Goal: Task Accomplishment & Management: Complete application form

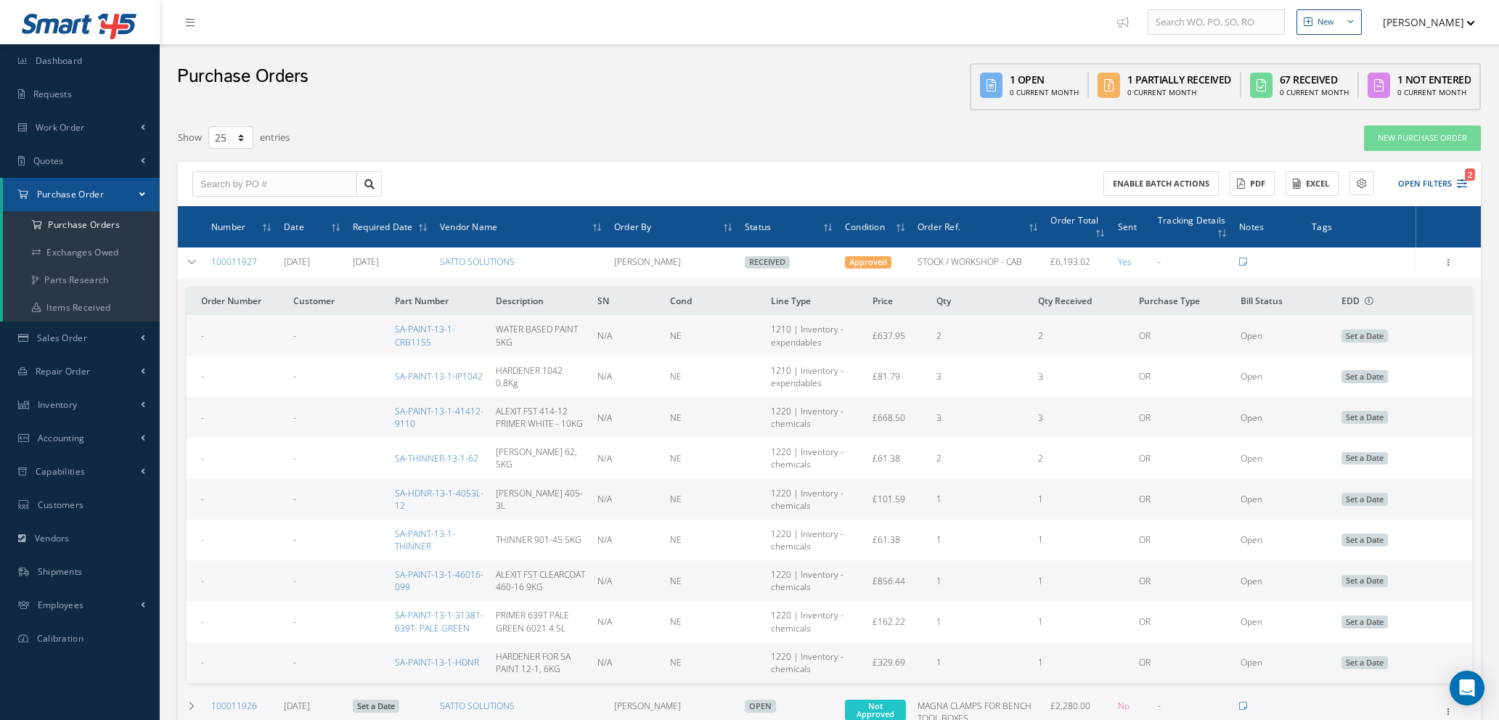
select select "25"
click at [1462, 184] on icon "2" at bounding box center [1461, 184] width 10 height 10
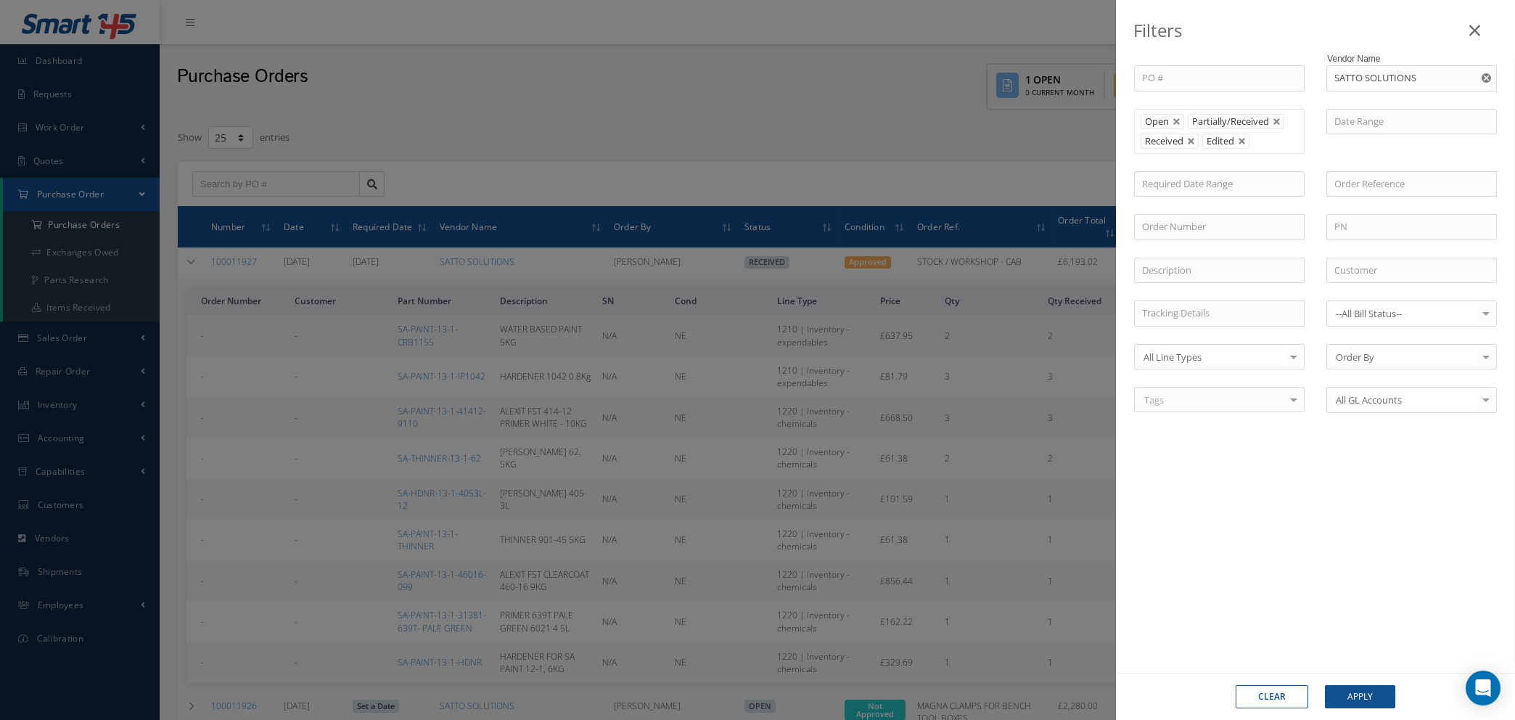
click at [1487, 78] on use "Reset" at bounding box center [1486, 77] width 9 height 9
drag, startPoint x: 1374, startPoint y: 70, endPoint x: 1374, endPoint y: 81, distance: 10.9
click at [1374, 73] on input "text" at bounding box center [1412, 78] width 171 height 26
click at [1359, 113] on div "A.R. DAVIES MOTOR FACTORS LTD" at bounding box center [1412, 111] width 155 height 28
type input "A.R. DAVIES MOTOR FACTORS LTD"
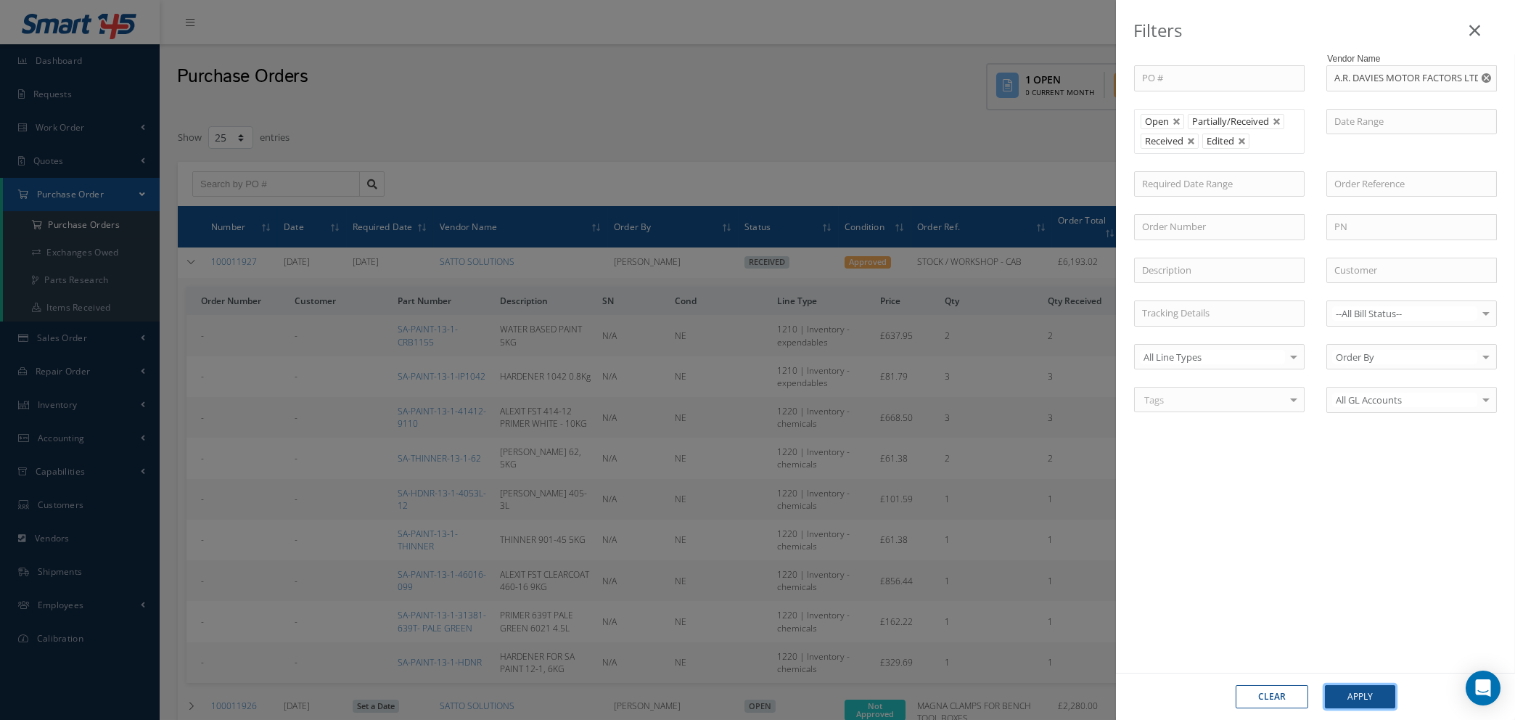
click at [1366, 692] on button "Apply" at bounding box center [1360, 696] width 70 height 23
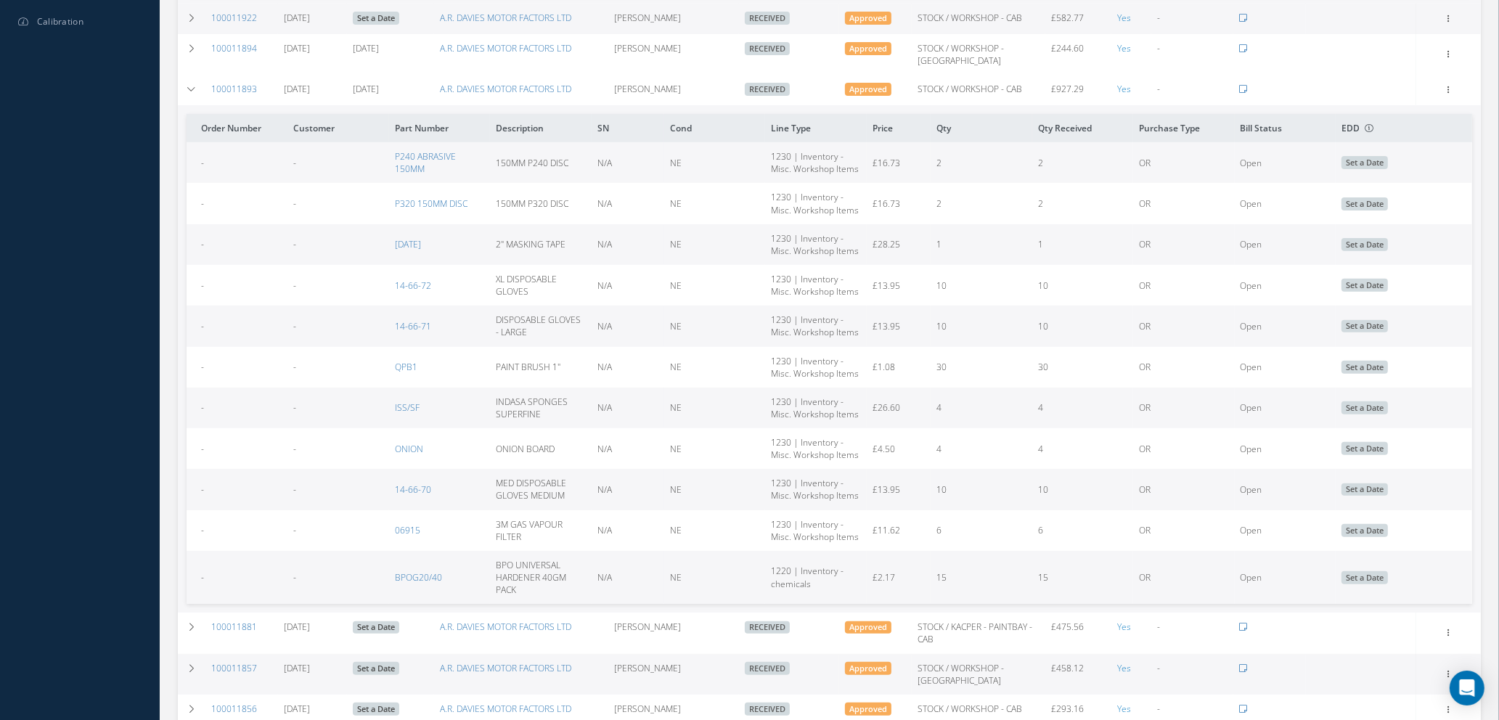
scroll to position [653, 0]
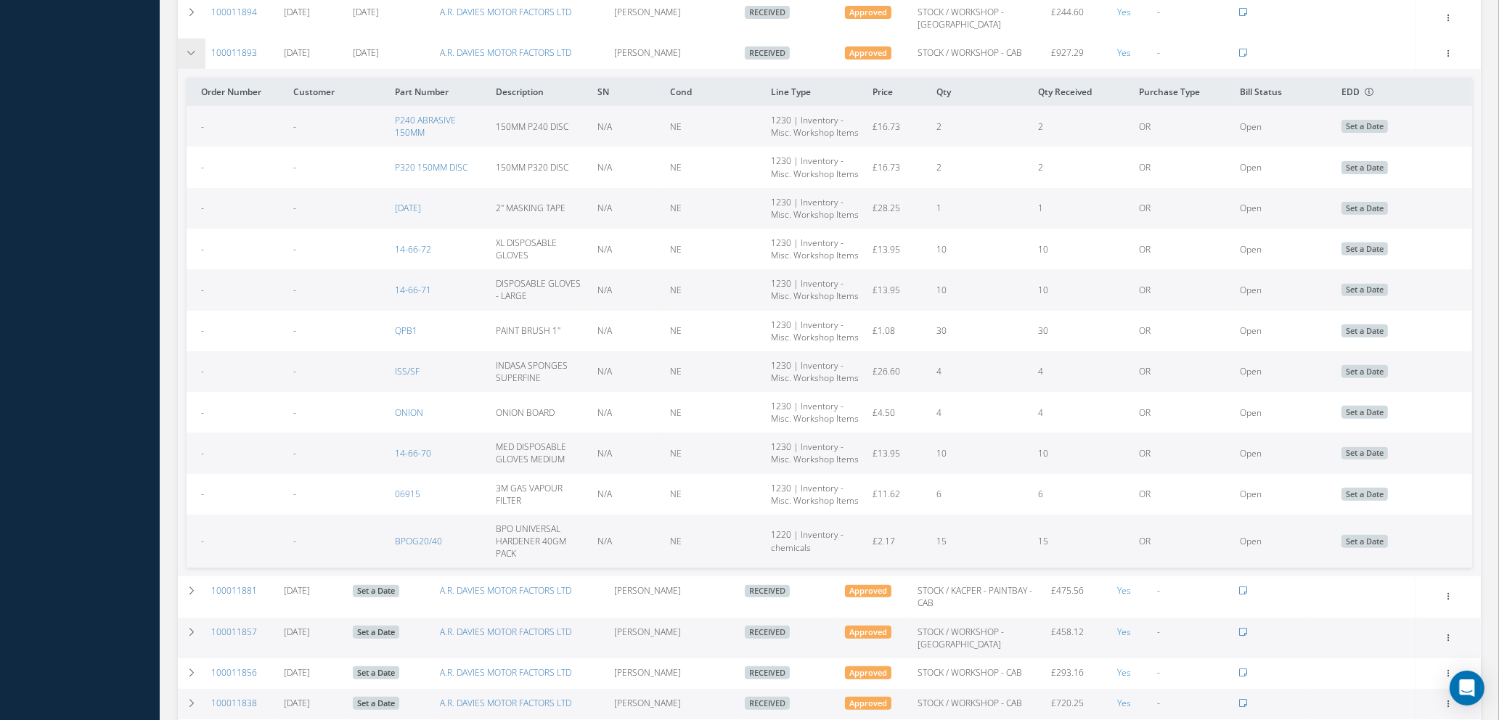
click at [187, 49] on icon at bounding box center [192, 53] width 10 height 9
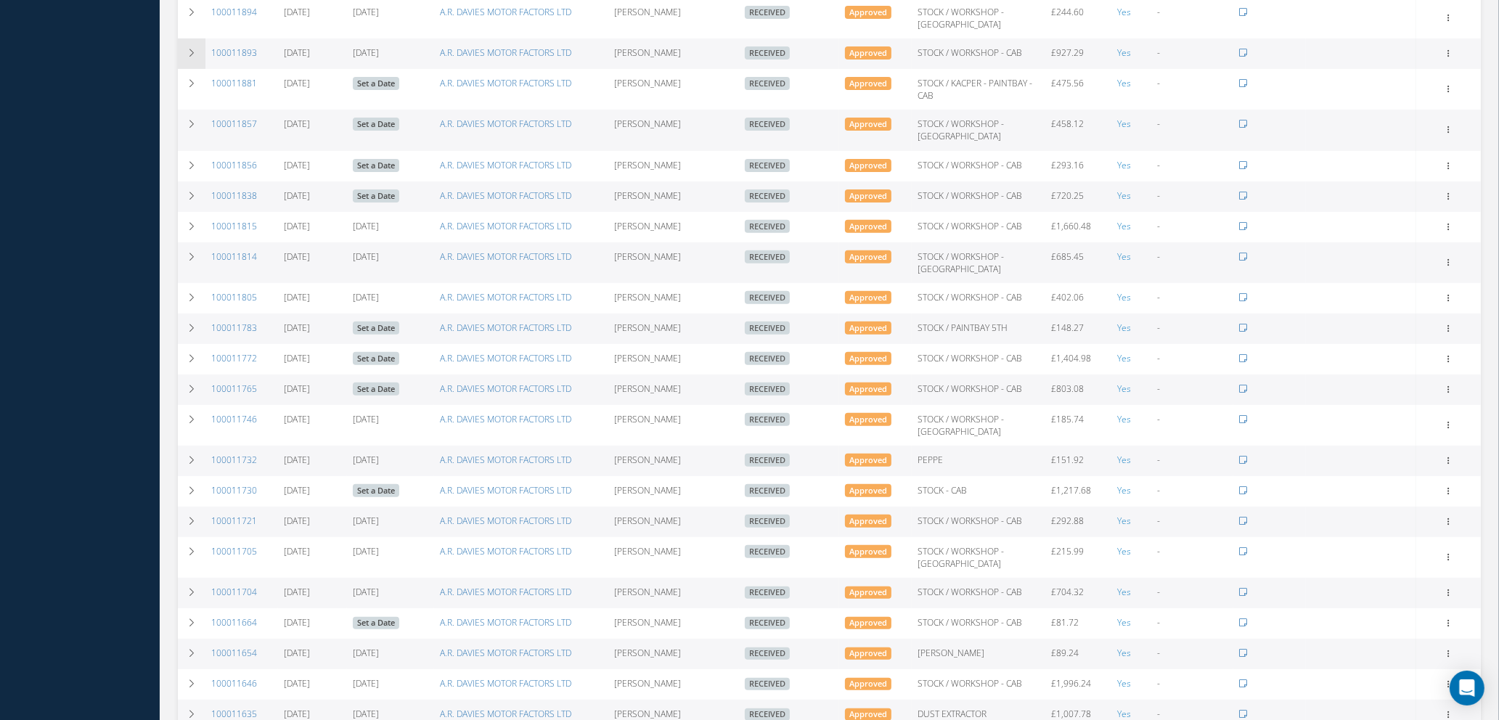
click at [187, 49] on icon at bounding box center [192, 53] width 10 height 9
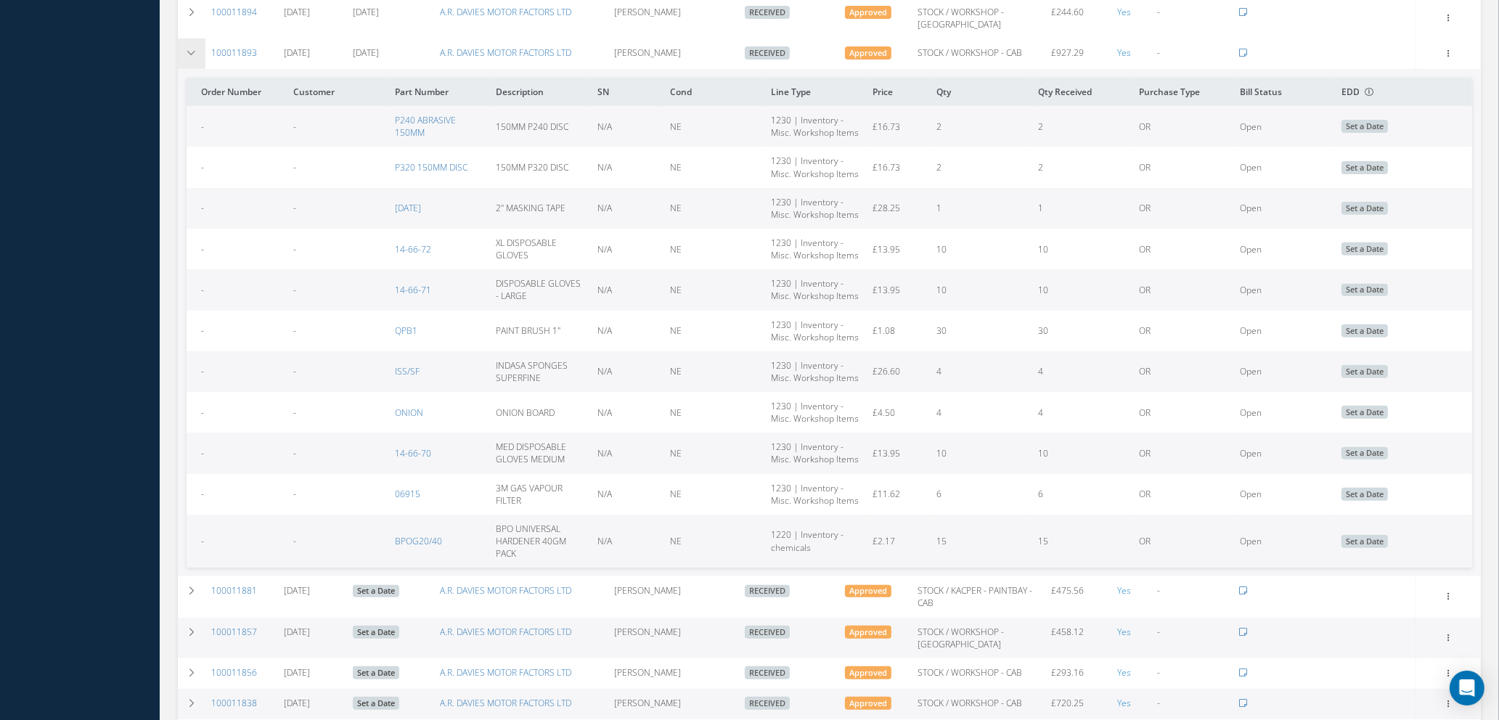
click at [187, 49] on icon at bounding box center [192, 53] width 10 height 9
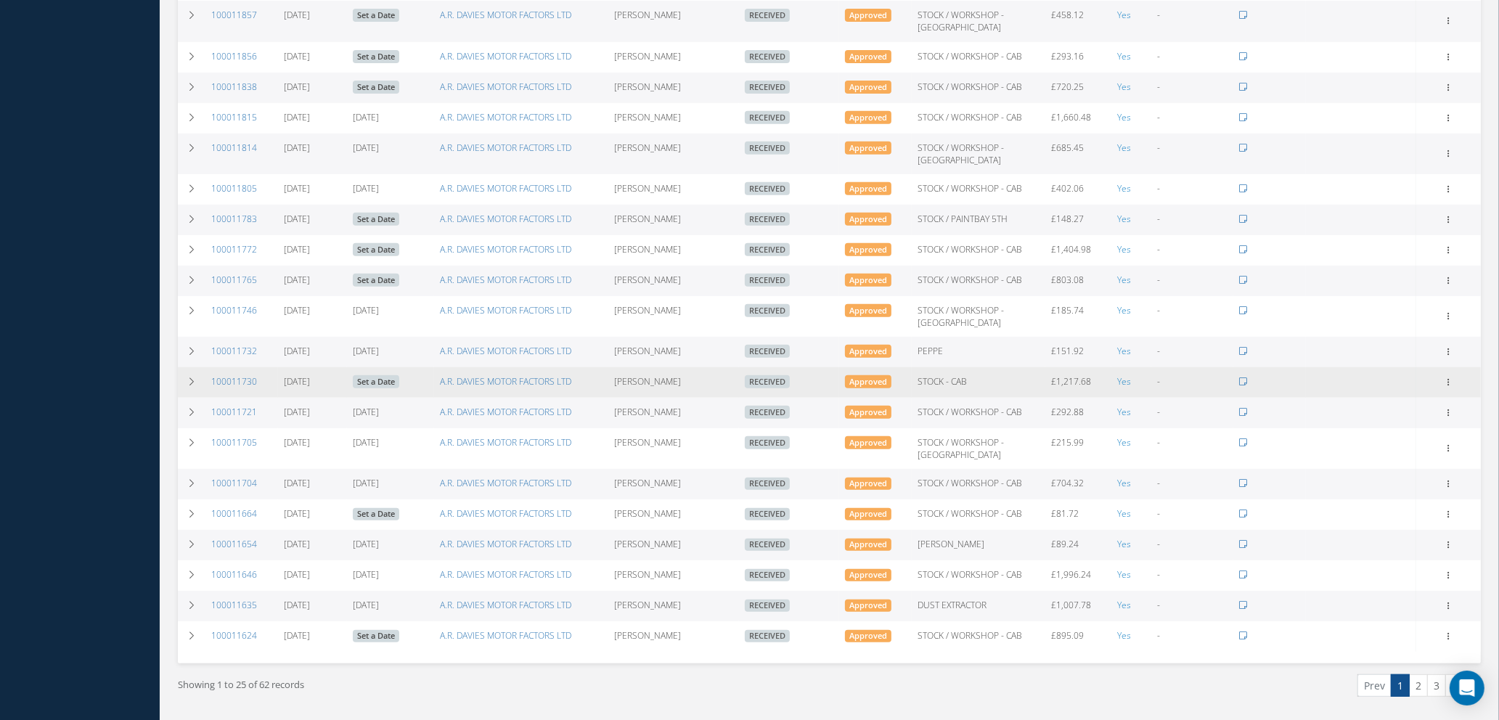
scroll to position [803, 0]
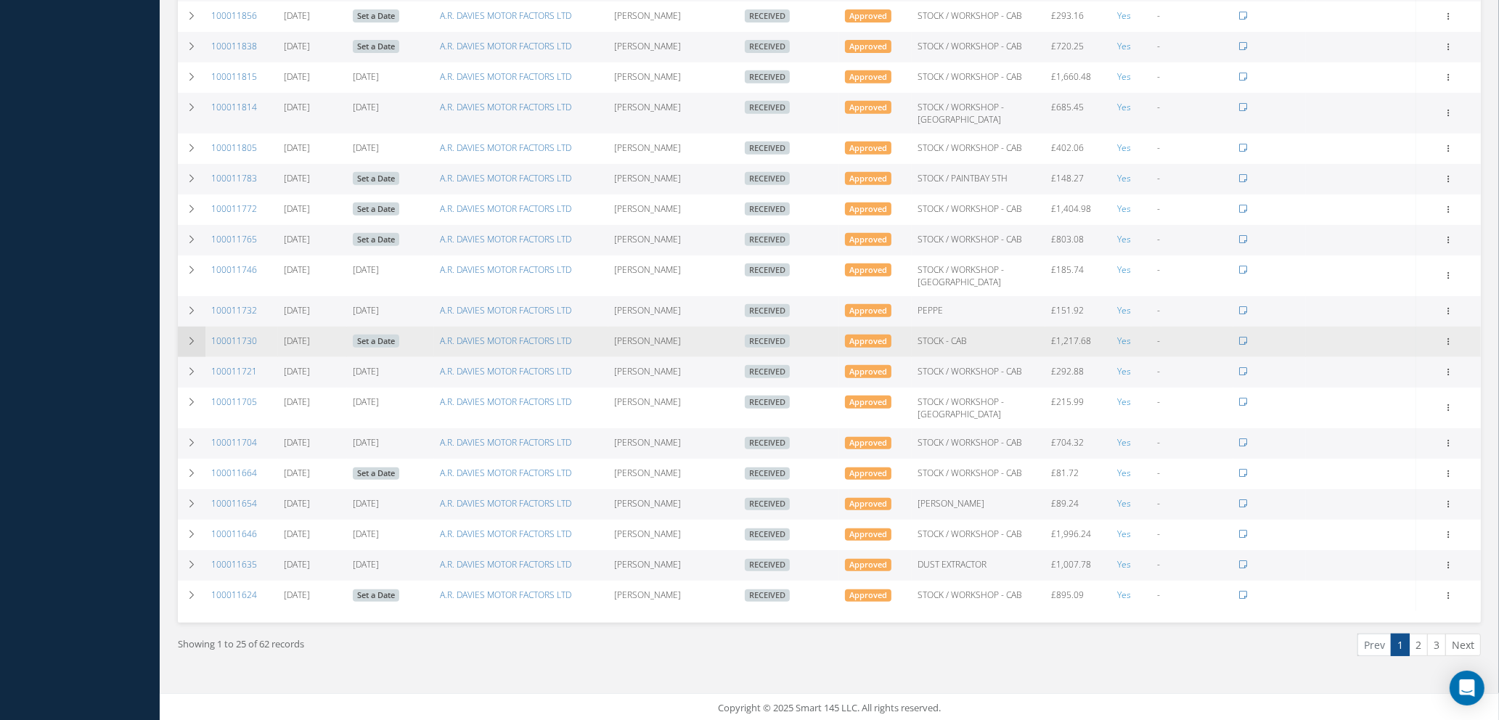
click at [191, 338] on icon at bounding box center [192, 341] width 10 height 9
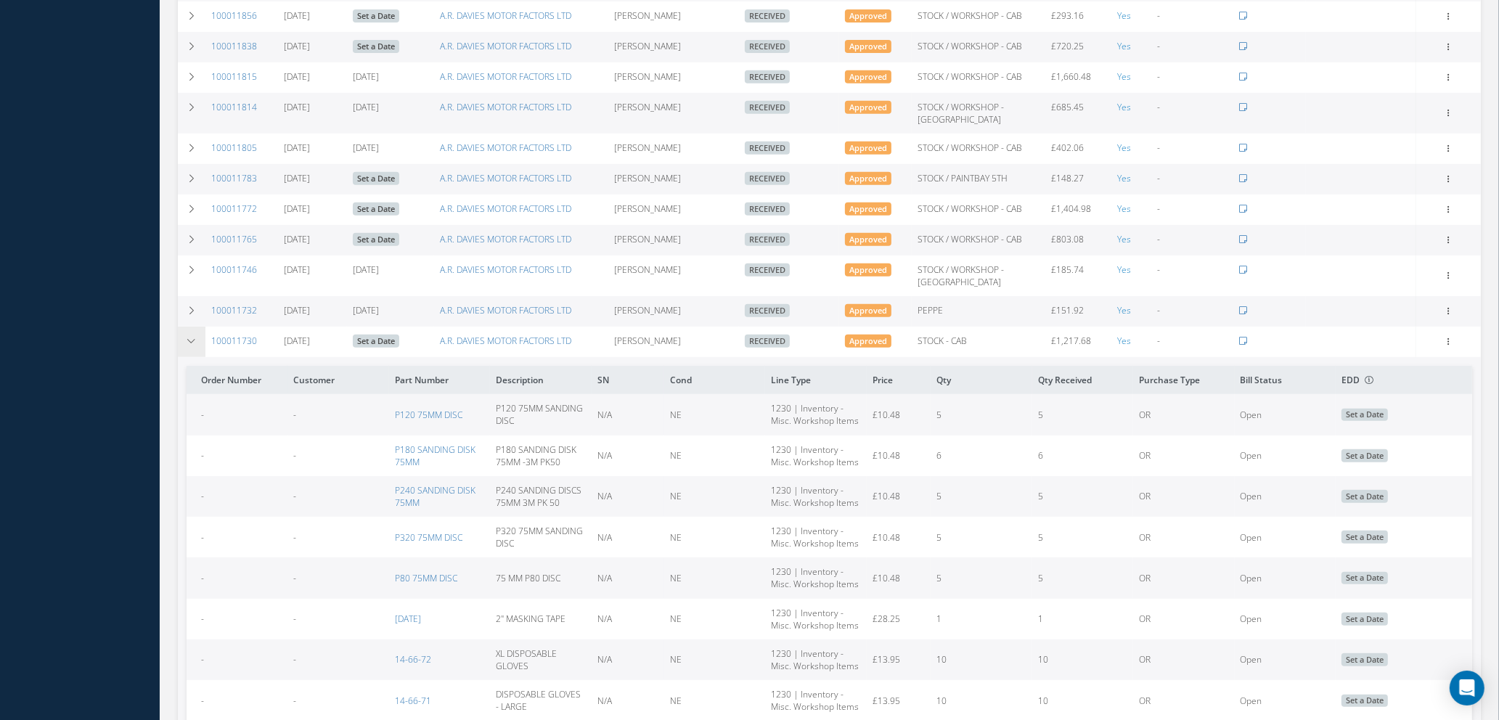
click at [191, 338] on icon at bounding box center [192, 341] width 10 height 9
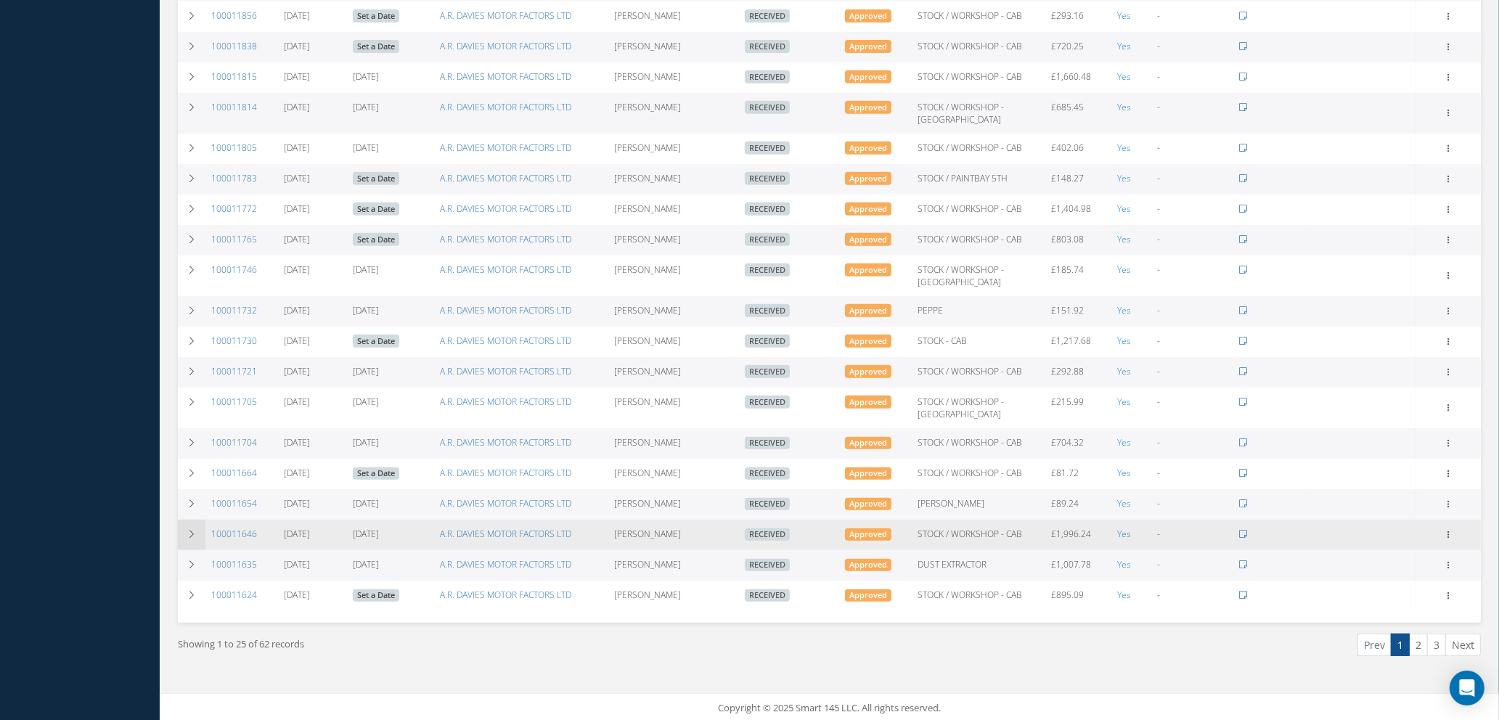
click at [194, 533] on icon at bounding box center [192, 534] width 10 height 9
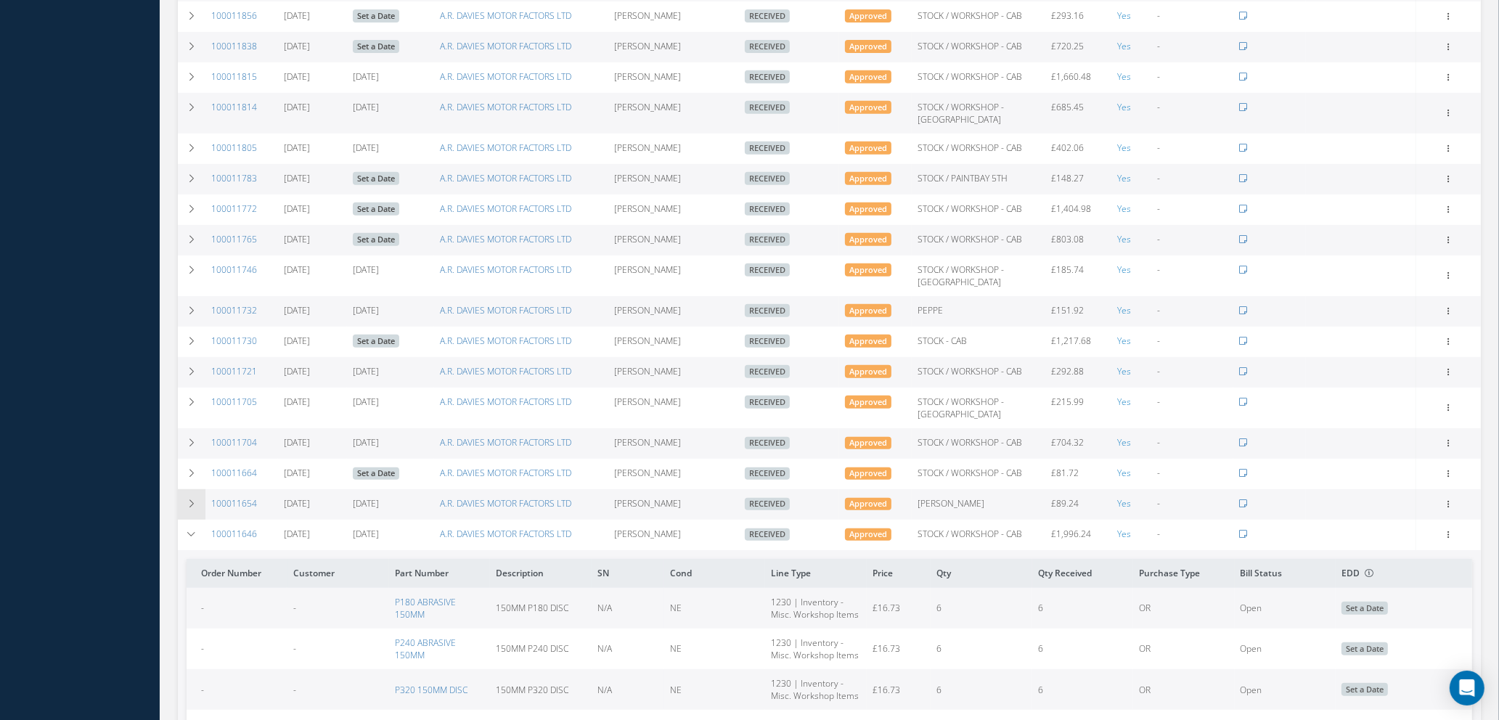
click at [196, 504] on icon at bounding box center [192, 503] width 10 height 9
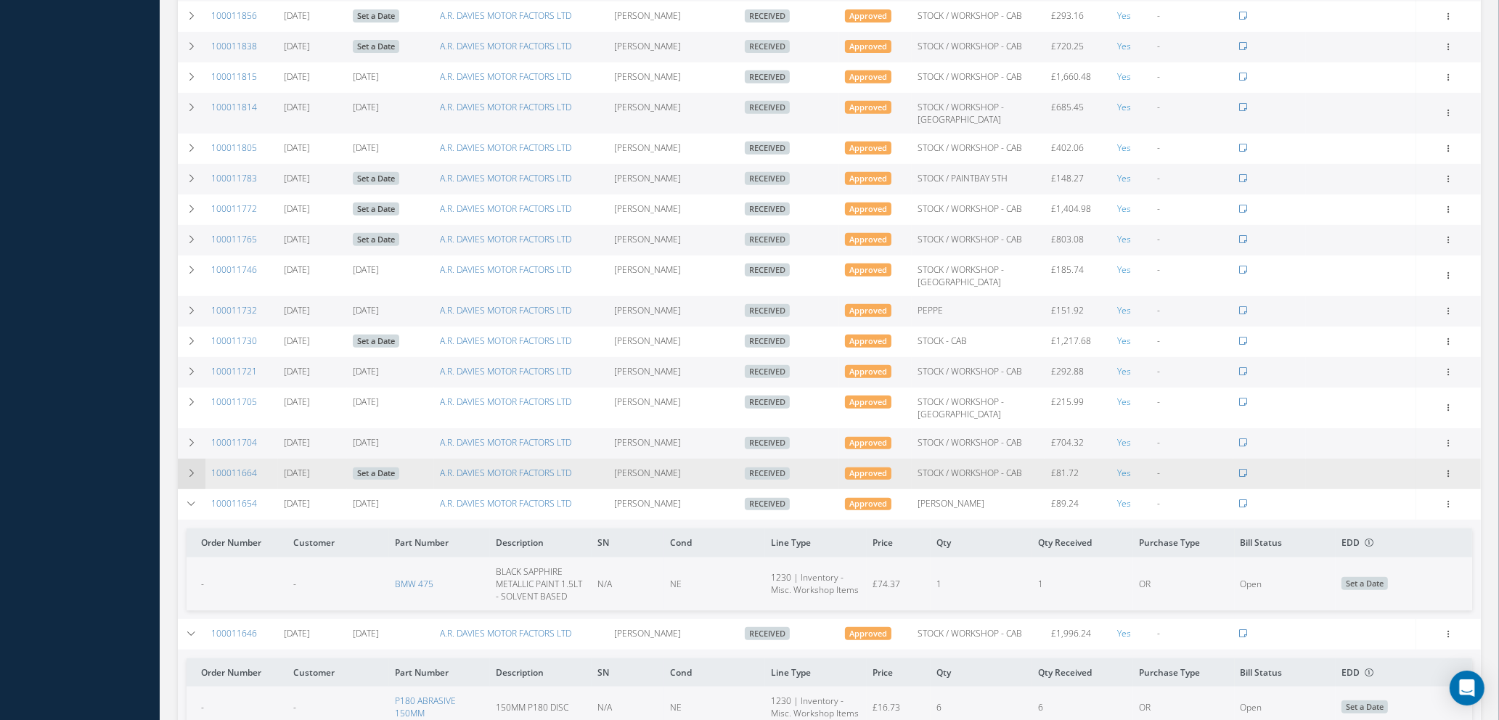
click at [193, 470] on icon at bounding box center [192, 473] width 10 height 9
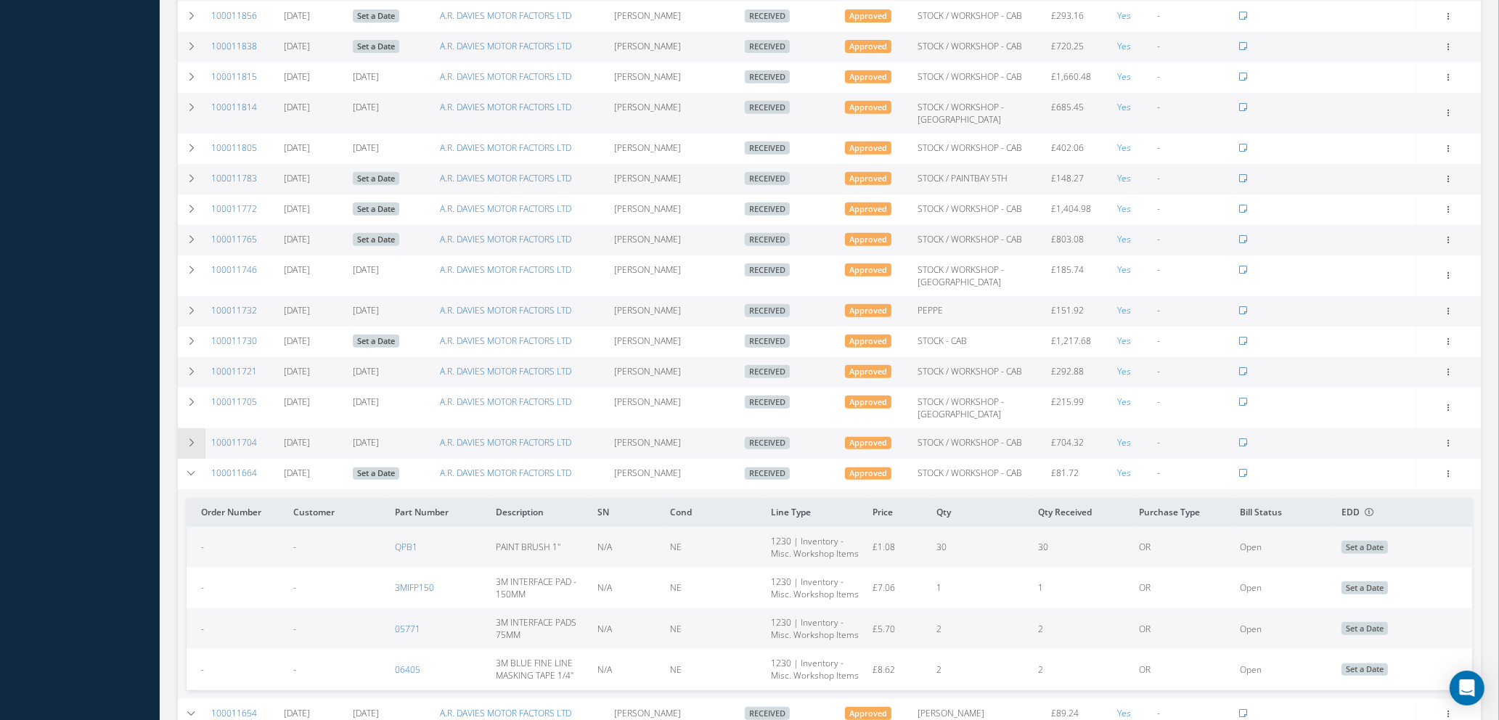
click at [194, 430] on td at bounding box center [192, 443] width 28 height 30
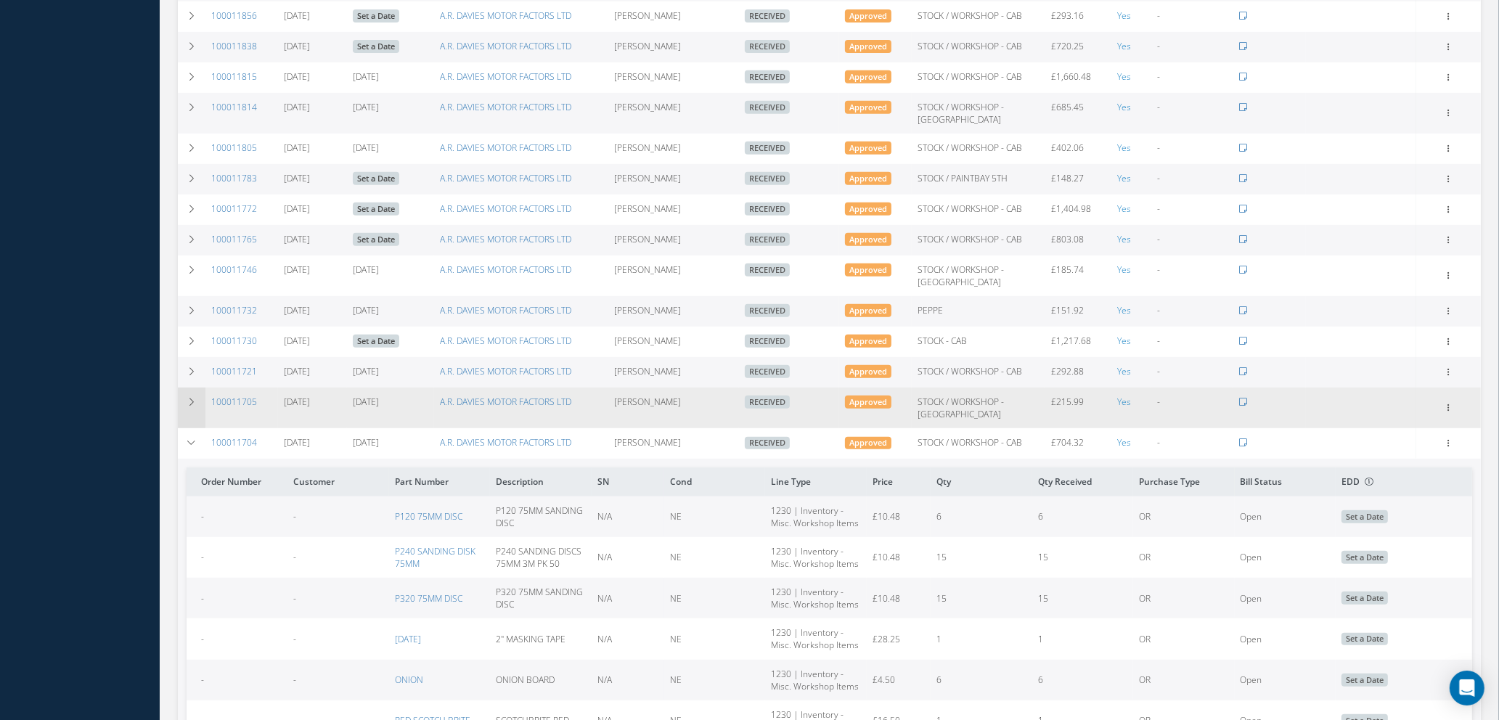
click at [193, 406] on td at bounding box center [192, 408] width 28 height 41
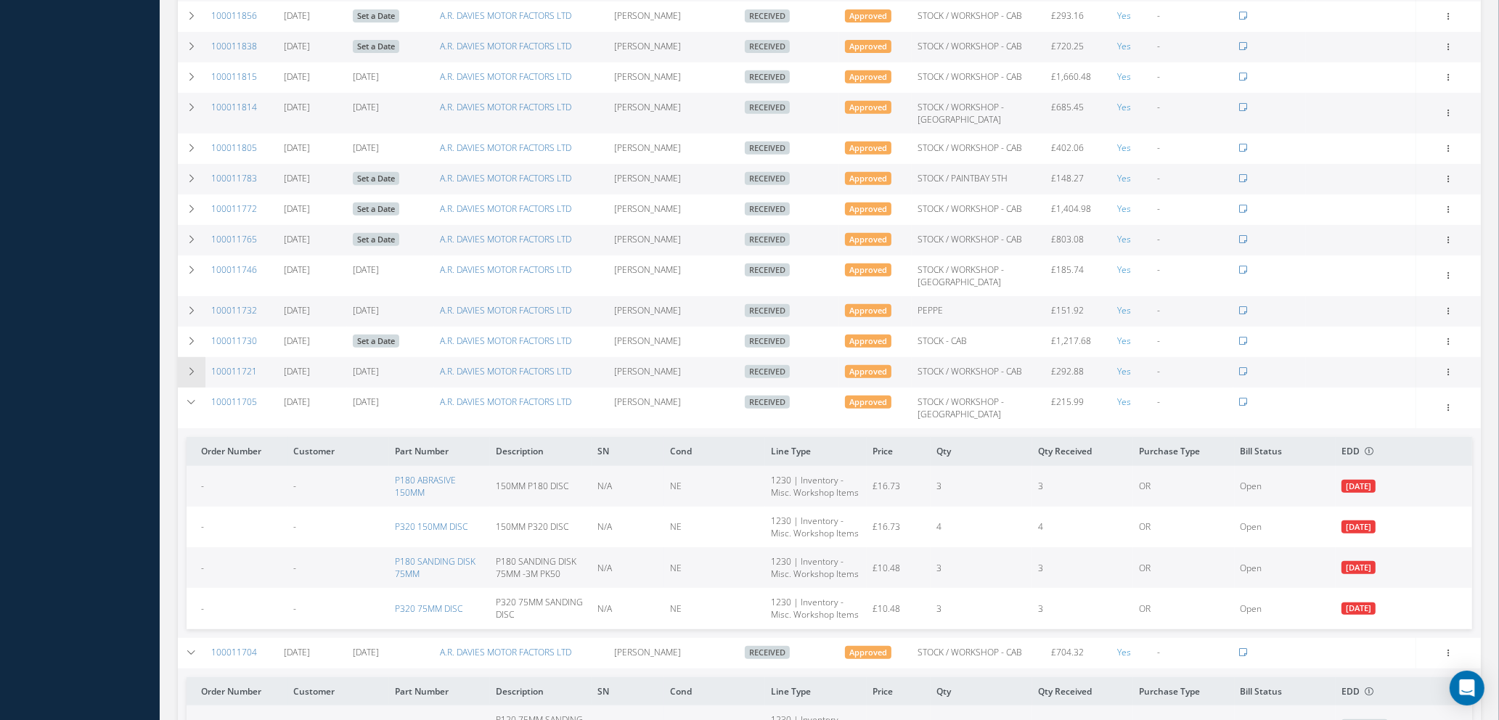
click at [192, 376] on td at bounding box center [192, 372] width 28 height 30
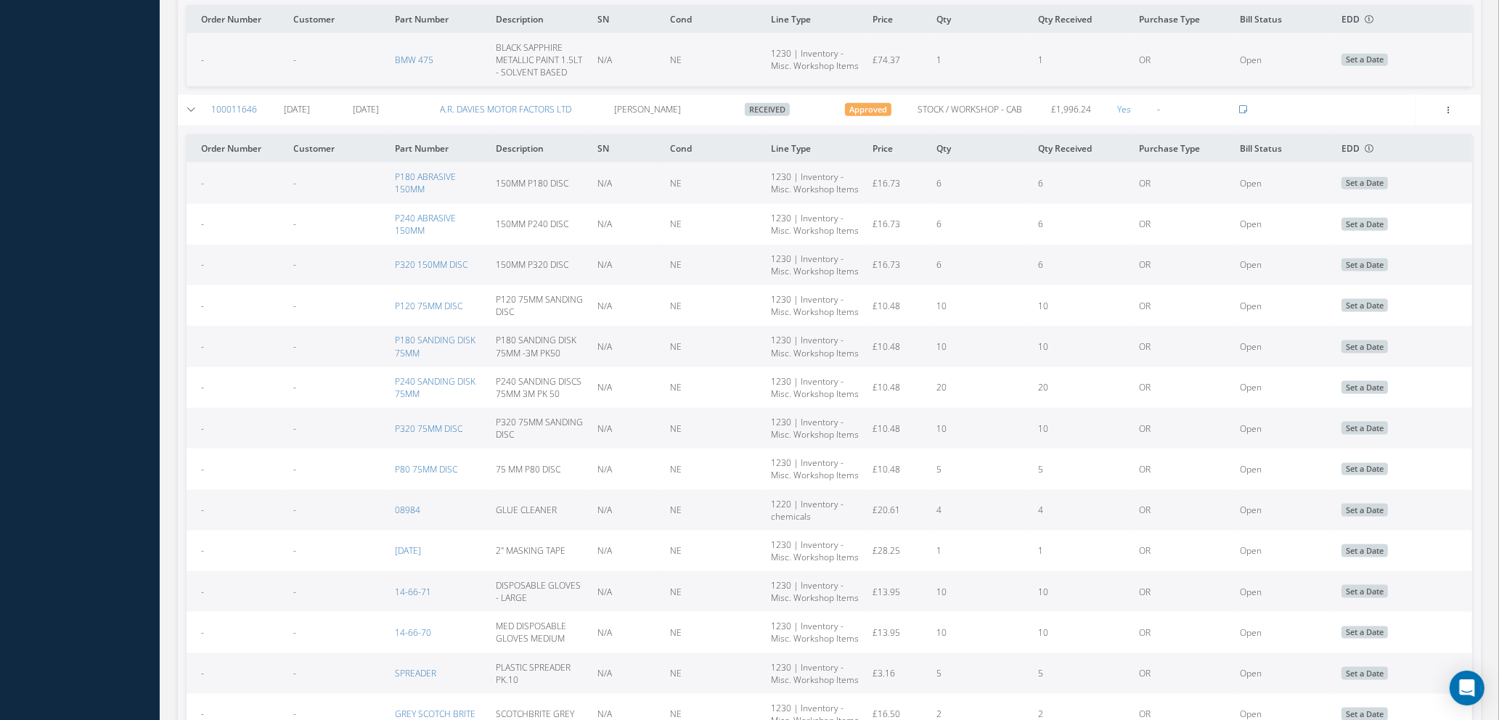
scroll to position [2681, 0]
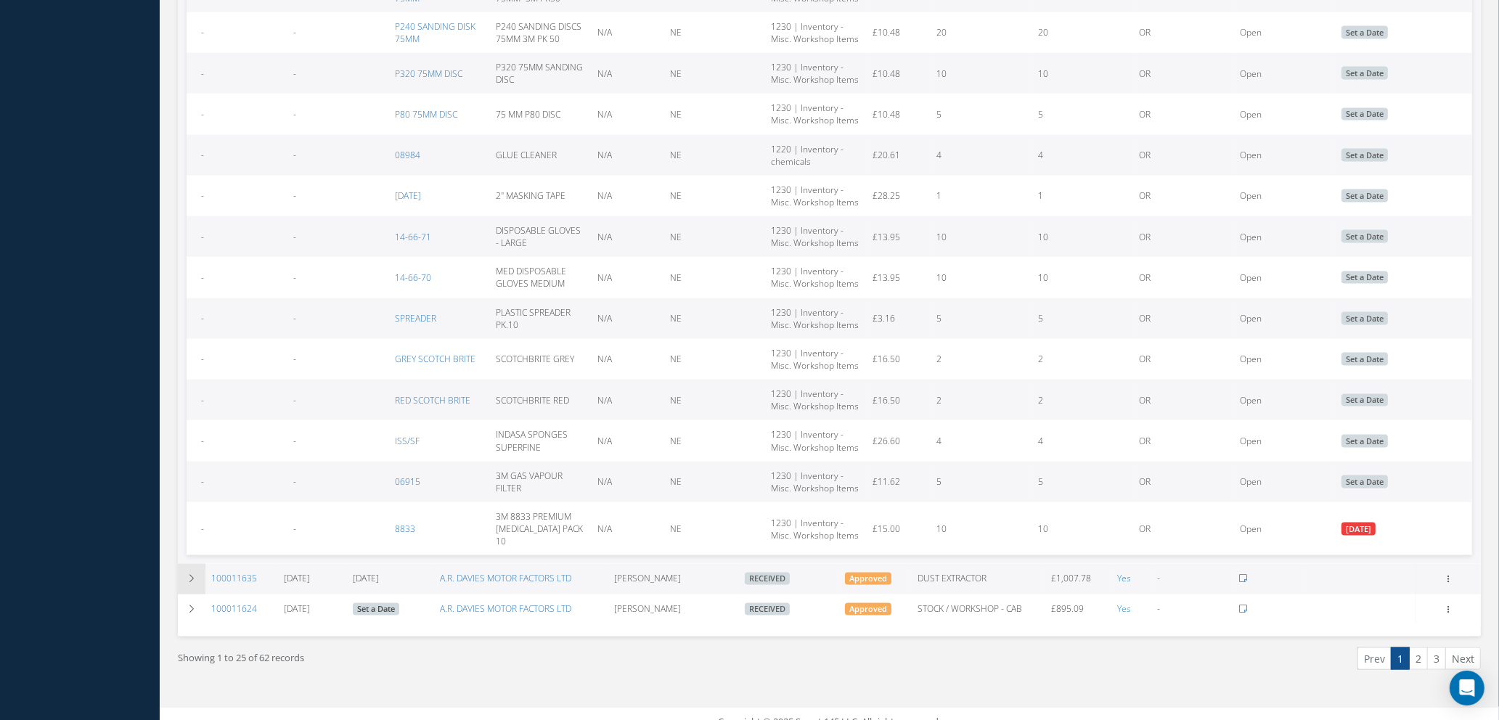
click at [189, 564] on td at bounding box center [192, 579] width 28 height 30
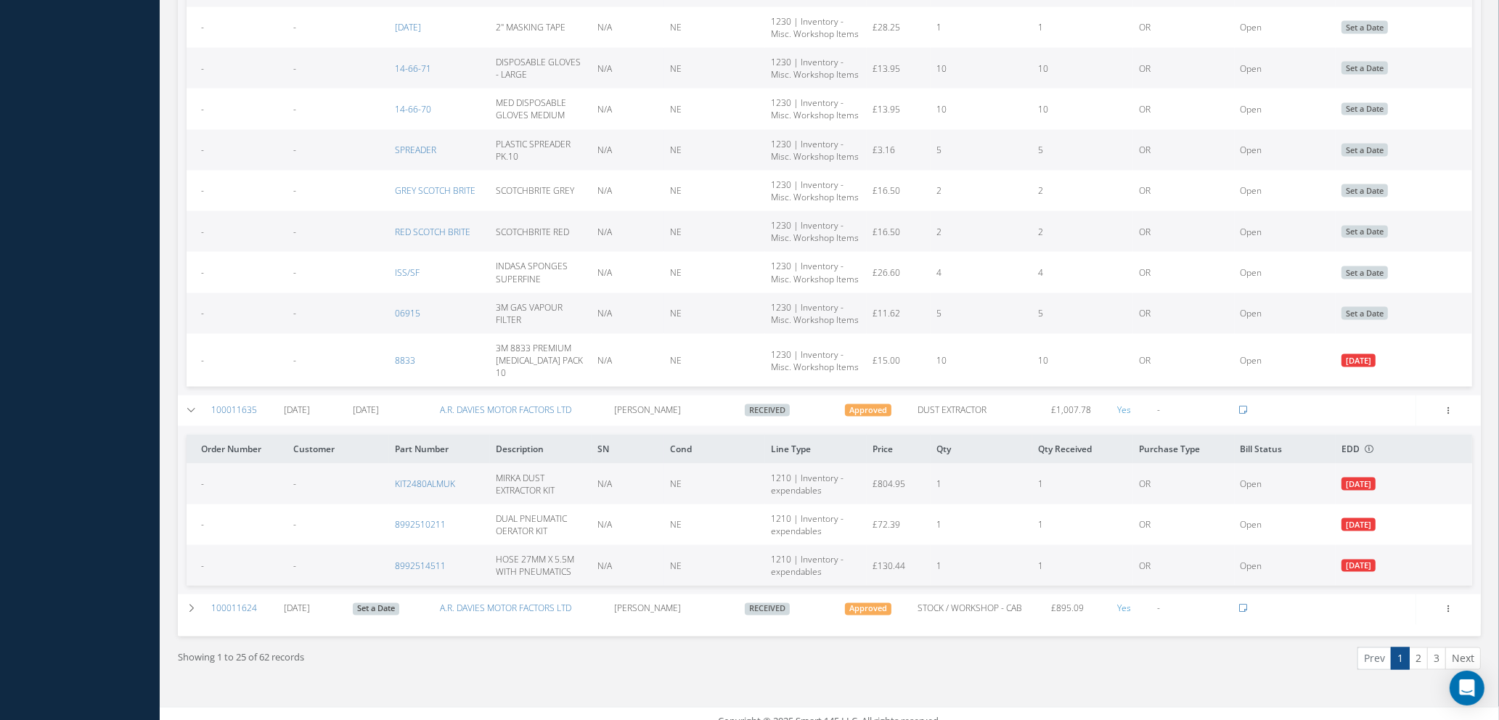
scroll to position [2851, 0]
drag, startPoint x: 452, startPoint y: 465, endPoint x: 398, endPoint y: 462, distance: 54.5
click at [398, 477] on link "KIT2480ALMUK" at bounding box center [425, 483] width 60 height 12
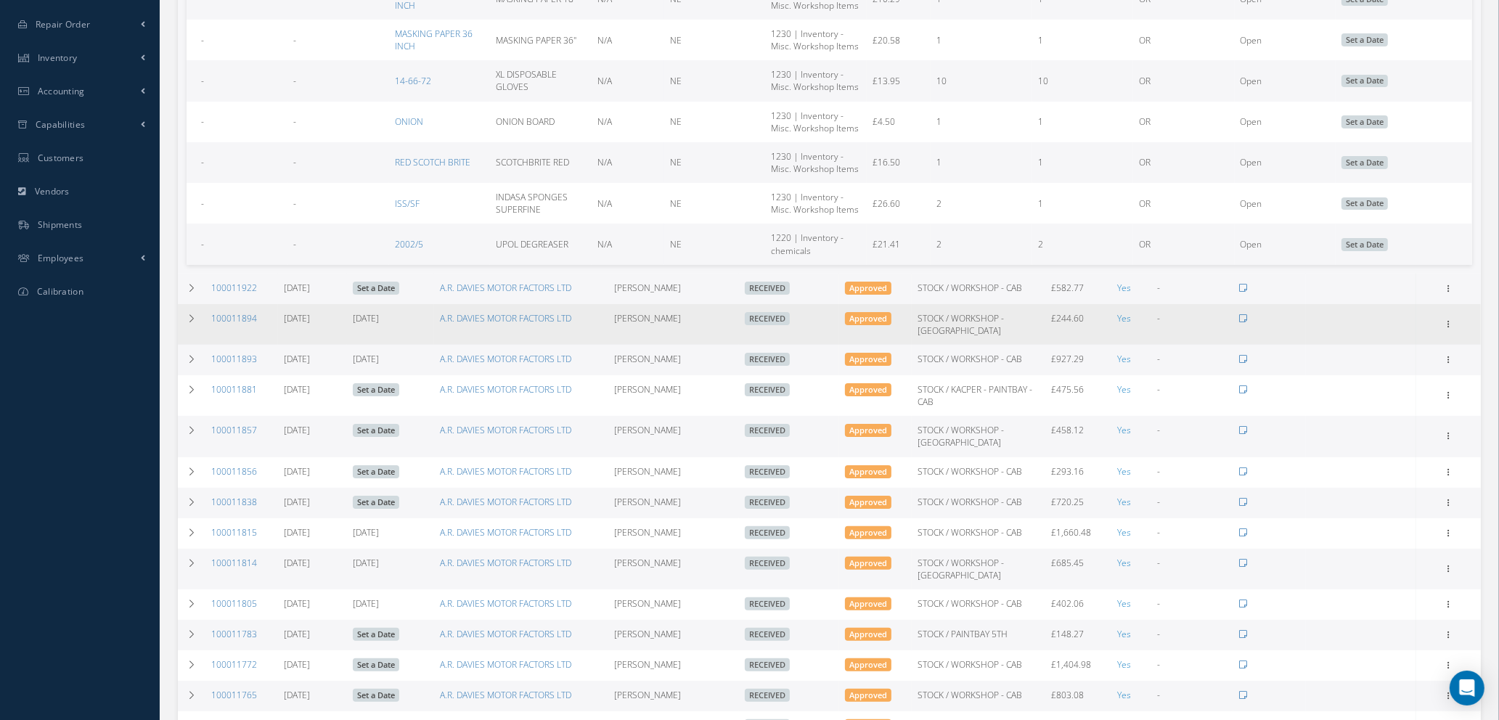
scroll to position [0, 0]
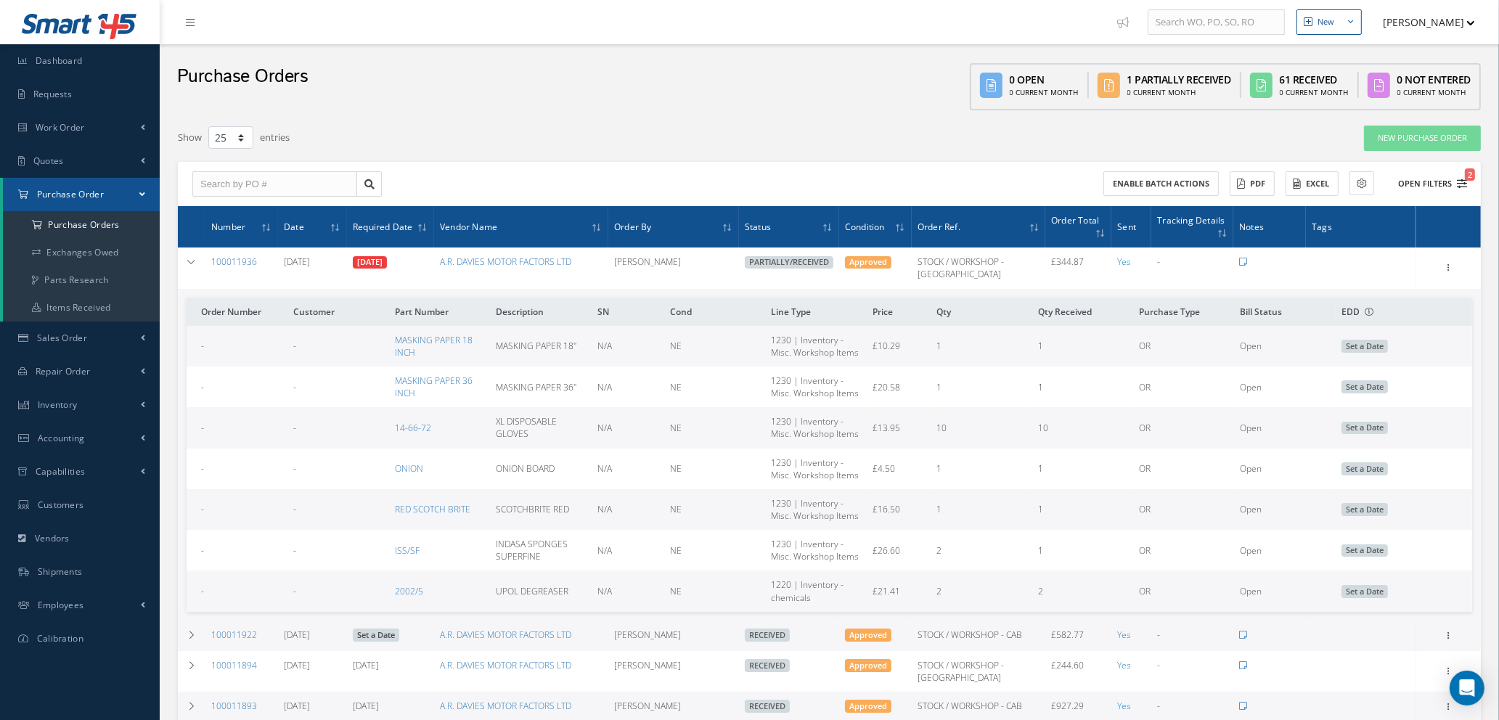
click at [1462, 183] on icon "2" at bounding box center [1461, 184] width 10 height 10
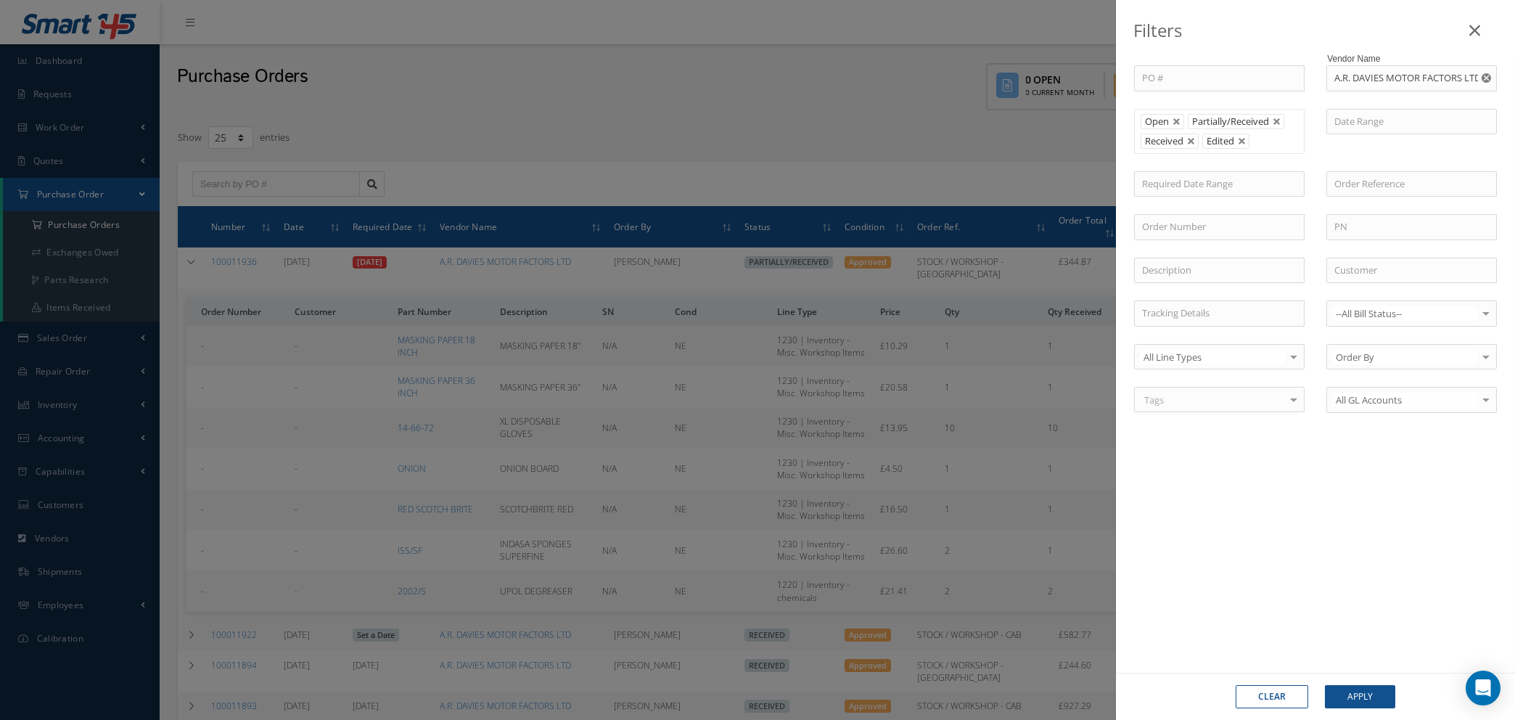
click at [1486, 76] on use "Reset" at bounding box center [1486, 77] width 9 height 9
click at [1432, 75] on input "text" at bounding box center [1412, 78] width 171 height 26
click at [1413, 102] on span "VANEMA STORITVE D.O.O." at bounding box center [1391, 103] width 112 height 13
type input "VANEMA STORITVE D.O.O."
click at [1372, 700] on button "Apply" at bounding box center [1360, 696] width 70 height 23
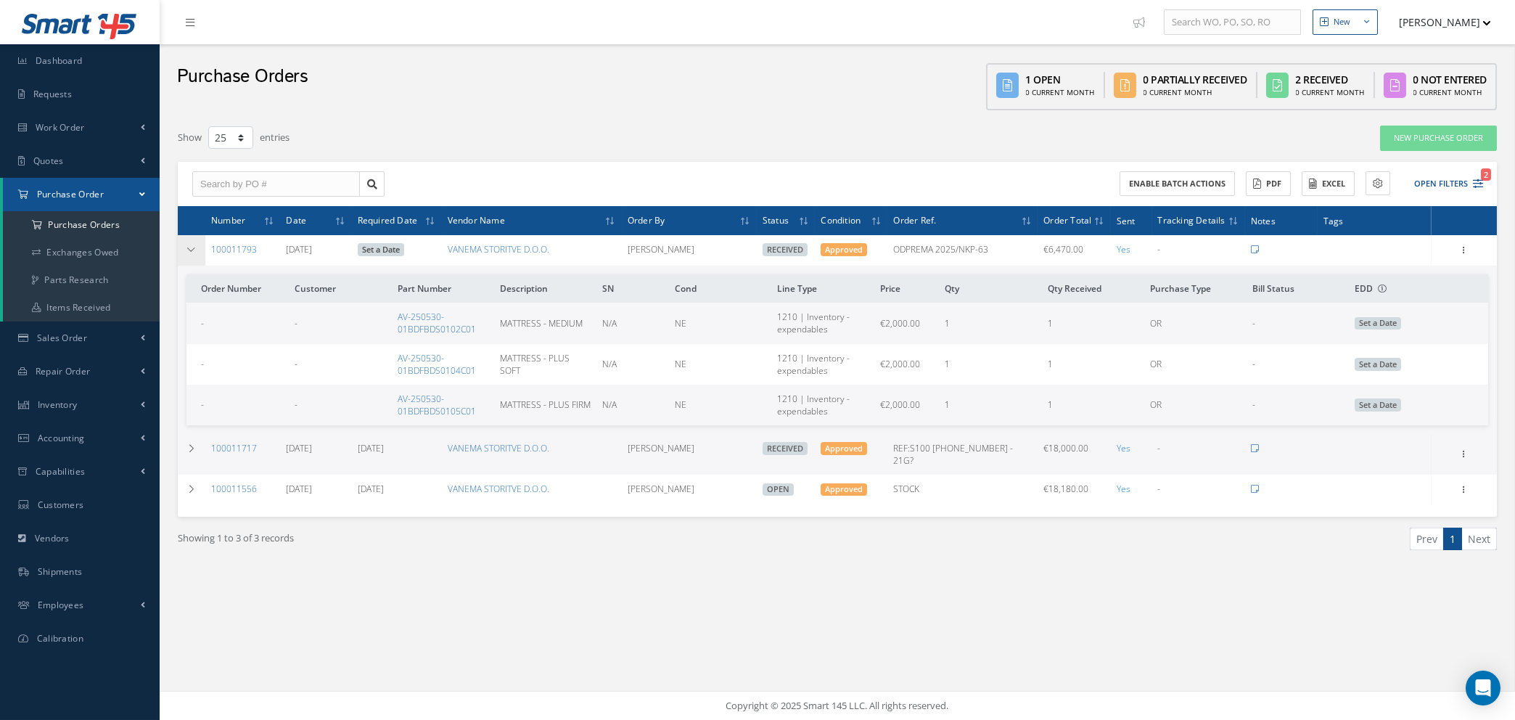
click at [189, 246] on icon at bounding box center [192, 249] width 10 height 9
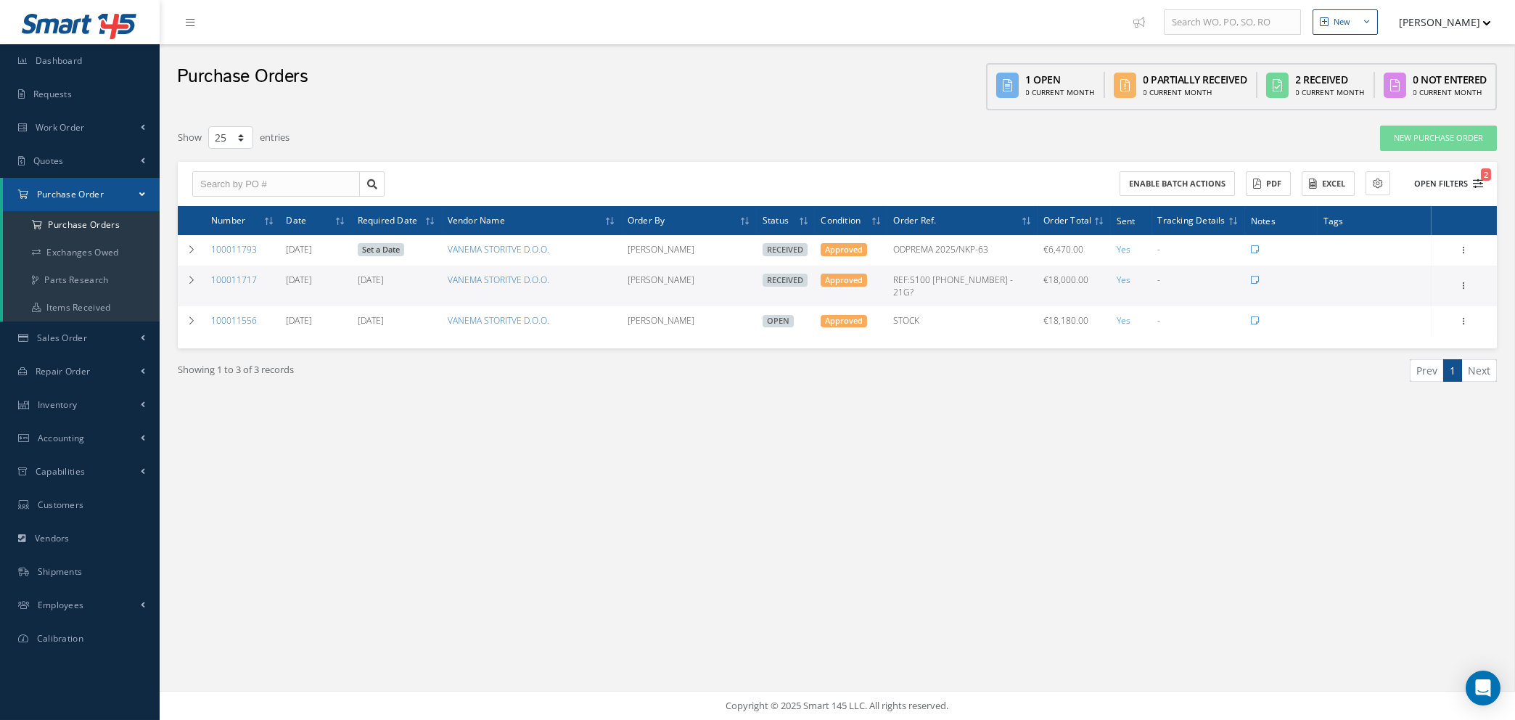
click at [1475, 182] on icon "2" at bounding box center [1478, 184] width 10 height 10
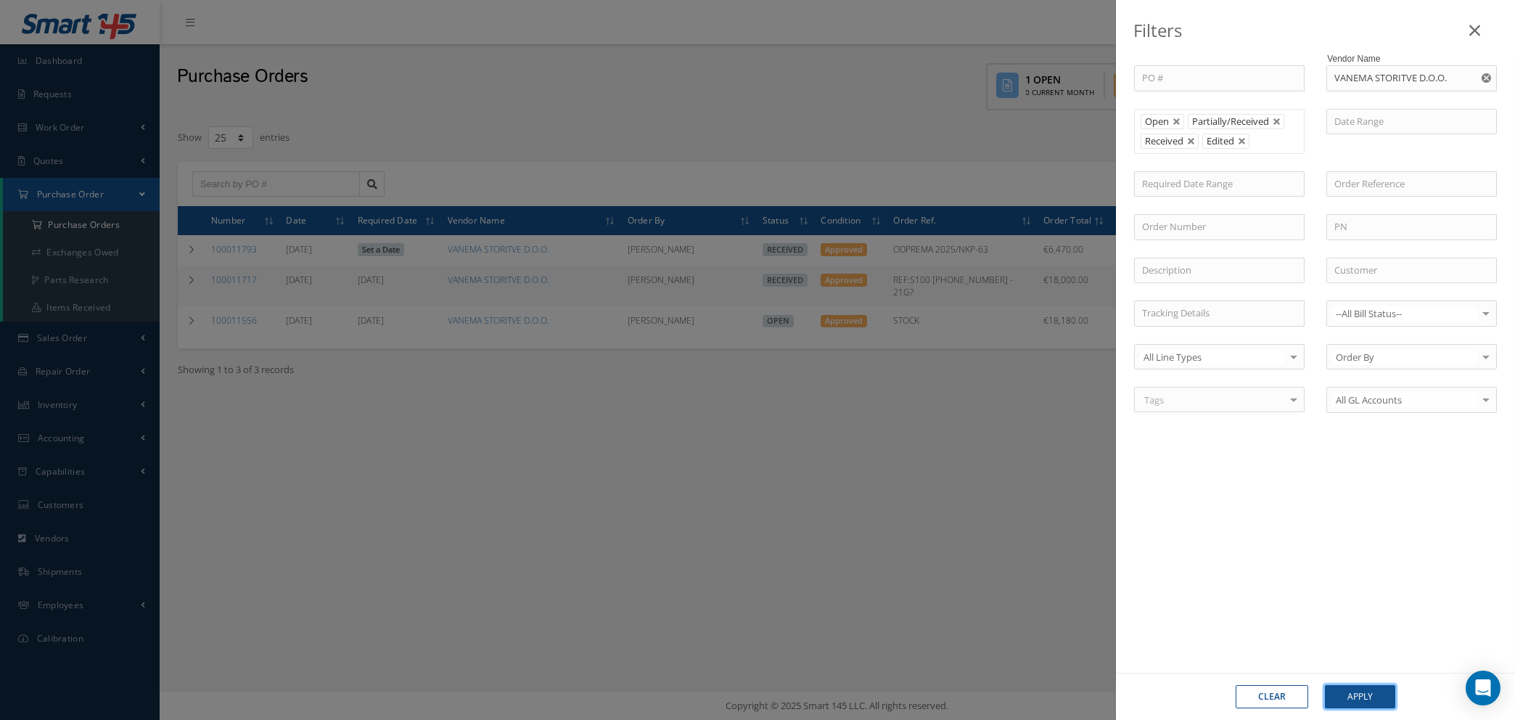
click at [1347, 700] on button "Apply" at bounding box center [1360, 696] width 70 height 23
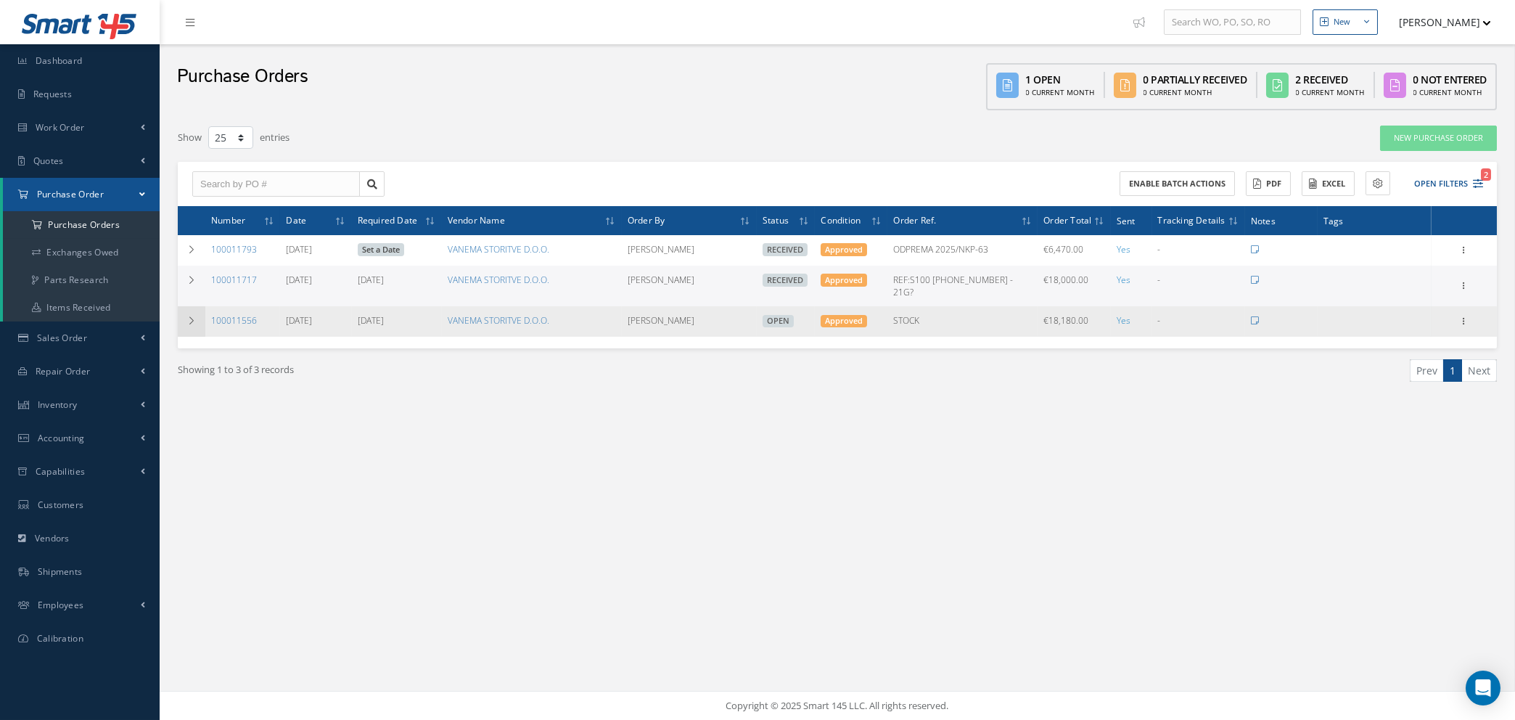
click at [192, 316] on icon at bounding box center [192, 320] width 10 height 9
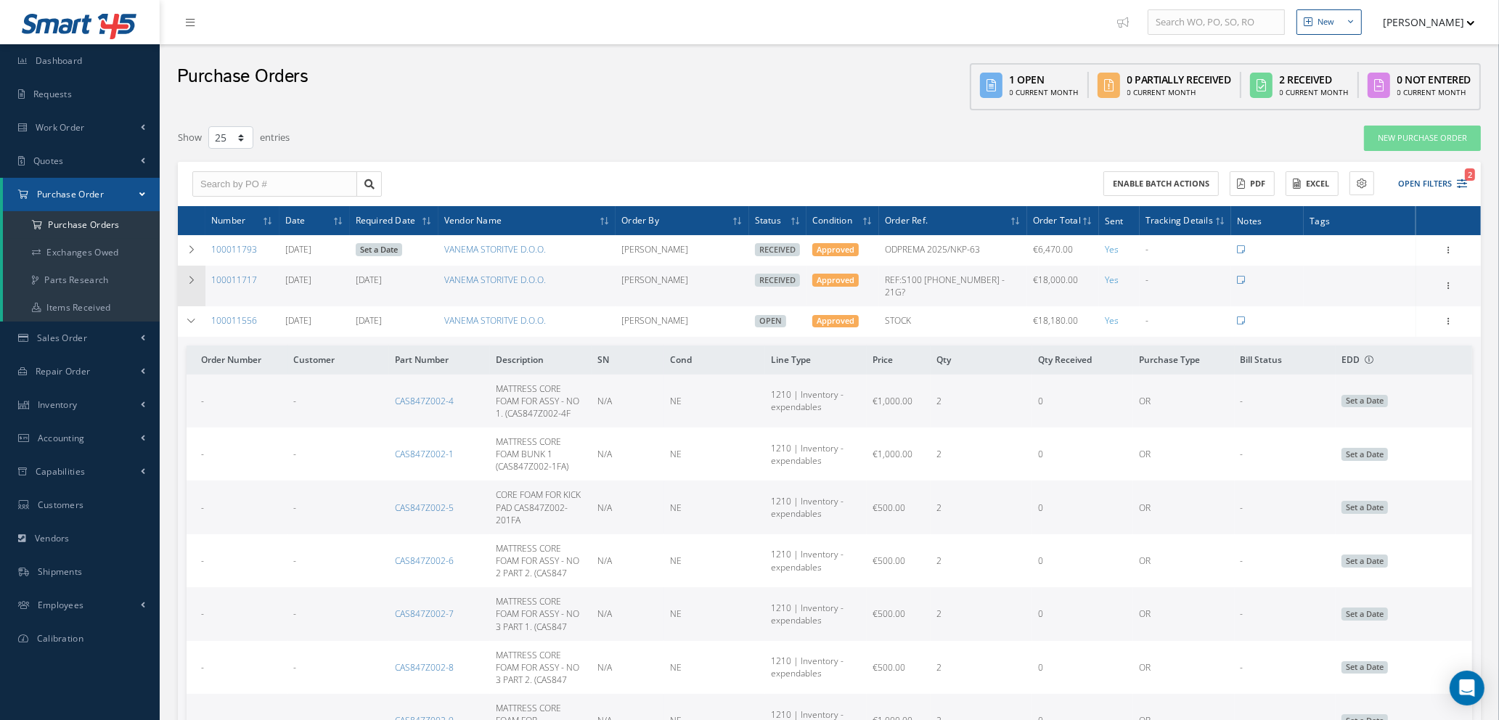
click at [192, 277] on icon at bounding box center [192, 280] width 10 height 9
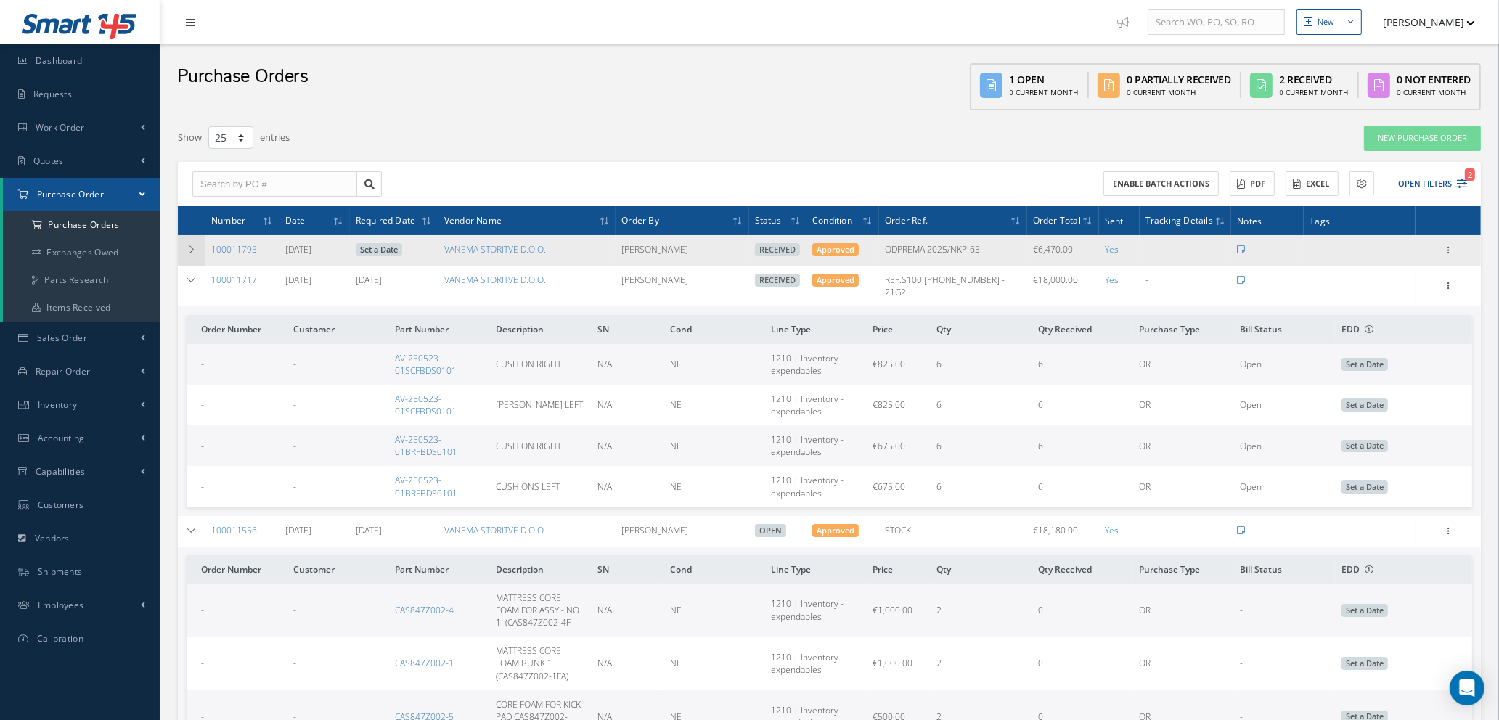
click at [193, 247] on icon at bounding box center [192, 249] width 10 height 9
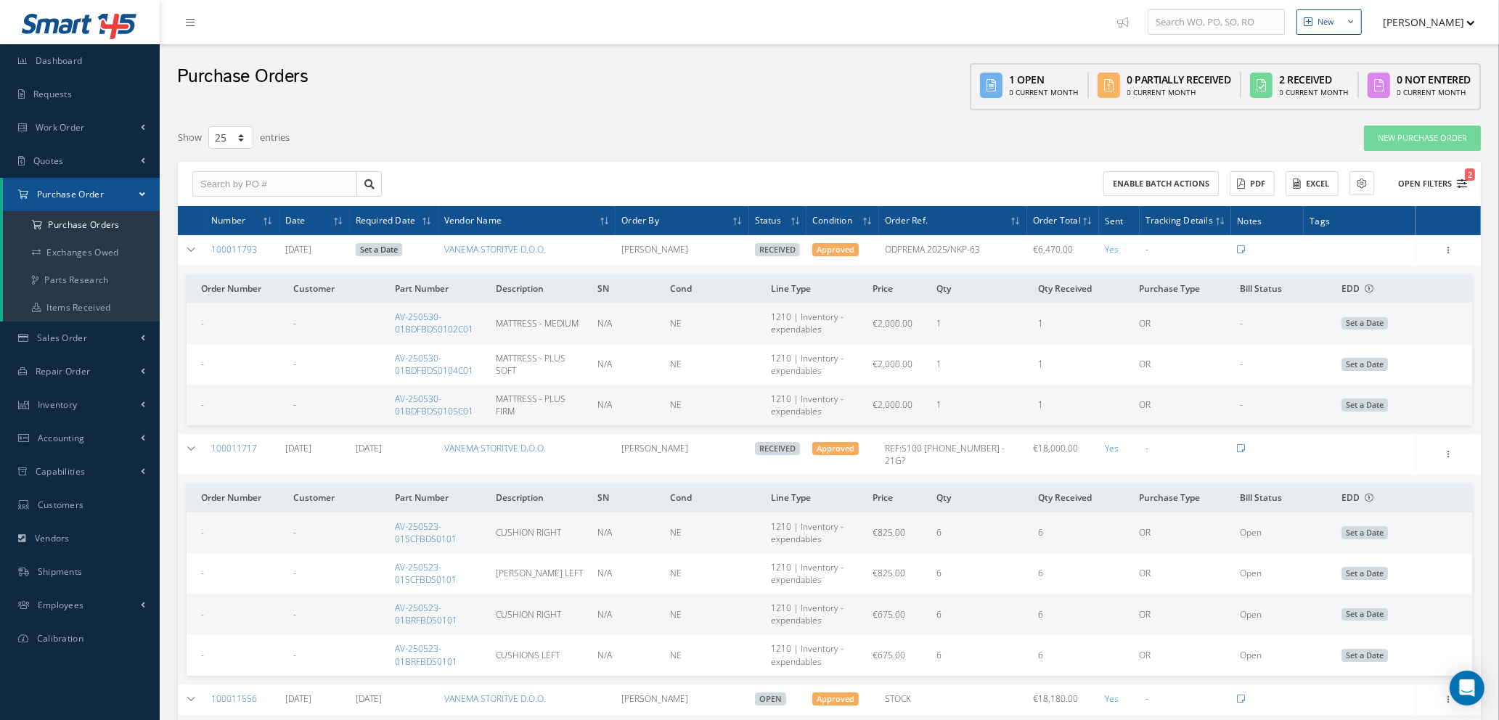
click at [1458, 179] on icon "2" at bounding box center [1461, 184] width 10 height 10
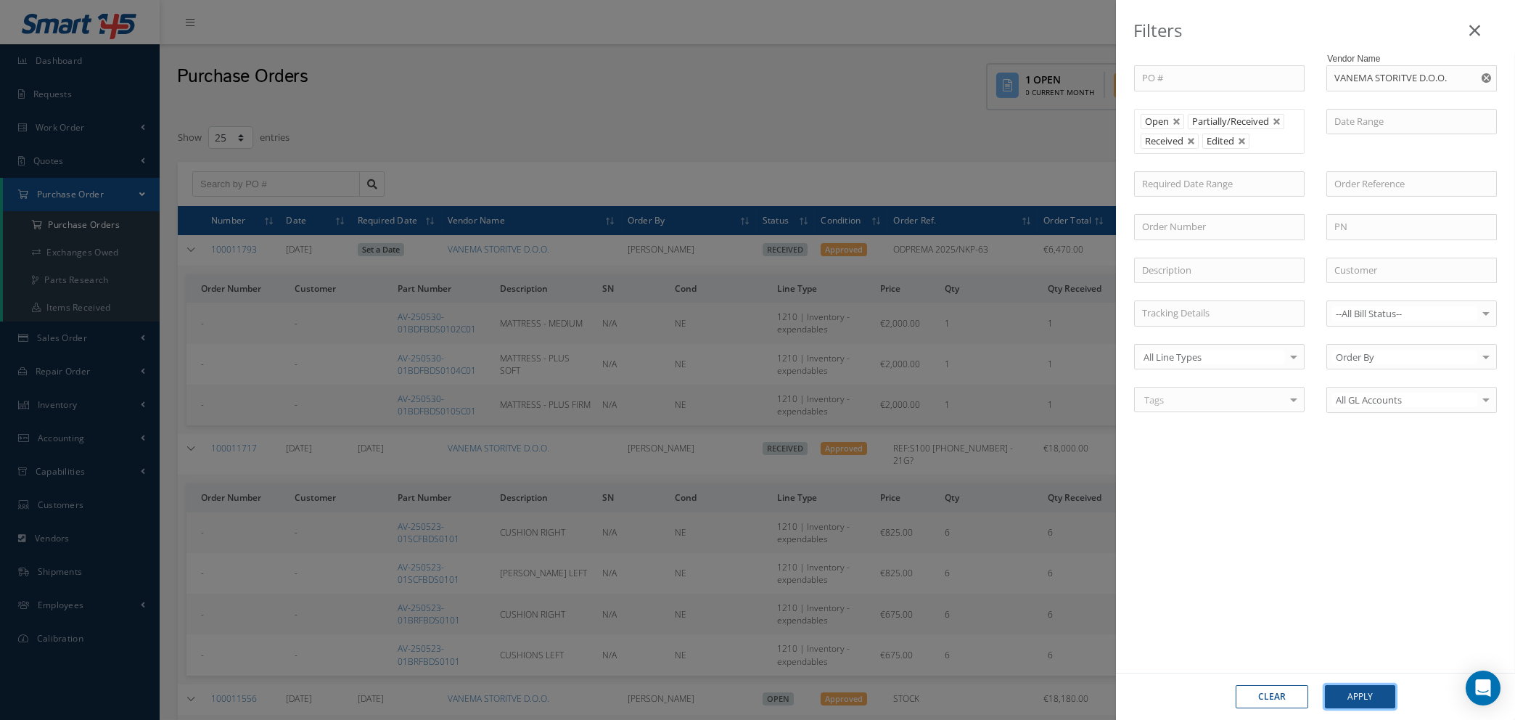
click at [1356, 701] on button "Apply" at bounding box center [1360, 696] width 70 height 23
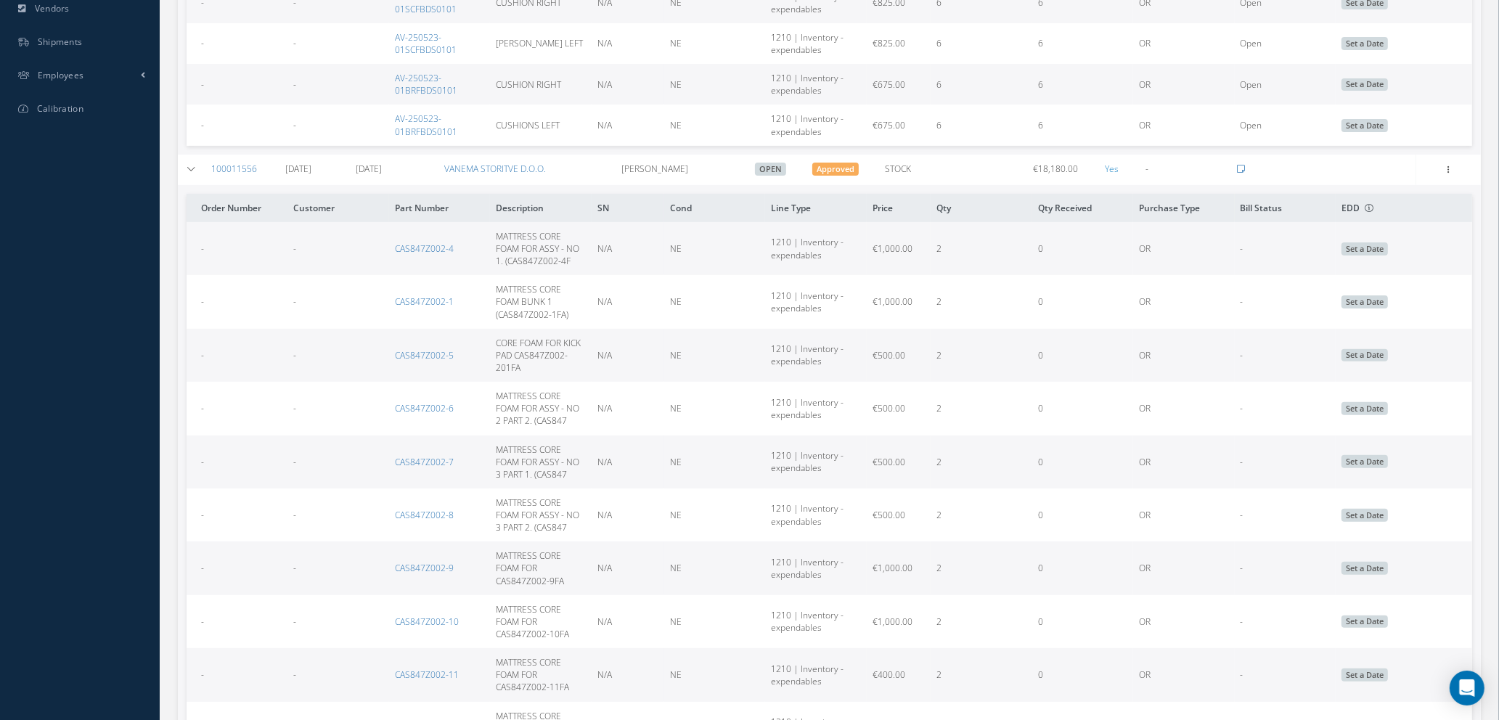
scroll to position [544, 0]
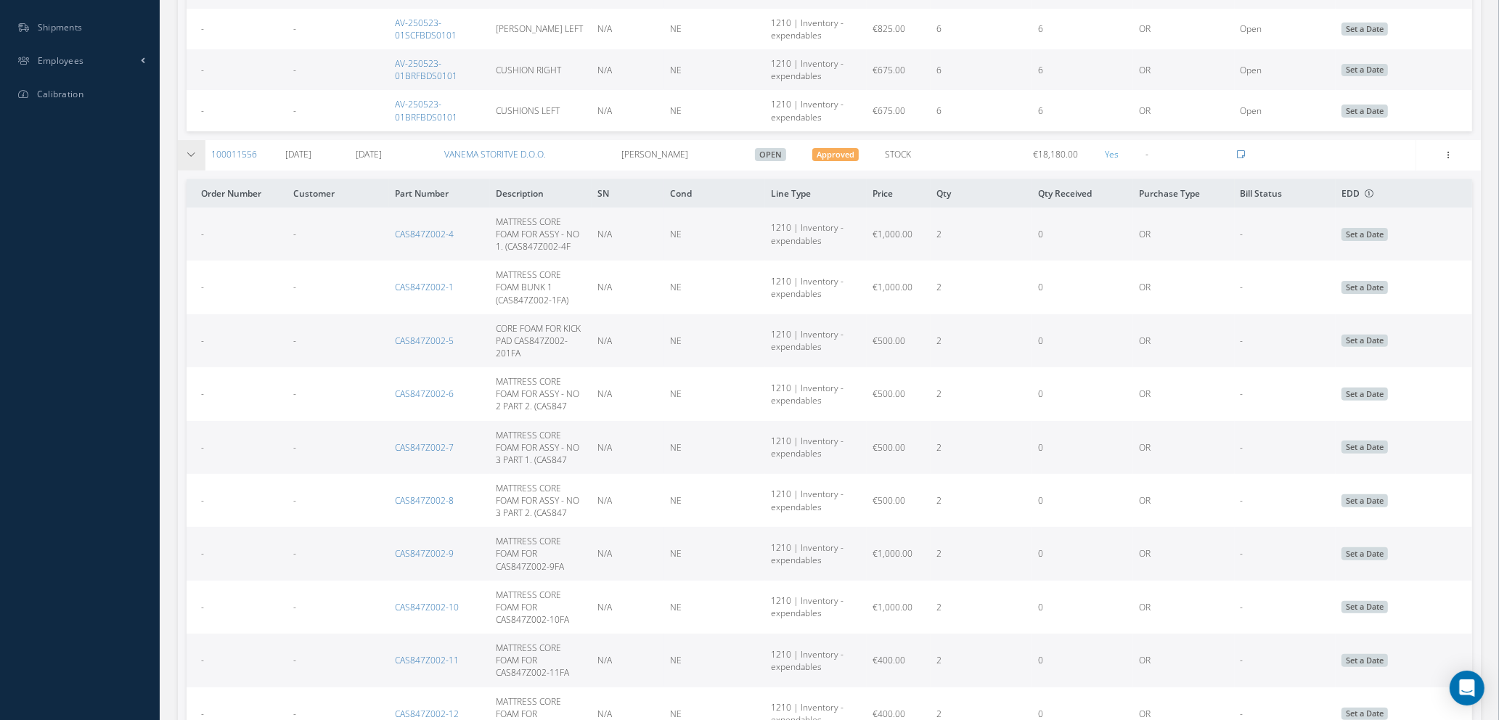
click at [192, 150] on icon at bounding box center [192, 154] width 10 height 9
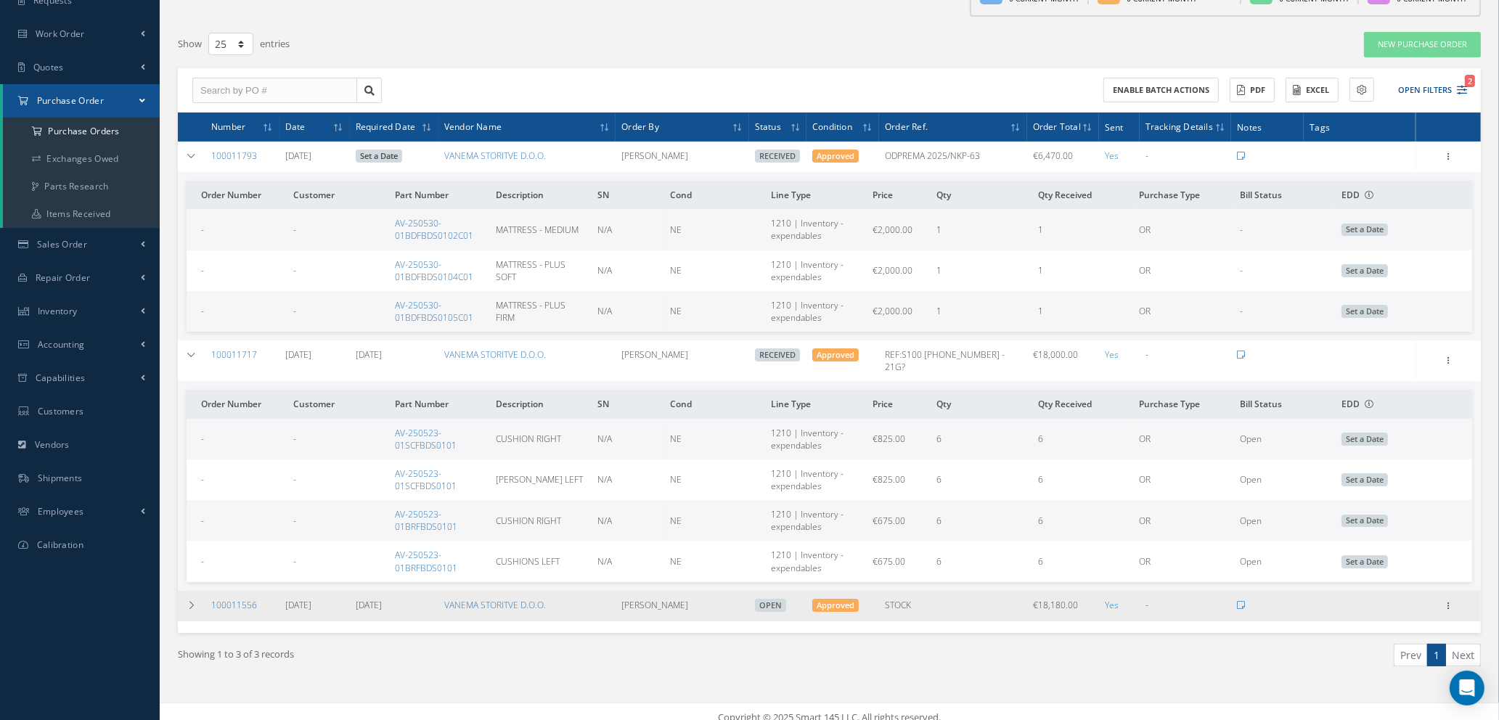
click at [192, 601] on icon at bounding box center [192, 605] width 10 height 9
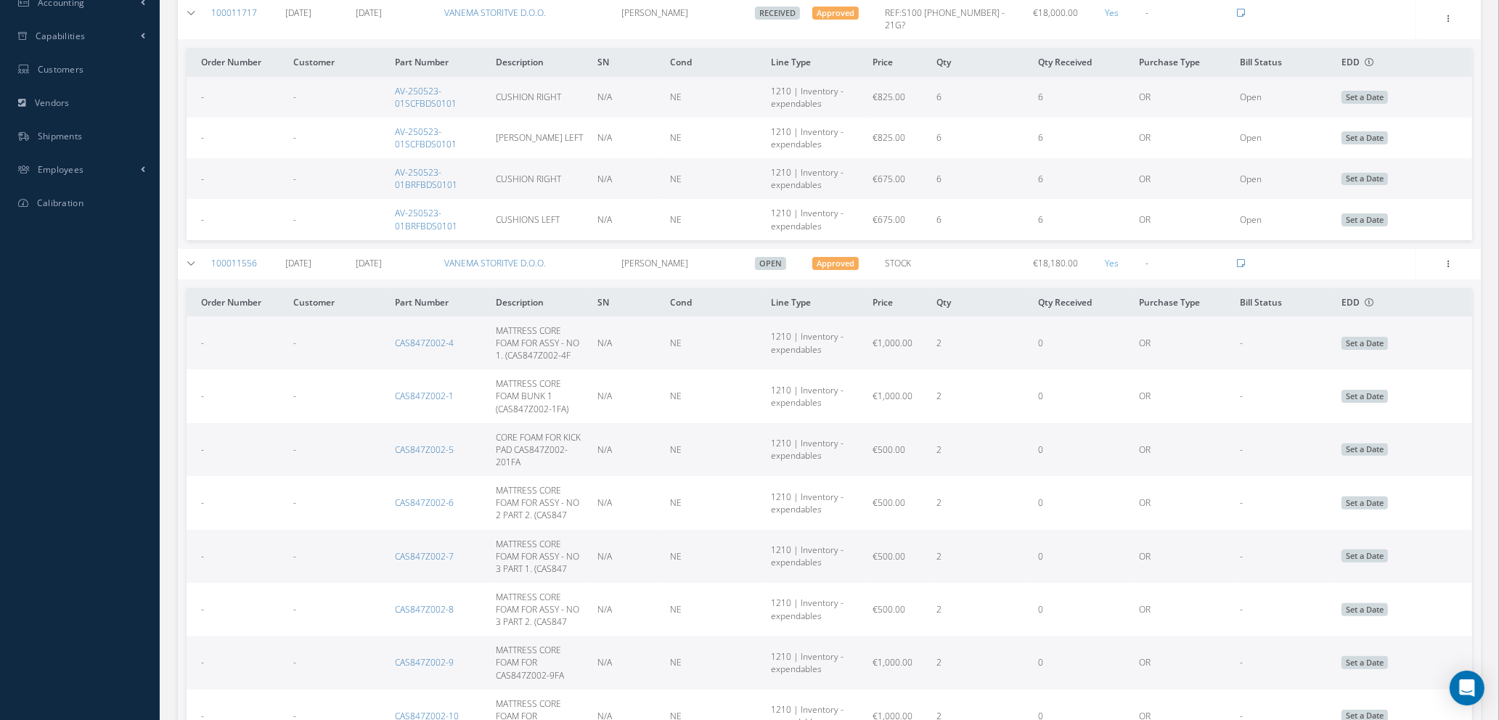
scroll to position [0, 0]
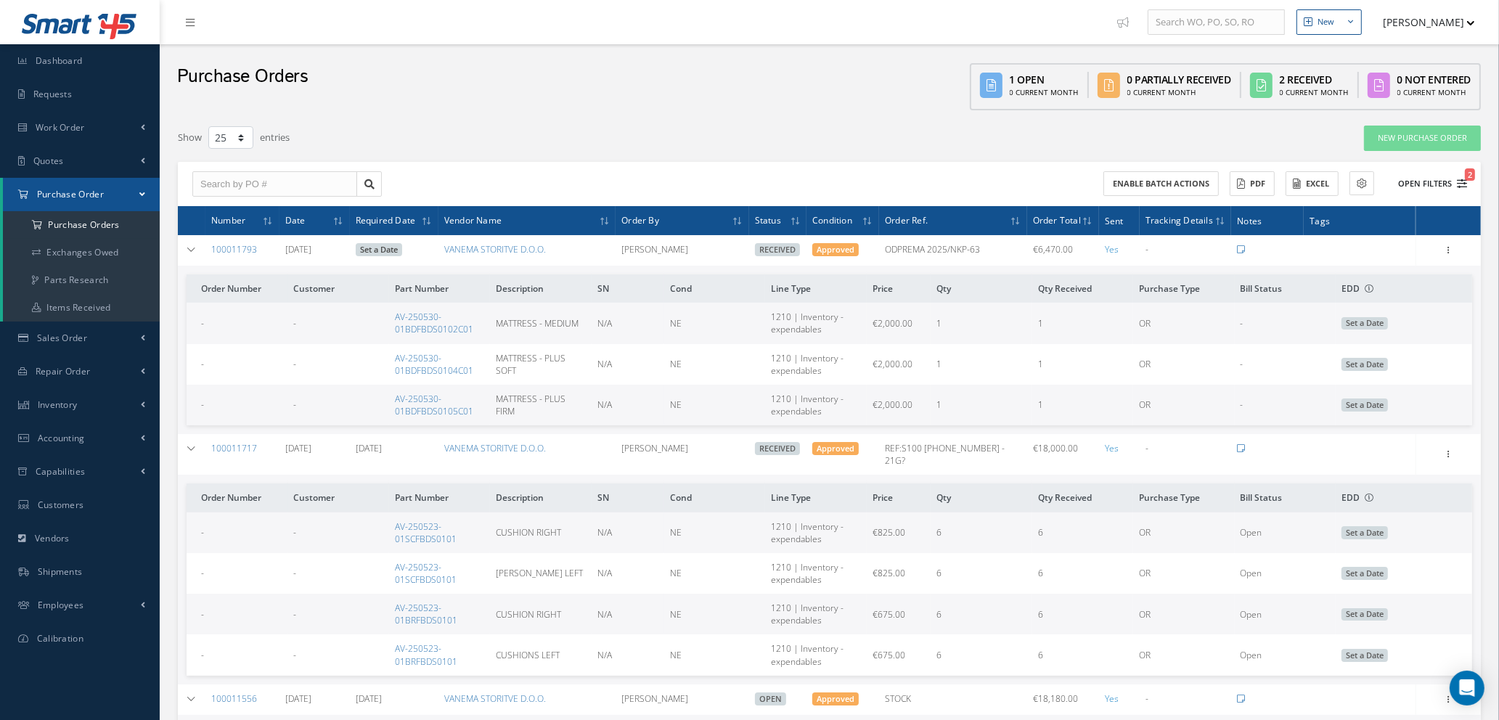
click at [1457, 184] on icon "2" at bounding box center [1461, 184] width 10 height 10
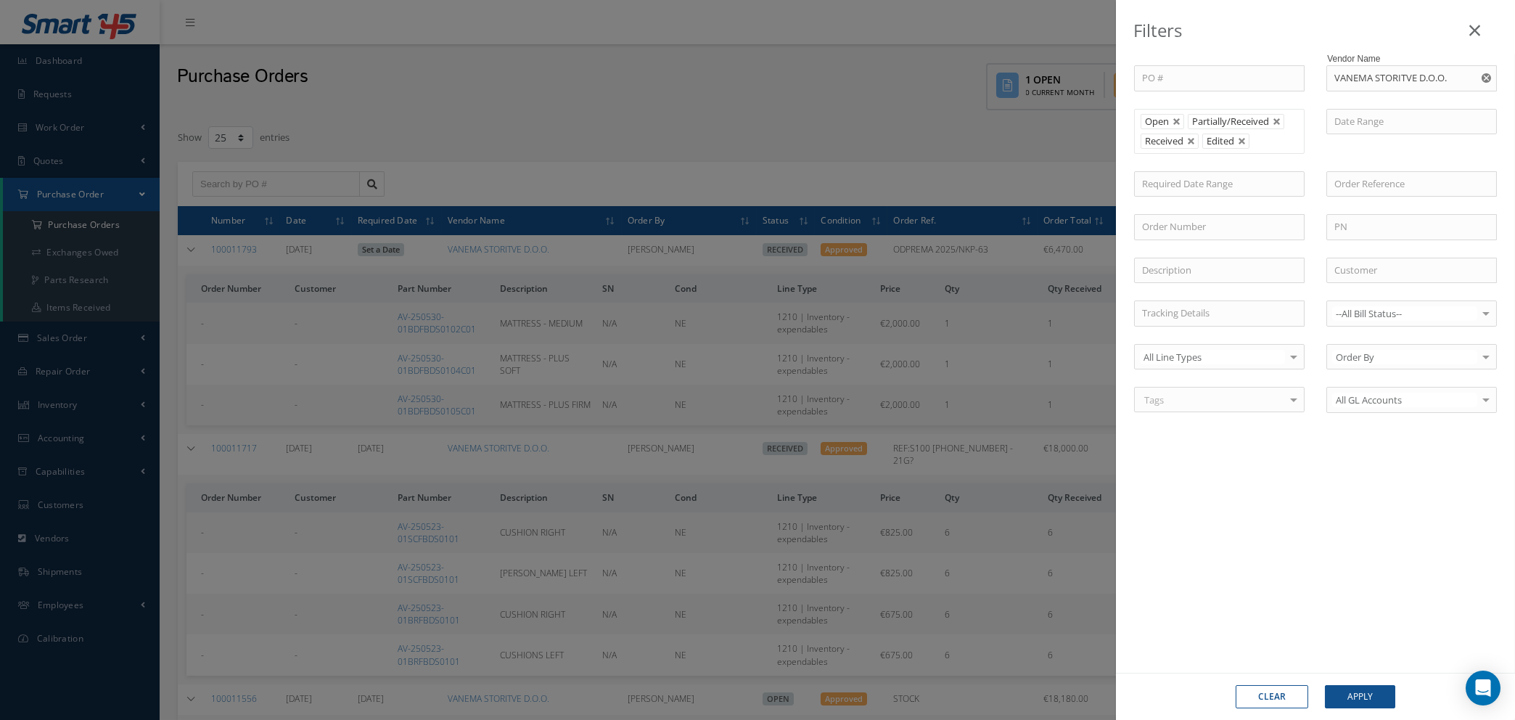
click at [1489, 78] on use "Reset" at bounding box center [1486, 77] width 9 height 9
click at [1412, 78] on input "text" at bounding box center [1412, 78] width 171 height 26
click at [1393, 110] on span "A.R. DAVIES MOTOR FACTORS LTD" at bounding box center [1399, 111] width 128 height 28
type input "A.R. DAVIES MOTOR FACTORS LTD"
click at [1356, 693] on button "Apply" at bounding box center [1360, 696] width 70 height 23
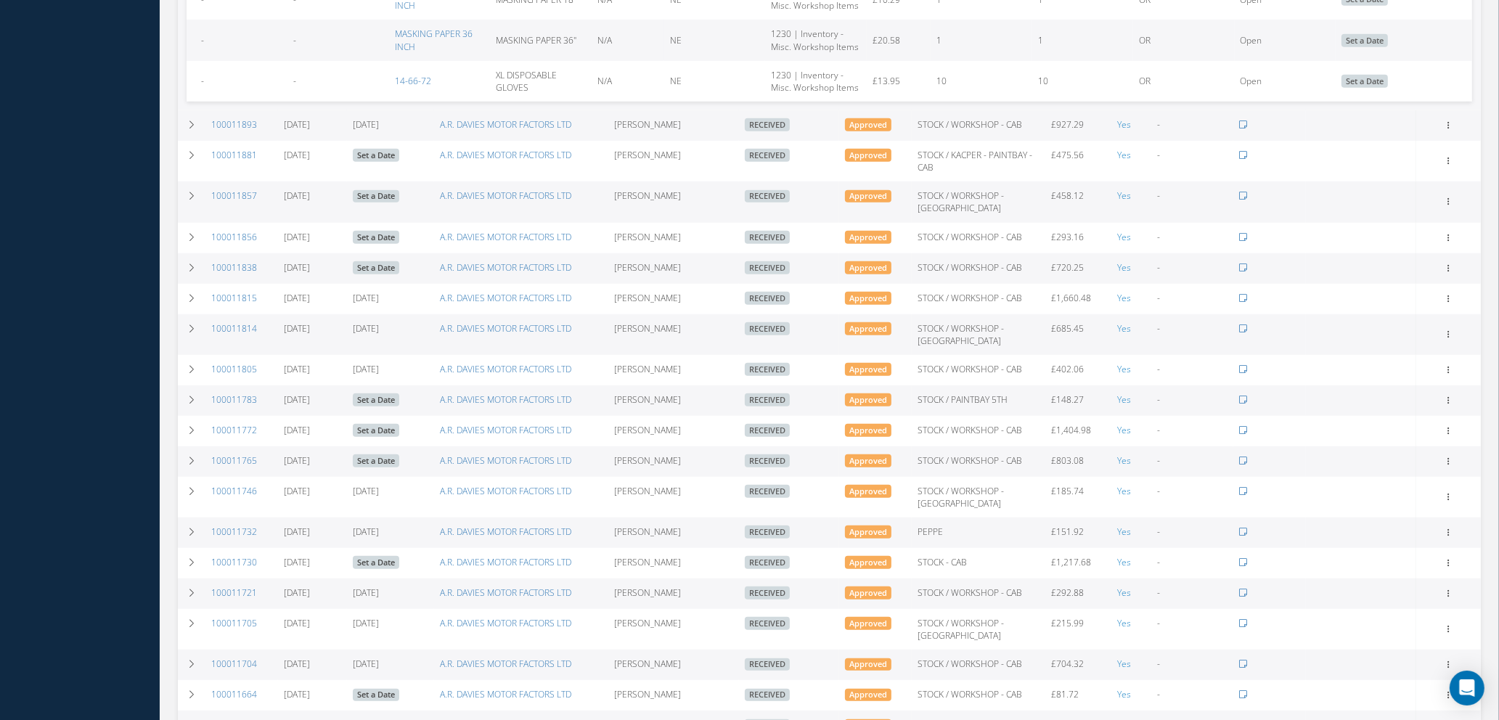
scroll to position [1438, 0]
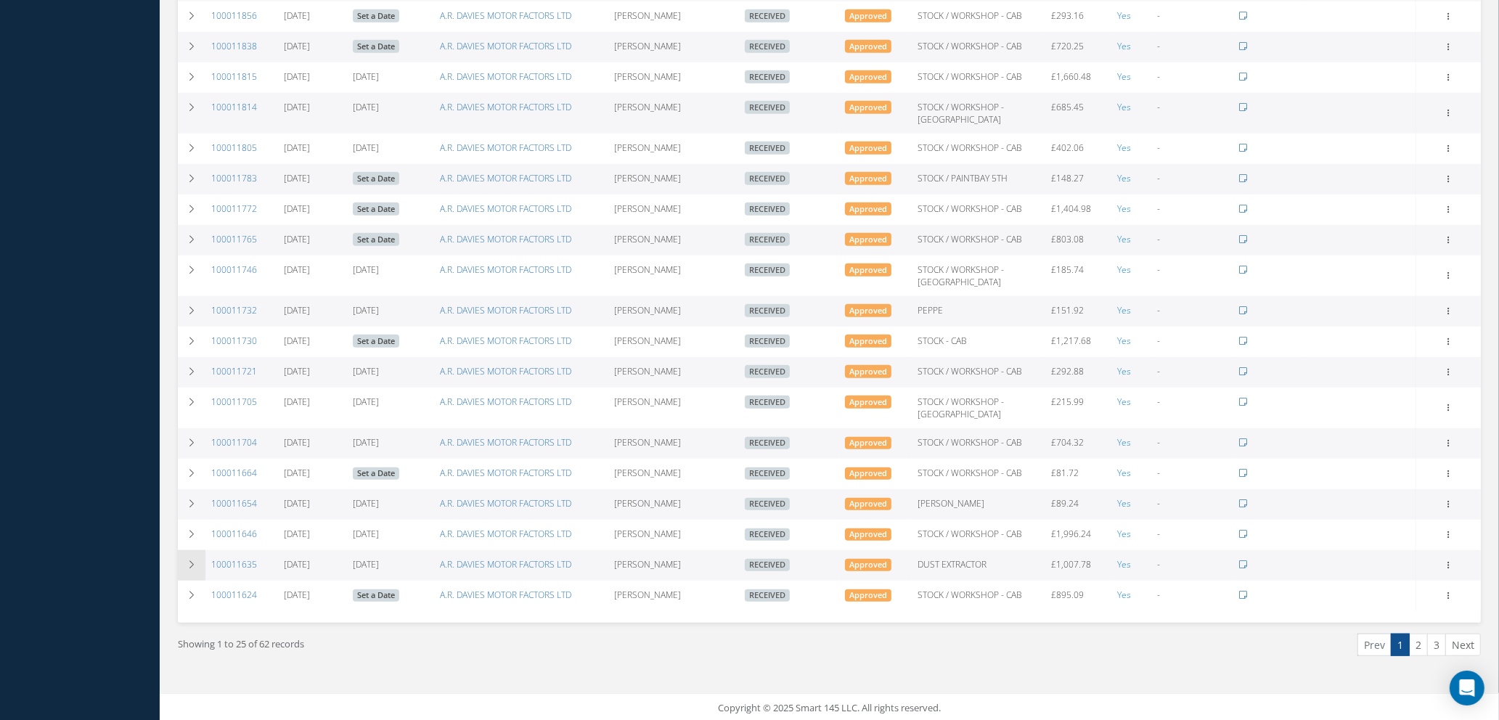
click at [189, 562] on icon at bounding box center [192, 564] width 10 height 9
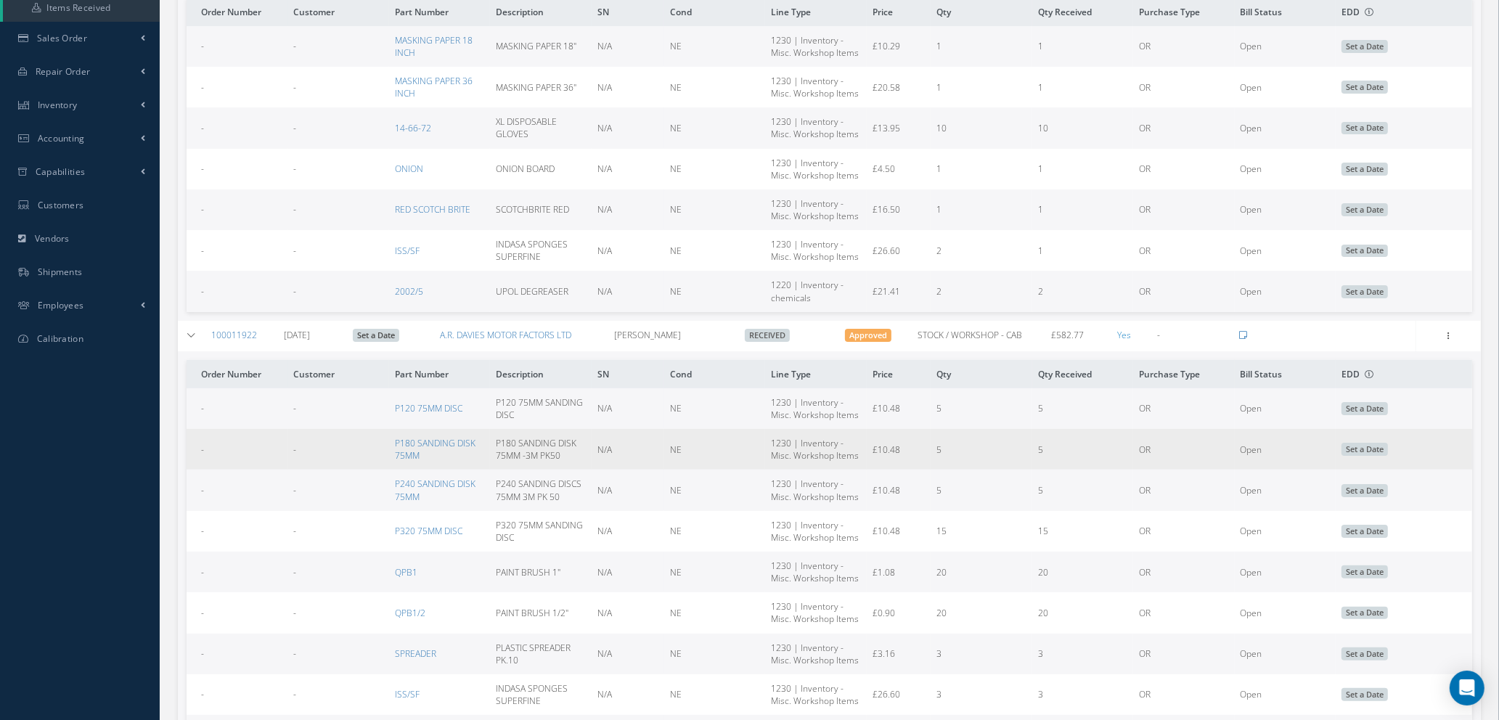
scroll to position [0, 0]
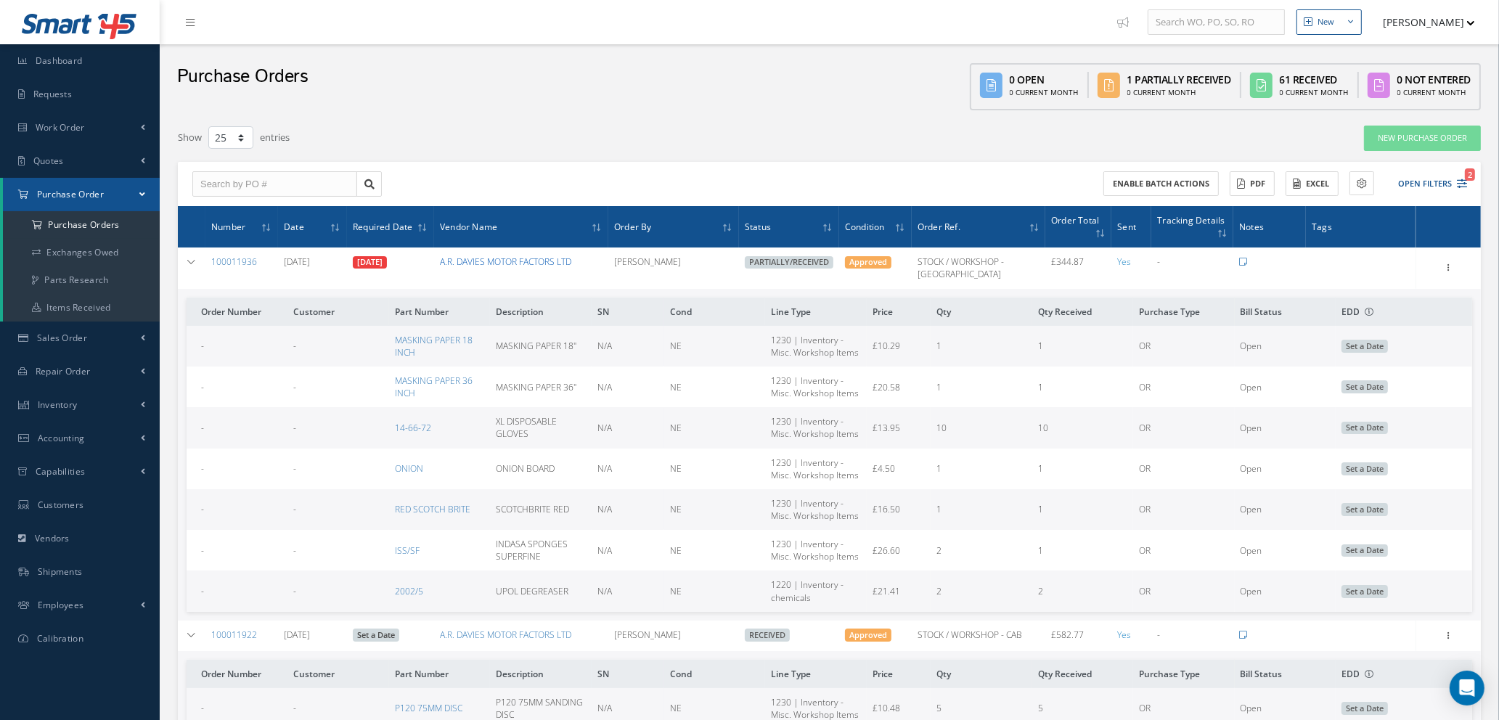
click at [467, 259] on link "A.R. DAVIES MOTOR FACTORS LTD" at bounding box center [505, 261] width 131 height 12
click at [1462, 184] on icon "2" at bounding box center [1461, 184] width 10 height 10
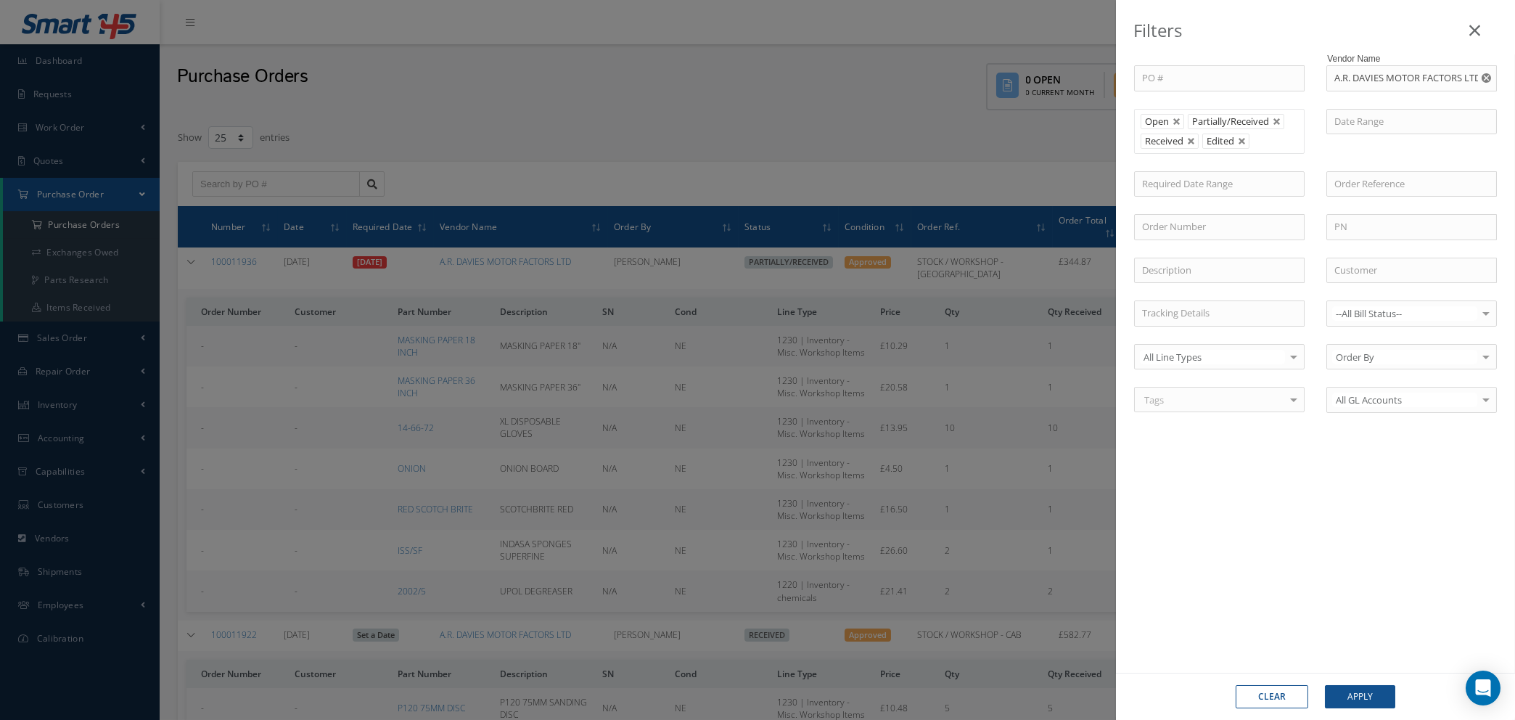
click at [1488, 75] on use "Reset" at bounding box center [1486, 77] width 9 height 9
click at [1449, 75] on input "text" at bounding box center [1412, 78] width 171 height 26
click at [1401, 107] on span "VANEMA STORITVE D.O.O." at bounding box center [1391, 103] width 112 height 13
type input "VANEMA STORITVE D.O.O."
click at [1357, 695] on button "Apply" at bounding box center [1360, 696] width 70 height 23
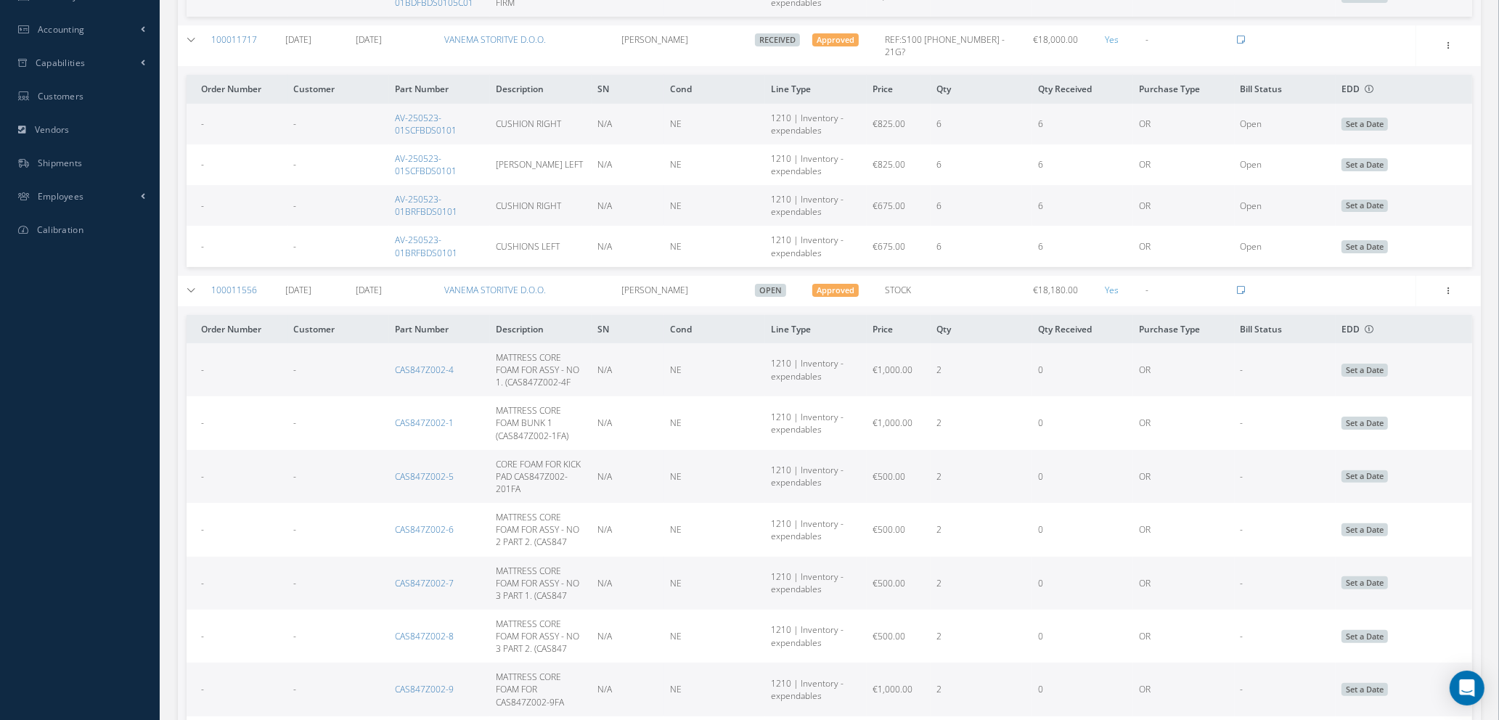
scroll to position [435, 0]
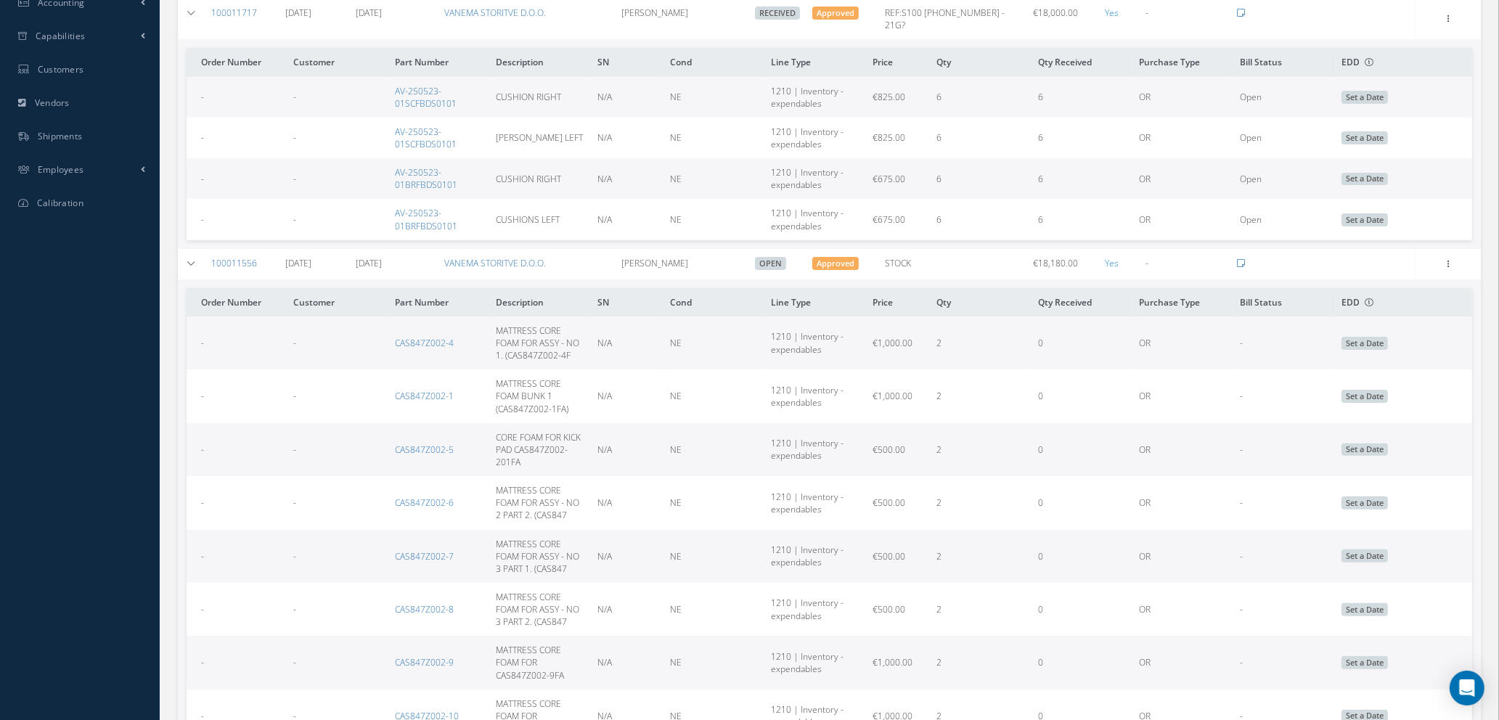
click at [189, 259] on icon at bounding box center [192, 263] width 10 height 9
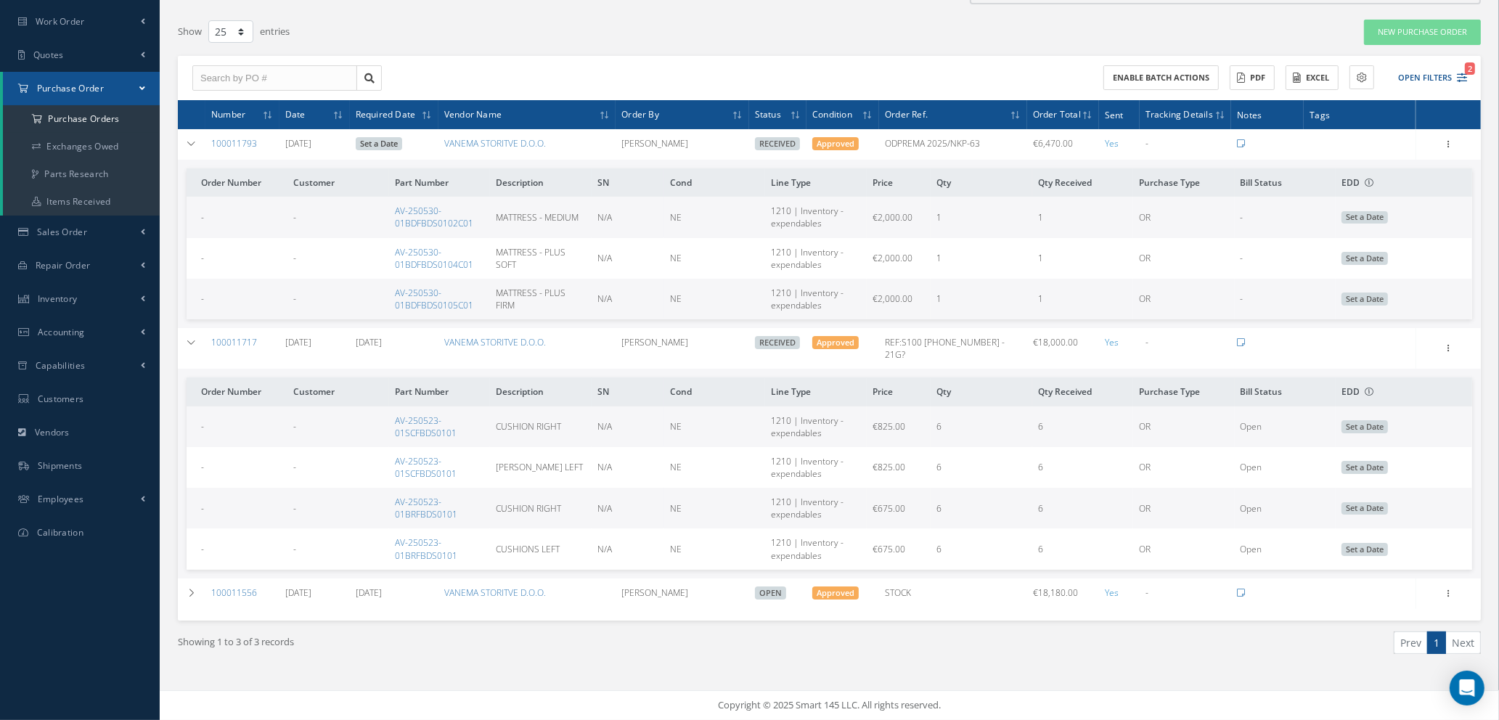
scroll to position [94, 0]
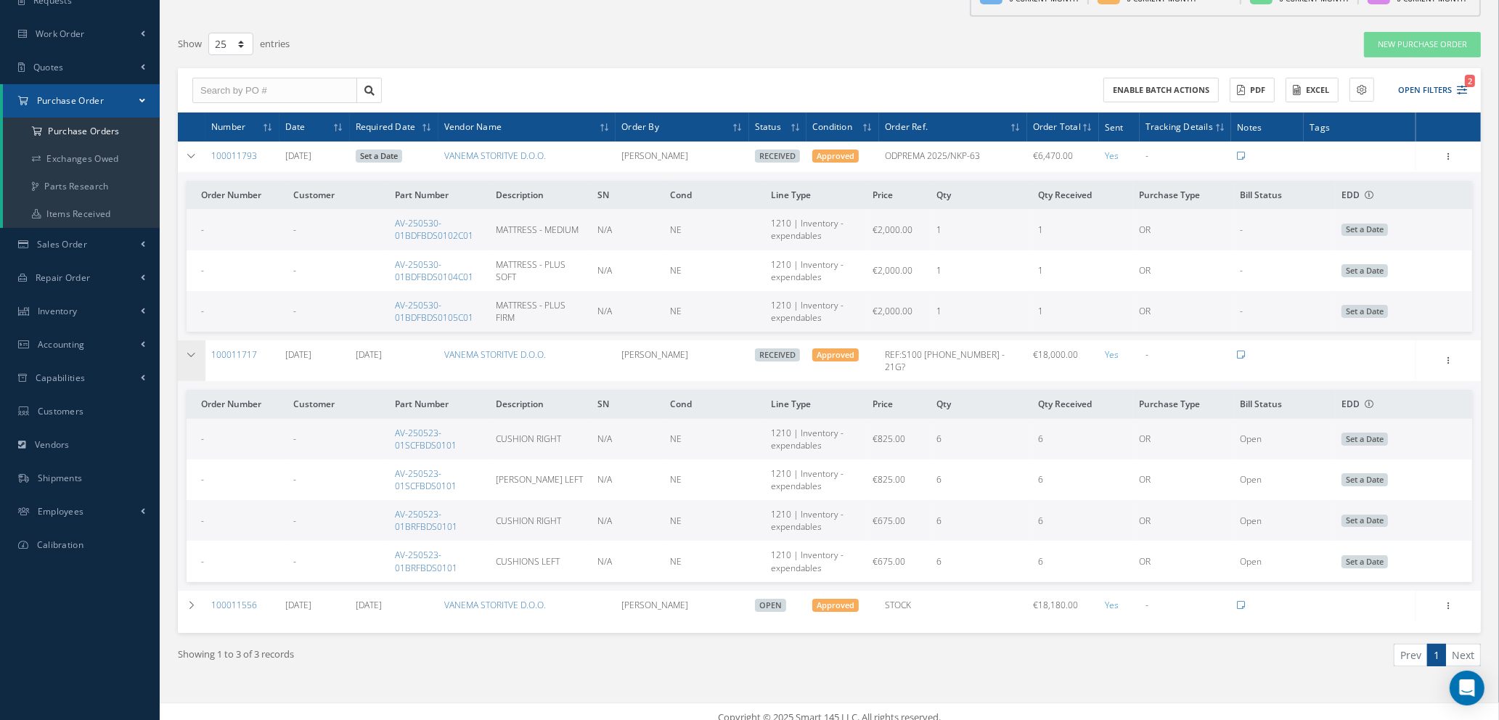
click at [187, 352] on icon at bounding box center [192, 355] width 10 height 9
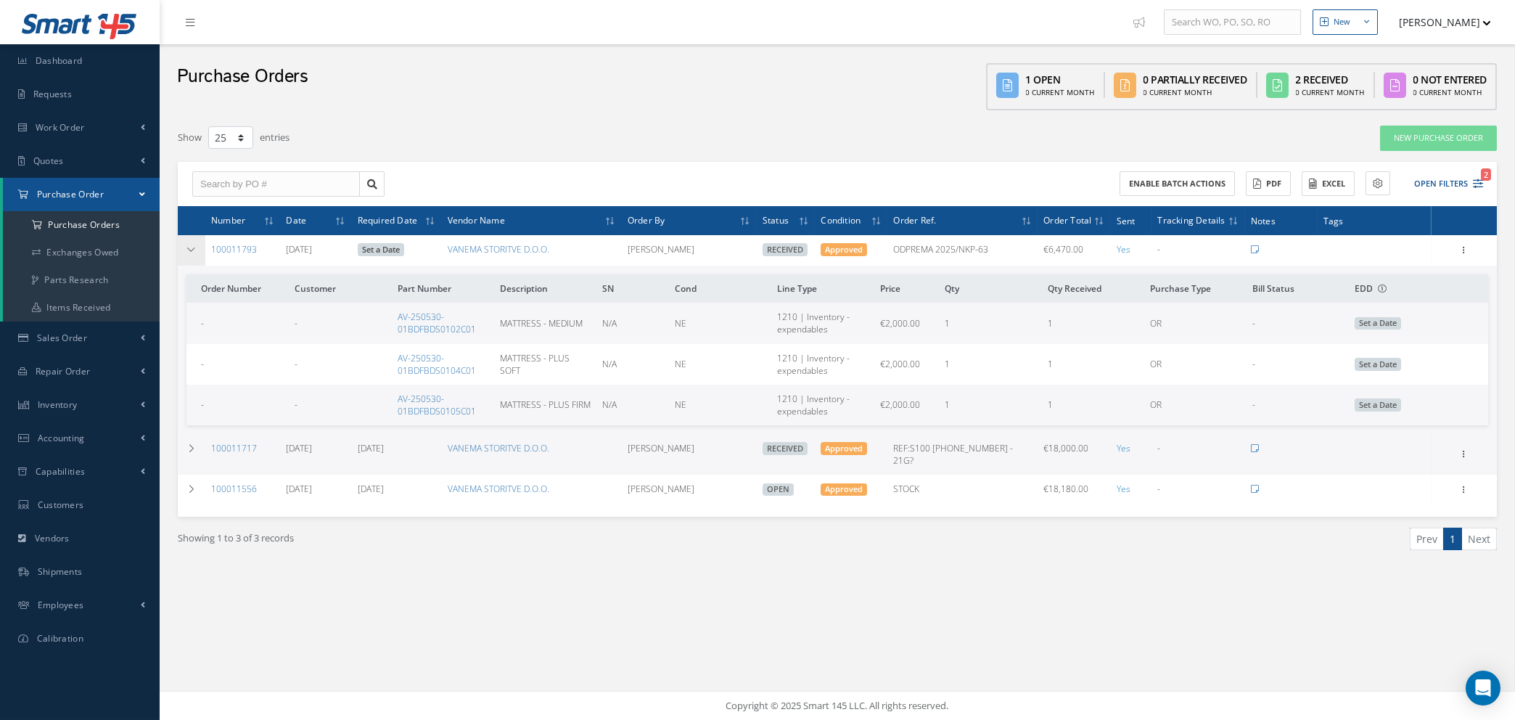
click at [191, 249] on icon at bounding box center [192, 249] width 10 height 9
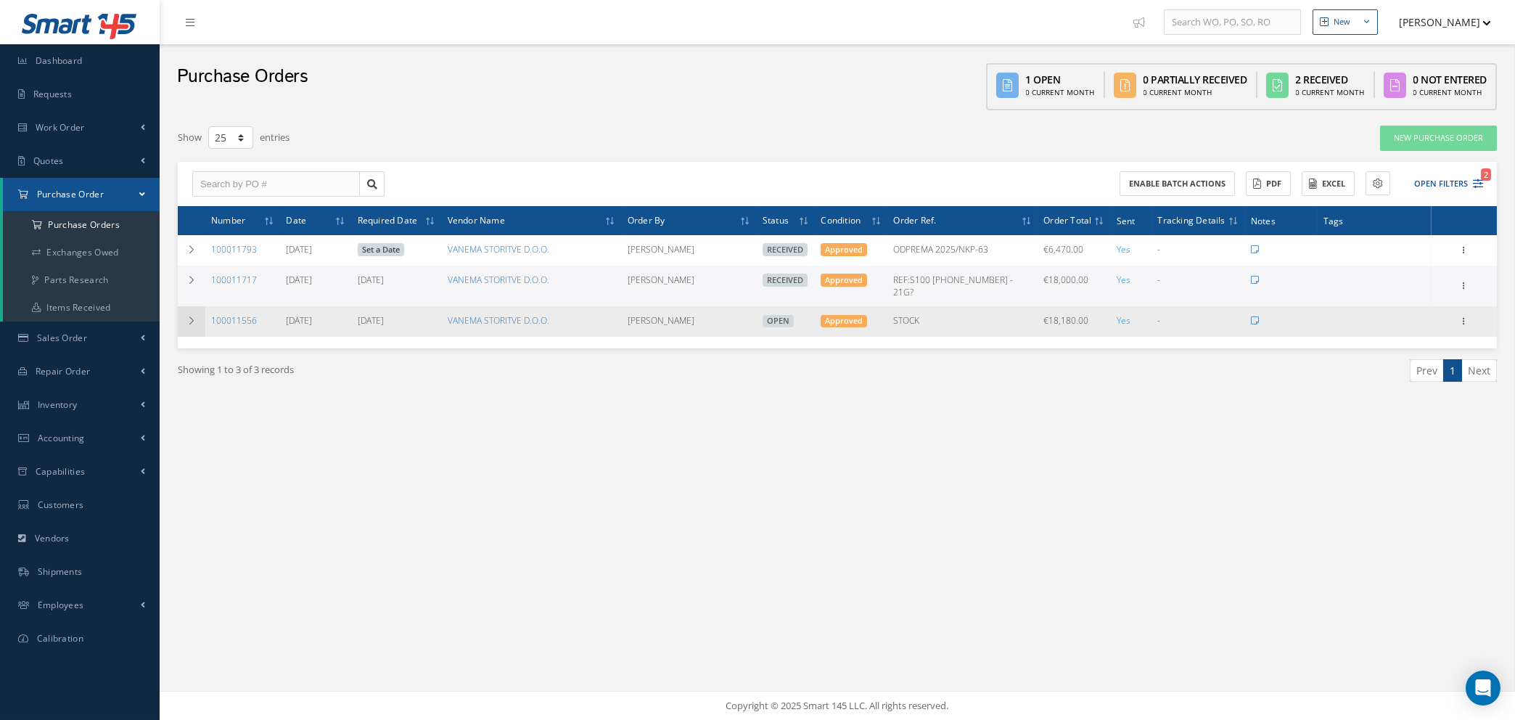
click at [187, 316] on icon at bounding box center [192, 320] width 10 height 9
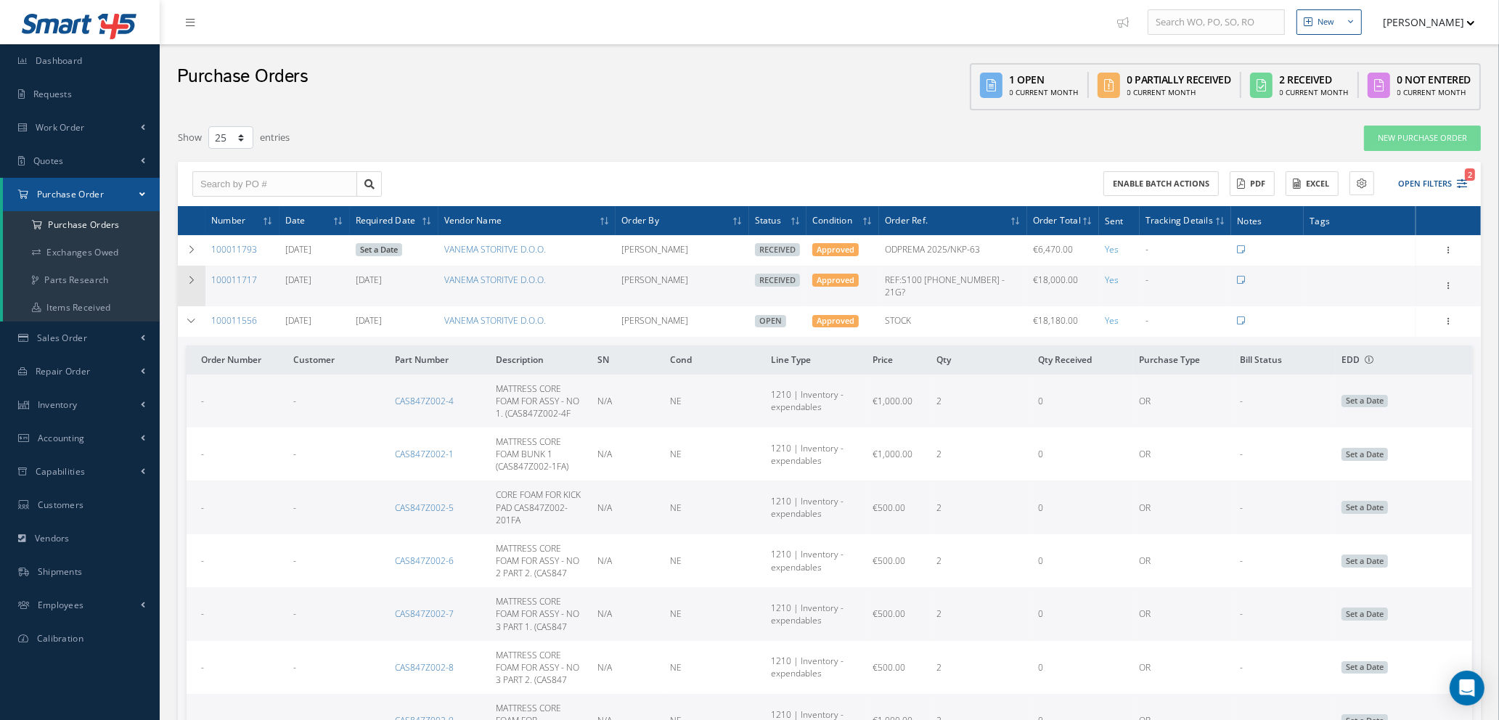
click at [195, 276] on icon at bounding box center [192, 280] width 10 height 9
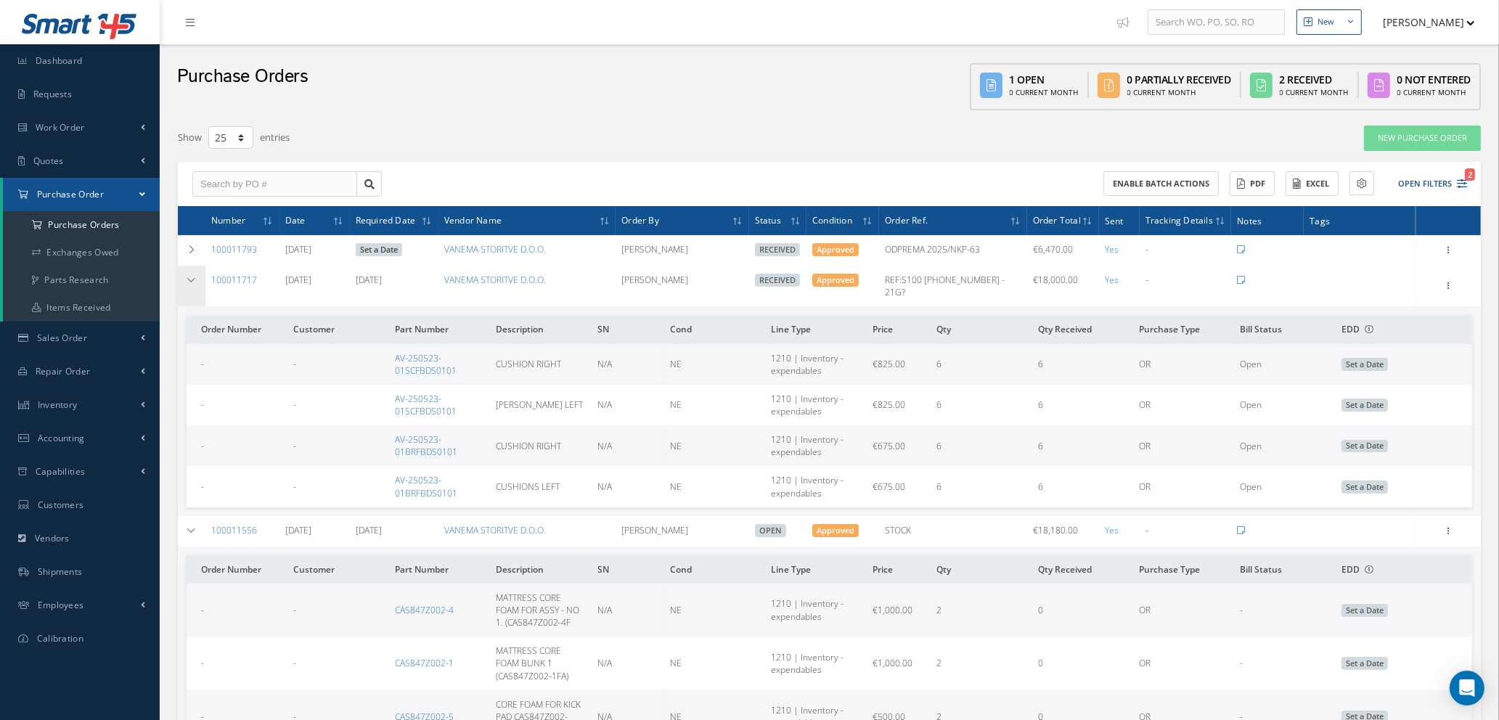
click at [187, 276] on icon at bounding box center [192, 280] width 10 height 9
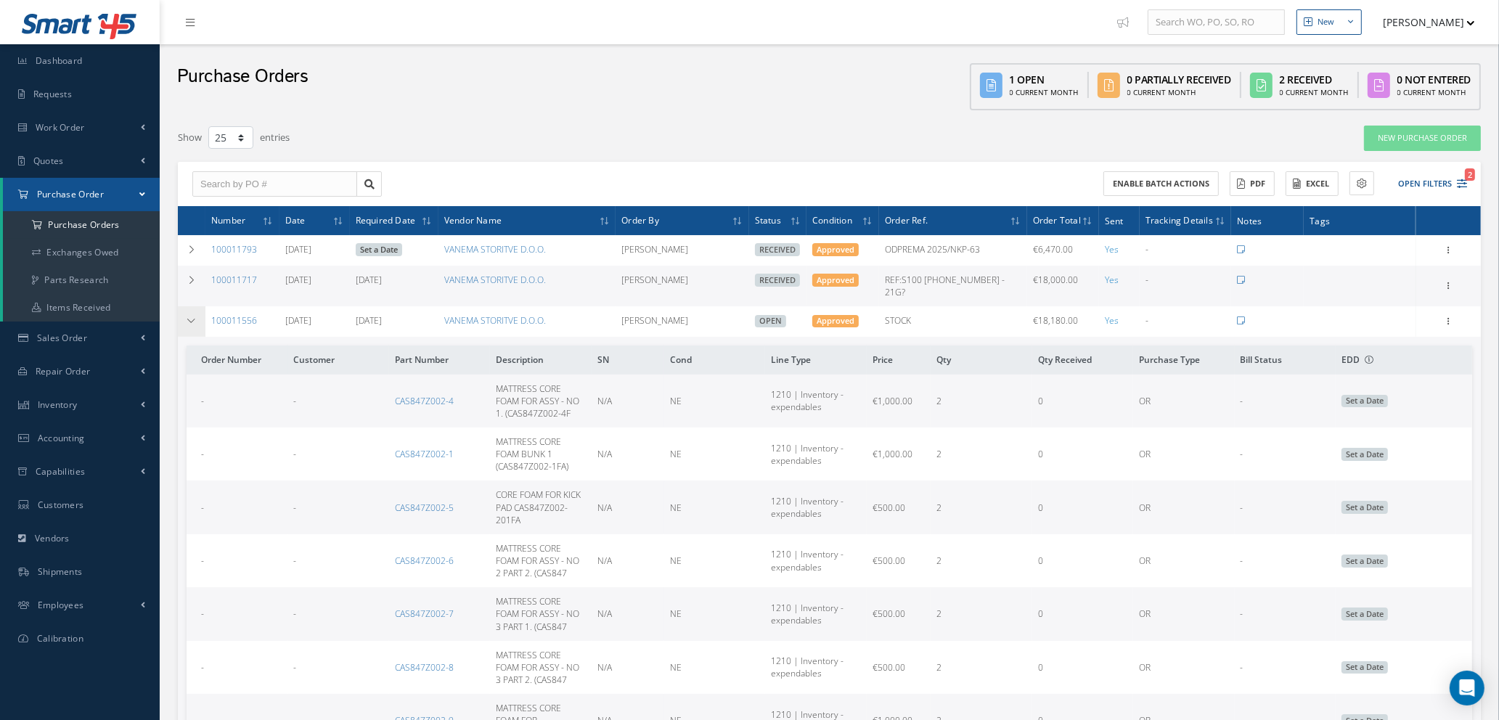
click at [194, 316] on icon at bounding box center [192, 320] width 10 height 9
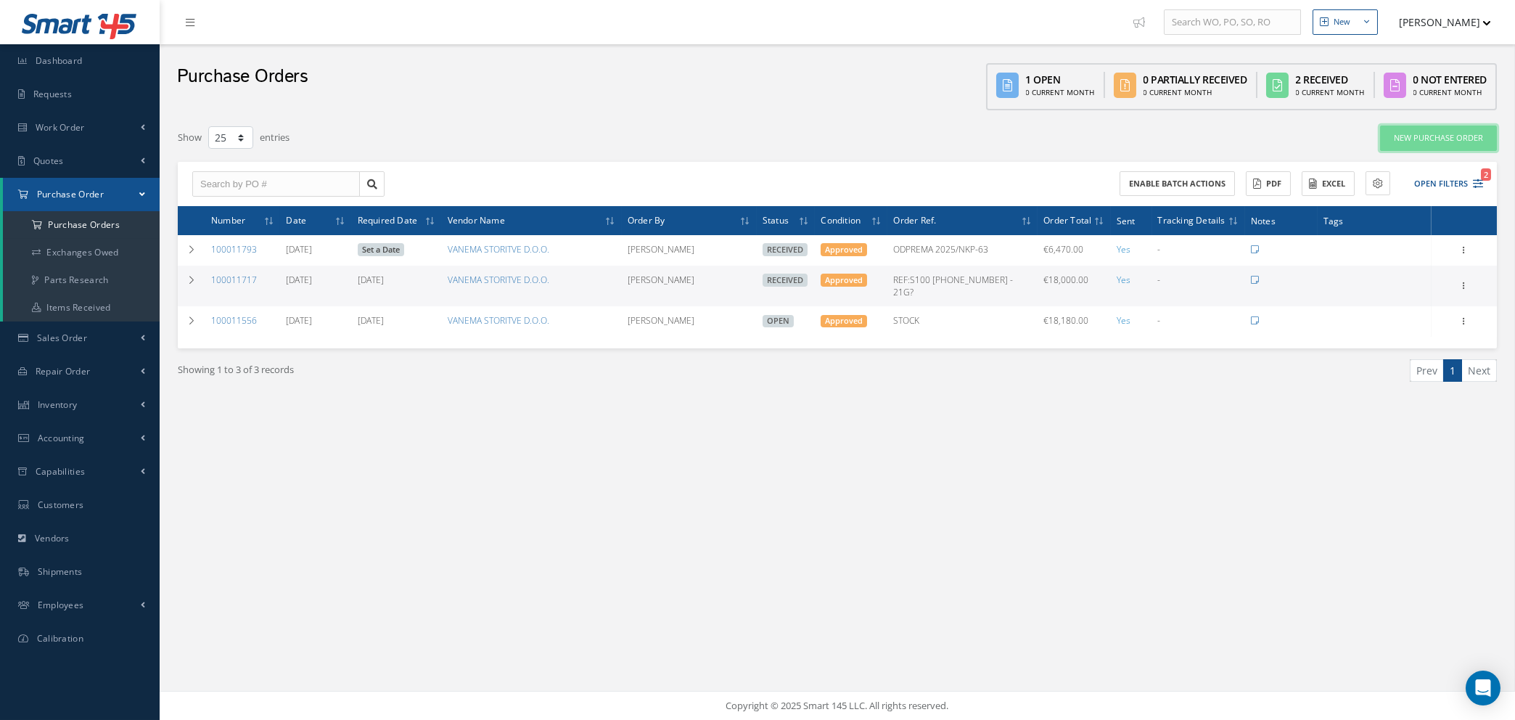
click at [1461, 140] on link "New Purchase Order" at bounding box center [1438, 138] width 117 height 25
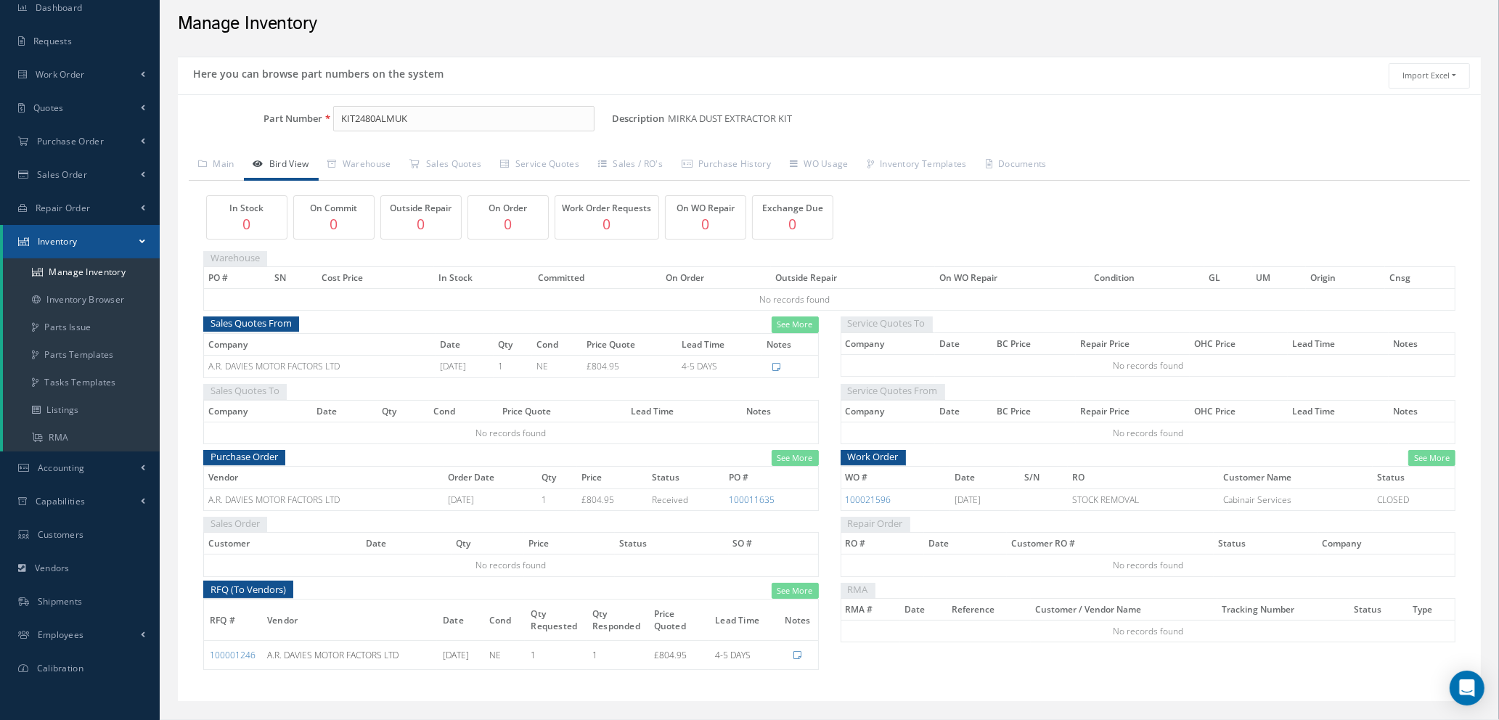
scroll to position [83, 0]
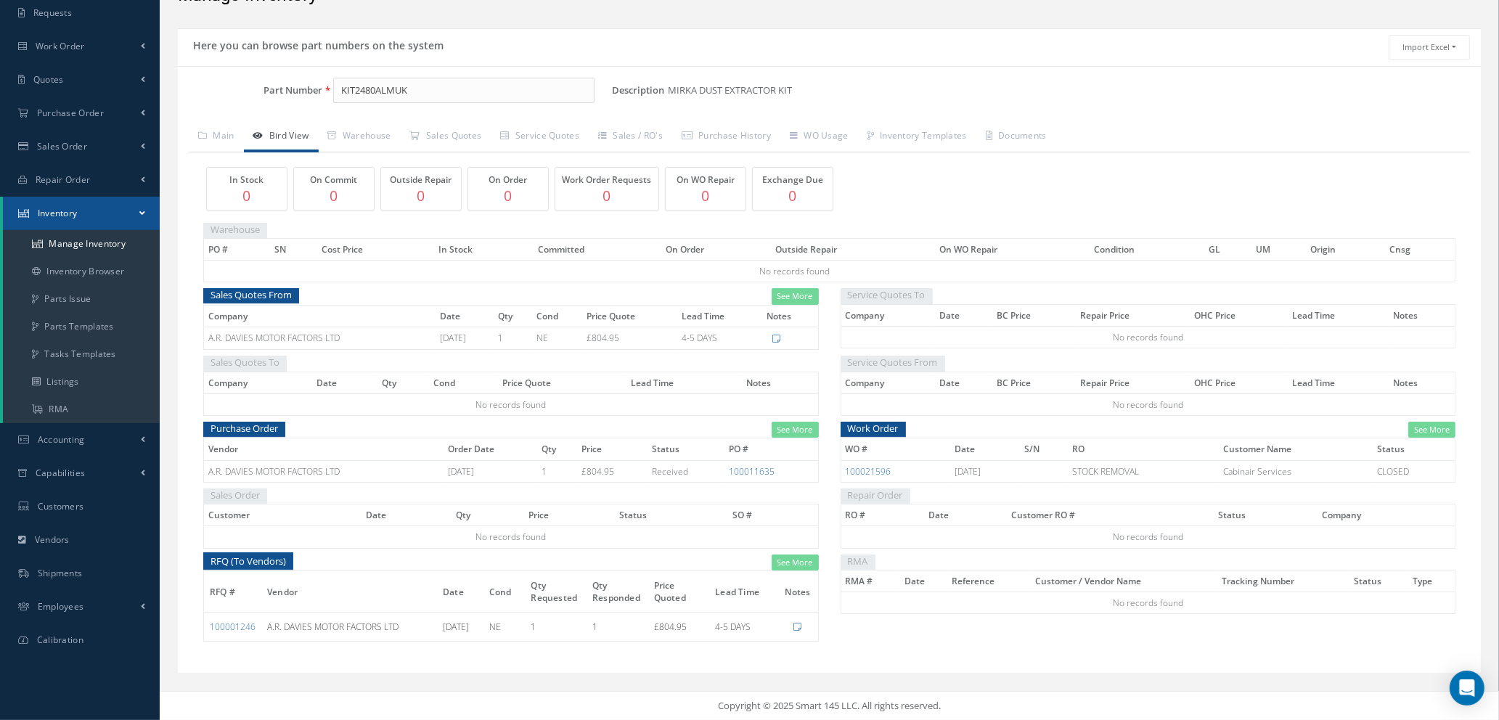
click at [1167, 56] on div "Import Excel to undefined Column headers must have the following requirements R…" at bounding box center [1155, 47] width 652 height 25
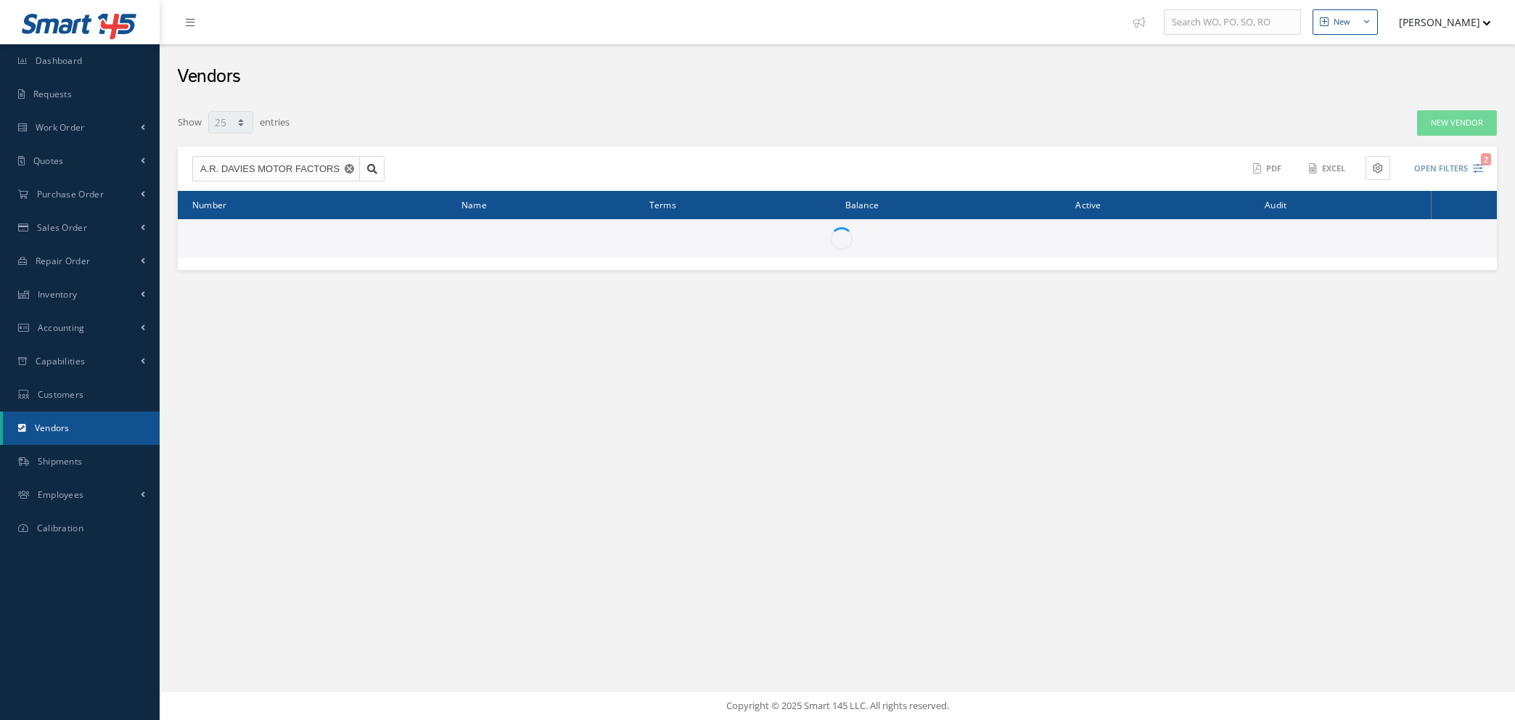
select select "25"
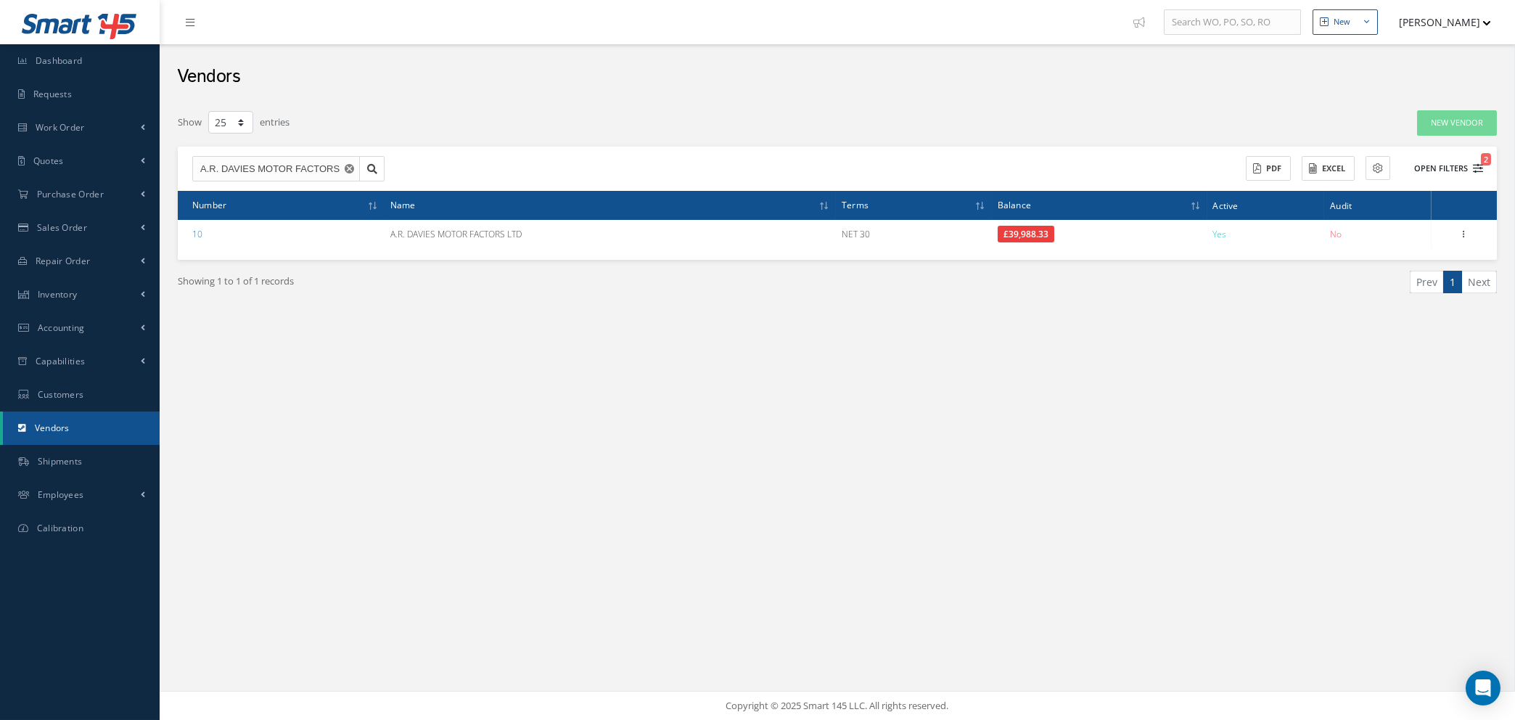
click at [1476, 169] on icon "2" at bounding box center [1478, 168] width 10 height 10
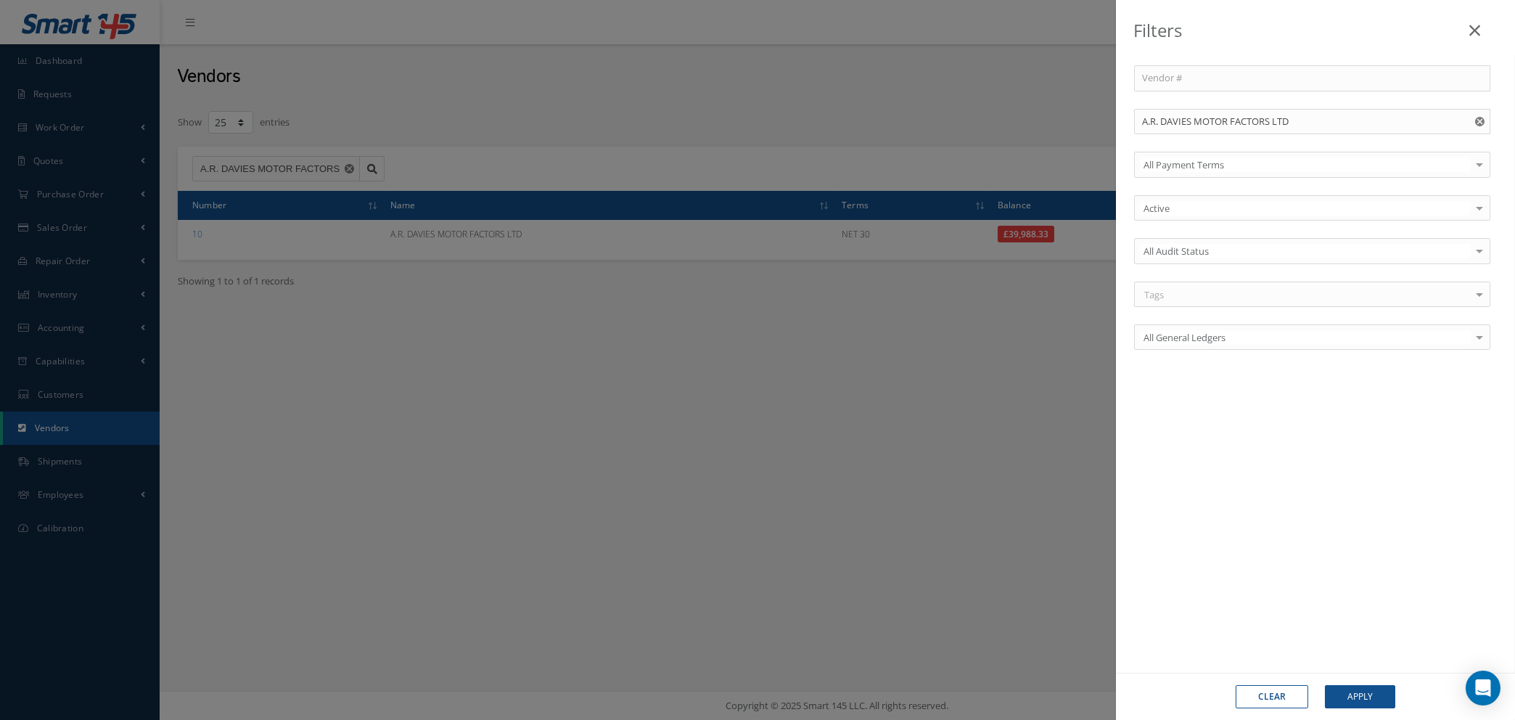
click at [1482, 120] on use "Reset" at bounding box center [1479, 121] width 9 height 9
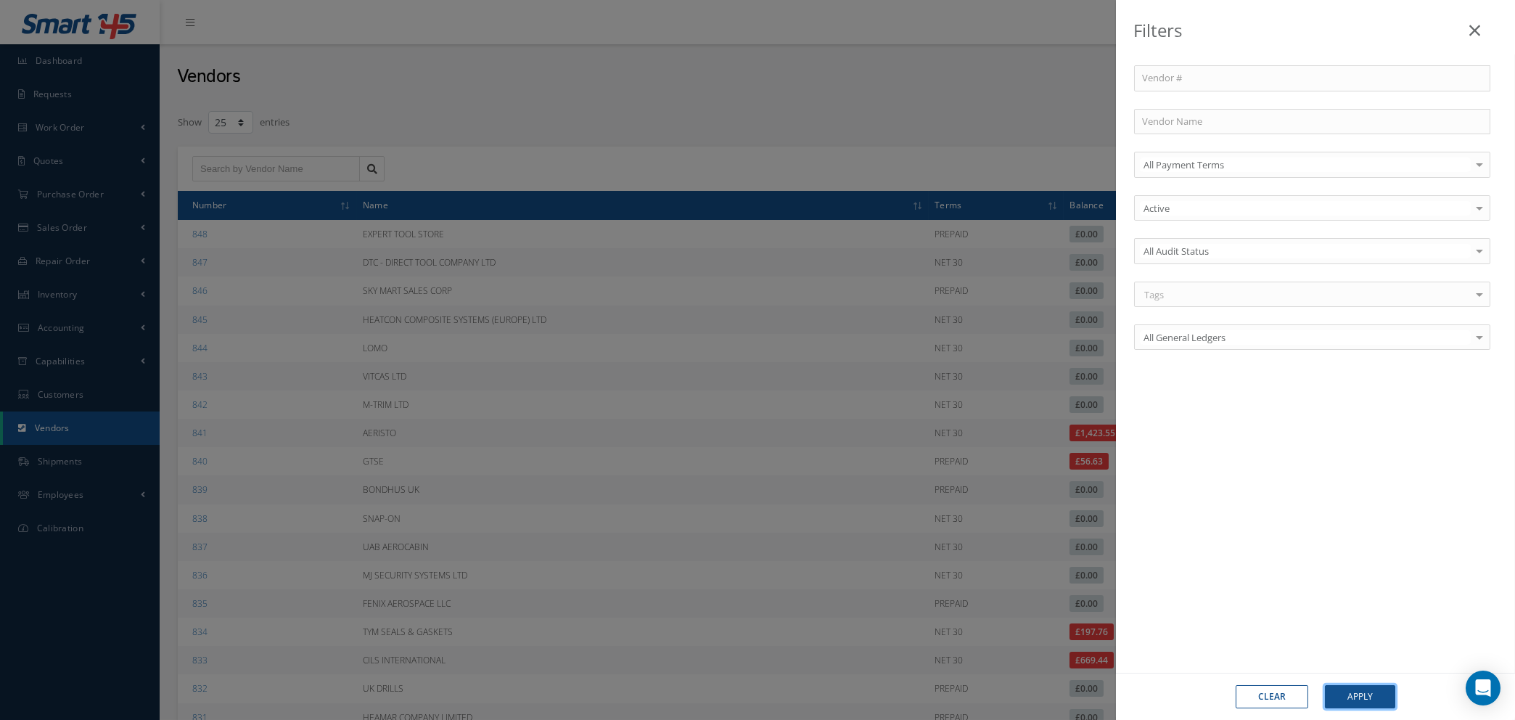
click at [1340, 702] on button "Apply" at bounding box center [1360, 696] width 70 height 23
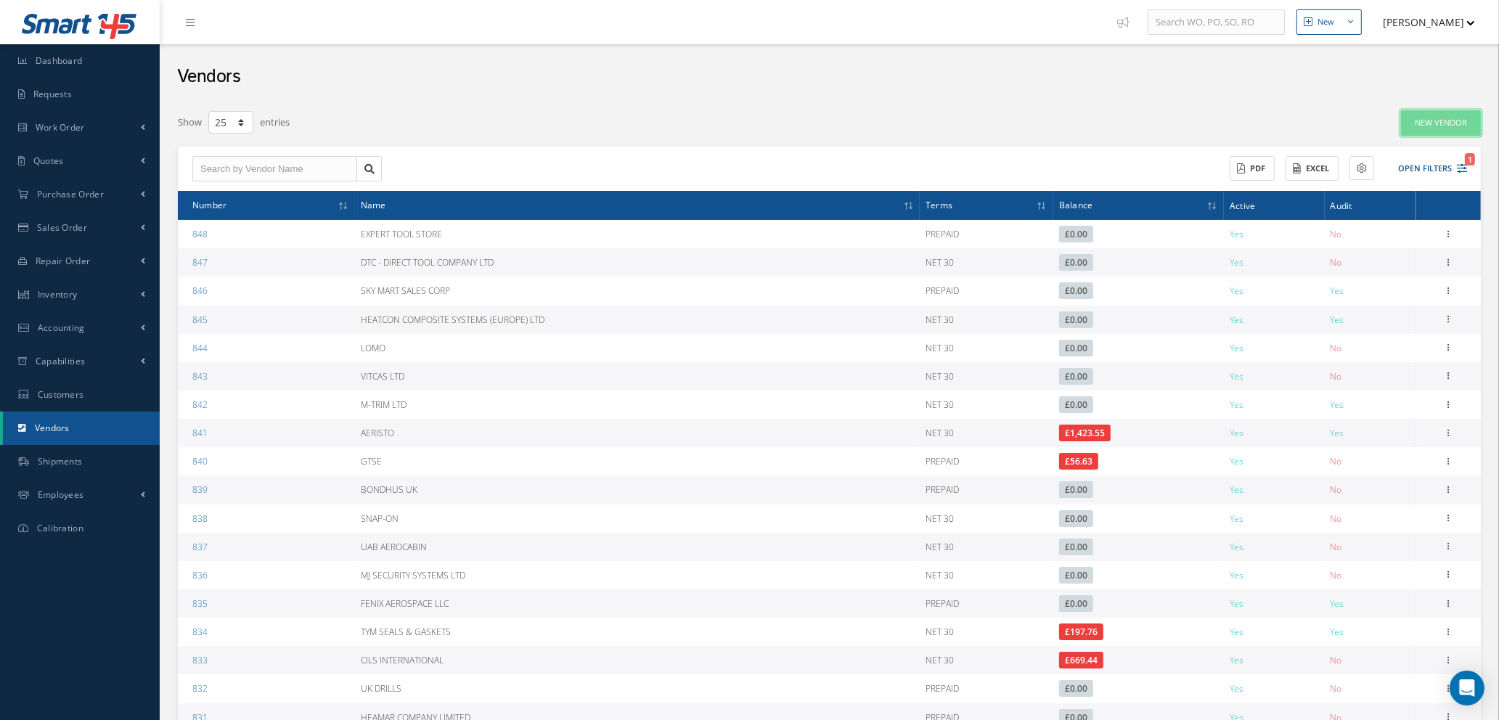
click at [1417, 120] on link "New Vendor" at bounding box center [1441, 122] width 80 height 25
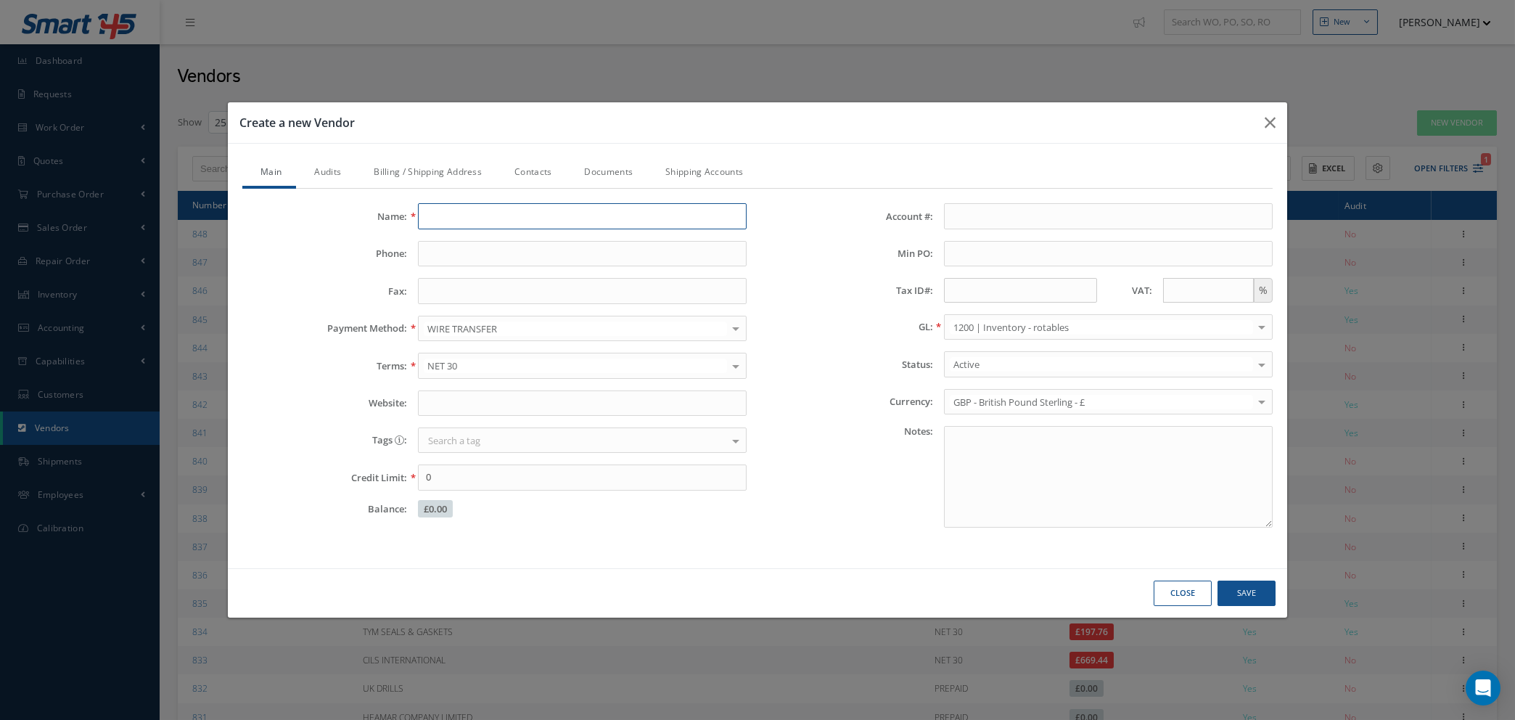
click at [560, 215] on input "Name:" at bounding box center [582, 216] width 329 height 26
type input "d"
click at [1187, 597] on button "Close" at bounding box center [1183, 593] width 58 height 25
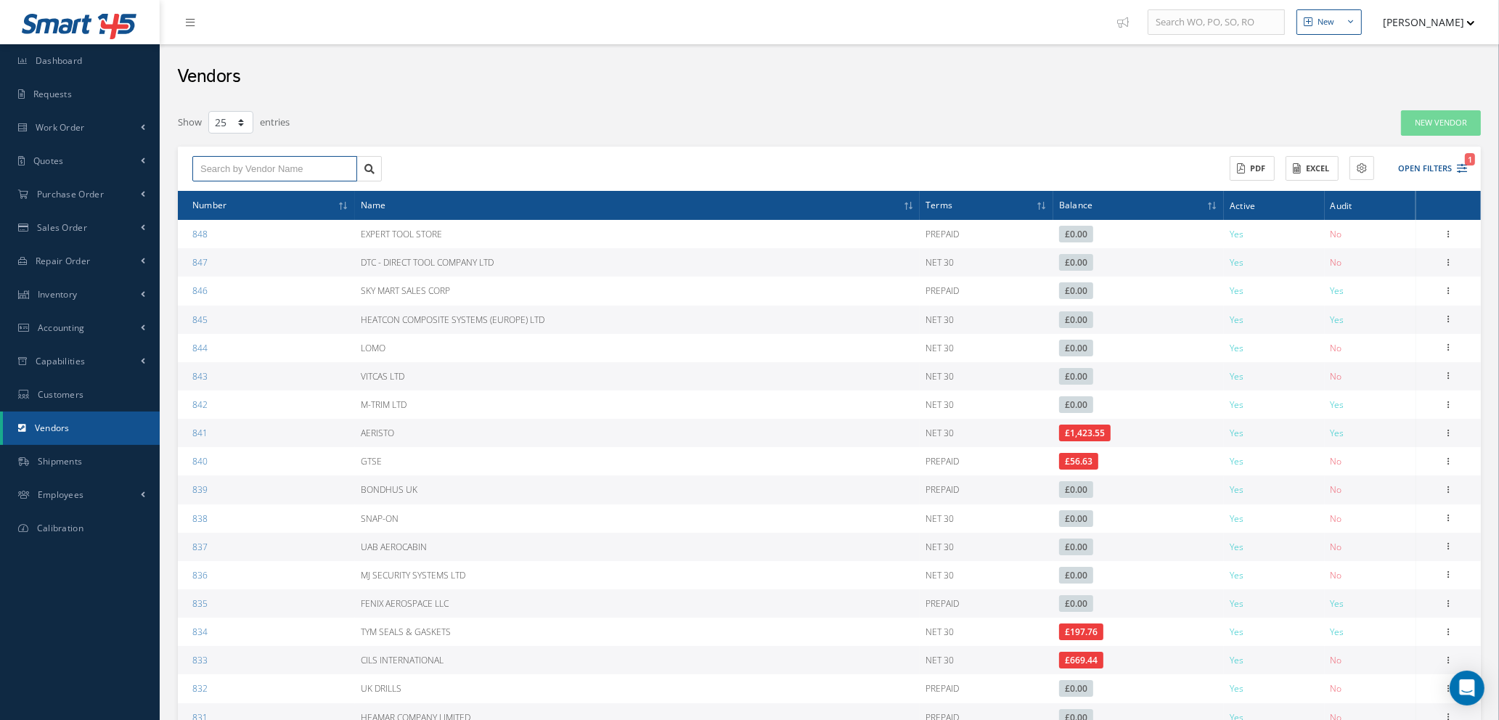
click at [247, 165] on input "text" at bounding box center [274, 169] width 165 height 26
type input "dm"
click at [1417, 121] on link "New Vendor" at bounding box center [1441, 122] width 80 height 25
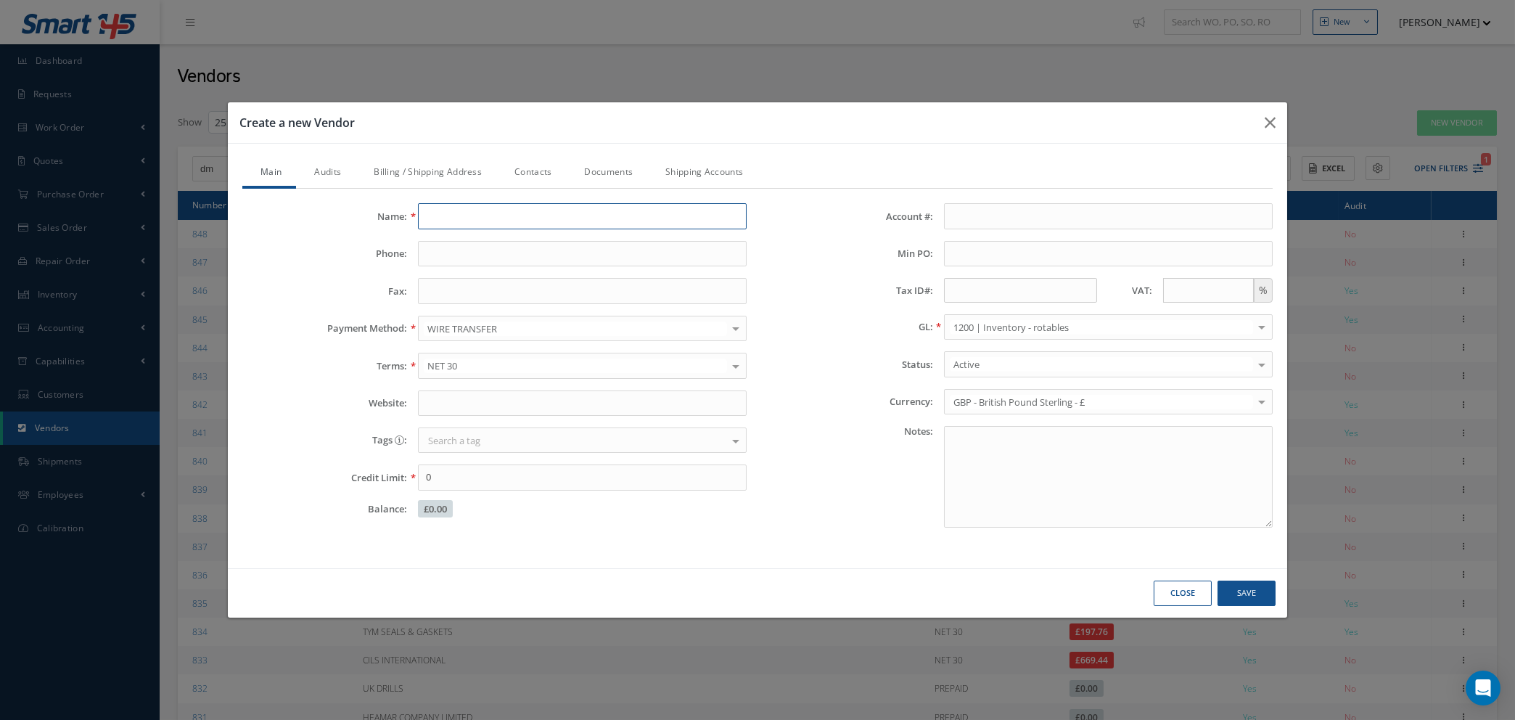
click at [513, 213] on input "Name:" at bounding box center [582, 216] width 329 height 26
type input "d"
type input "DM SYSTEMS"
click at [488, 252] on input "Phone:" at bounding box center [582, 254] width 329 height 26
type input "01462 650620"
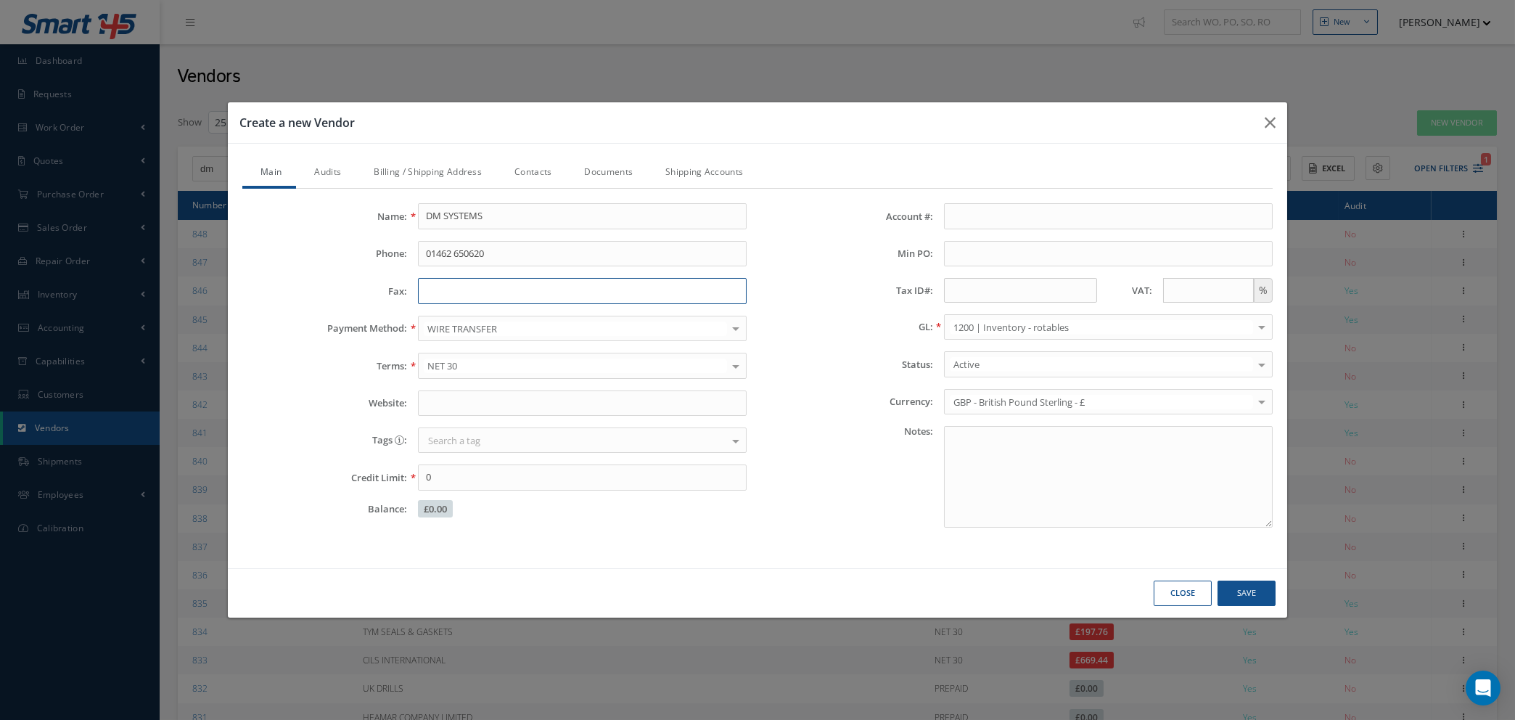
click at [589, 294] on input "Fax:" at bounding box center [582, 291] width 329 height 26
type input "N/A"
click at [539, 398] on input "Website:" at bounding box center [582, 403] width 329 height 26
click at [446, 403] on input "Website:" at bounding box center [582, 403] width 329 height 26
paste input "https://www.dmsystemsgroup.co.uk/"
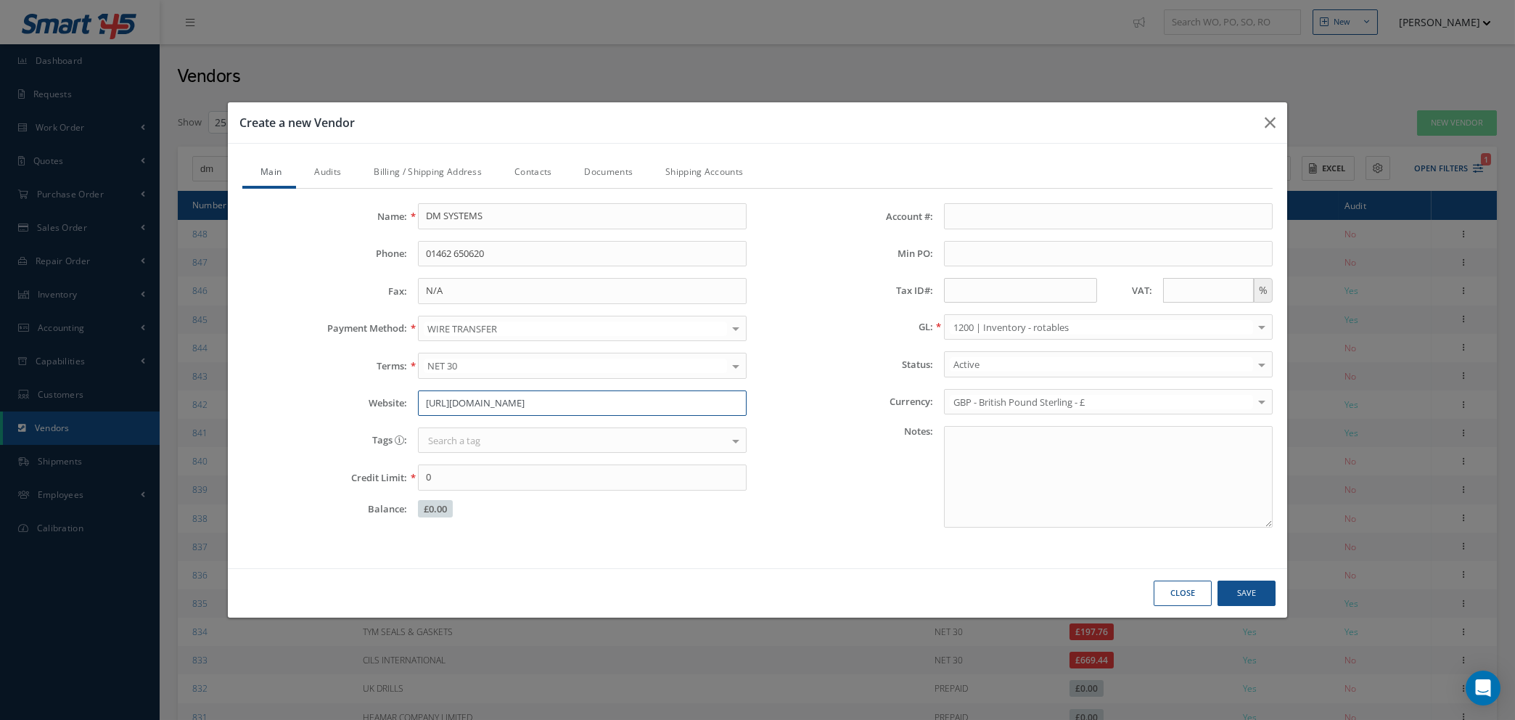
type input "https://www.dmsystemsgroup.co.uk/"
click at [1222, 292] on input "text" at bounding box center [1208, 290] width 91 height 25
type input "20"
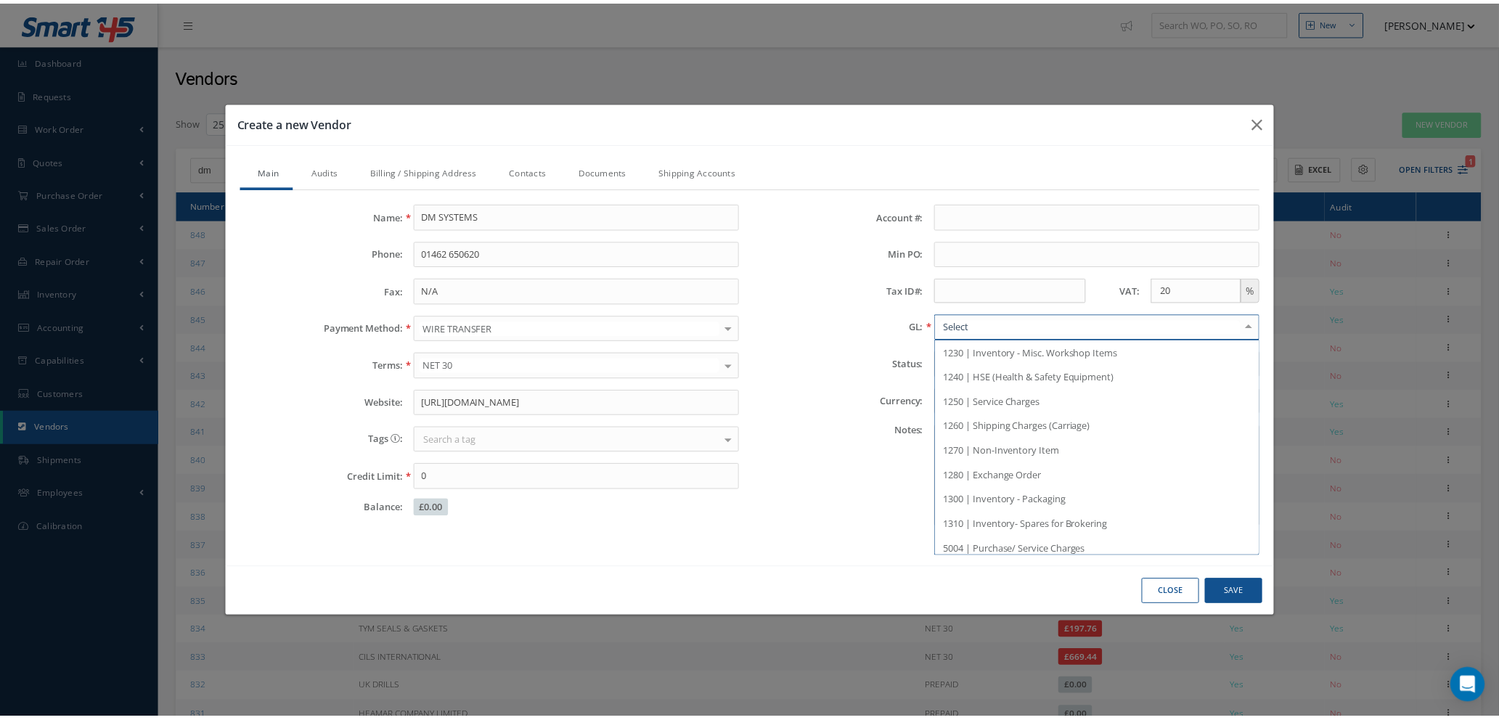
scroll to position [315, 0]
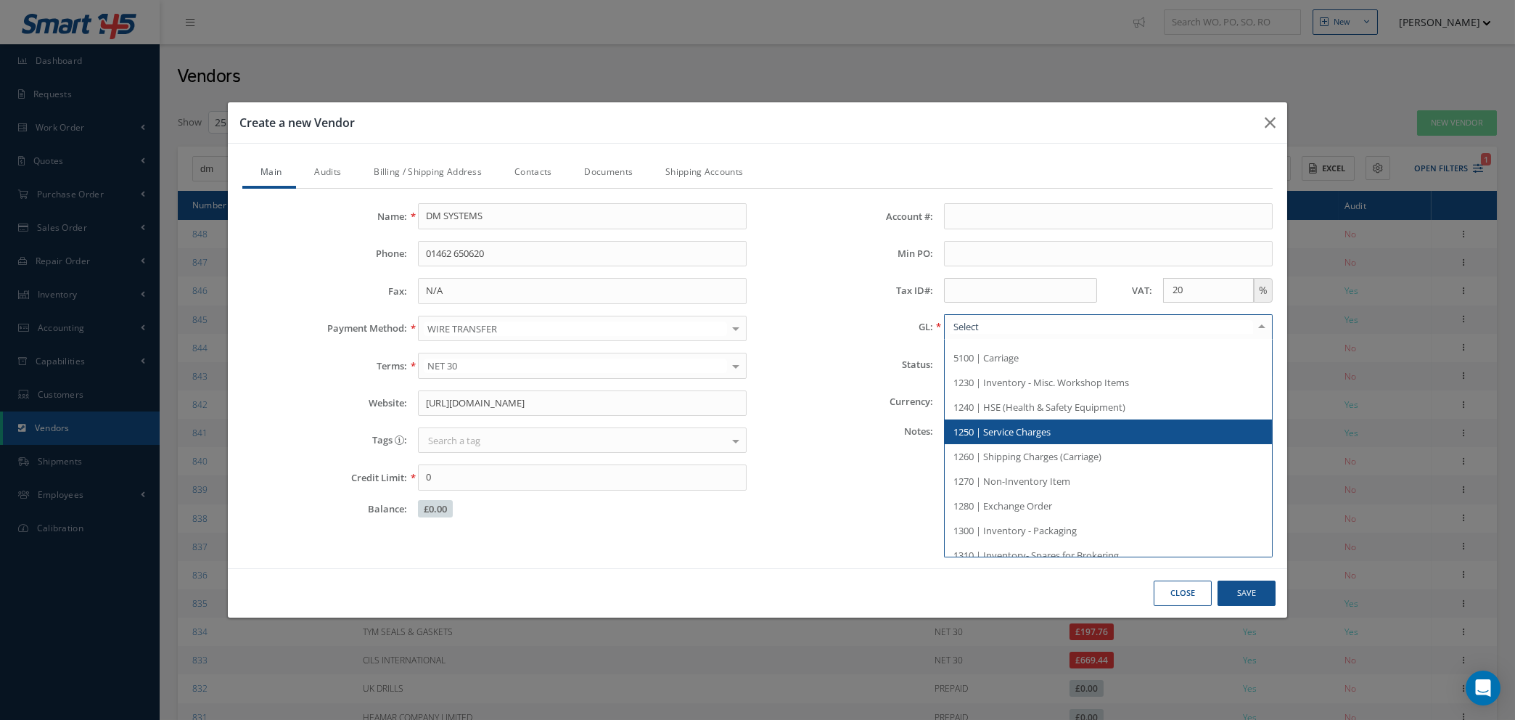
click at [1028, 438] on span "1250 | Service Charges" at bounding box center [1108, 431] width 327 height 25
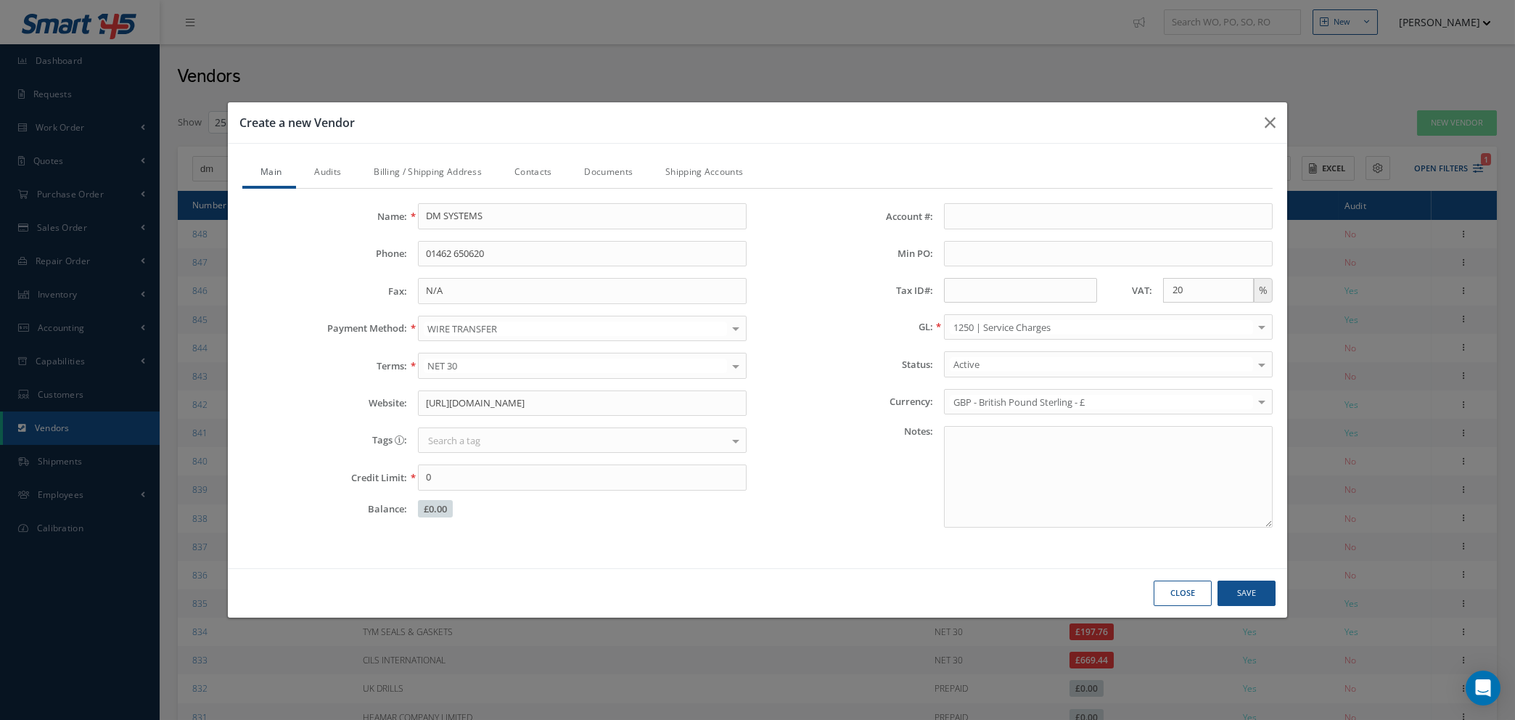
click at [327, 172] on link "Audits" at bounding box center [326, 173] width 60 height 30
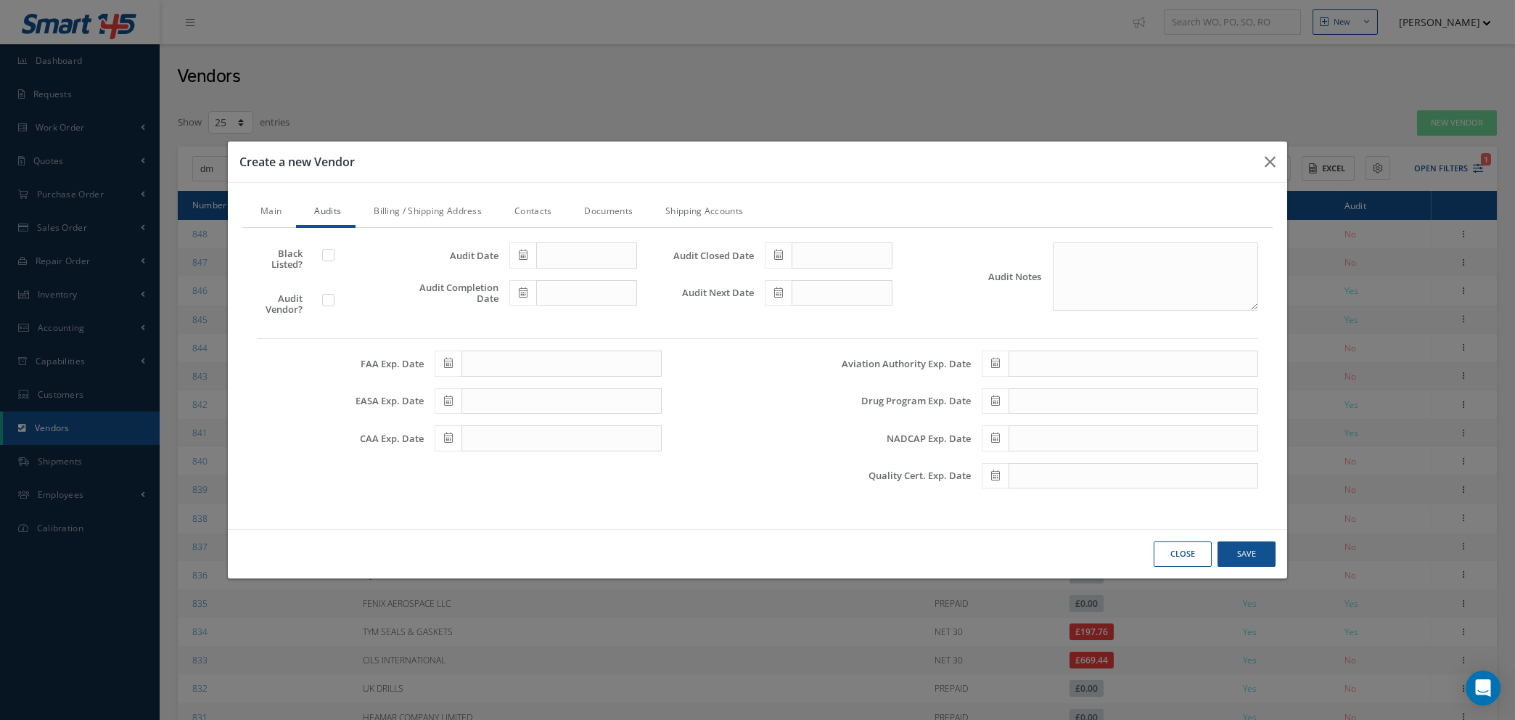
click at [421, 210] on link "Billing / Shipping Address" at bounding box center [426, 212] width 141 height 30
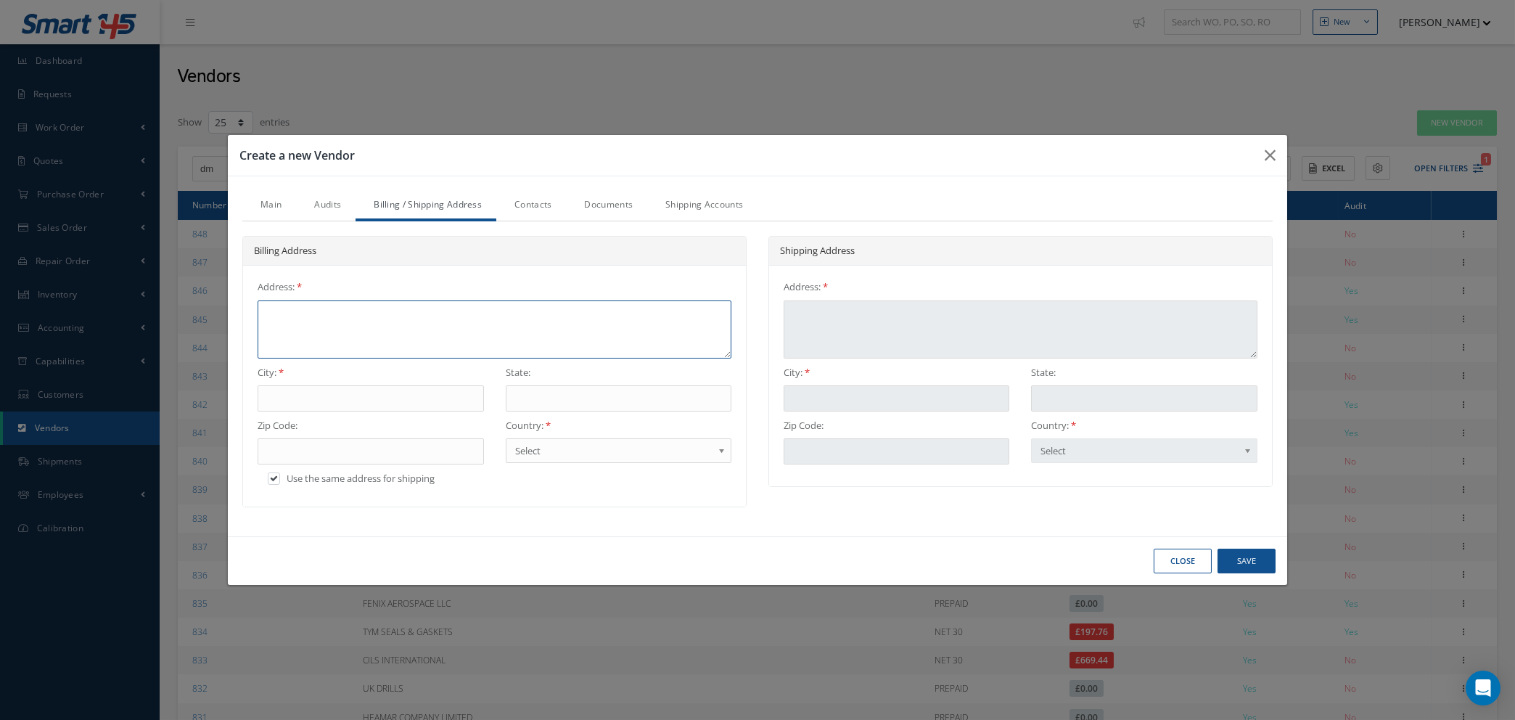
click at [378, 306] on textarea at bounding box center [495, 329] width 474 height 58
type textarea "I"
type textarea "IC"
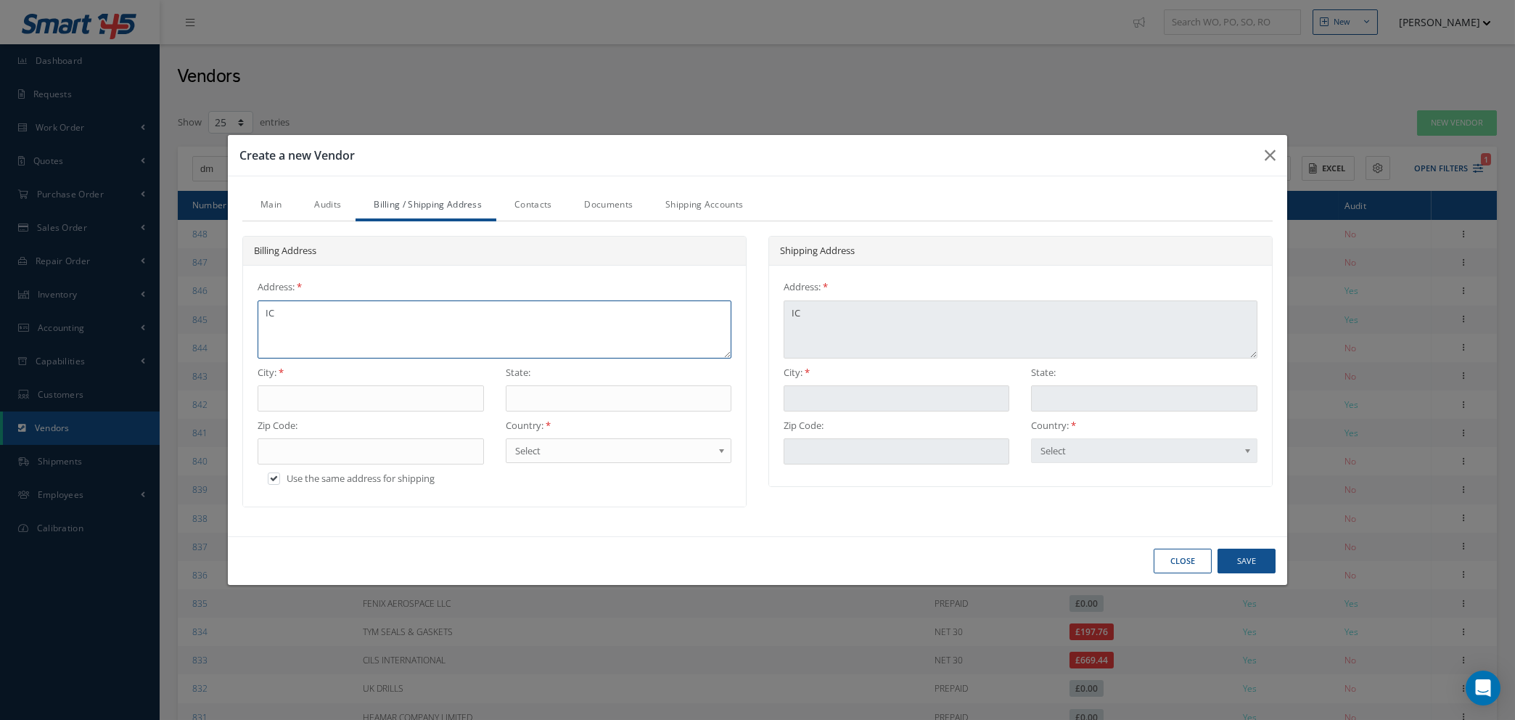
type textarea "ICE"
type textarea "ICEN"
type textarea "ICENI"
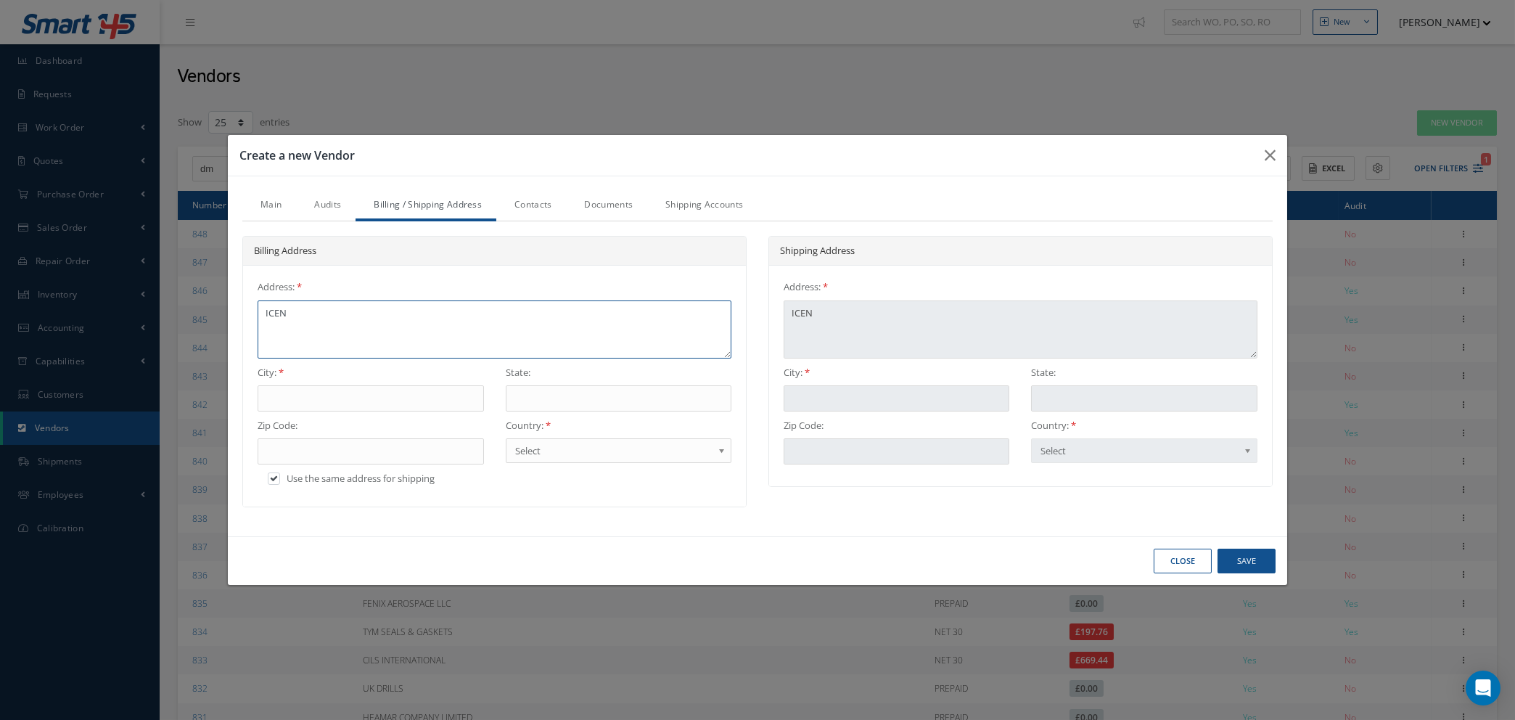
type textarea "ICENI"
type textarea "ICENI C"
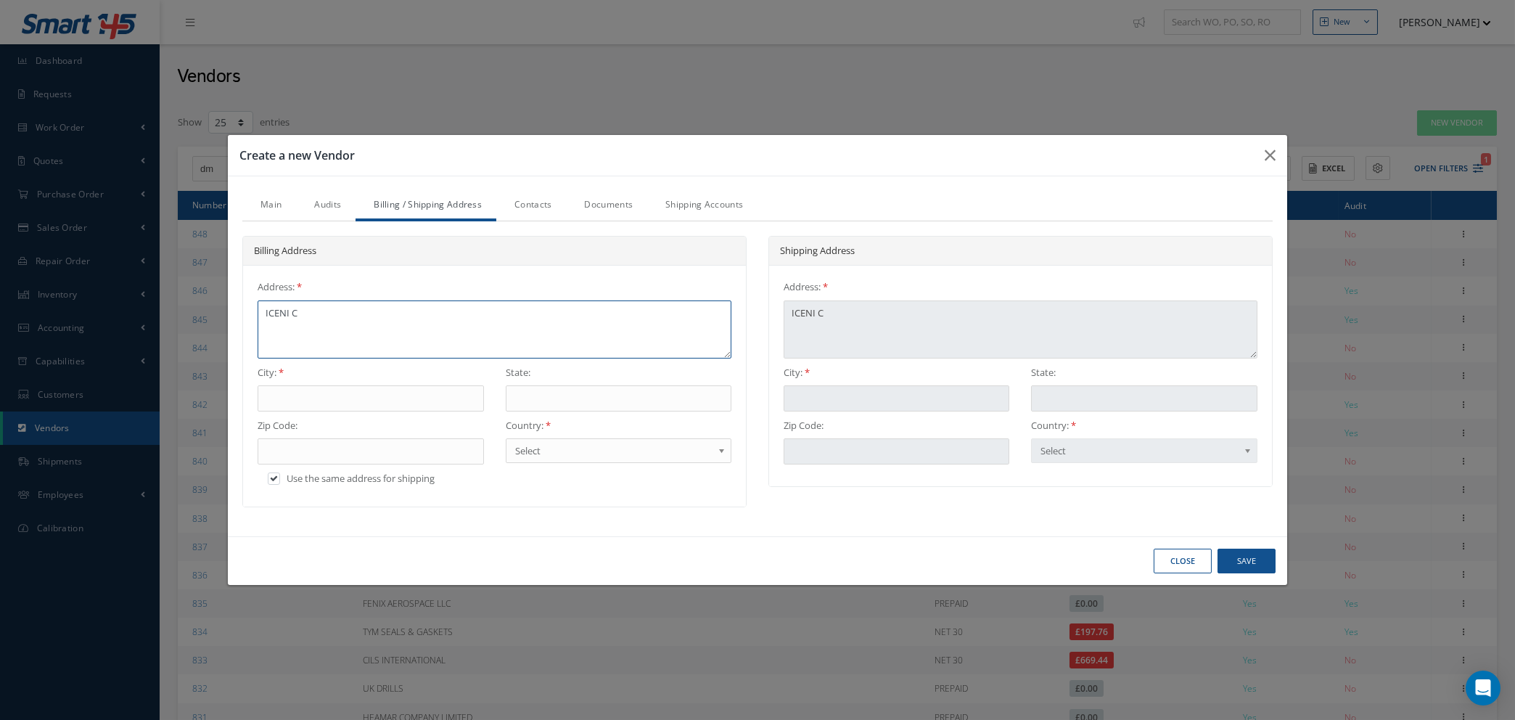
type textarea "ICENI CO"
type textarea "ICENI COU"
type textarea "ICENI COUR"
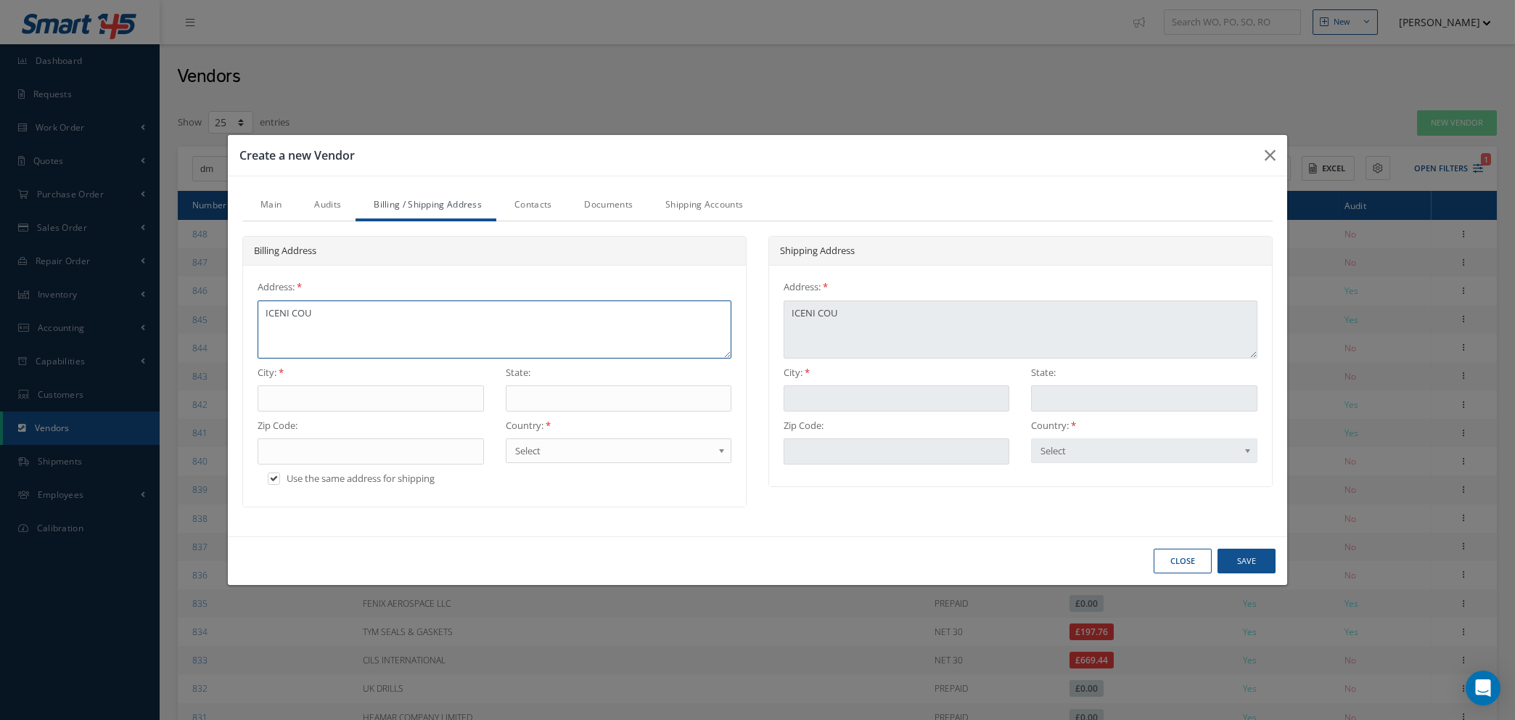
type textarea "ICENI COUR"
type textarea "ICENI COURT"
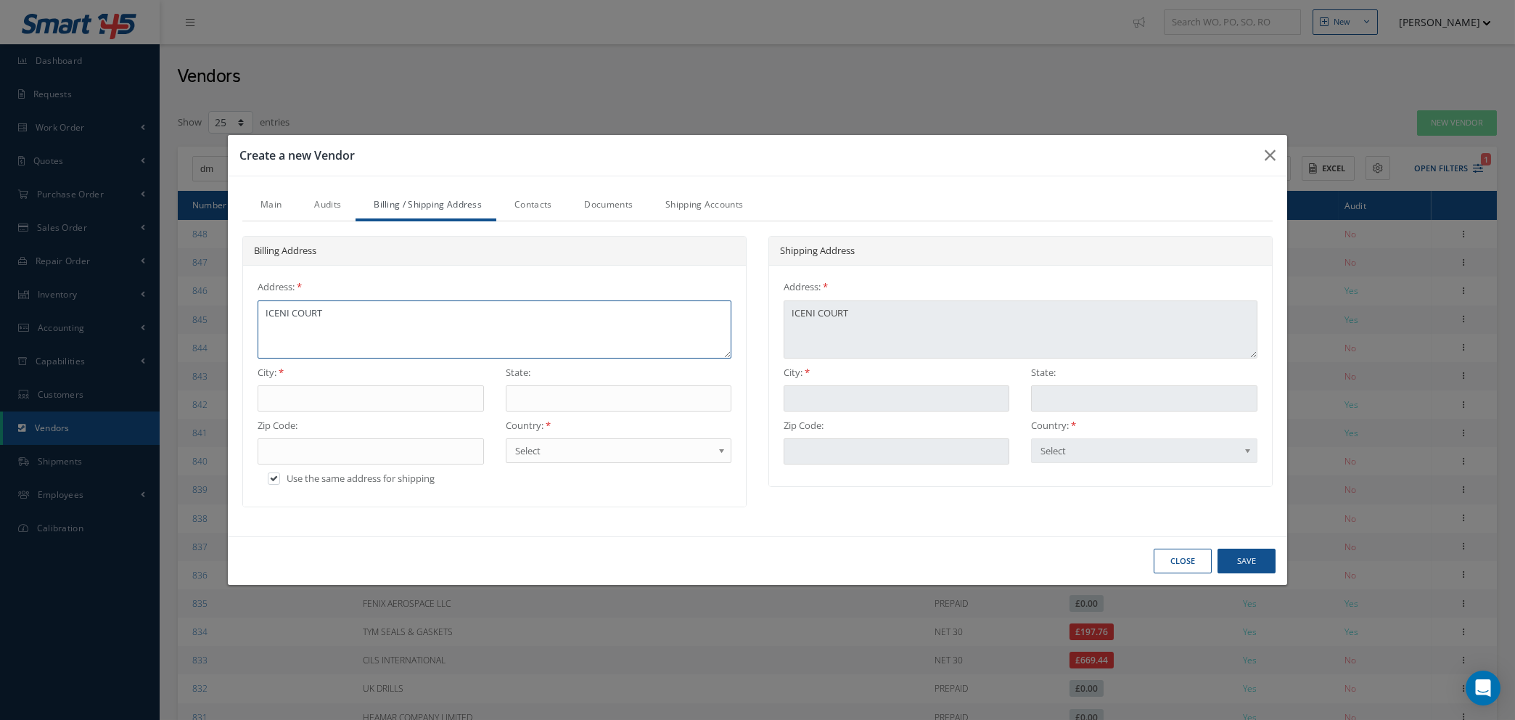
type textarea "ICENI COURT"
type textarea "ICENI COURT,"
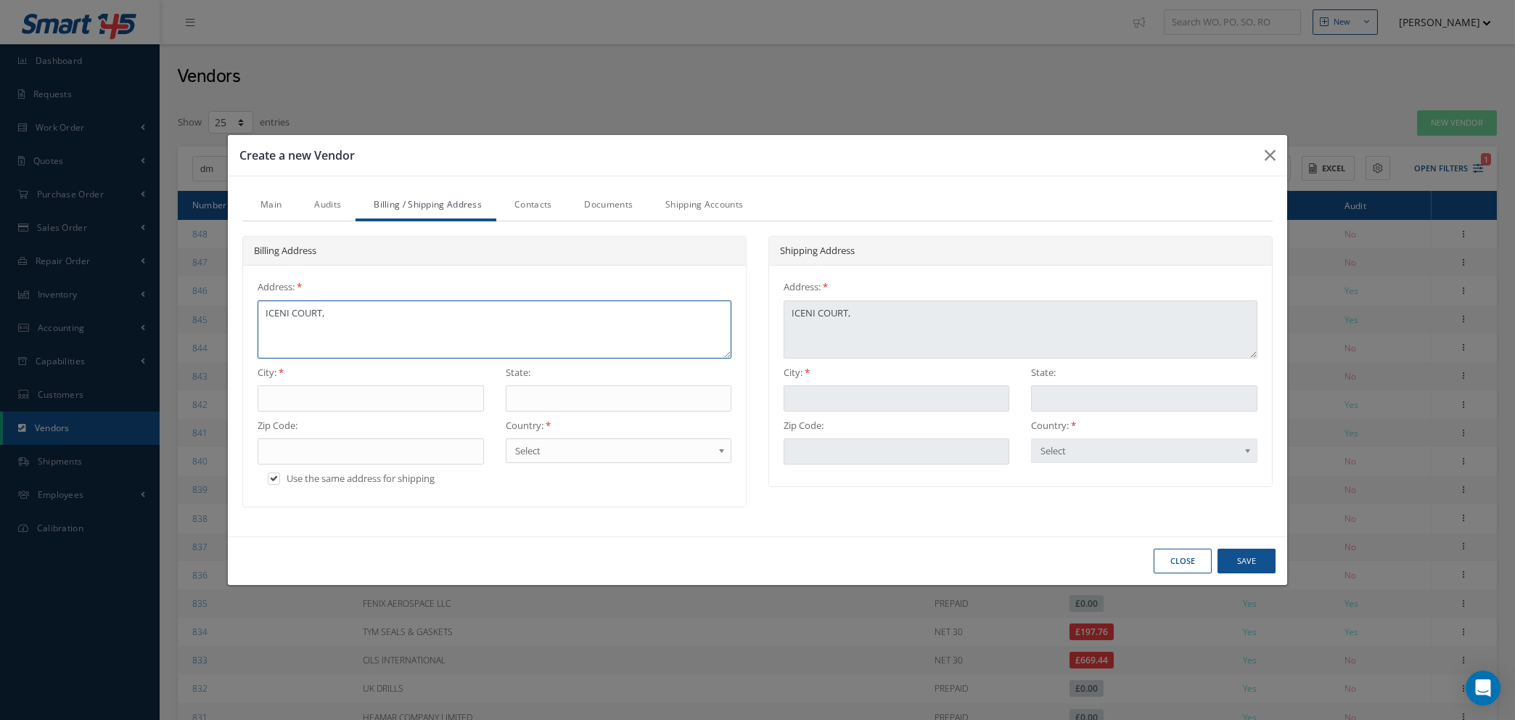
type textarea "ICENI COURT,"
type textarea "ICENI COURT, I"
type textarea "ICENI COURT, IC"
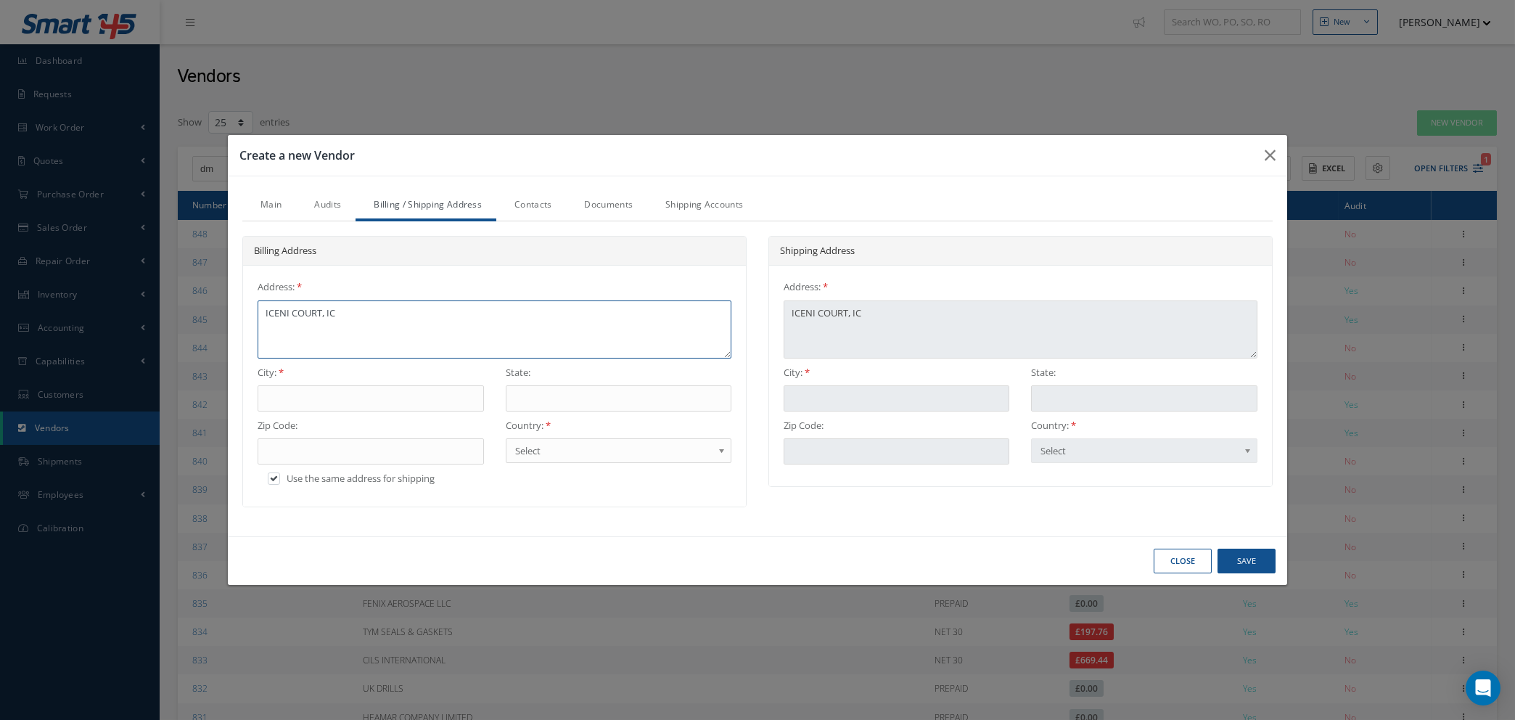
type textarea "ICENI COURT, ICK"
type textarea "ICENI COURT, IC"
type textarea "ICENI COURT, I"
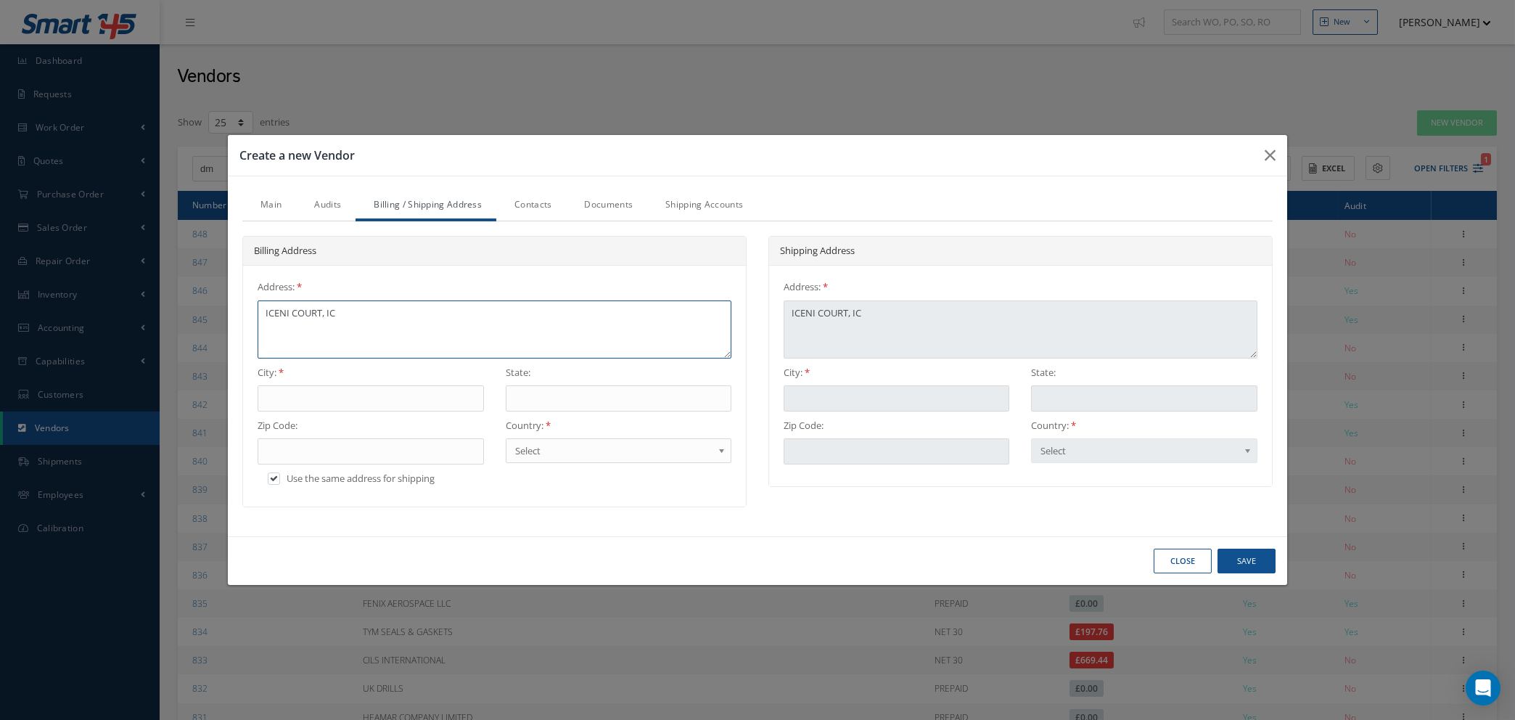
type textarea "ICENI COURT, I"
type textarea "ICENI COURT,"
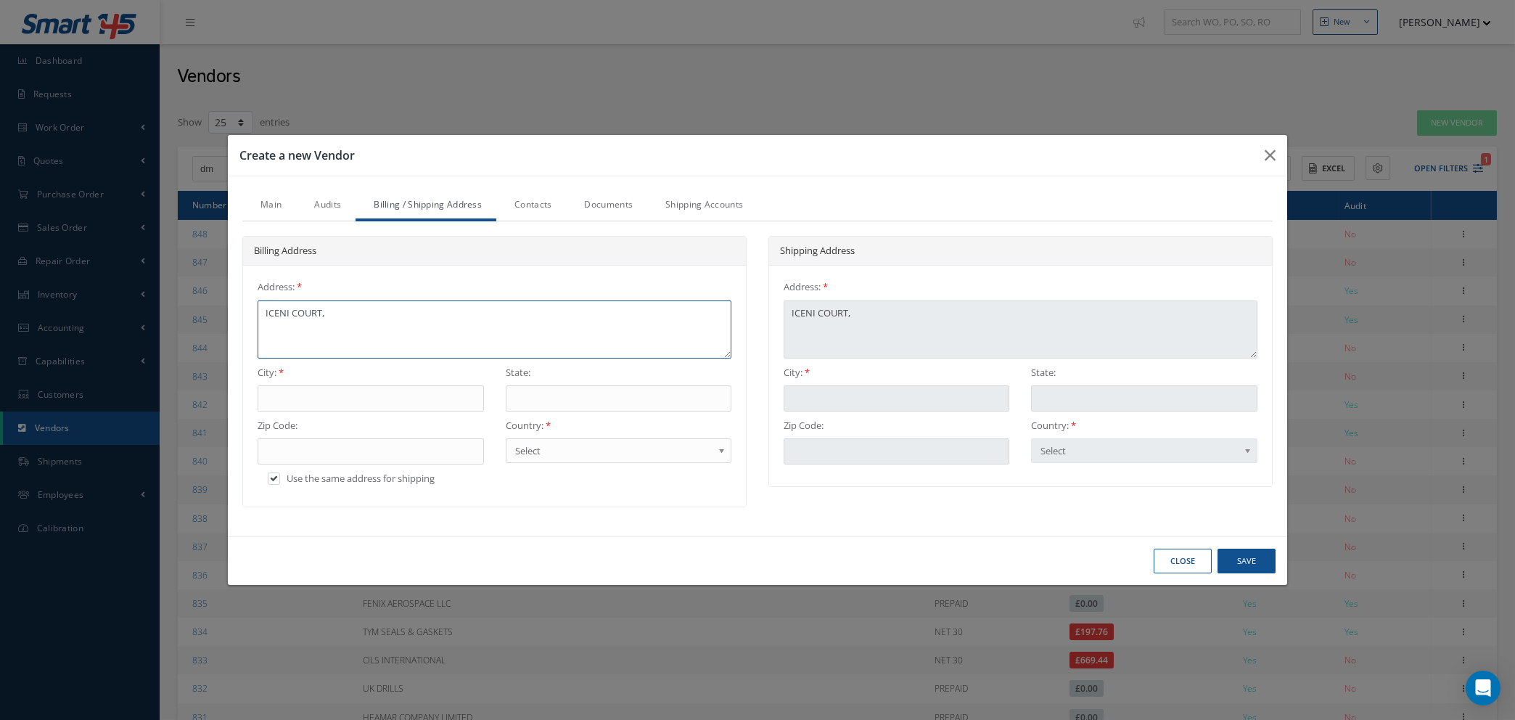
type textarea "ICENI COURT, I"
type textarea "ICENI COURT, IC"
type textarea "ICENI COURT, ICK"
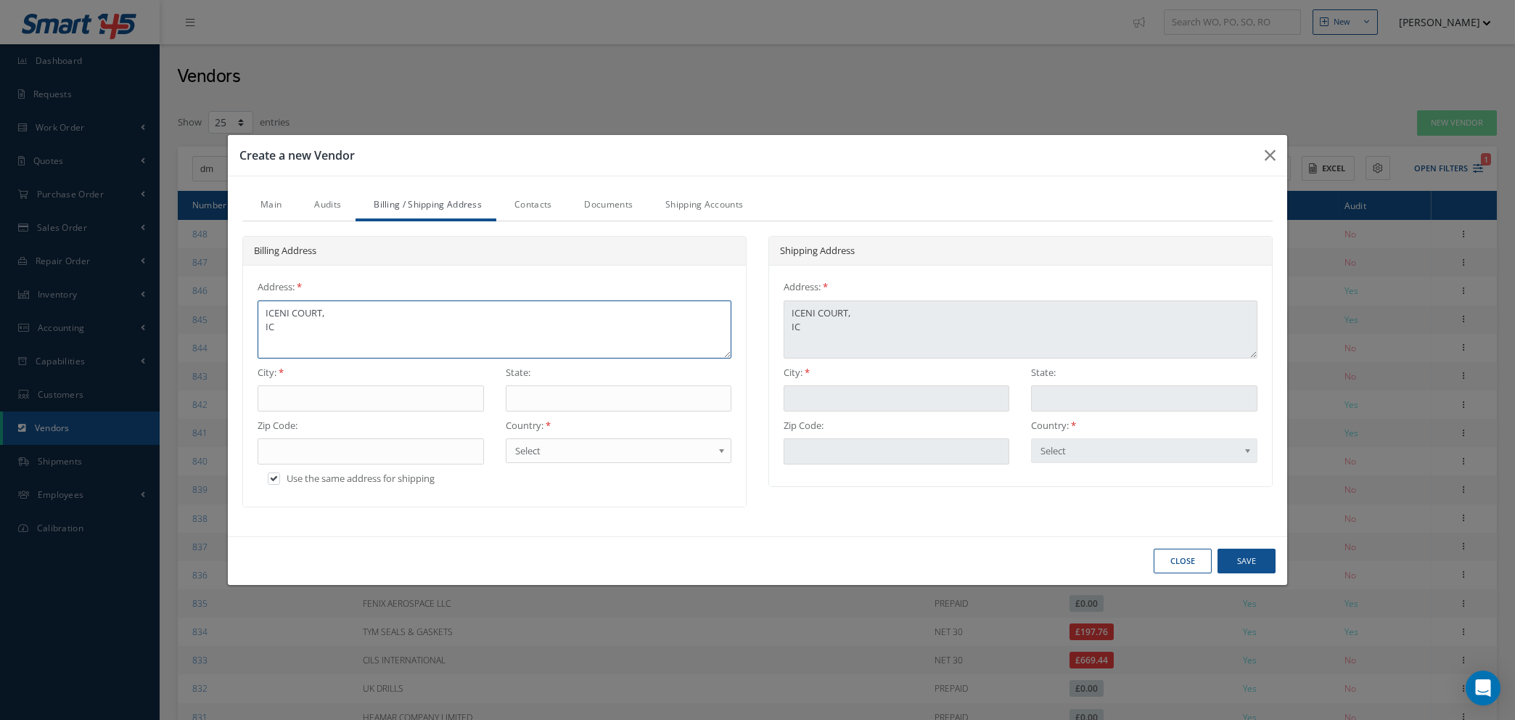
type textarea "ICENI COURT, ICK"
type textarea "ICENI COURT, ICKN"
type textarea "ICENI COURT, ICKNI"
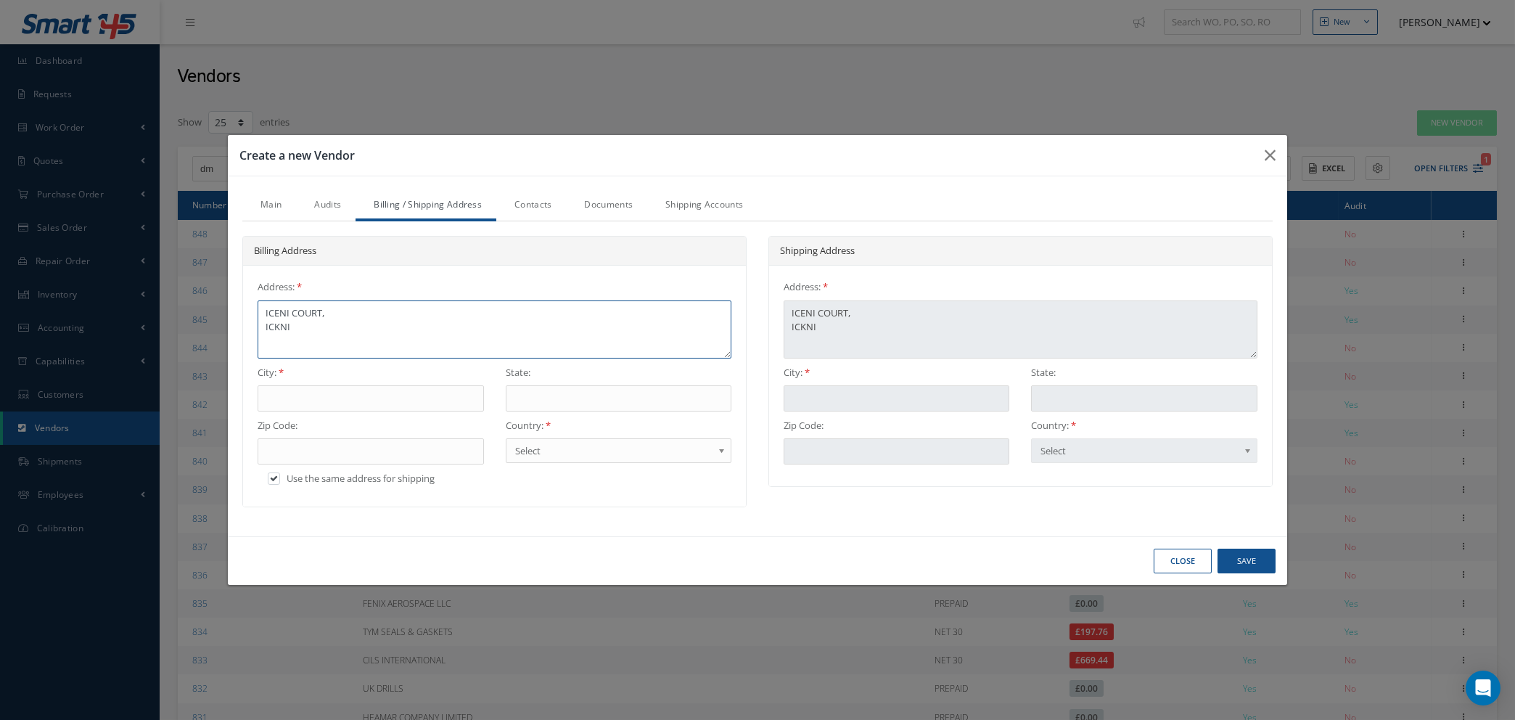
type textarea "ICENI COURT, ICKNIE"
type textarea "ICENI COURT, ICKNIEL"
type textarea "ICENI COURT, ICKNIELD"
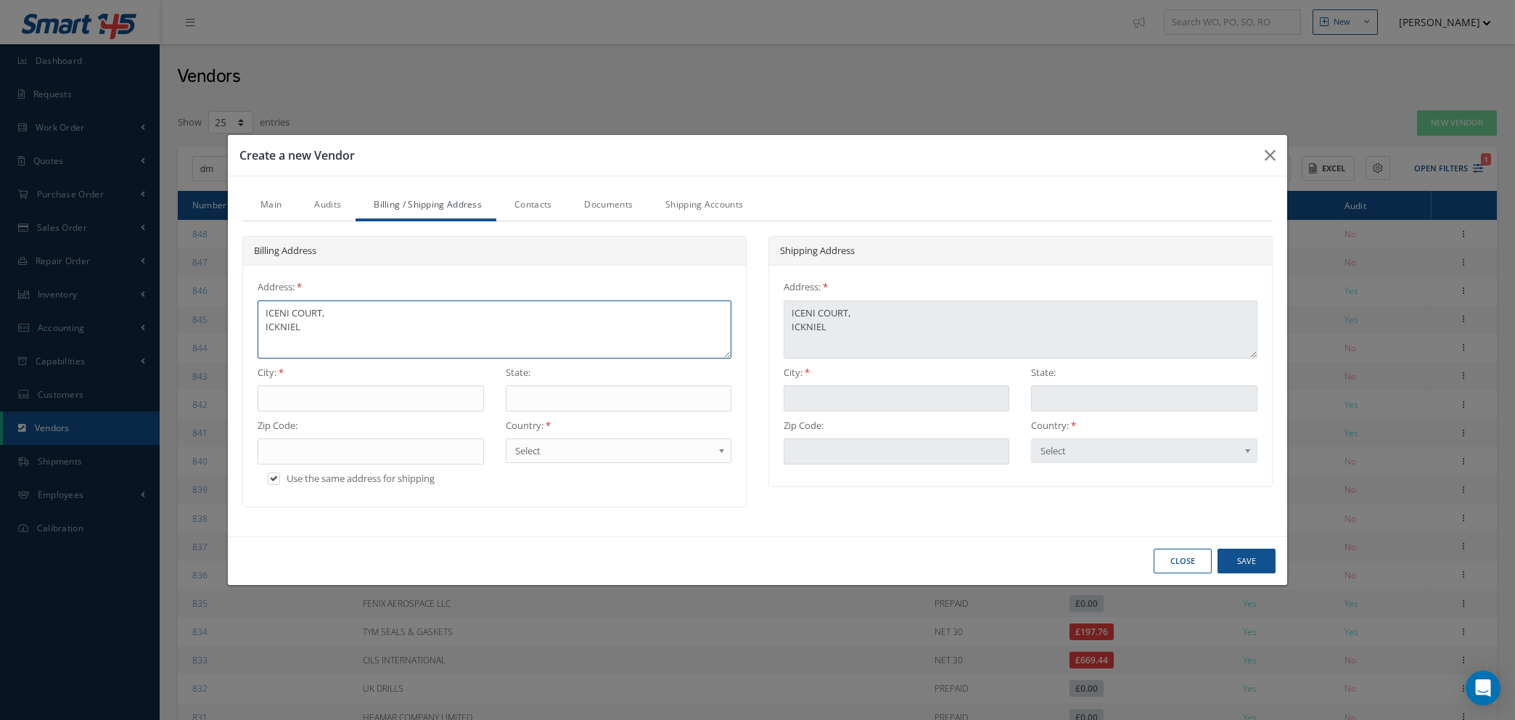
type textarea "ICENI COURT, ICKNIELD"
type textarea "ICENI COURT, ICKNIELD W"
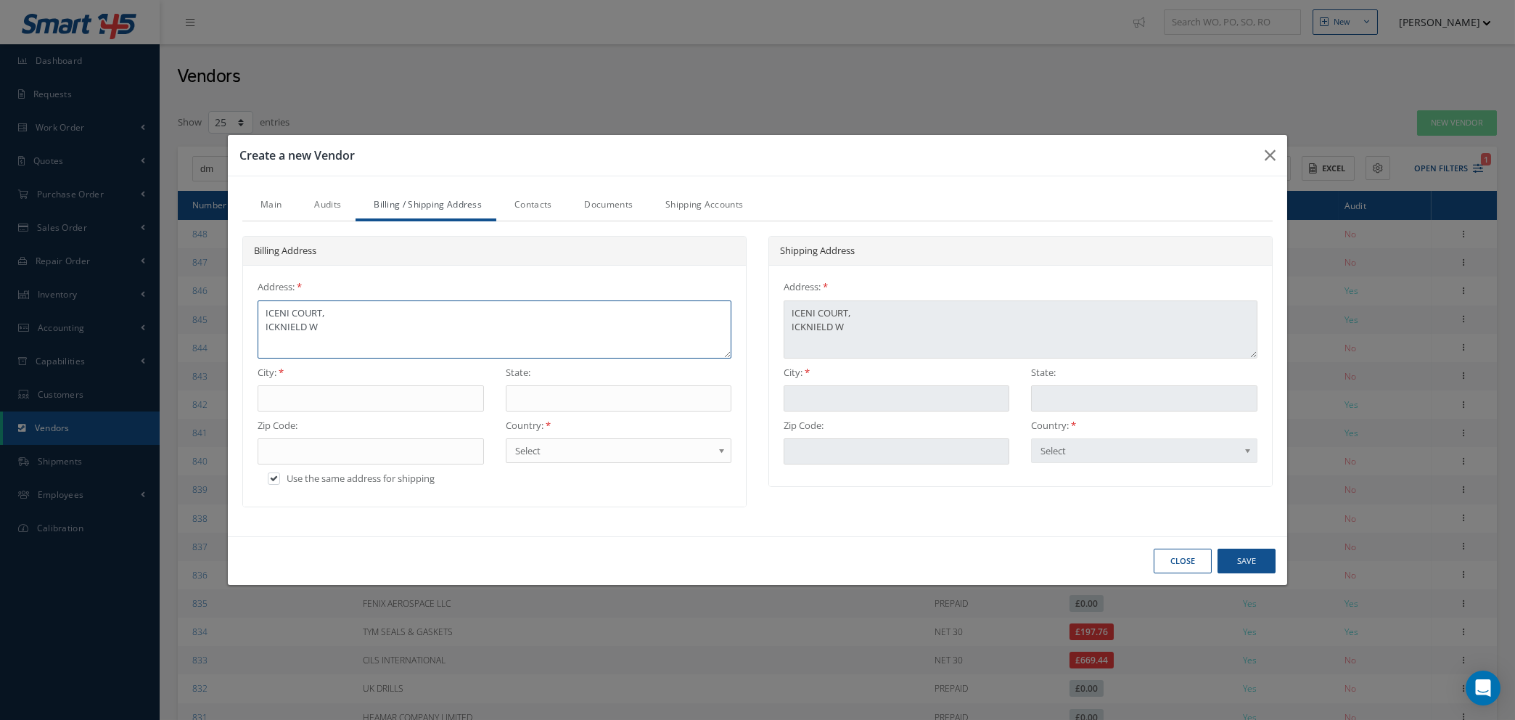
type textarea "ICENI COURT, ICKNIELD WA"
type textarea "ICENI COURT, ICKNIELD WAY"
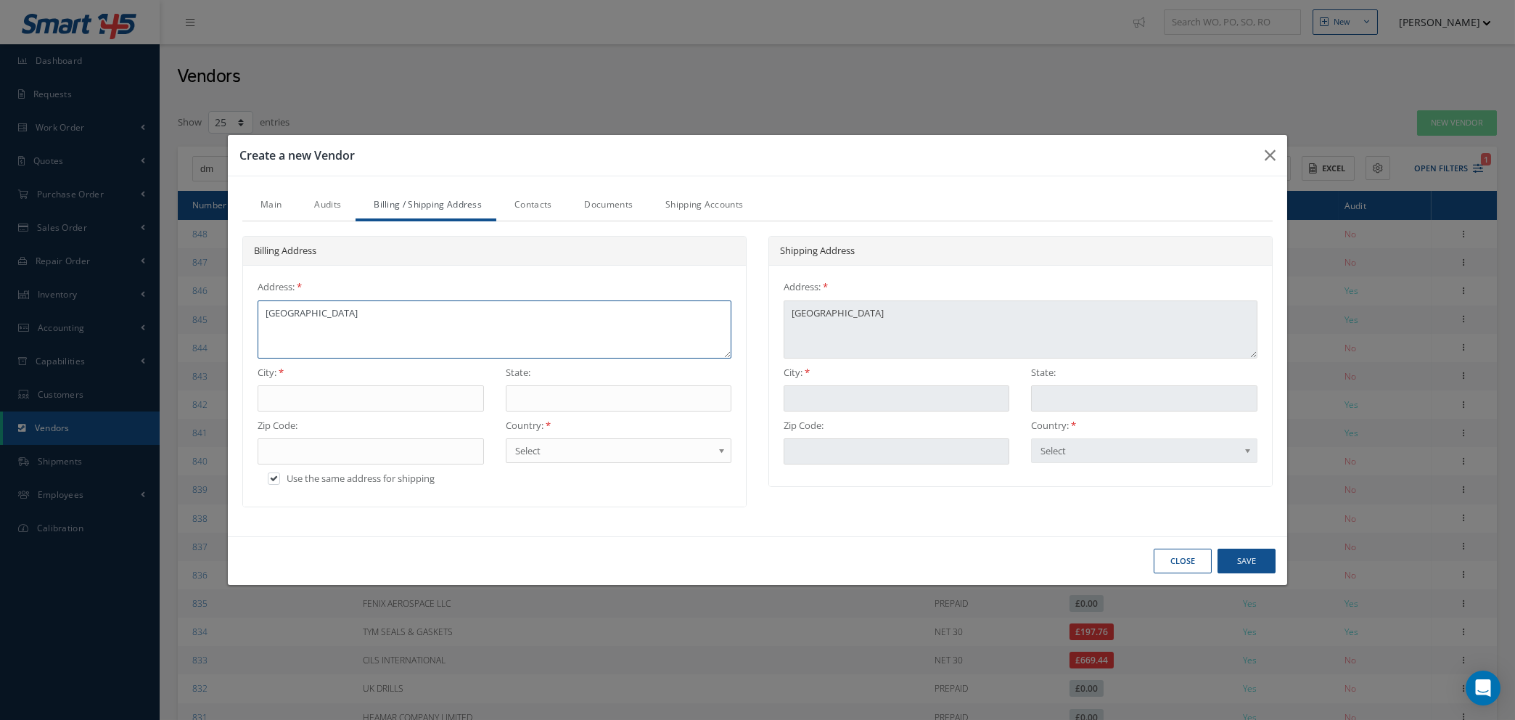
type textarea "ICENI COURT, ICKNIELD WAY"
click at [360, 407] on input "text" at bounding box center [371, 398] width 226 height 26
type input "L"
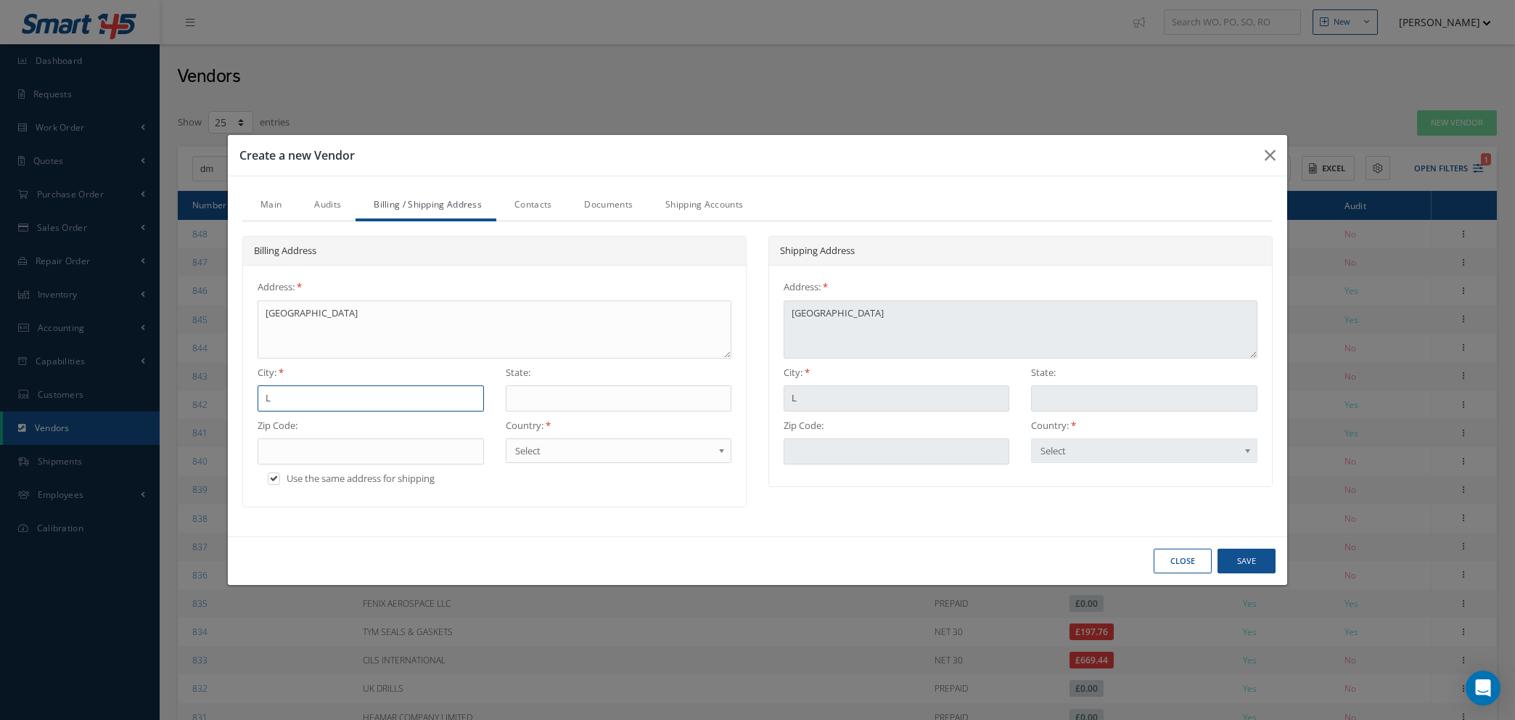
type input "LL"
type input "LLE"
type input "LLEC"
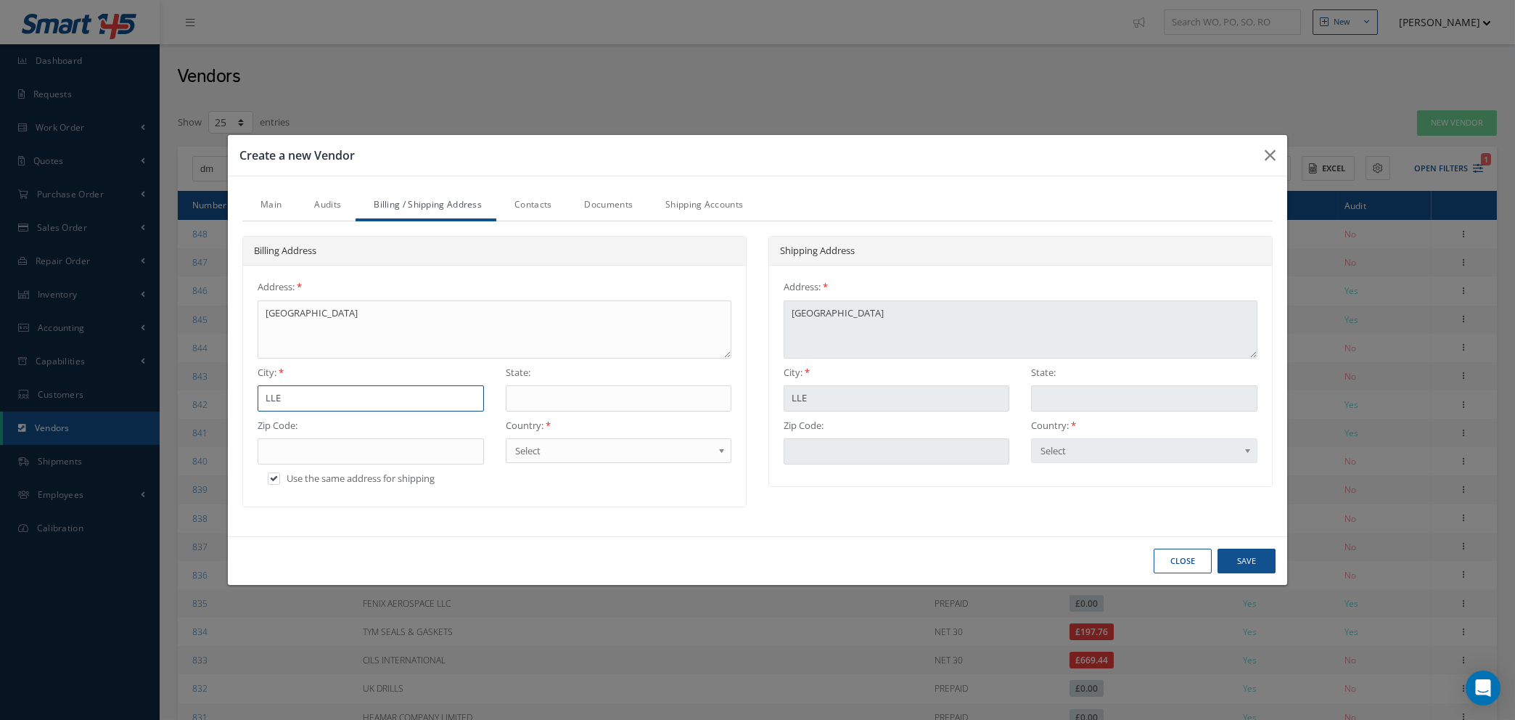
type input "LLEC"
type input "LLECT"
type input "LLECTH"
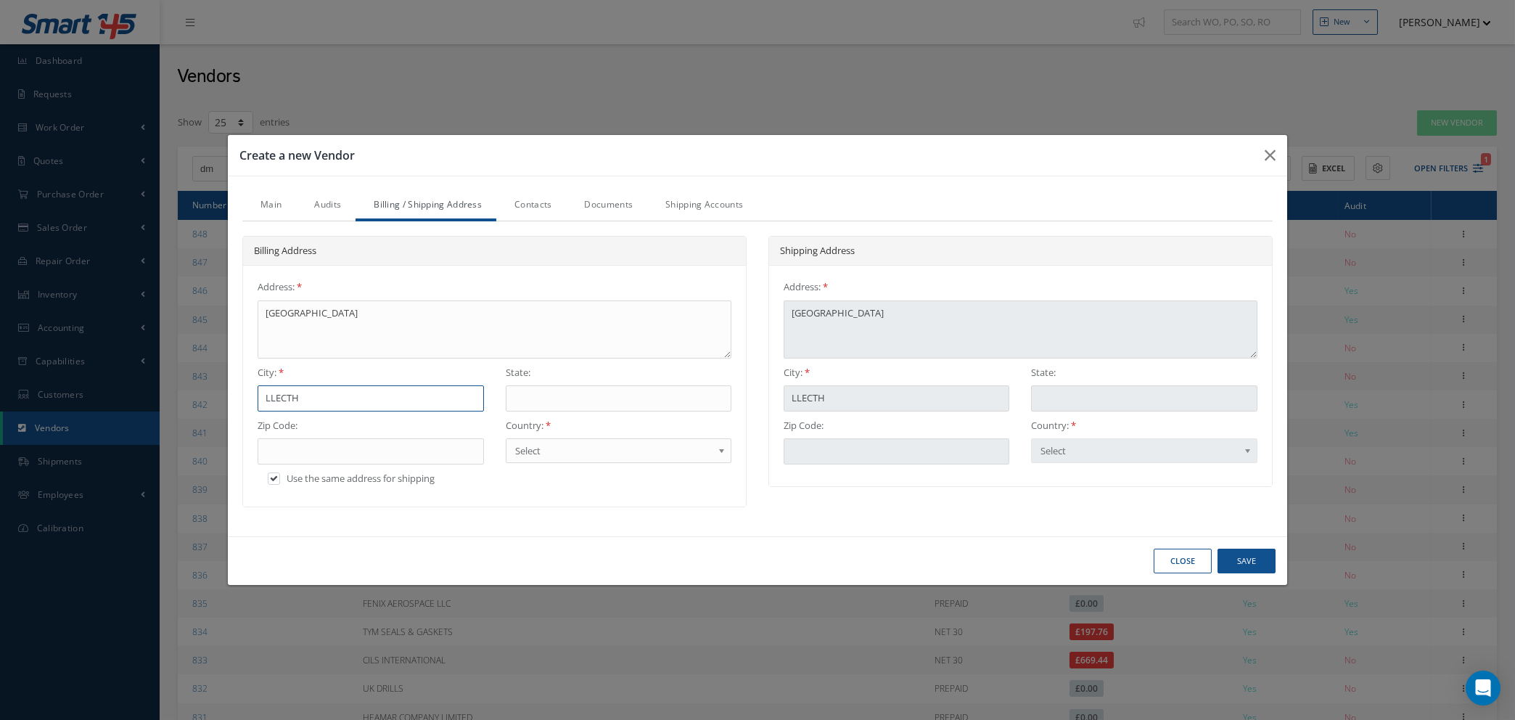
type input "LLECTHW"
type input "LLECTH"
type input "LLECT"
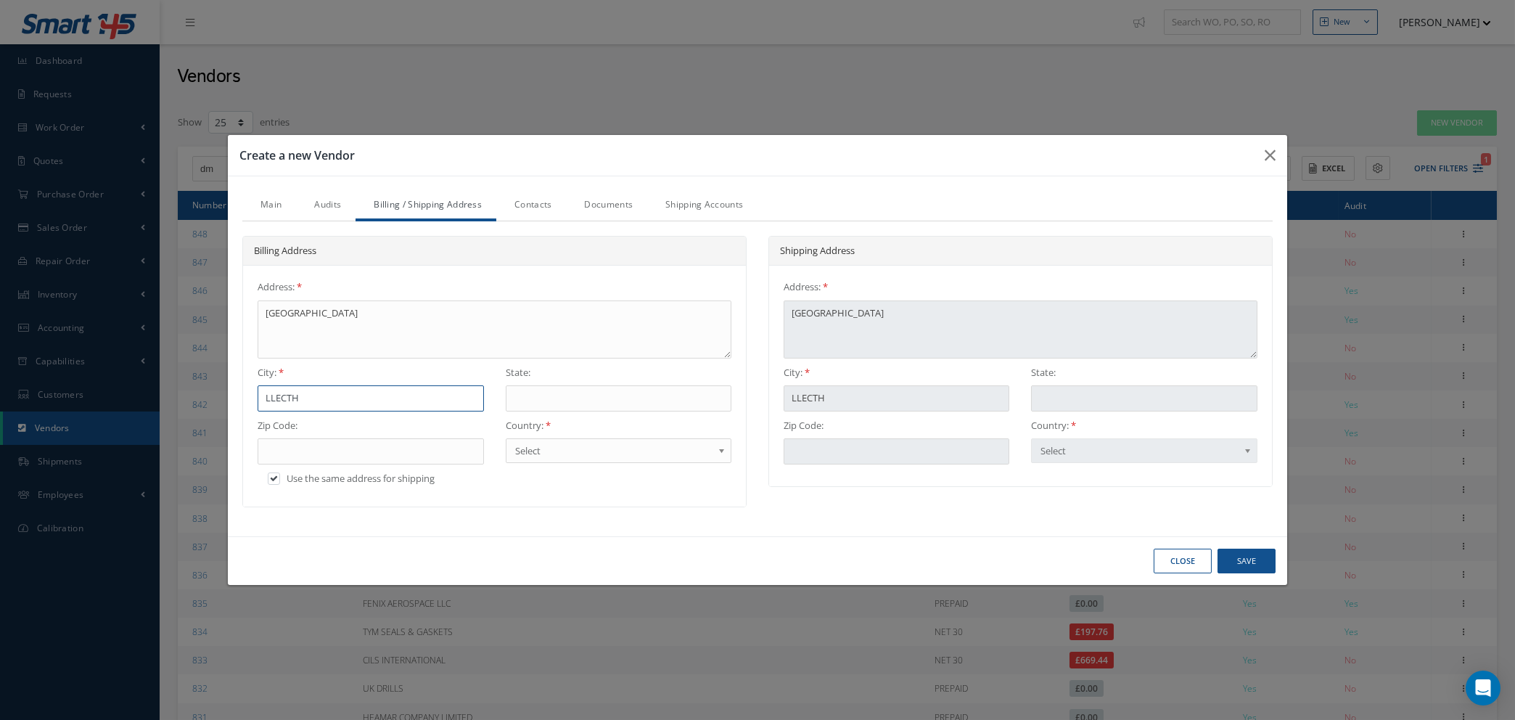
type input "LLECT"
type input "LLEC"
type input "LLE"
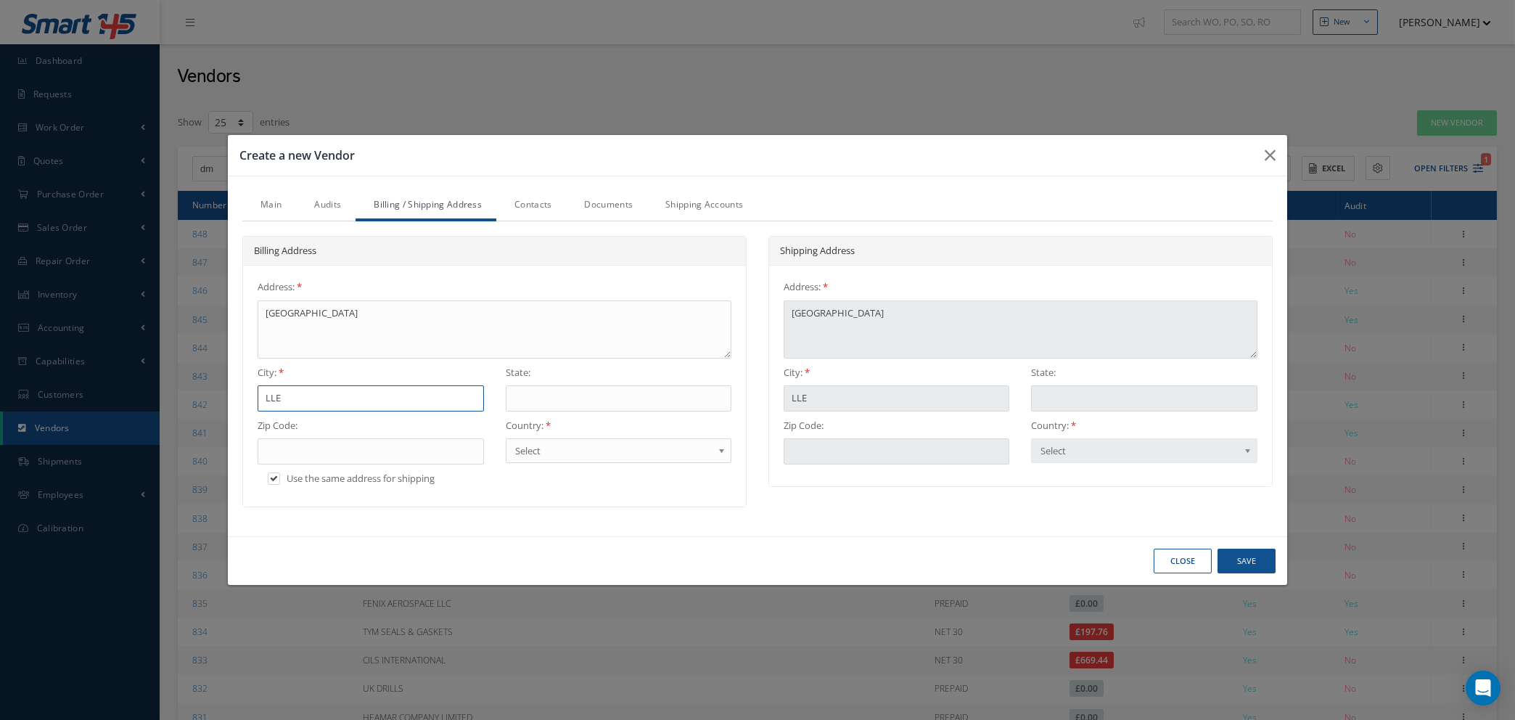
type input "LL"
type input "L"
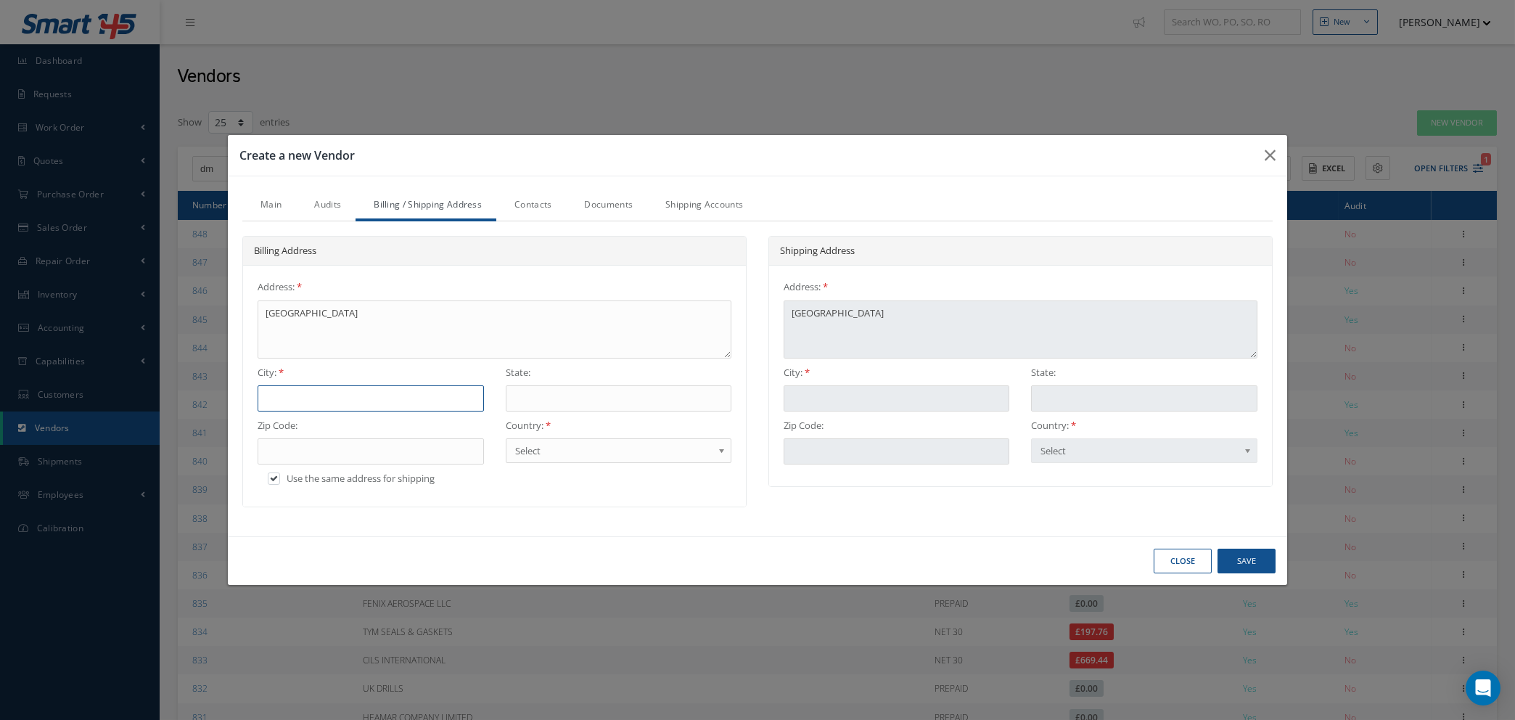
type input "L"
type input "LW"
type input "L"
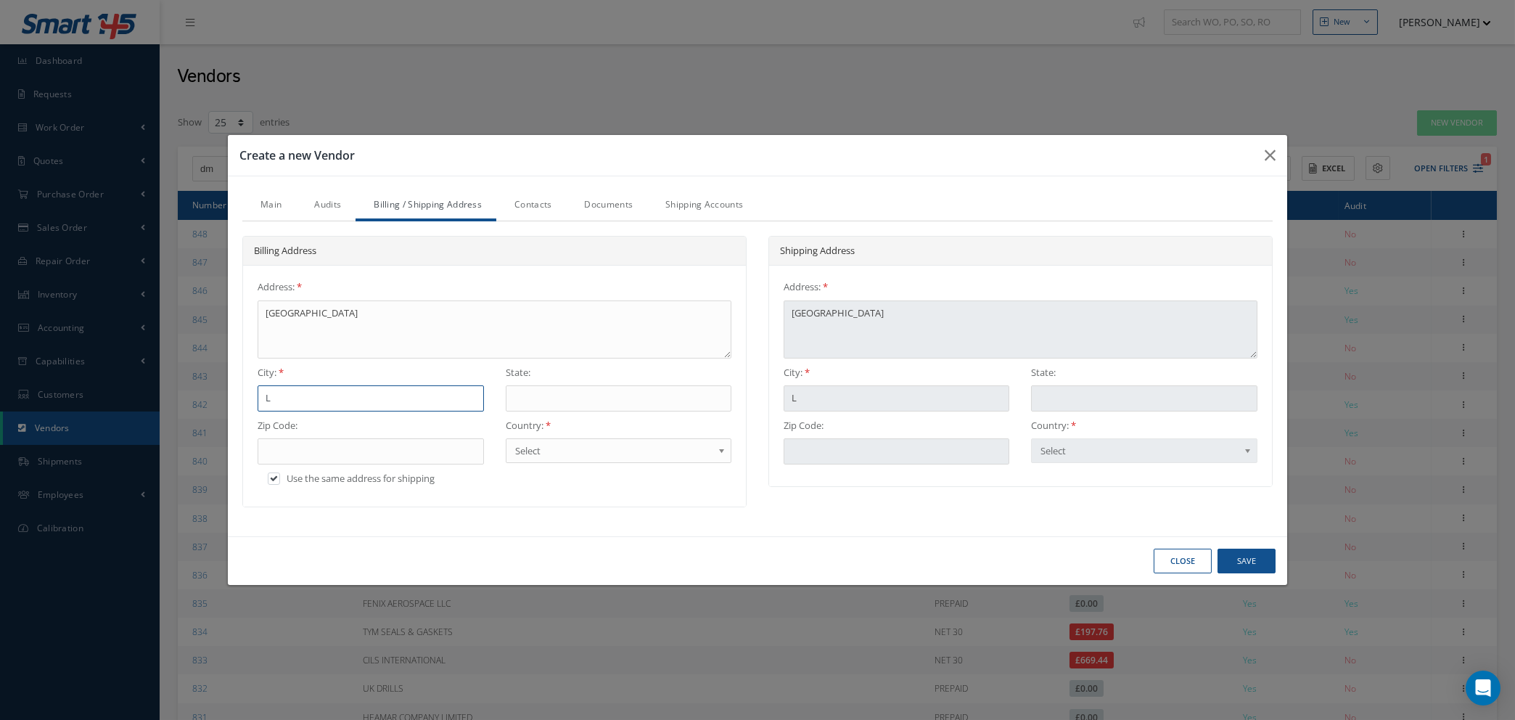
type input "LE"
type input "LET"
type input "LETC"
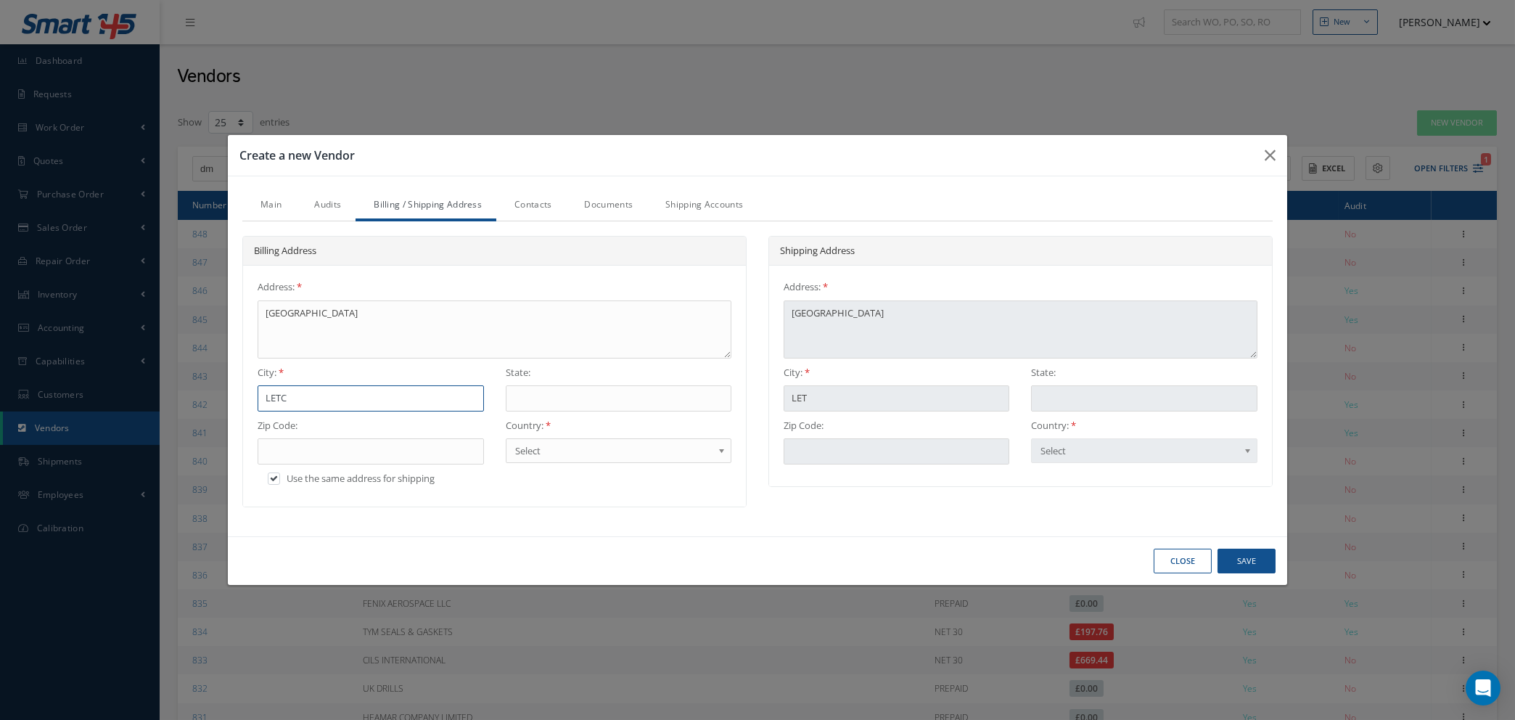
type input "LETC"
type input "LETCH"
type input "LETCHW"
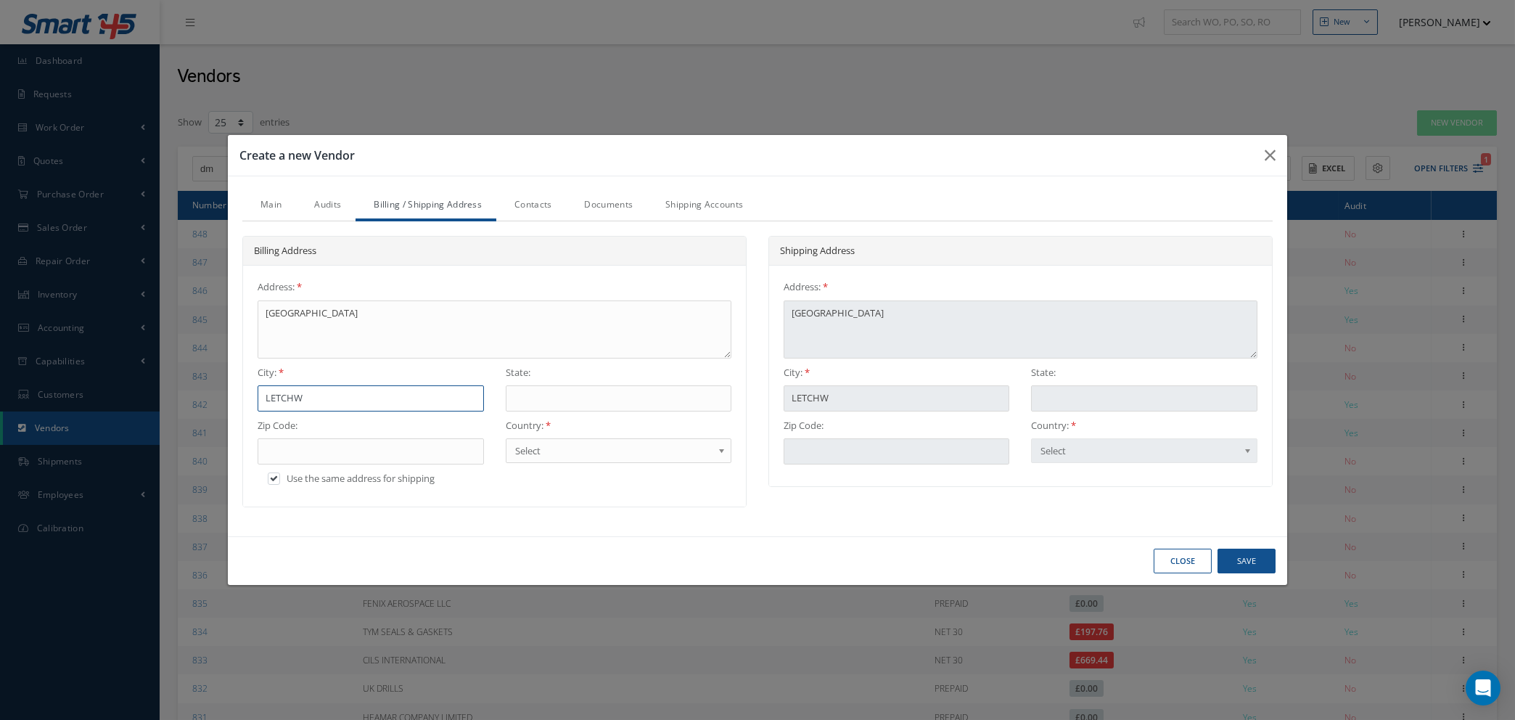
type input "LETCHWO"
type input "LETCHWOR"
type input "LETCHWORT"
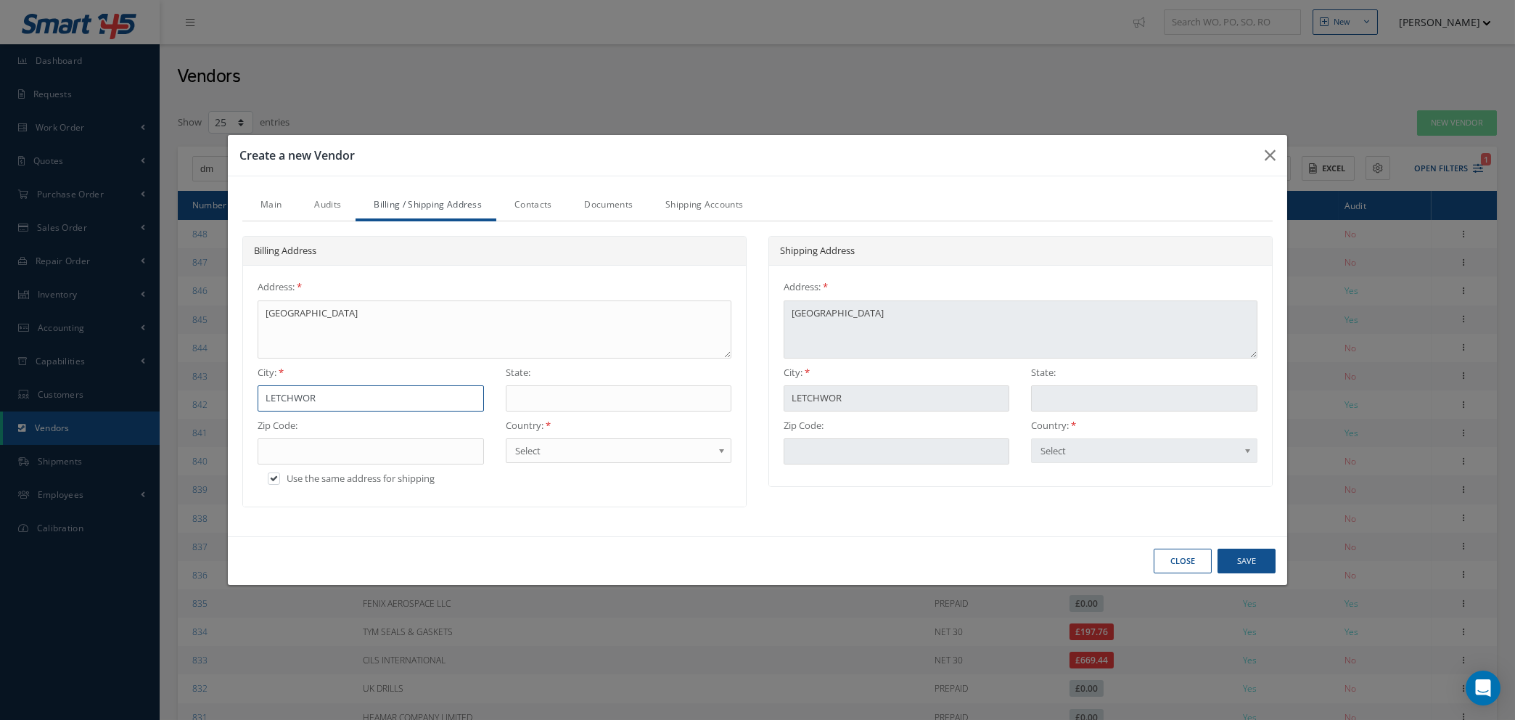
type input "LETCHWORT"
type input "LETCHWORTH"
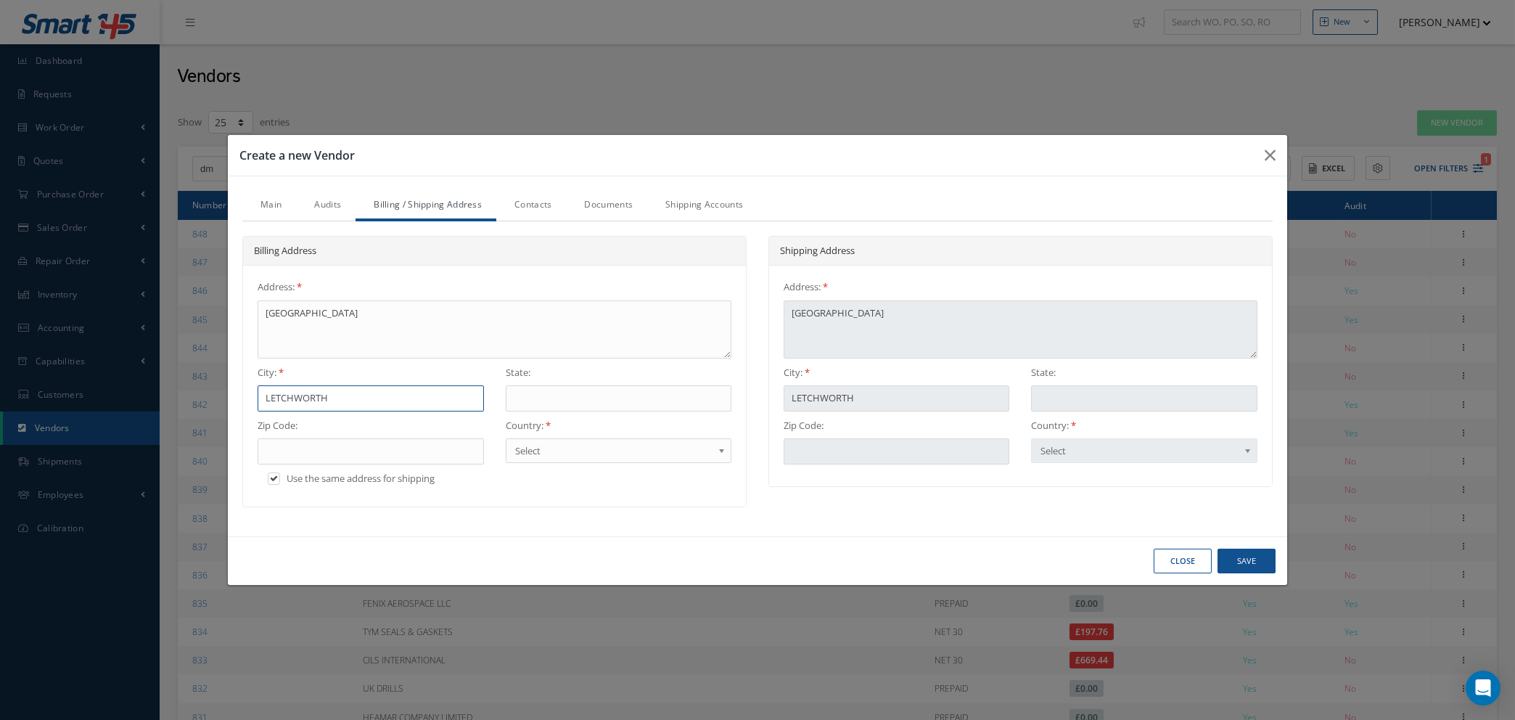
type input "LETCHWORTH"
click at [357, 446] on input "text" at bounding box center [371, 451] width 226 height 26
type input "S"
type input "SG"
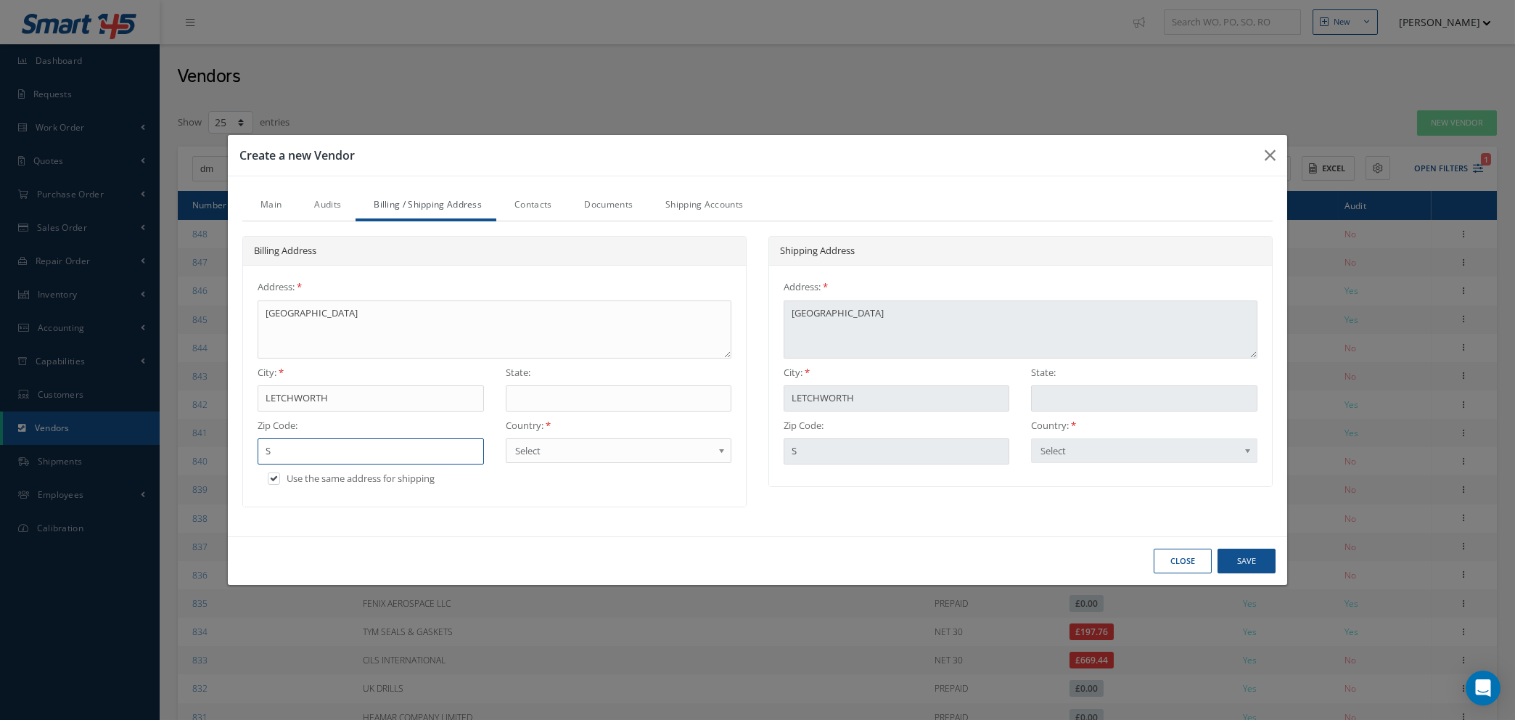
type input "SG"
type input "SG6"
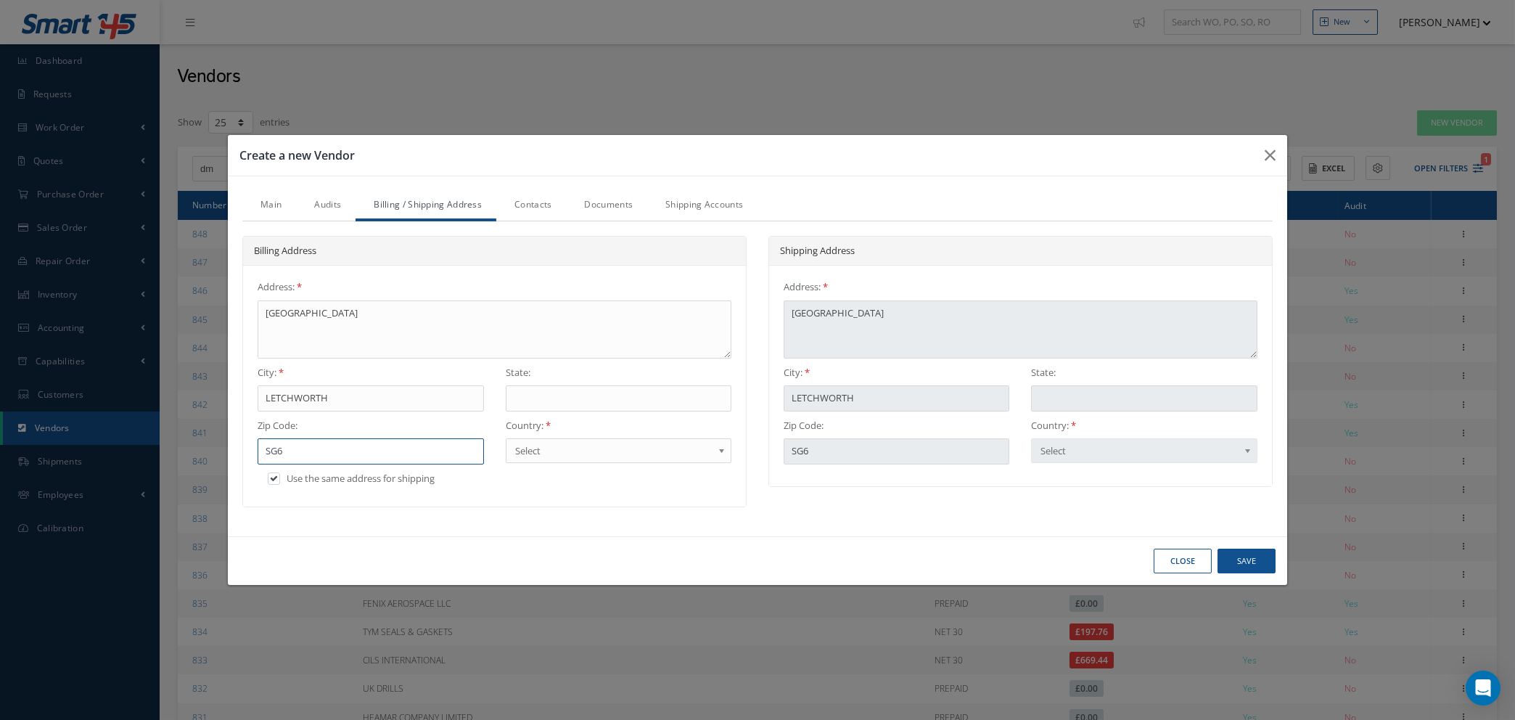
type input "SG6 1"
type input "SG6 1T"
type input "SG6 1TN"
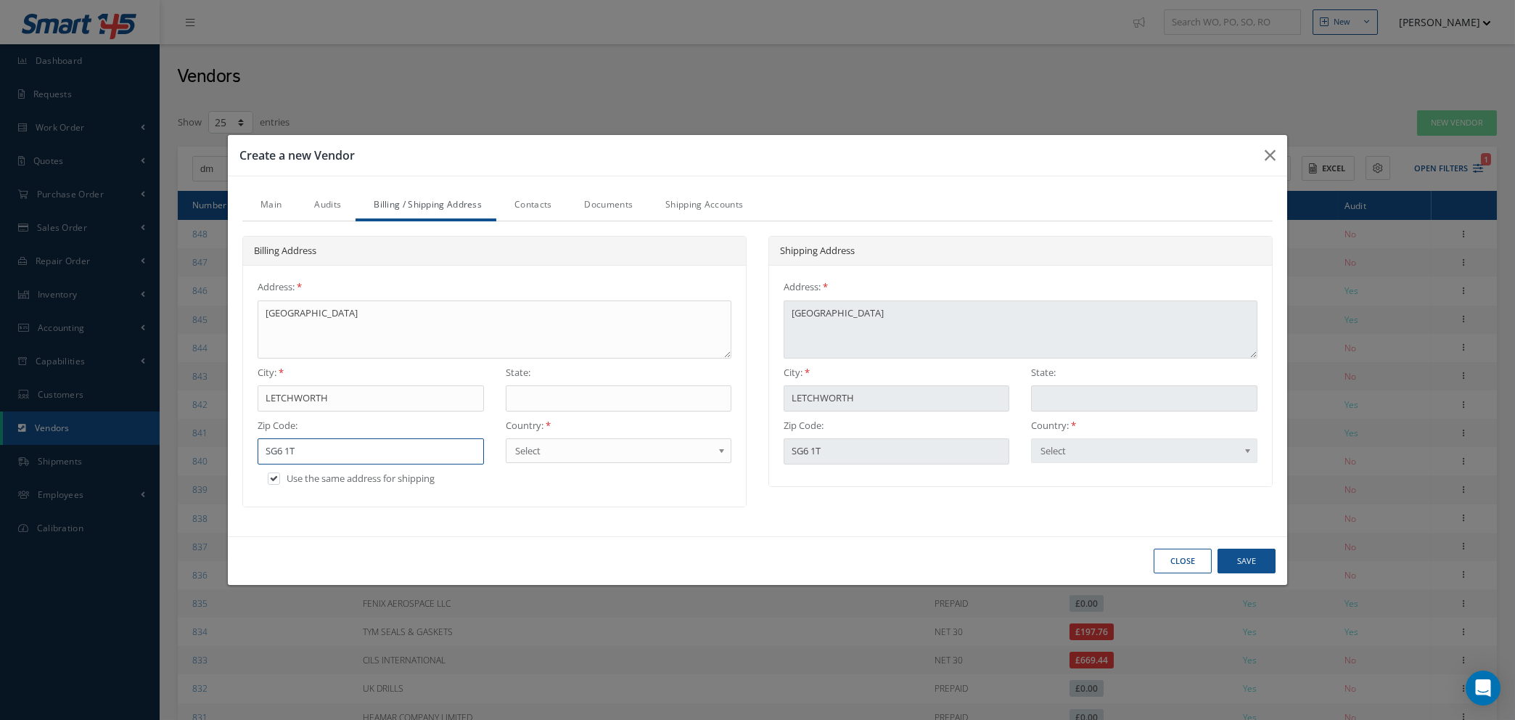
type input "SG6 1TN"
click at [656, 448] on span "Select" at bounding box center [613, 450] width 197 height 17
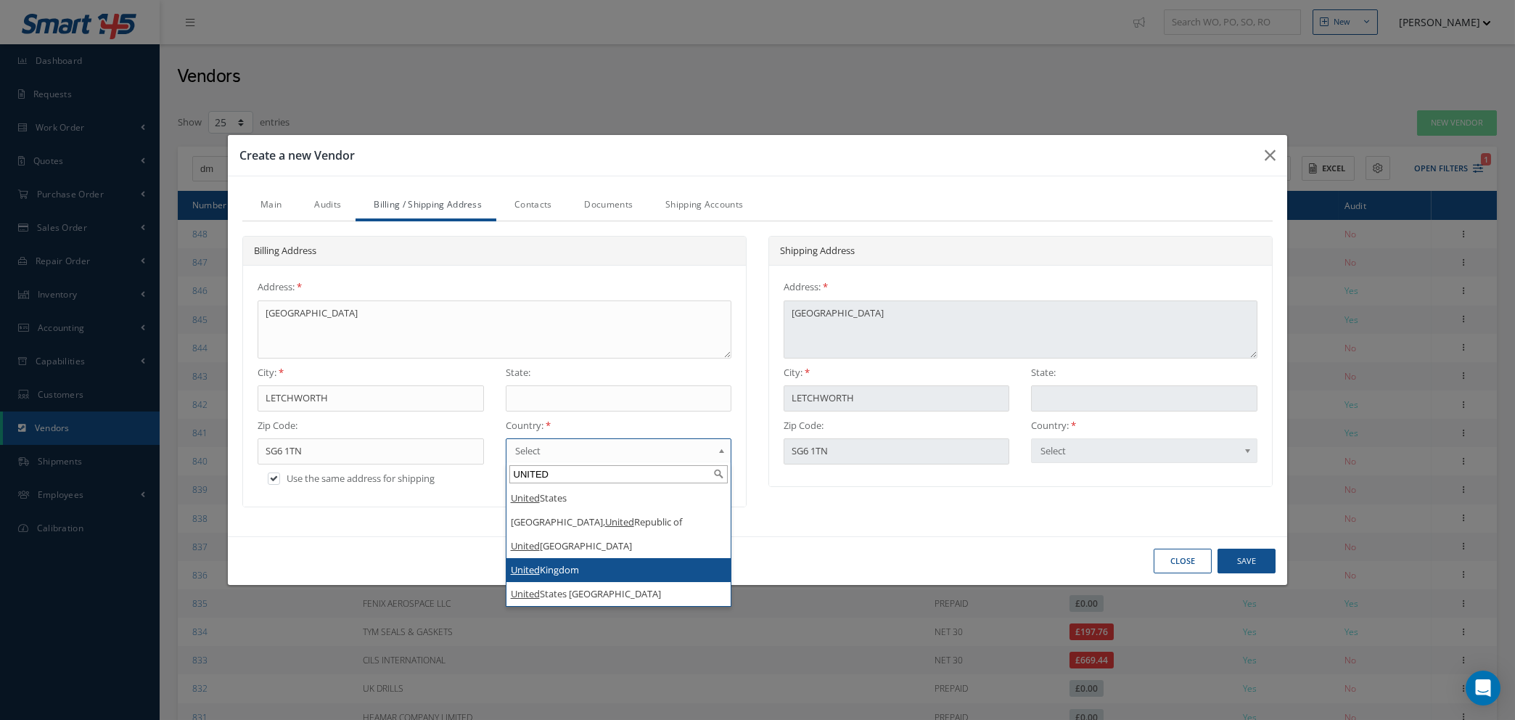
type input "UNITED"
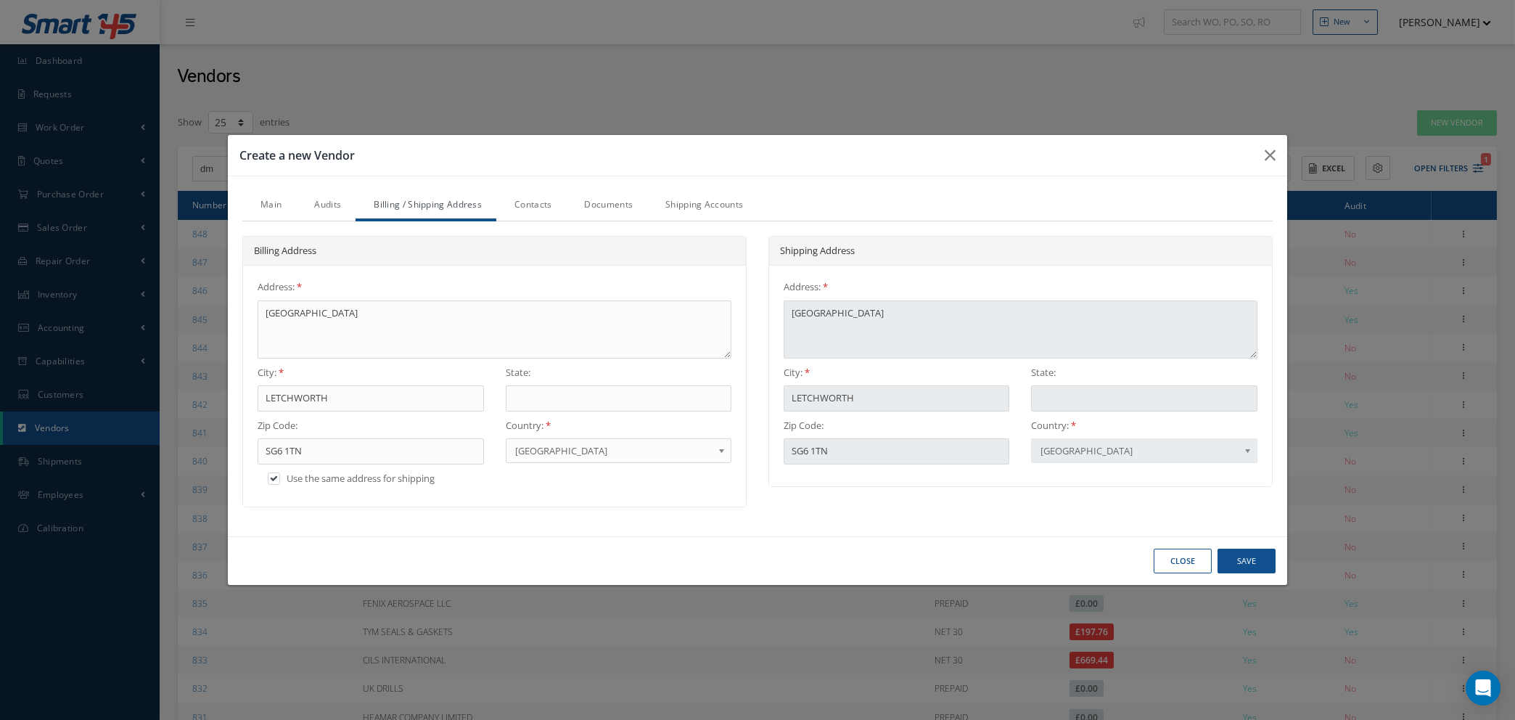
click at [528, 206] on link "Contacts" at bounding box center [531, 206] width 70 height 30
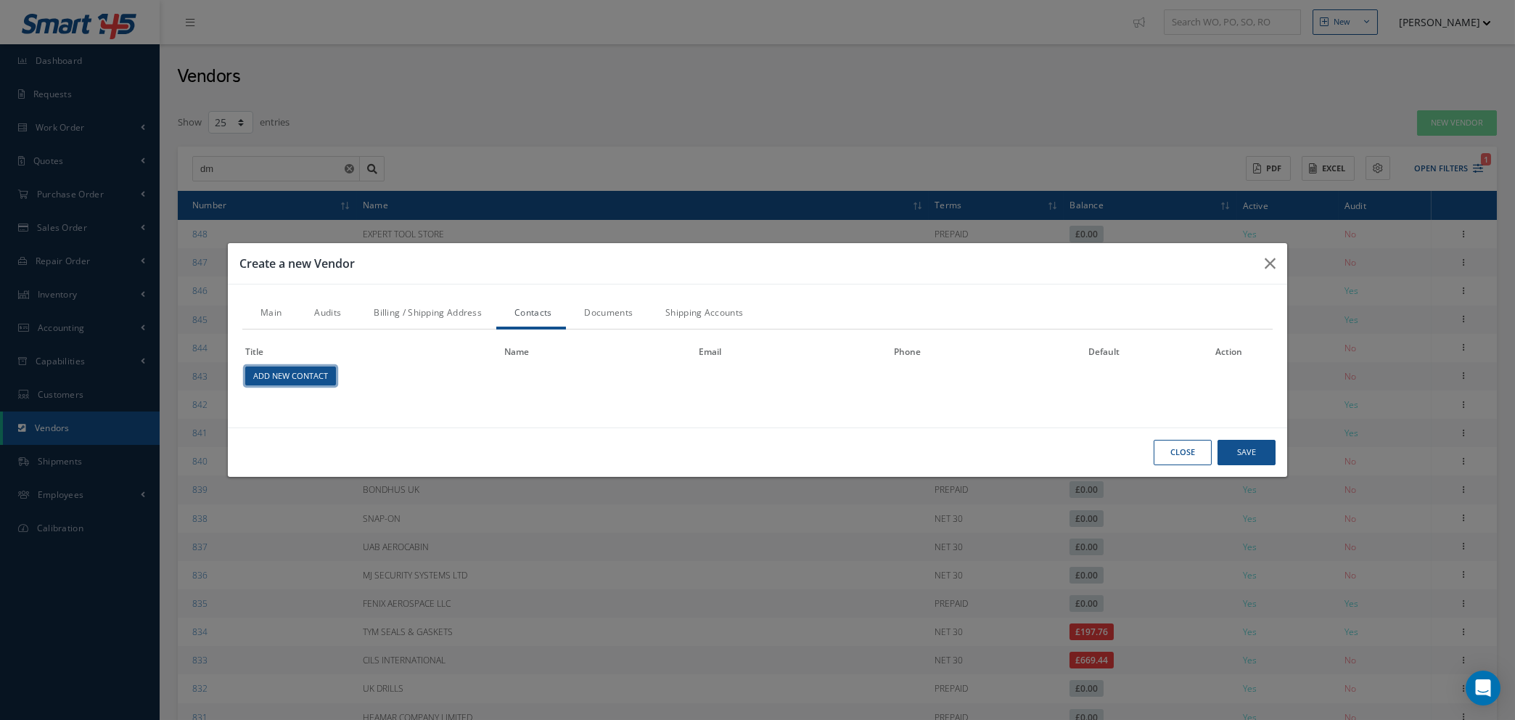
click at [300, 376] on link "Add New Contact" at bounding box center [290, 376] width 91 height 20
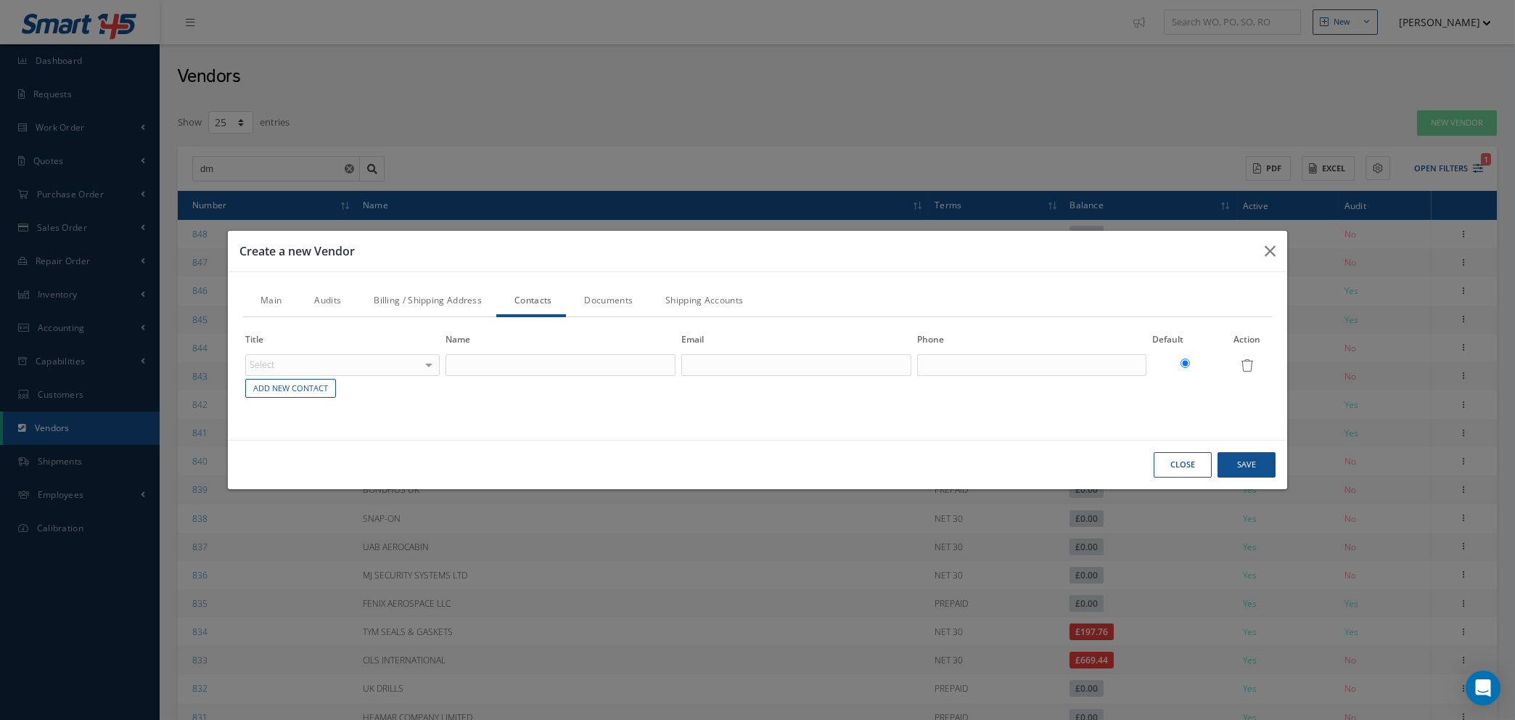
click at [366, 359] on div "Select" at bounding box center [342, 365] width 194 height 22
click at [421, 364] on div "Select" at bounding box center [342, 365] width 194 height 22
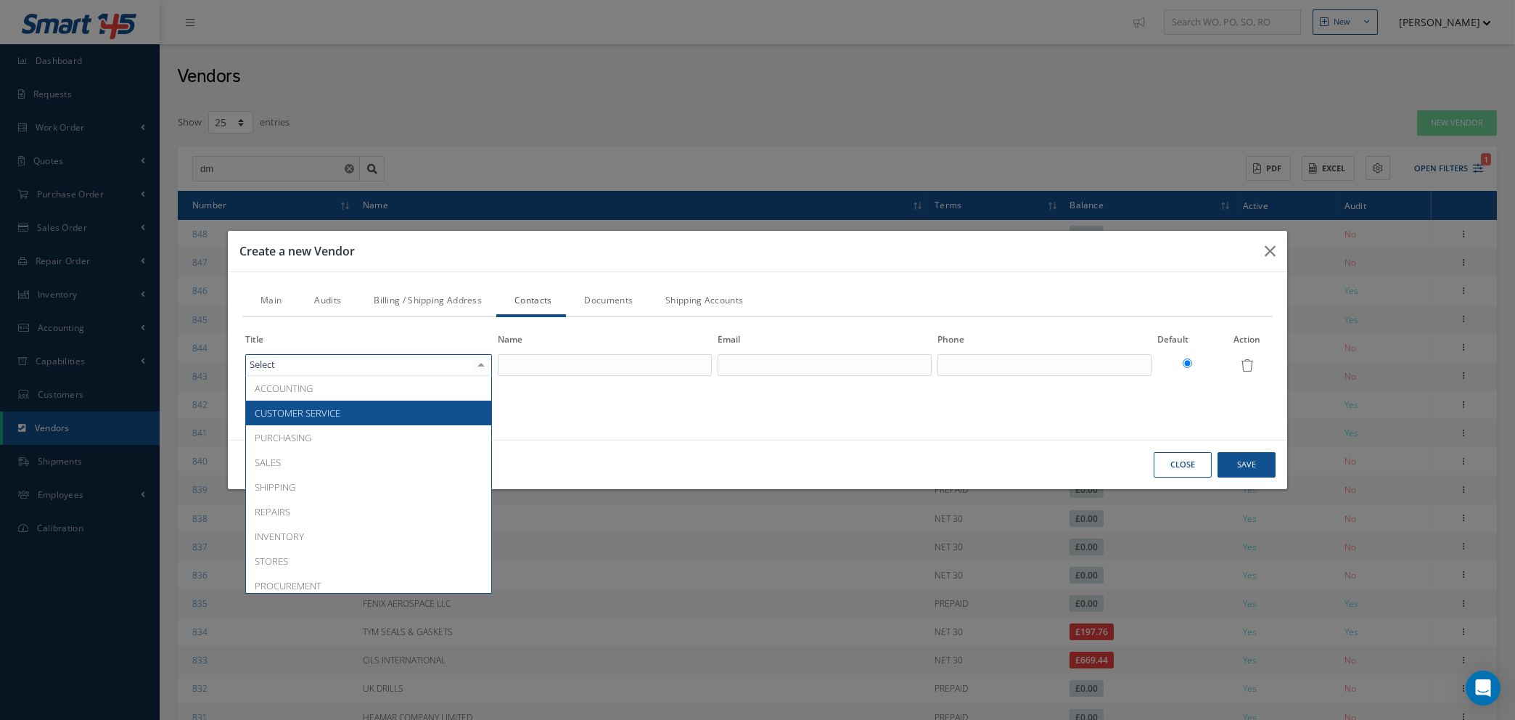
click at [357, 417] on span "CUSTOMER SERVICE" at bounding box center [368, 413] width 245 height 25
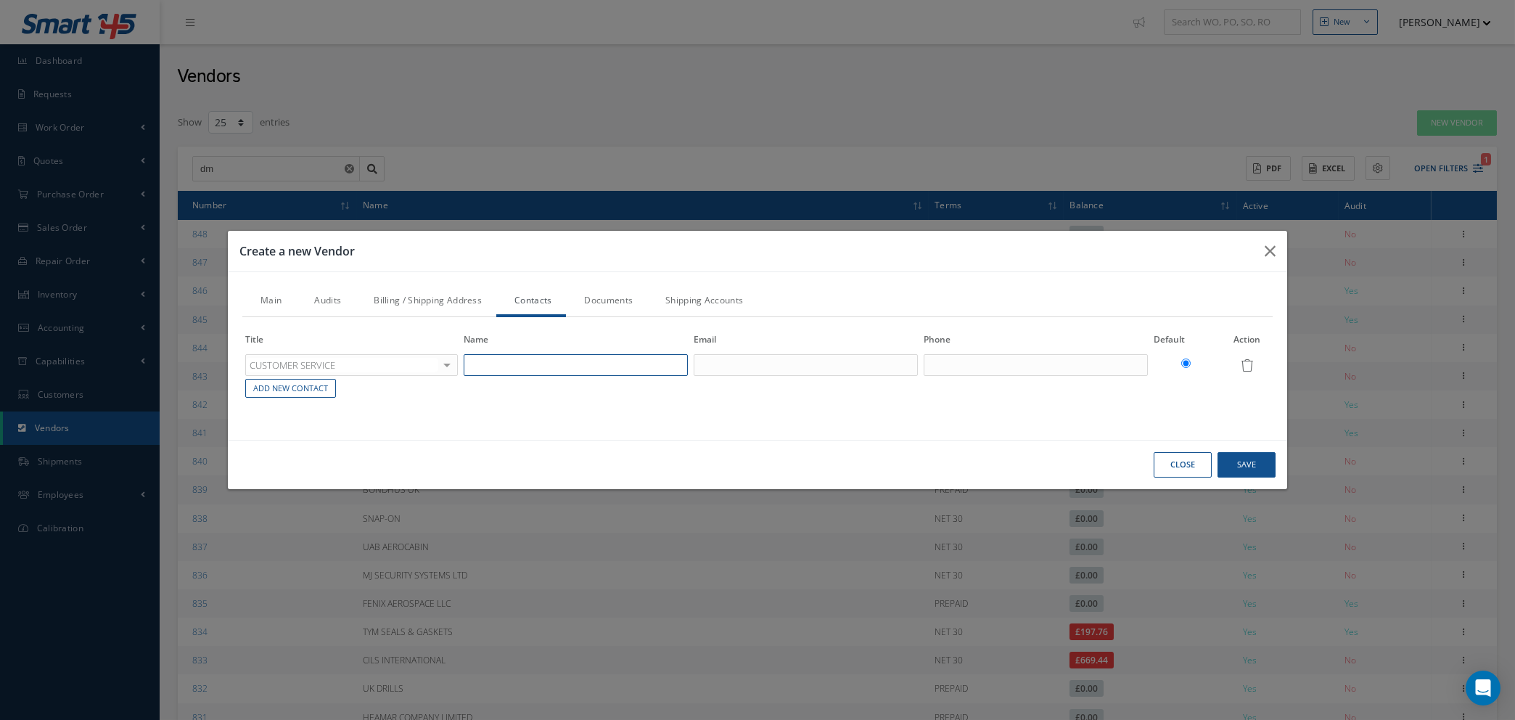
click at [508, 360] on input "text" at bounding box center [576, 365] width 224 height 22
type input "i"
type input "INFO"
click at [711, 364] on input "text" at bounding box center [806, 365] width 224 height 22
paste input "nfo@dmcalibration.co.uk"
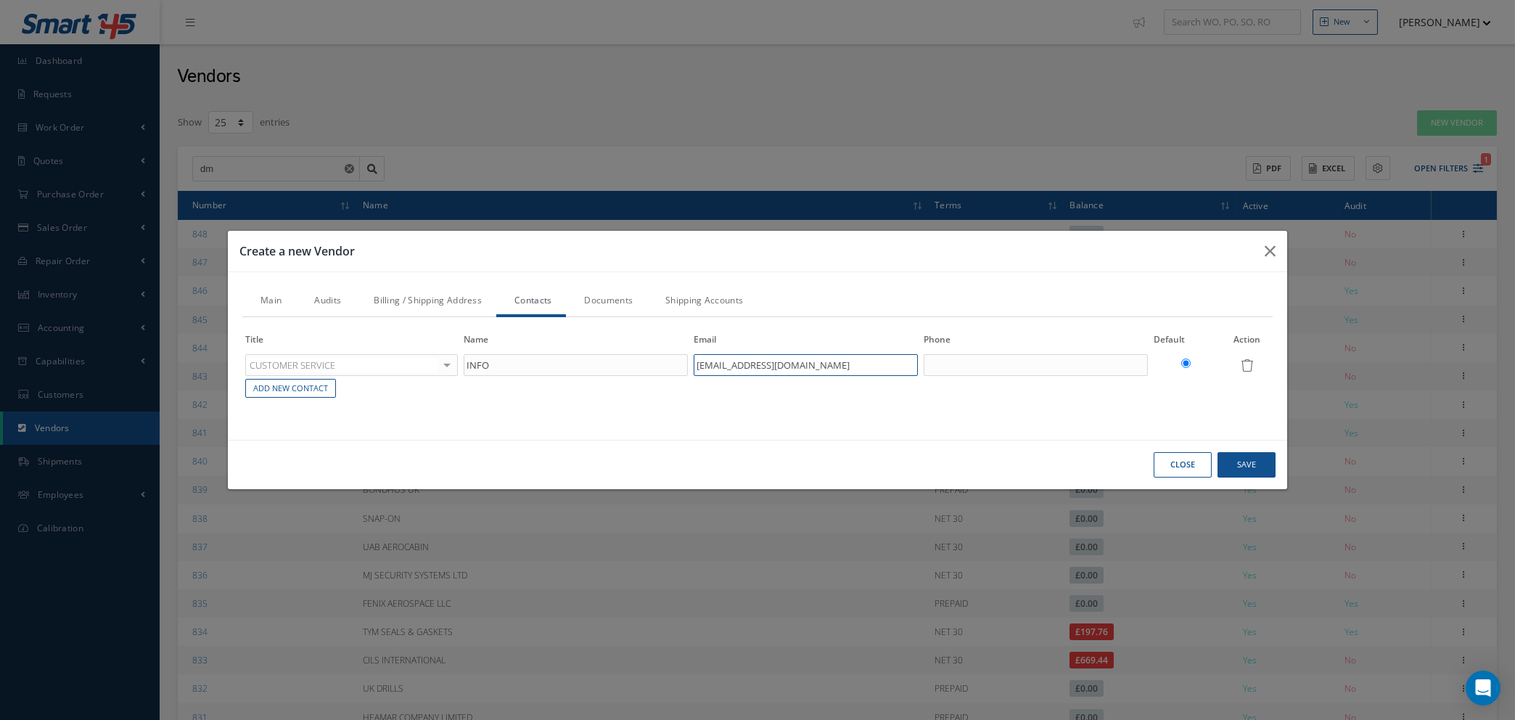
click at [697, 362] on input "nfo@dmcalibration.co.uk" at bounding box center [806, 365] width 224 height 22
type input "info@dmcalibration.co.uk"
click at [978, 446] on div "Close Save" at bounding box center [758, 464] width 1060 height 49
click at [938, 361] on input "text" at bounding box center [1036, 365] width 224 height 22
type input "01462 650620"
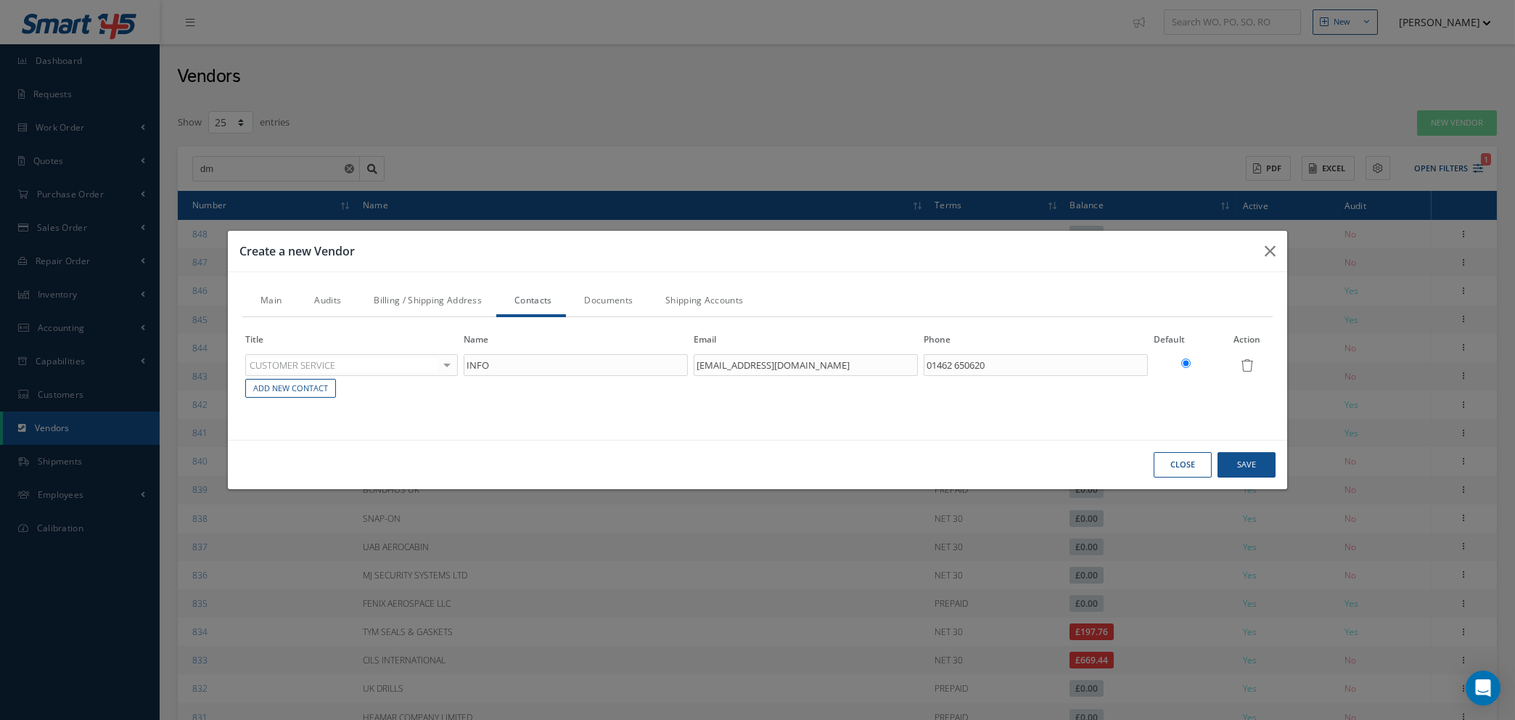
click at [610, 303] on link "Documents" at bounding box center [606, 302] width 81 height 30
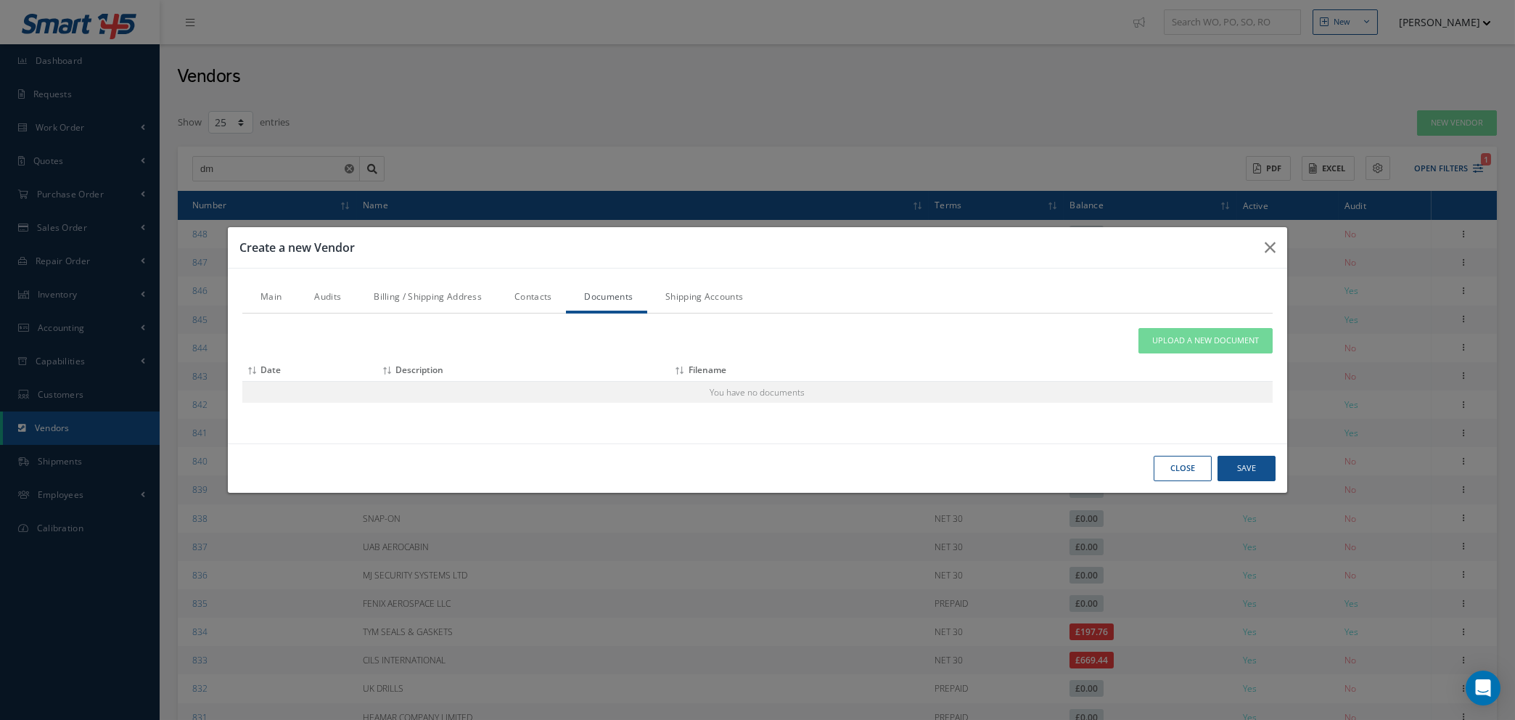
click at [332, 296] on link "Audits" at bounding box center [326, 298] width 60 height 30
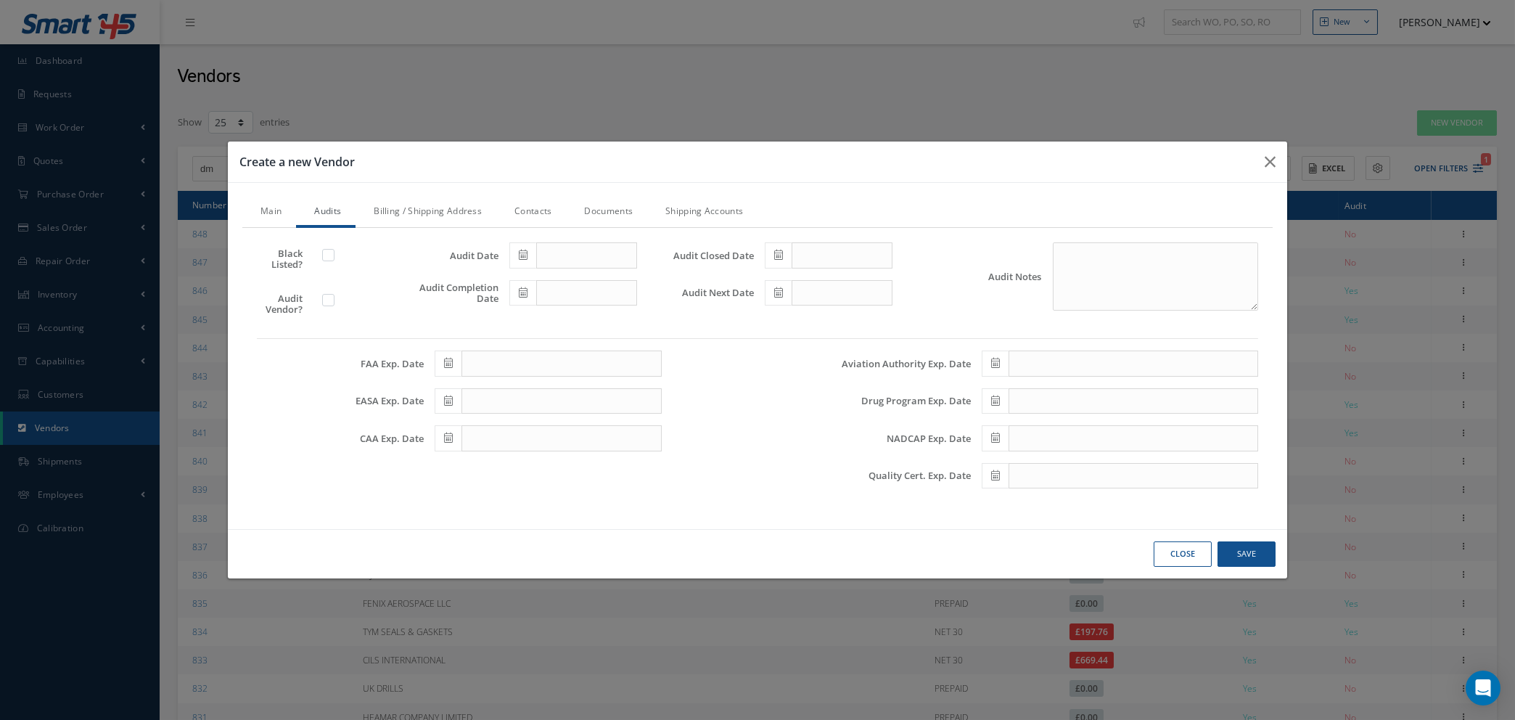
click at [407, 208] on link "Billing / Shipping Address" at bounding box center [426, 212] width 141 height 30
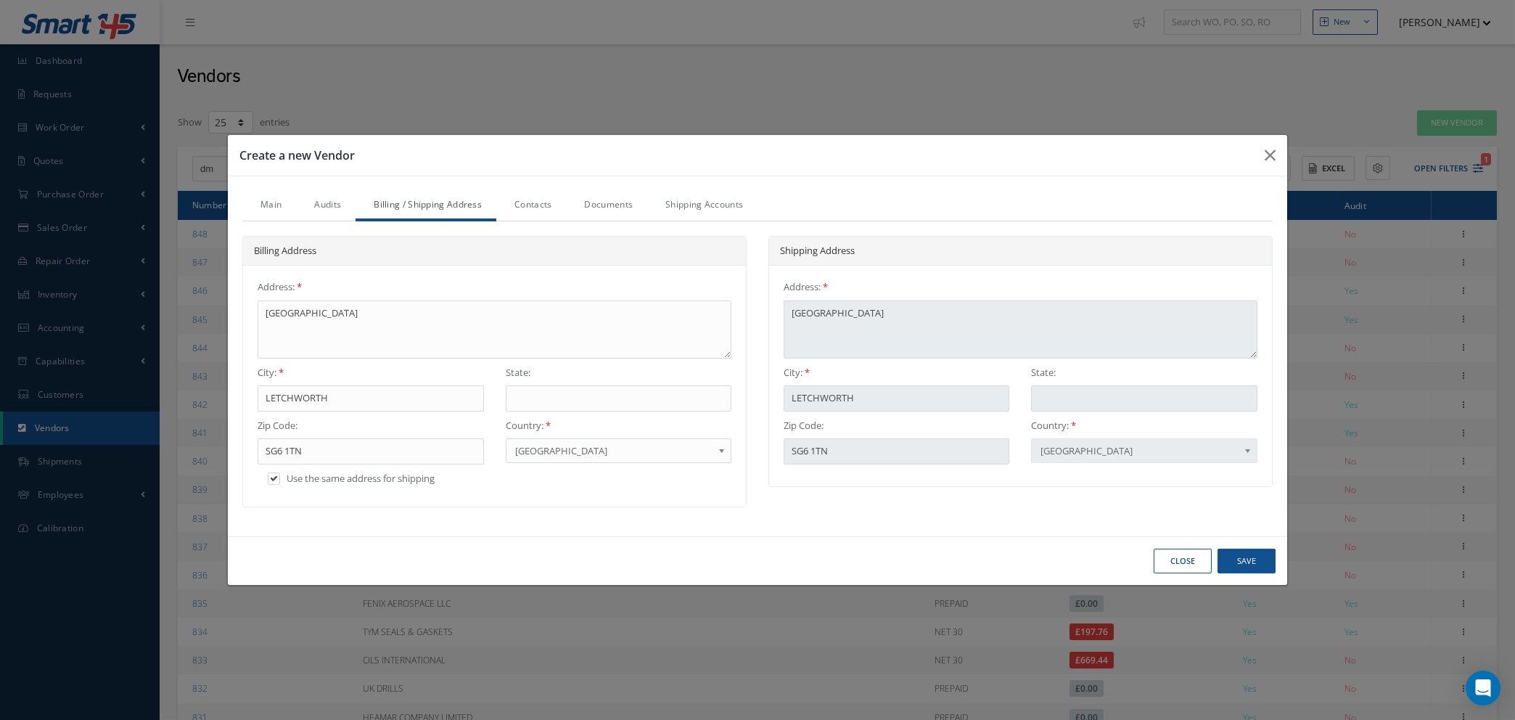
click at [540, 205] on link "Contacts" at bounding box center [531, 206] width 70 height 30
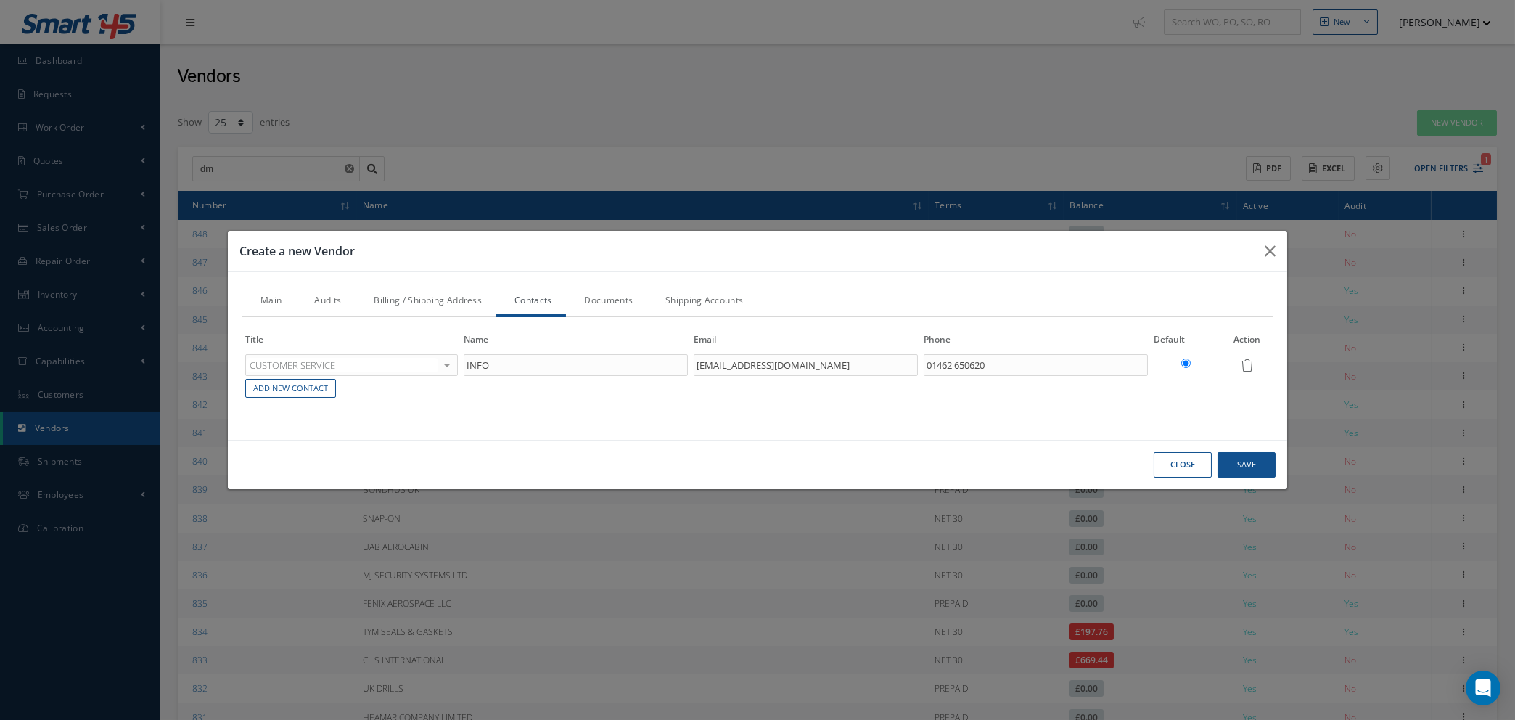
click at [618, 303] on link "Documents" at bounding box center [606, 302] width 81 height 30
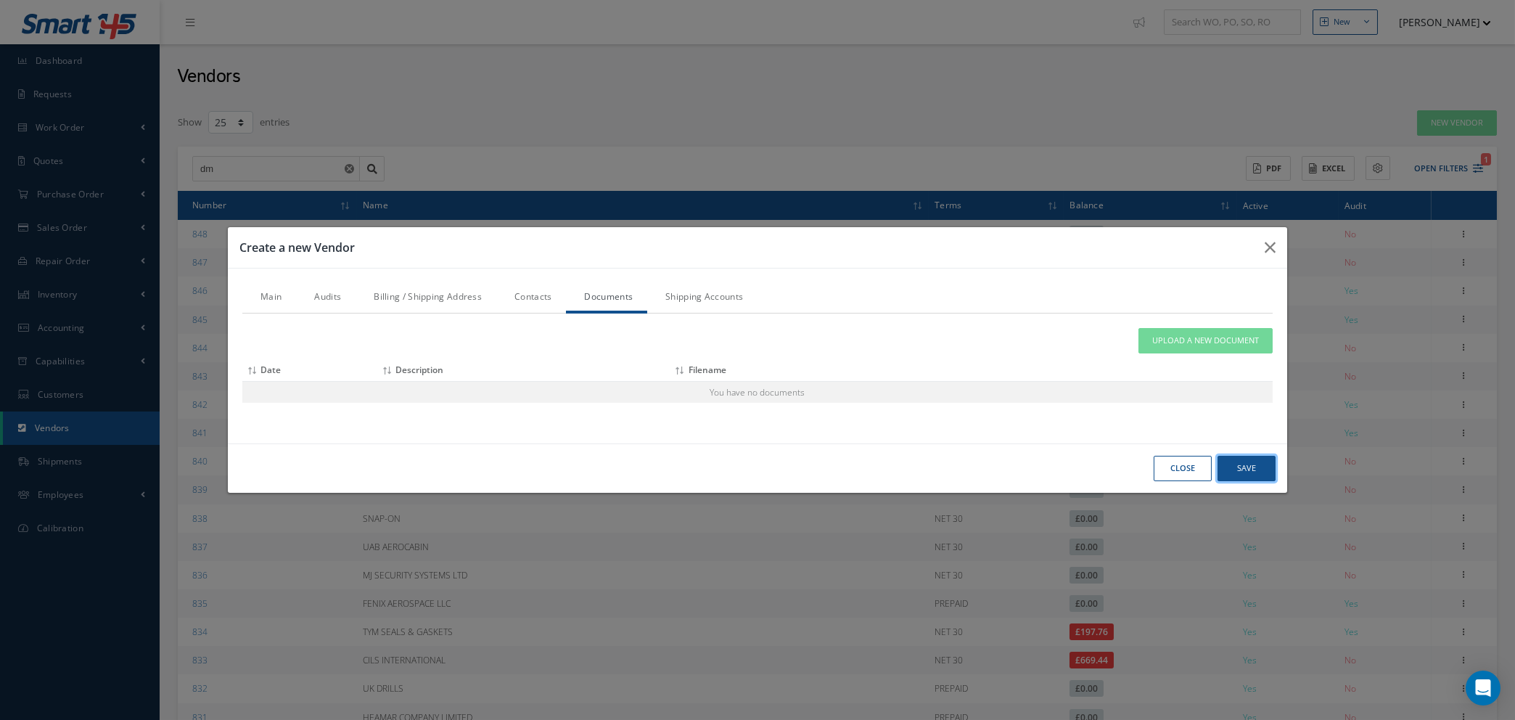
click at [1235, 470] on button "Save" at bounding box center [1247, 468] width 58 height 25
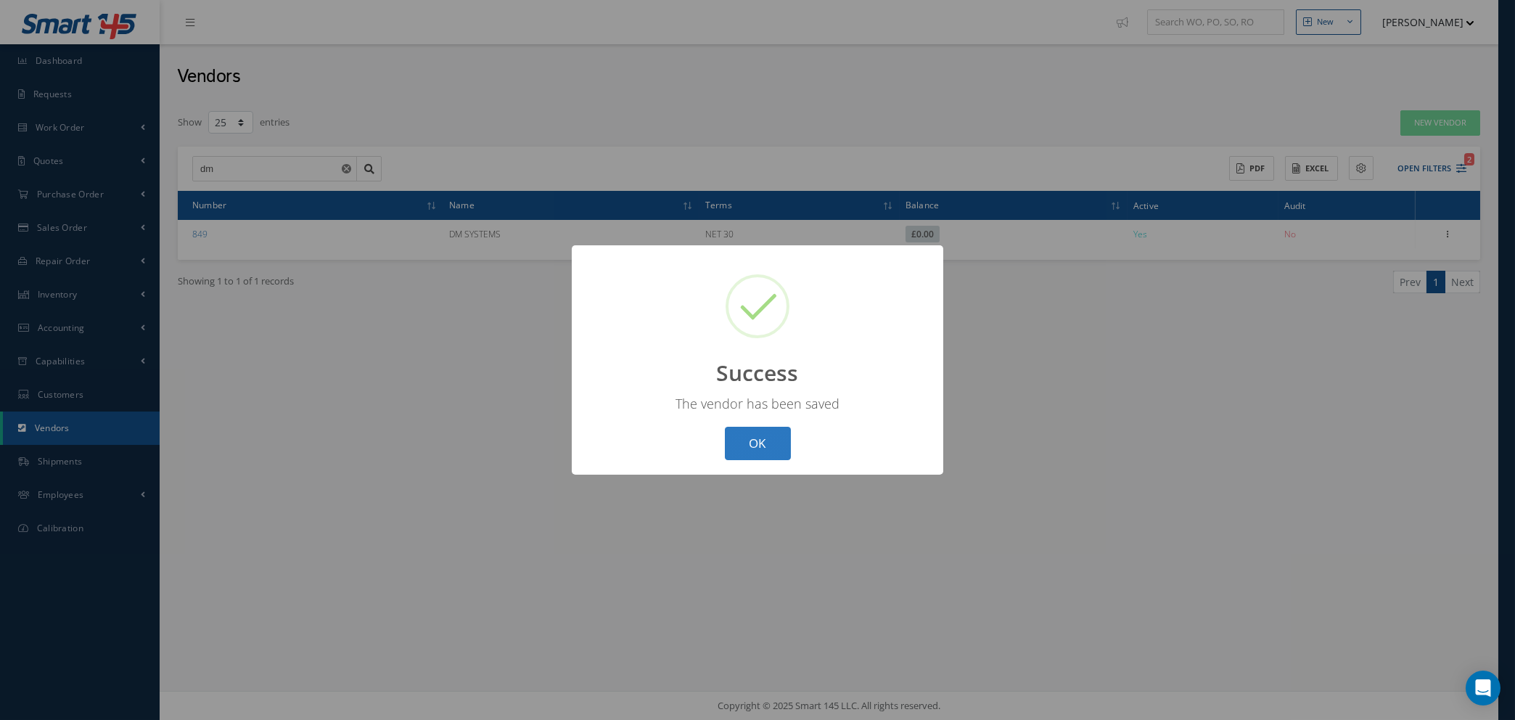
click at [749, 441] on button "OK" at bounding box center [758, 444] width 66 height 34
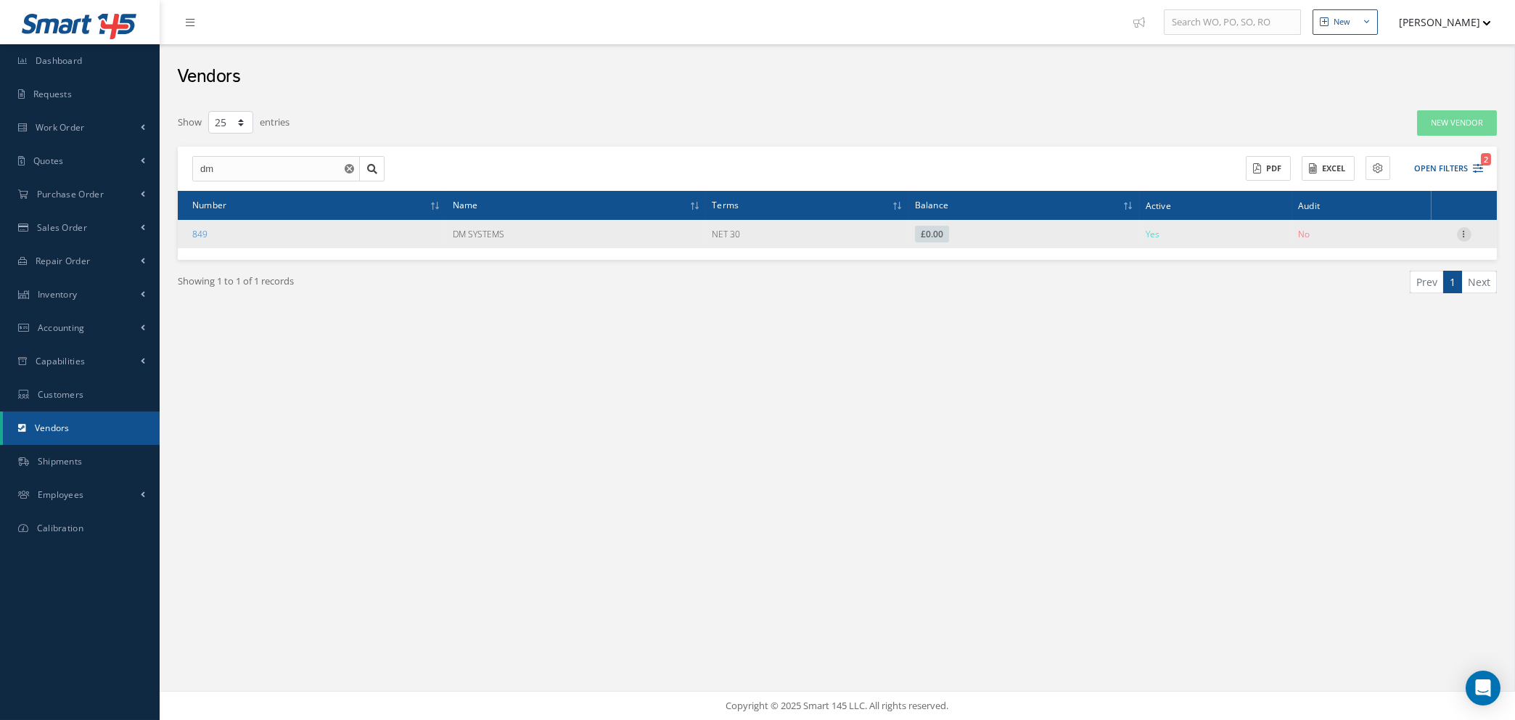
click at [1461, 234] on icon at bounding box center [1464, 233] width 15 height 12
click at [1389, 266] on link "Edit" at bounding box center [1397, 262] width 115 height 19
type input "DM SYSTEMS"
type input "01462 650620"
type input "N/A"
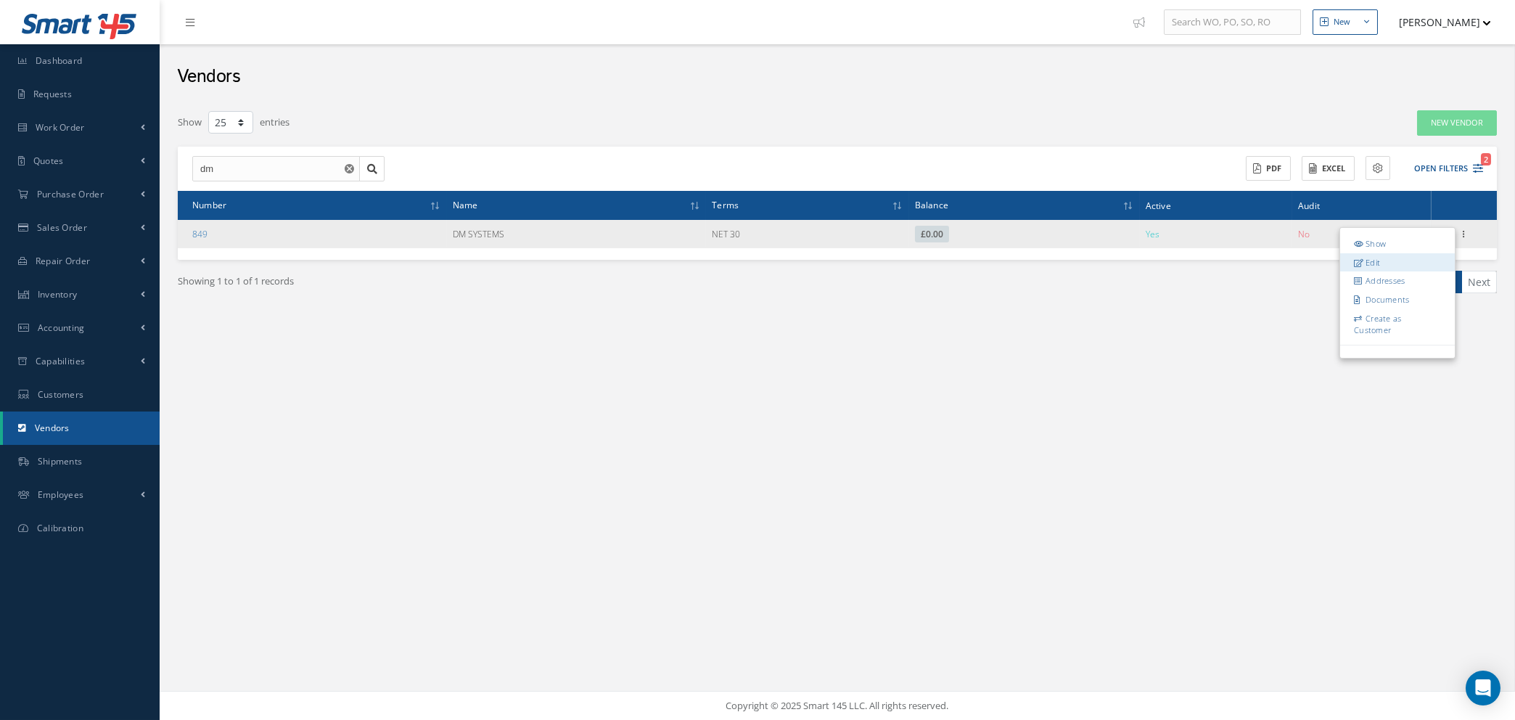
type input "https://www.dmsystemsgroup.co.uk/"
type input "0.00"
type input "20.00"
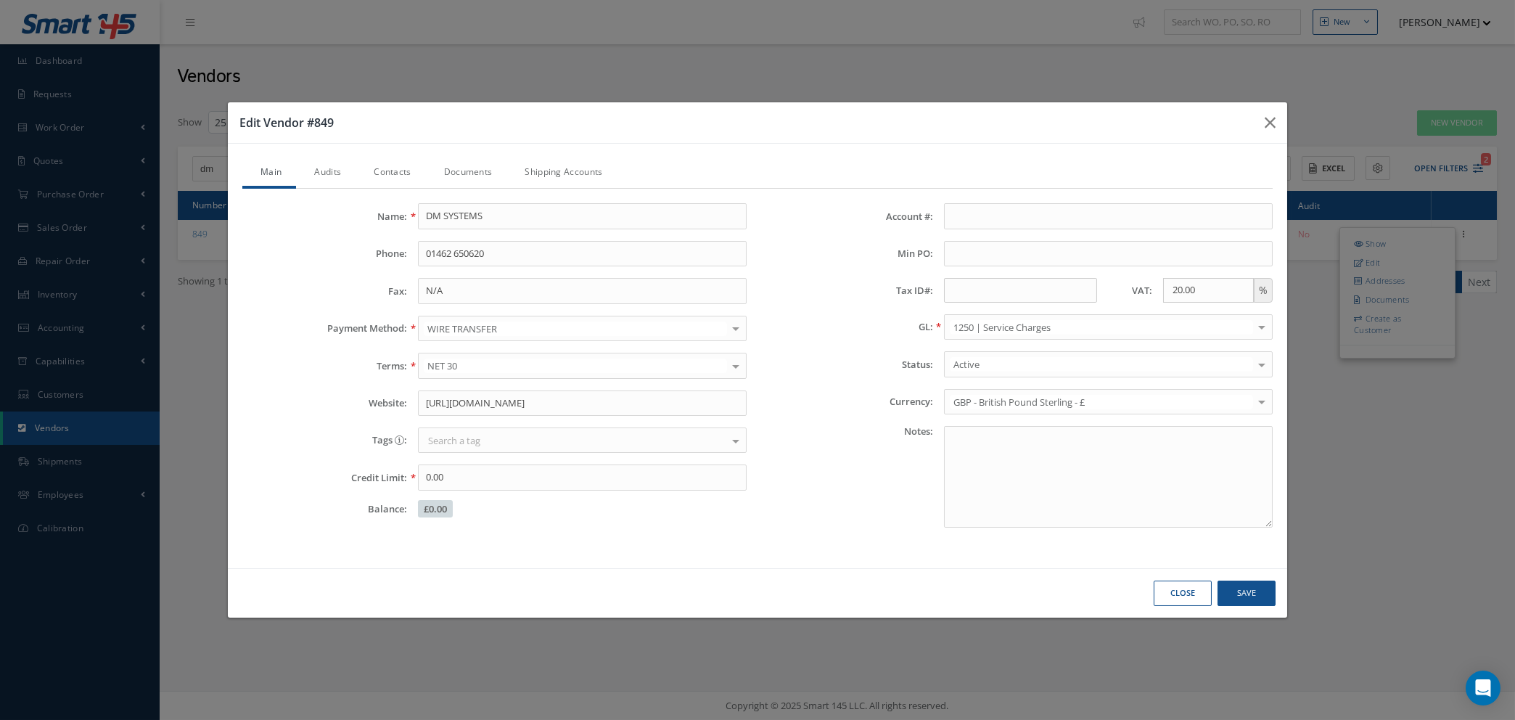
click at [337, 167] on link "Audits" at bounding box center [326, 173] width 60 height 30
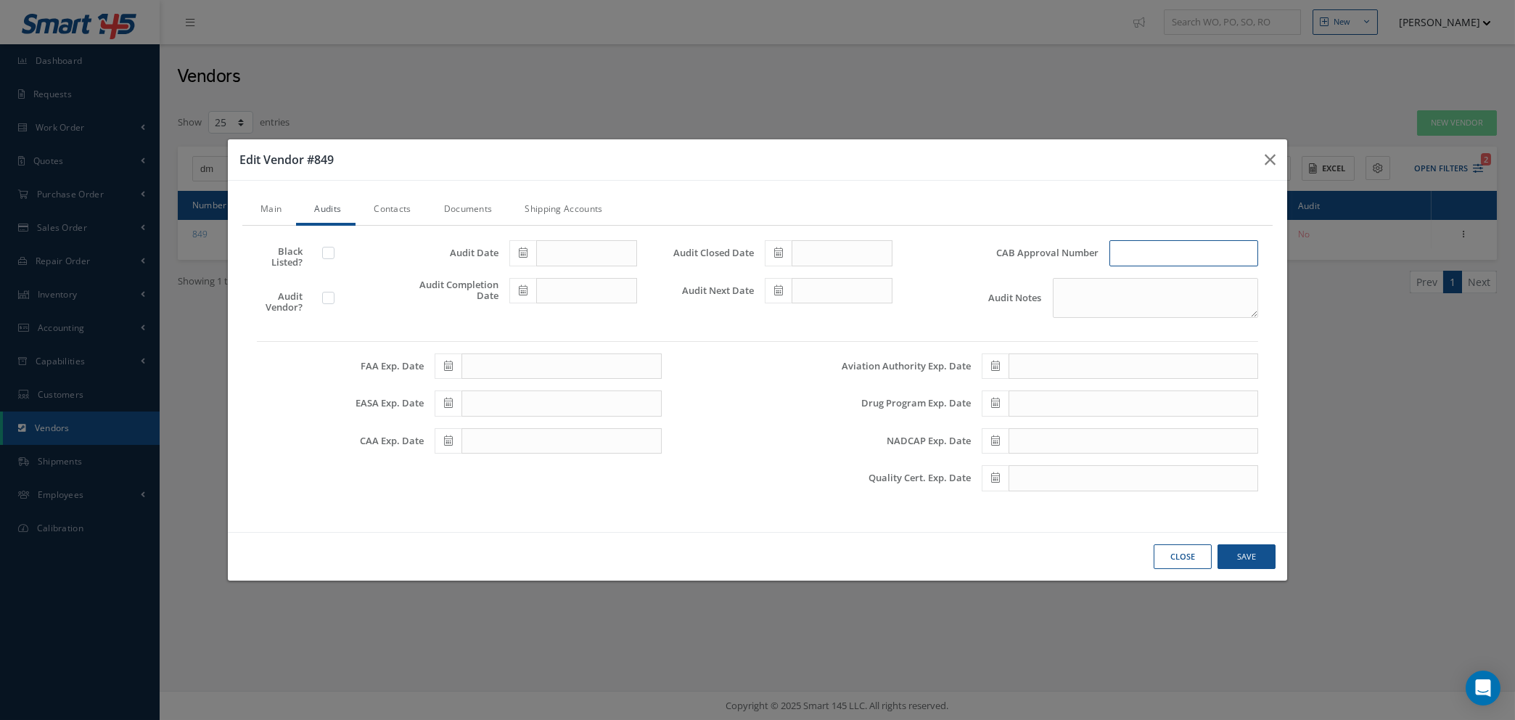
click at [1145, 244] on input "text" at bounding box center [1184, 253] width 149 height 26
type input "CAS-SUP-386"
click at [1063, 284] on textarea "Audit Notes" at bounding box center [1155, 298] width 205 height 40
click at [275, 210] on link "Main" at bounding box center [269, 210] width 54 height 30
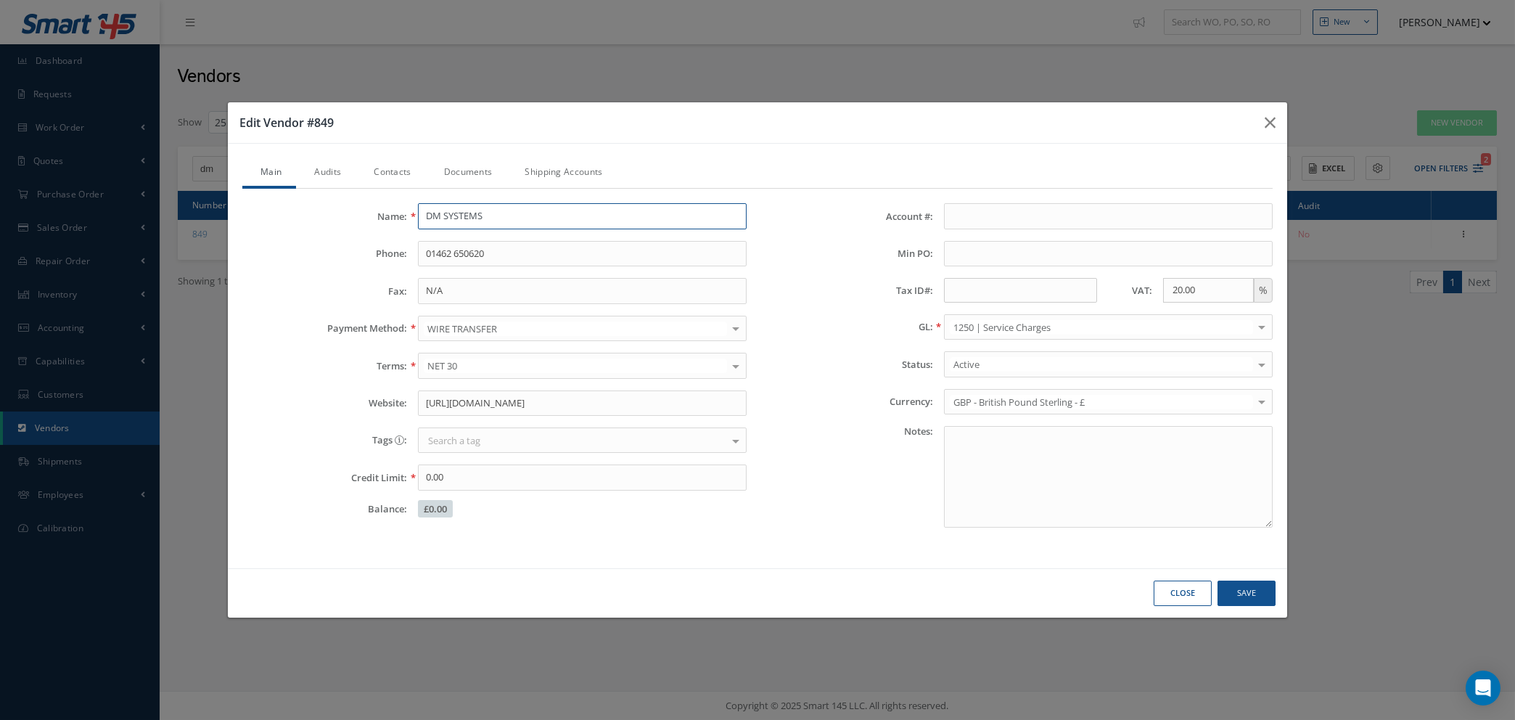
click at [499, 214] on input "DM SYSTEMS" at bounding box center [582, 216] width 329 height 26
type input "DM CALIBRATION LTD"
click at [478, 172] on link "Documents" at bounding box center [466, 173] width 81 height 30
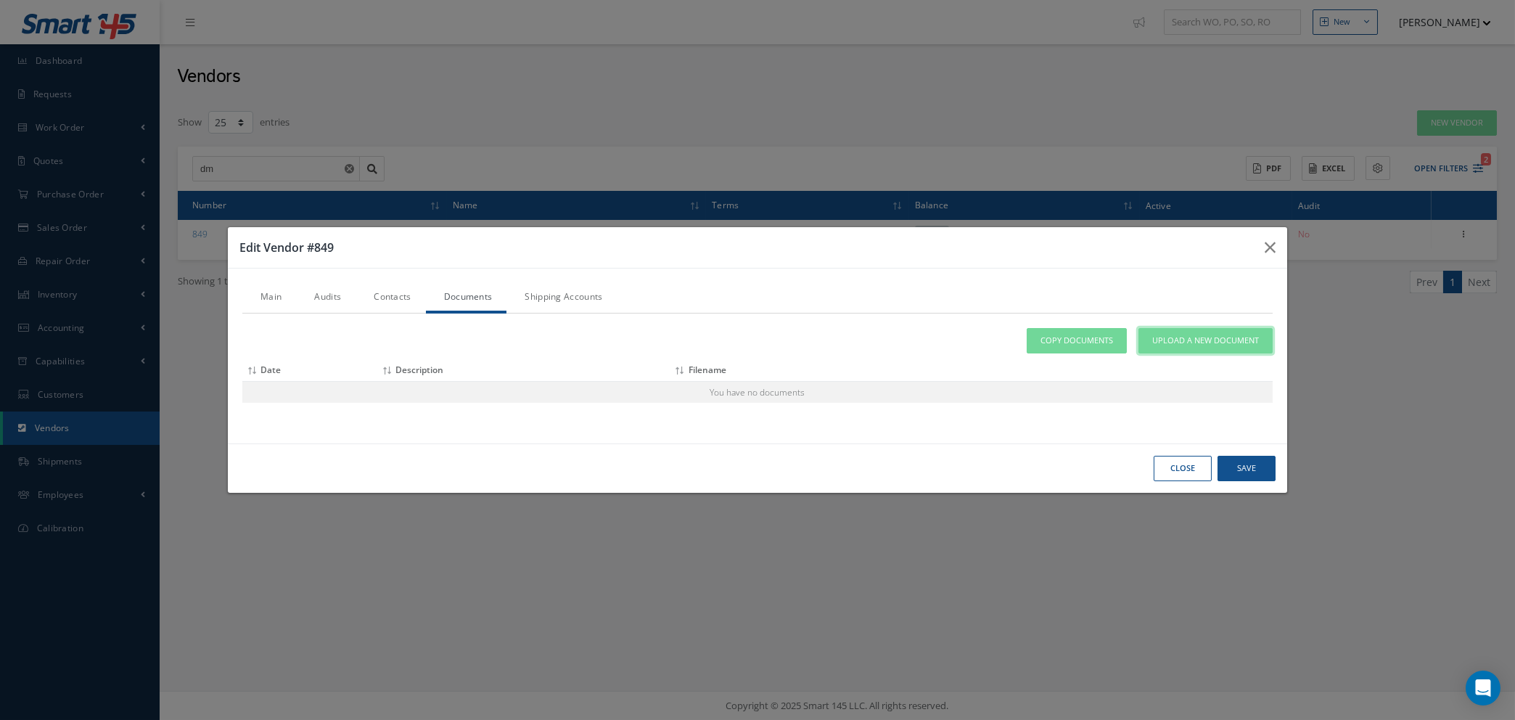
click at [1169, 342] on span "Upload a New Document" at bounding box center [1205, 341] width 107 height 12
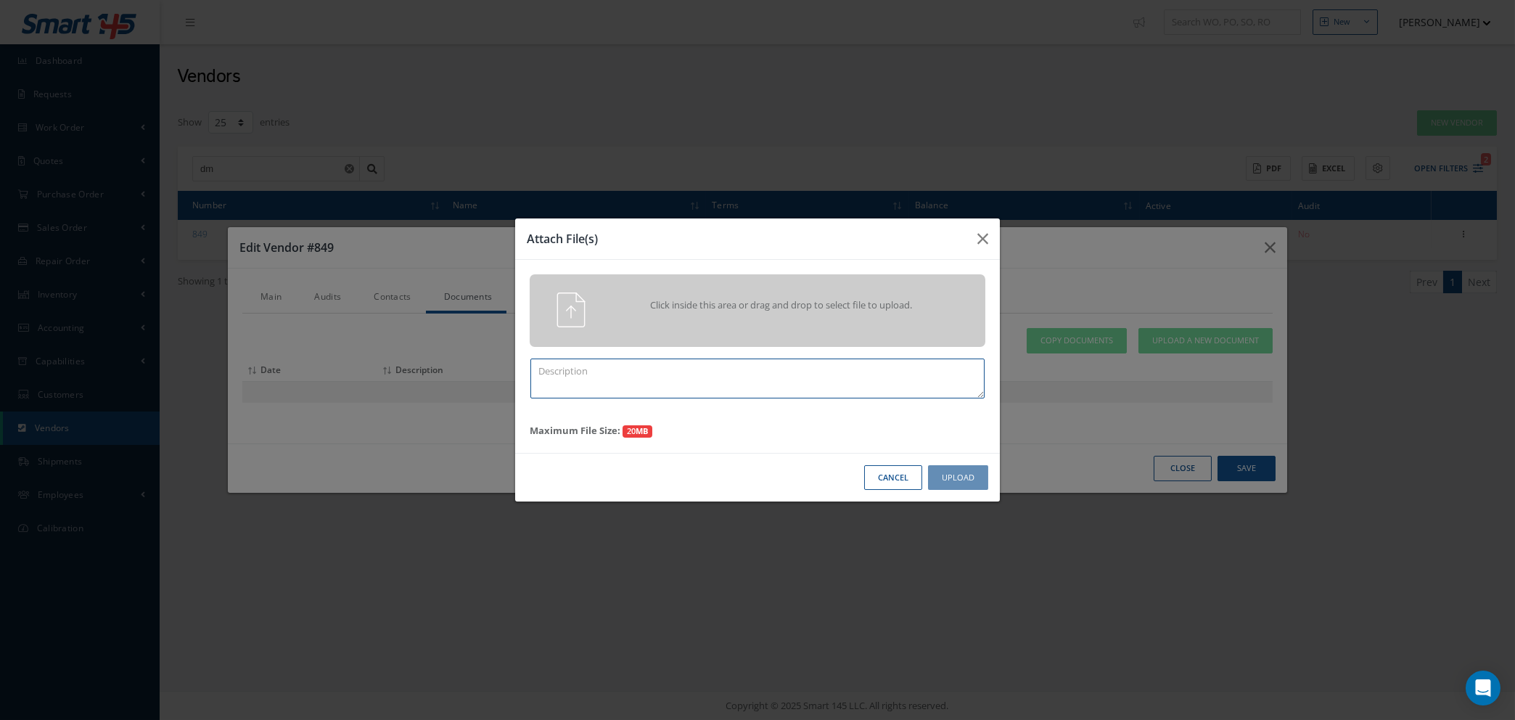
click at [632, 370] on textarea at bounding box center [757, 378] width 454 height 40
click at [713, 368] on textarea "CALIBRATION LAB # 0143 - EXP DATE:" at bounding box center [757, 378] width 454 height 40
click at [540, 366] on textarea "CALIBRATION LAB # 0143 - EXP DATE: 31ST MAY 2027" at bounding box center [757, 378] width 454 height 40
click at [754, 451] on div "Click inside this area or drag and drop to select file to upload. ISO/IEC 17025…" at bounding box center [757, 356] width 485 height 193
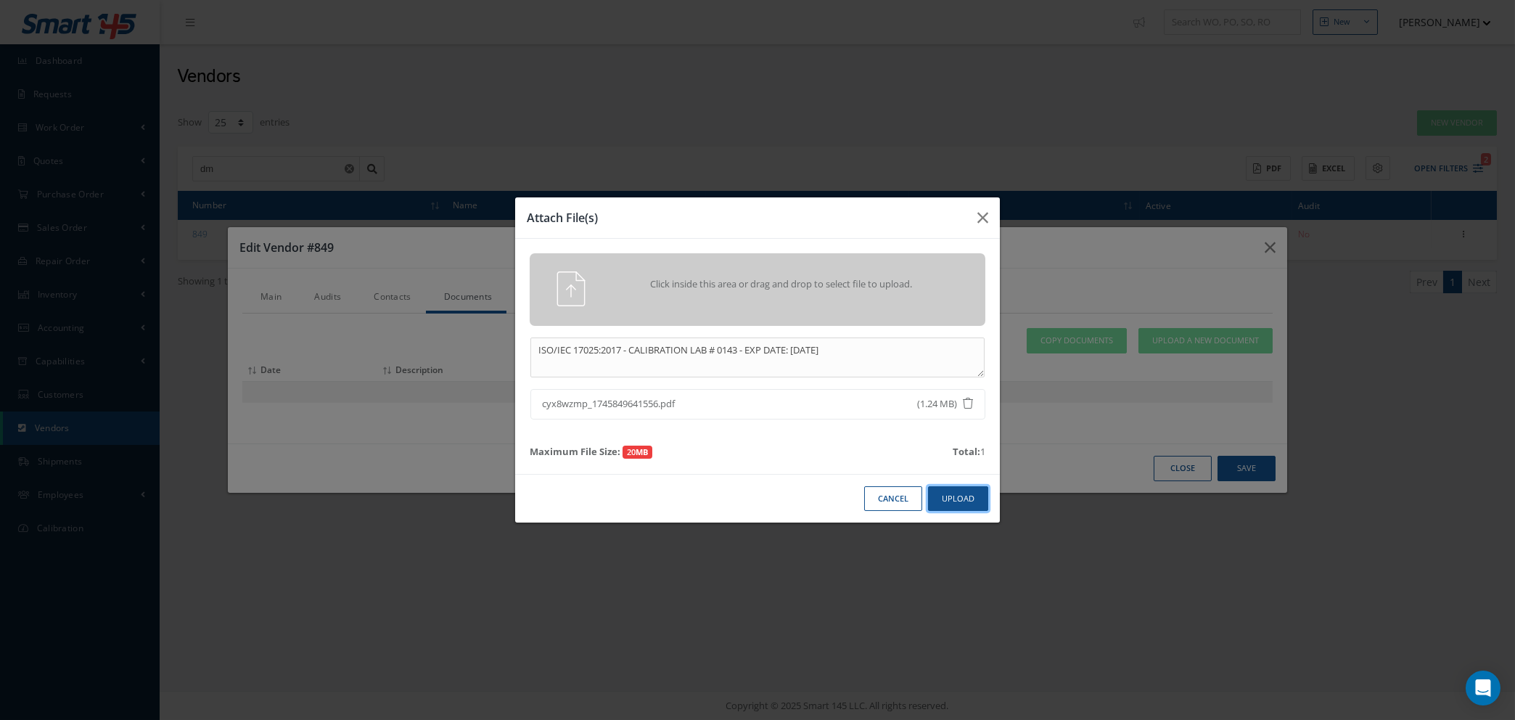
click at [959, 493] on button "Upload" at bounding box center [958, 498] width 60 height 25
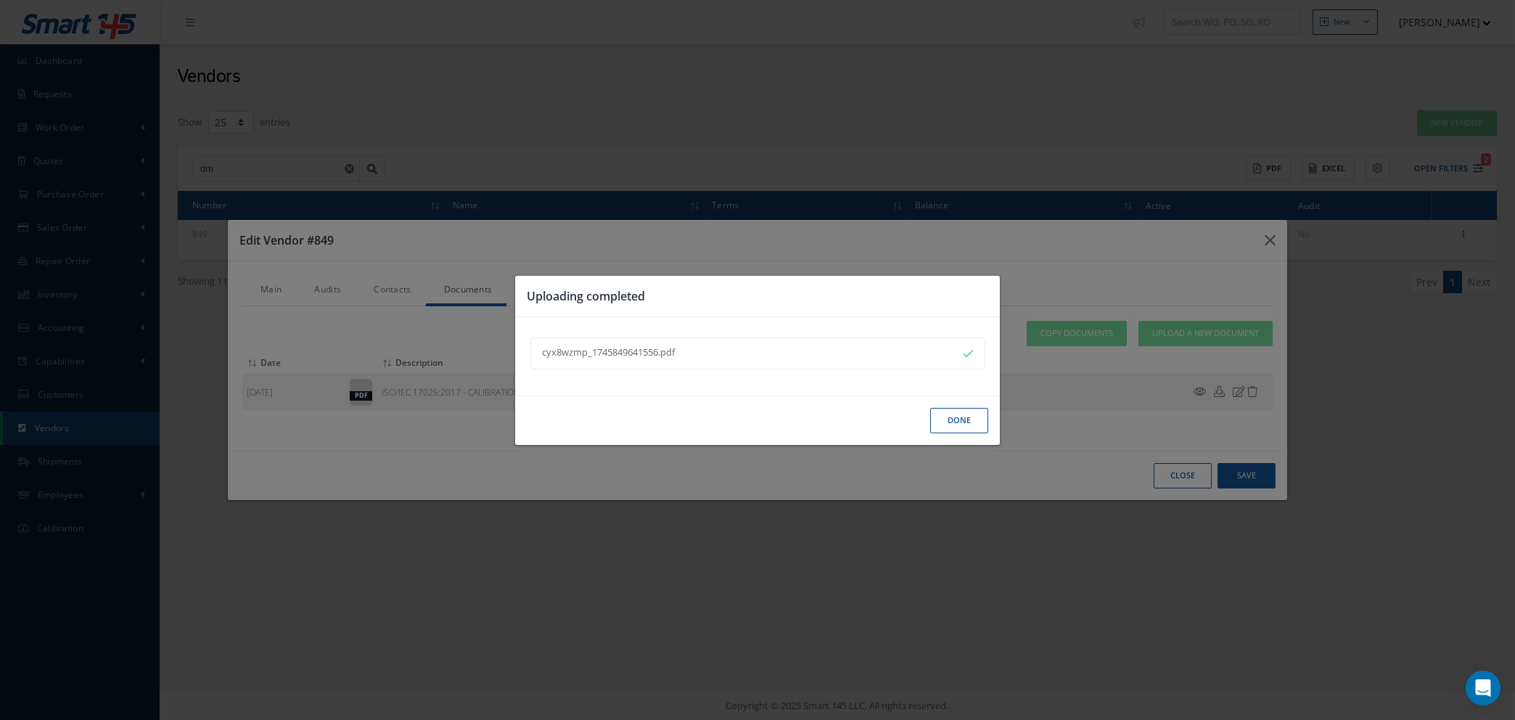
click at [962, 418] on button "Done" at bounding box center [959, 420] width 58 height 25
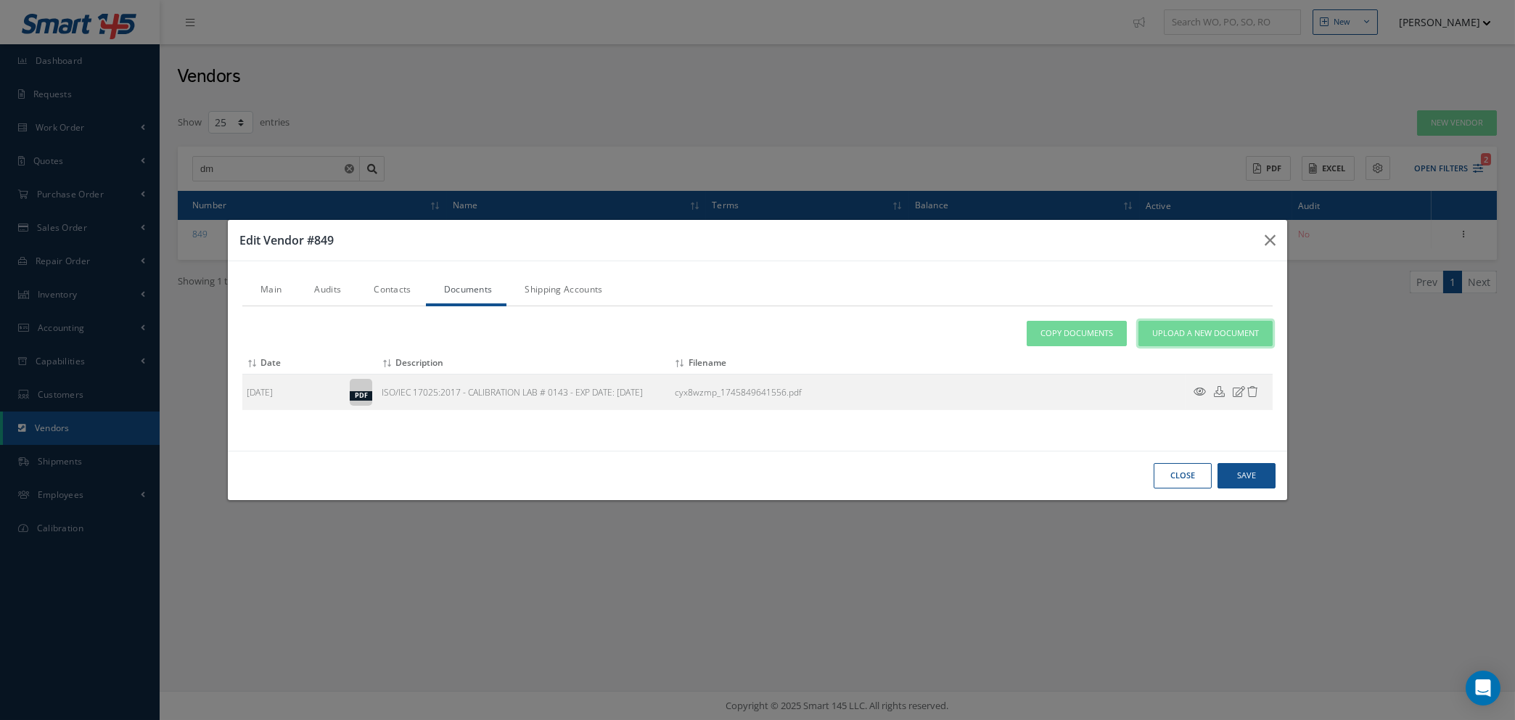
click at [1163, 335] on span "Upload a New Document" at bounding box center [1205, 333] width 107 height 12
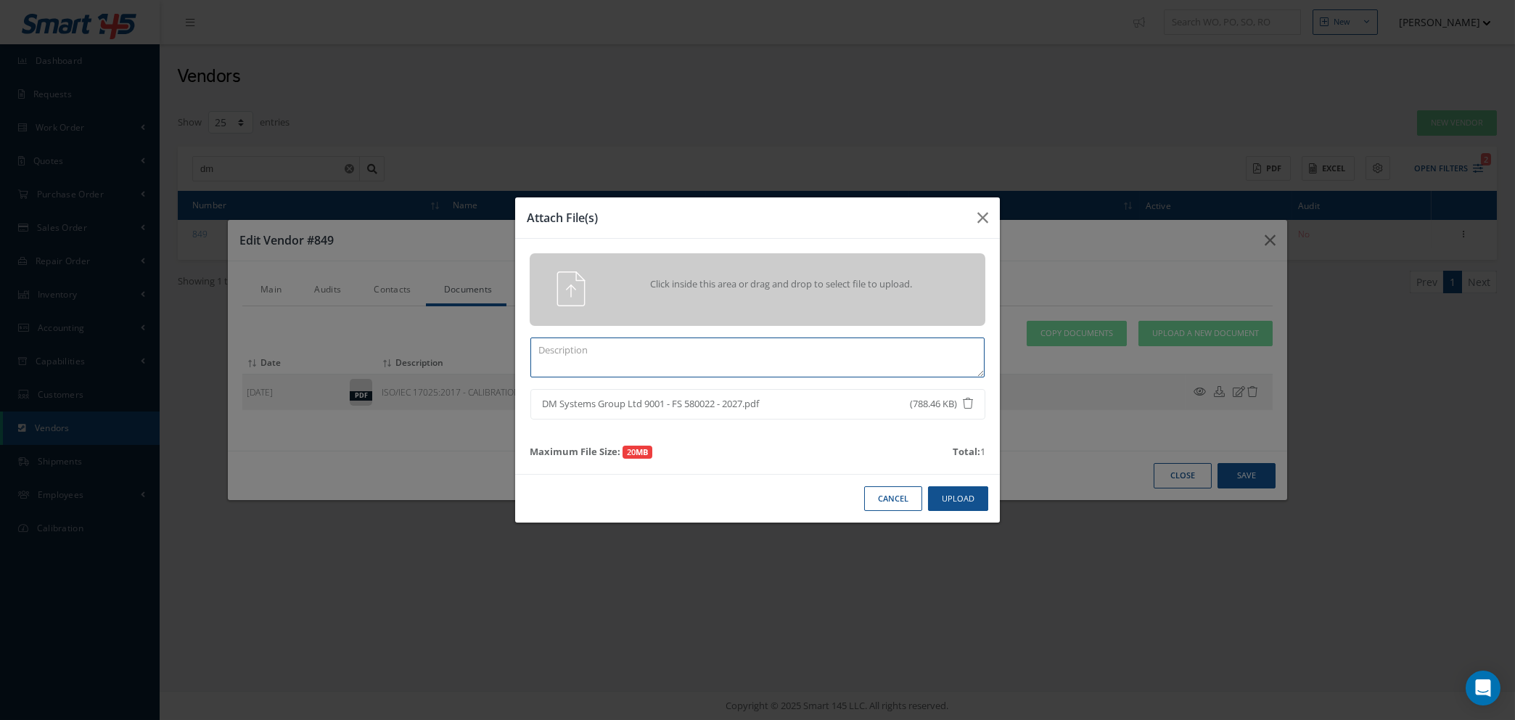
click at [626, 357] on textarea at bounding box center [757, 357] width 454 height 40
click at [581, 356] on textarea at bounding box center [757, 357] width 454 height 40
type textarea "ISO 9001:2015 - CERT NO: FS 580022 - EXP DATE: 2ND APR 2027"
click at [951, 500] on button "Upload" at bounding box center [958, 498] width 60 height 25
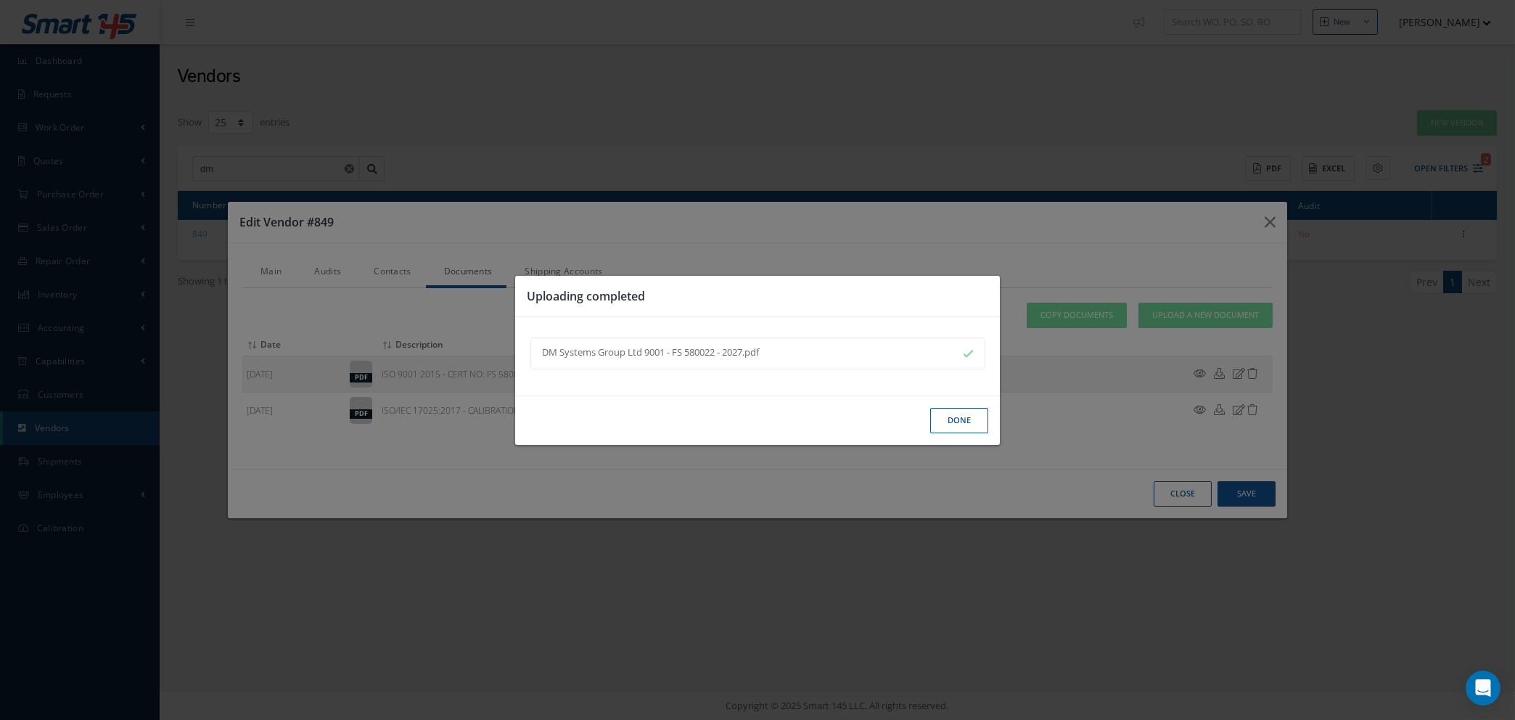
click at [958, 419] on button "Done" at bounding box center [959, 420] width 58 height 25
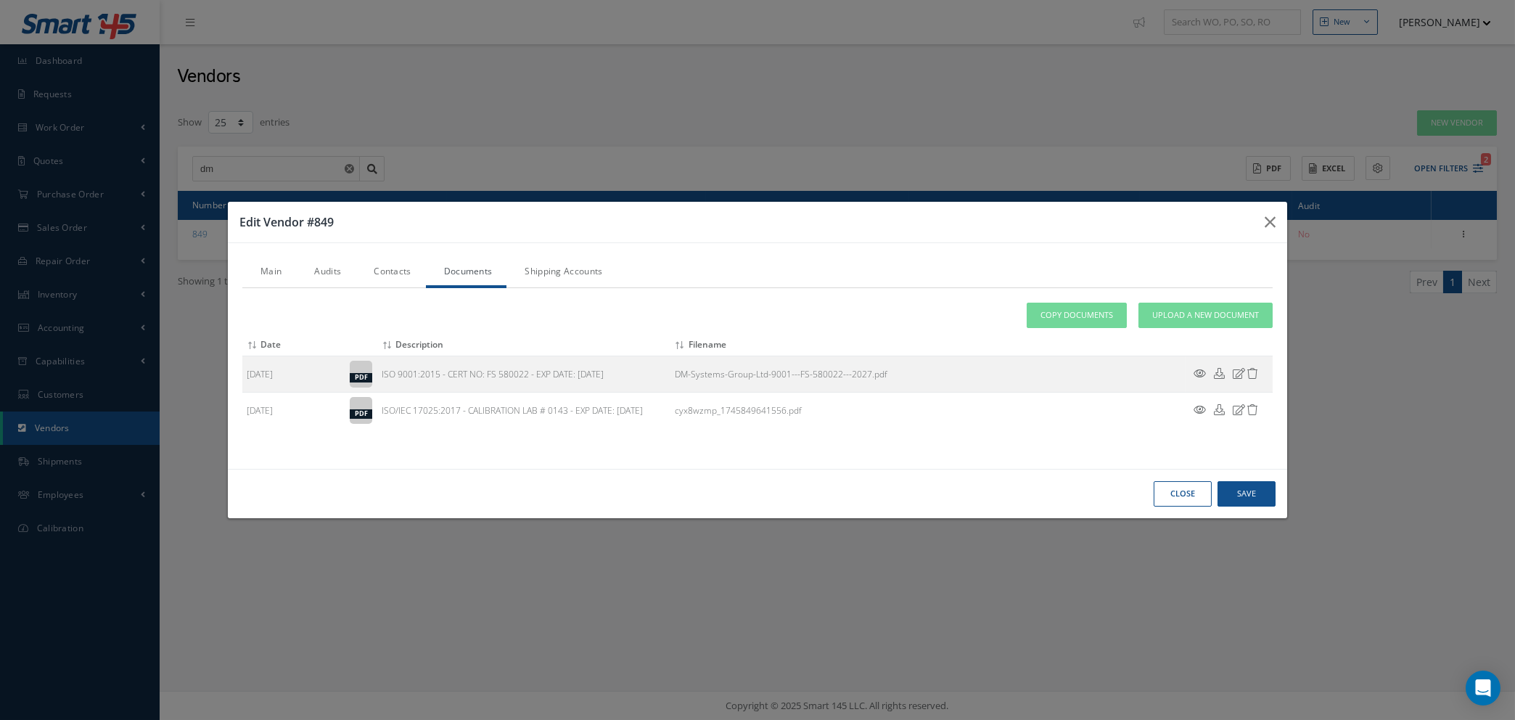
click at [271, 270] on link "Main" at bounding box center [269, 273] width 54 height 30
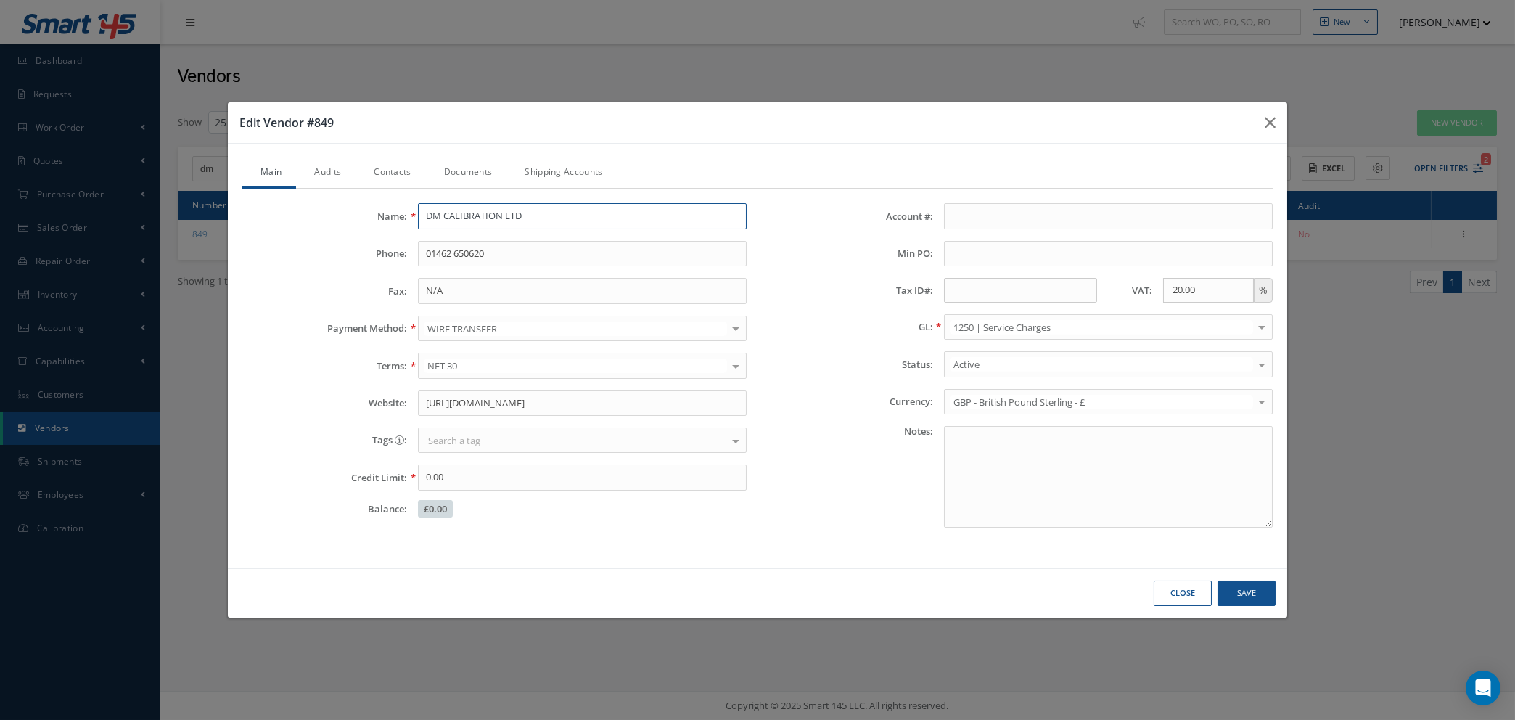
click at [536, 216] on input "DM CALIBRATION LTD" at bounding box center [582, 216] width 329 height 26
click at [1254, 598] on button "Save" at bounding box center [1247, 593] width 58 height 25
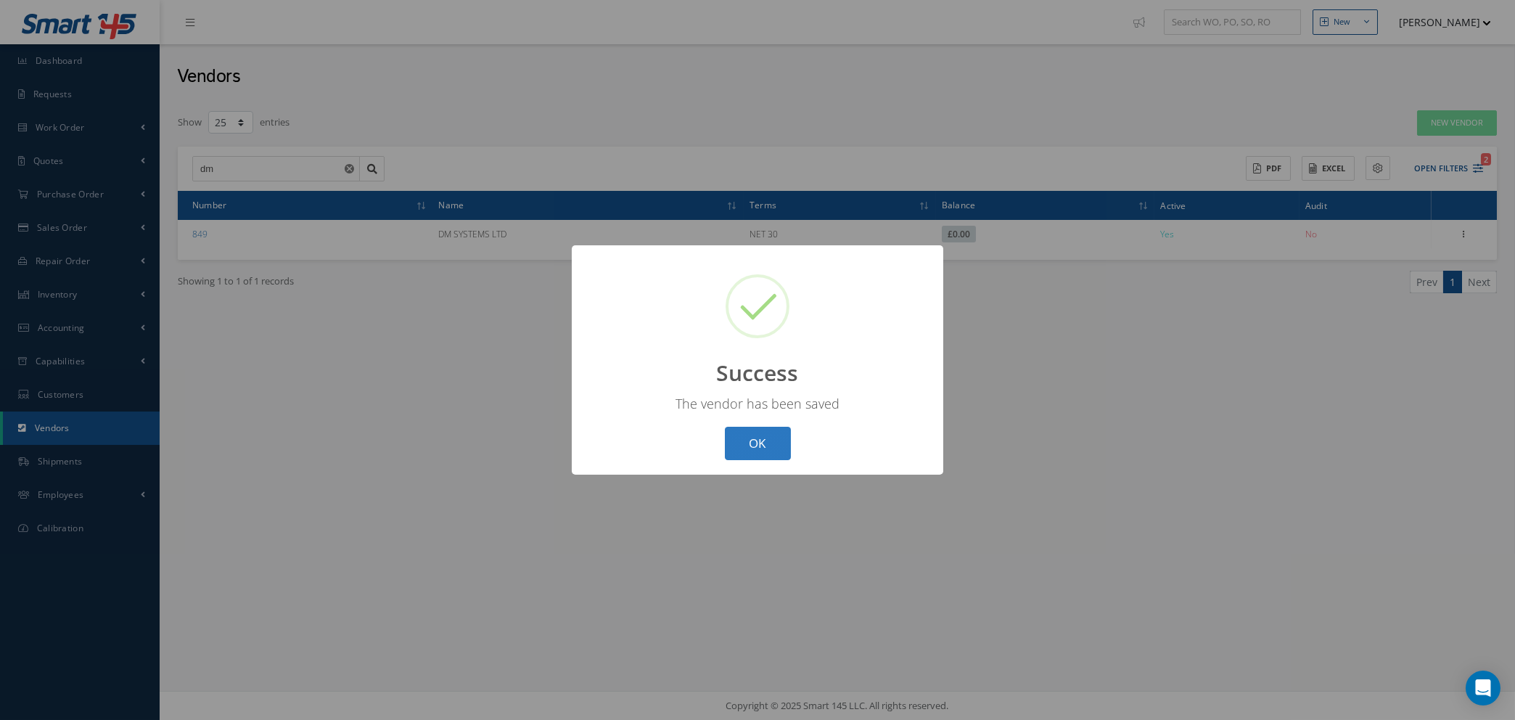
click at [769, 450] on button "OK" at bounding box center [758, 444] width 66 height 34
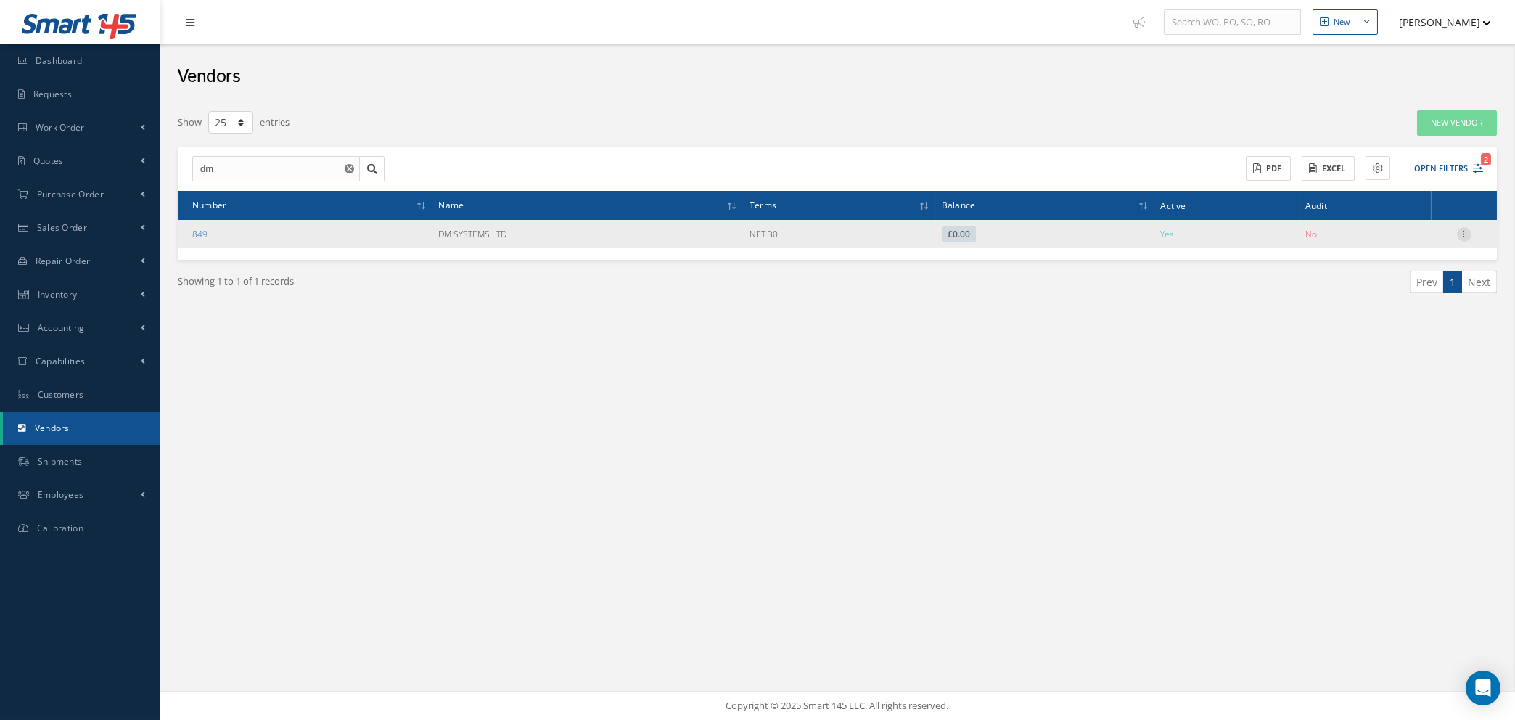
click at [1470, 231] on icon at bounding box center [1464, 233] width 15 height 12
click at [1401, 253] on link "Edit" at bounding box center [1397, 262] width 115 height 19
type input "DM SYSTEMS LTD"
type input "01462 650620"
type input "N/A"
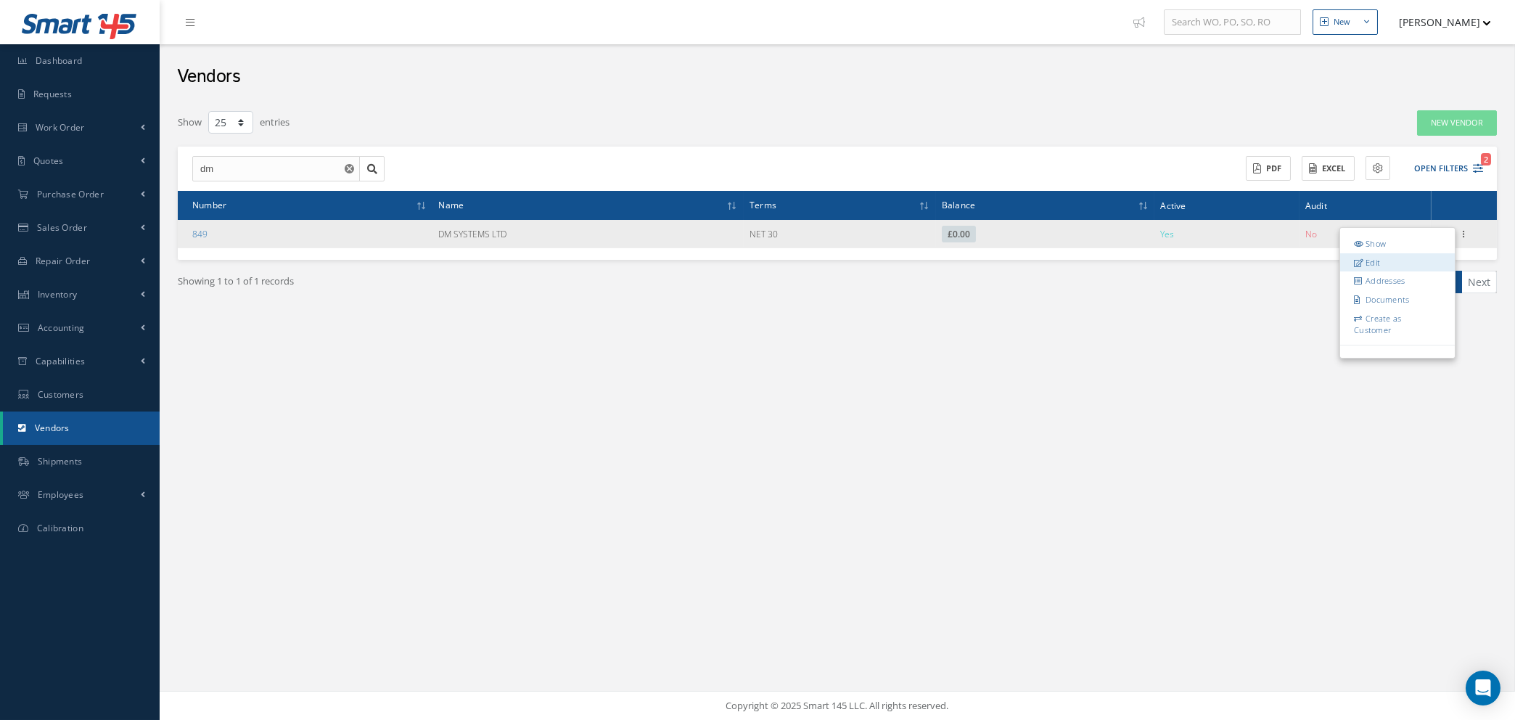
type input "https://www.dmsystemsgroup.co.uk/"
type input "0.00"
type input "20.00"
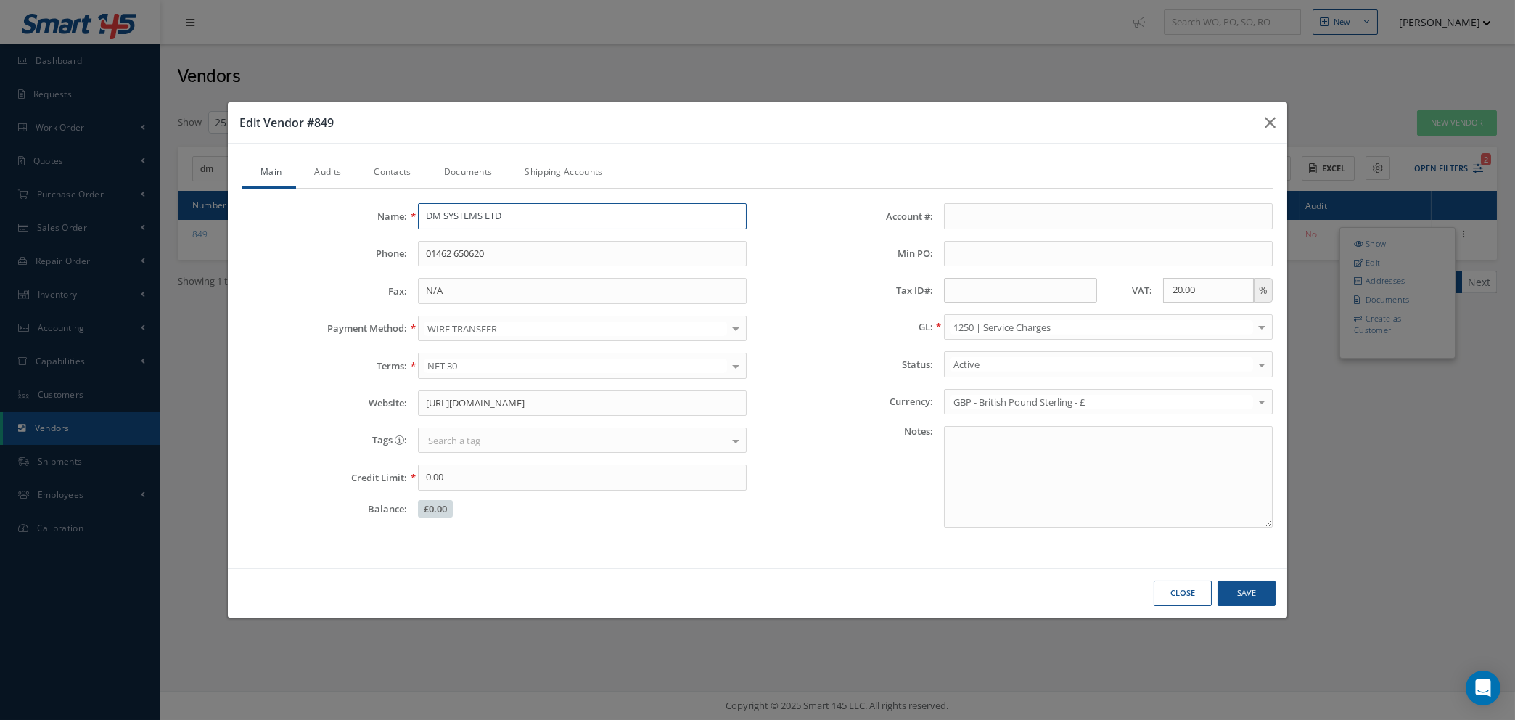
click at [588, 220] on input "DM SYSTEMS LTD" at bounding box center [582, 216] width 329 height 26
click at [484, 213] on input "DM SYSTEMS LTD" at bounding box center [582, 216] width 329 height 26
type input "DM SYSTEMS / CALIBRATION LTD"
click at [1235, 596] on button "Save" at bounding box center [1247, 593] width 58 height 25
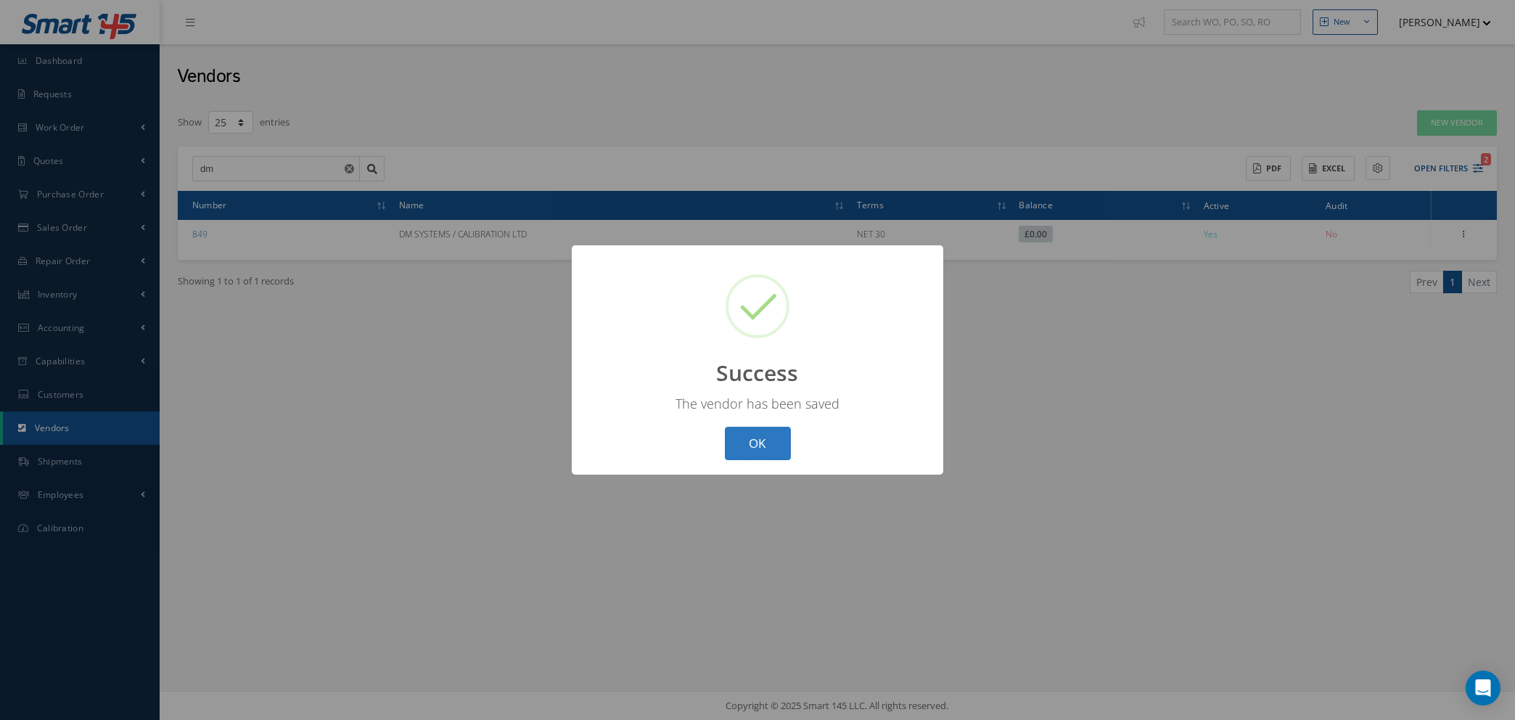
click at [746, 450] on button "OK" at bounding box center [758, 444] width 66 height 34
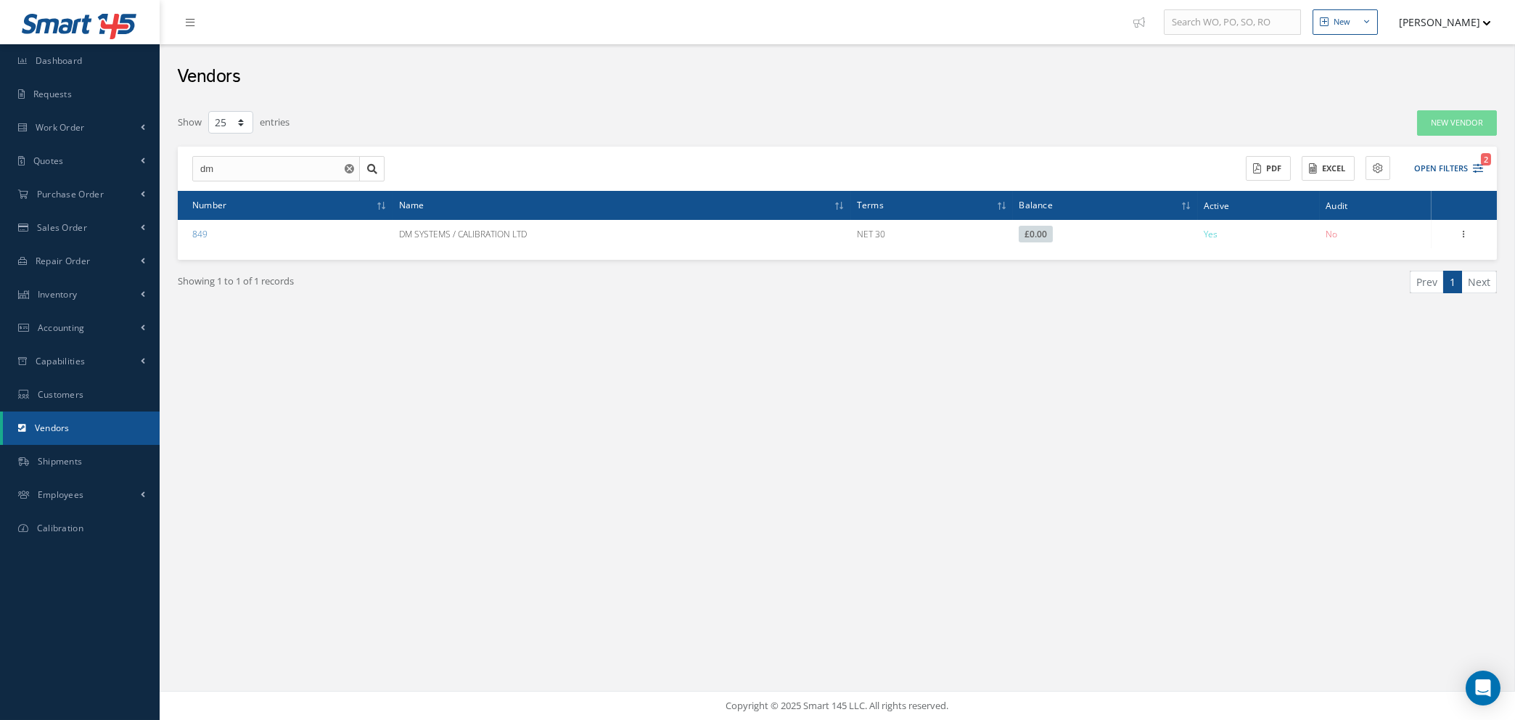
click at [346, 165] on use "Reset" at bounding box center [349, 168] width 9 height 9
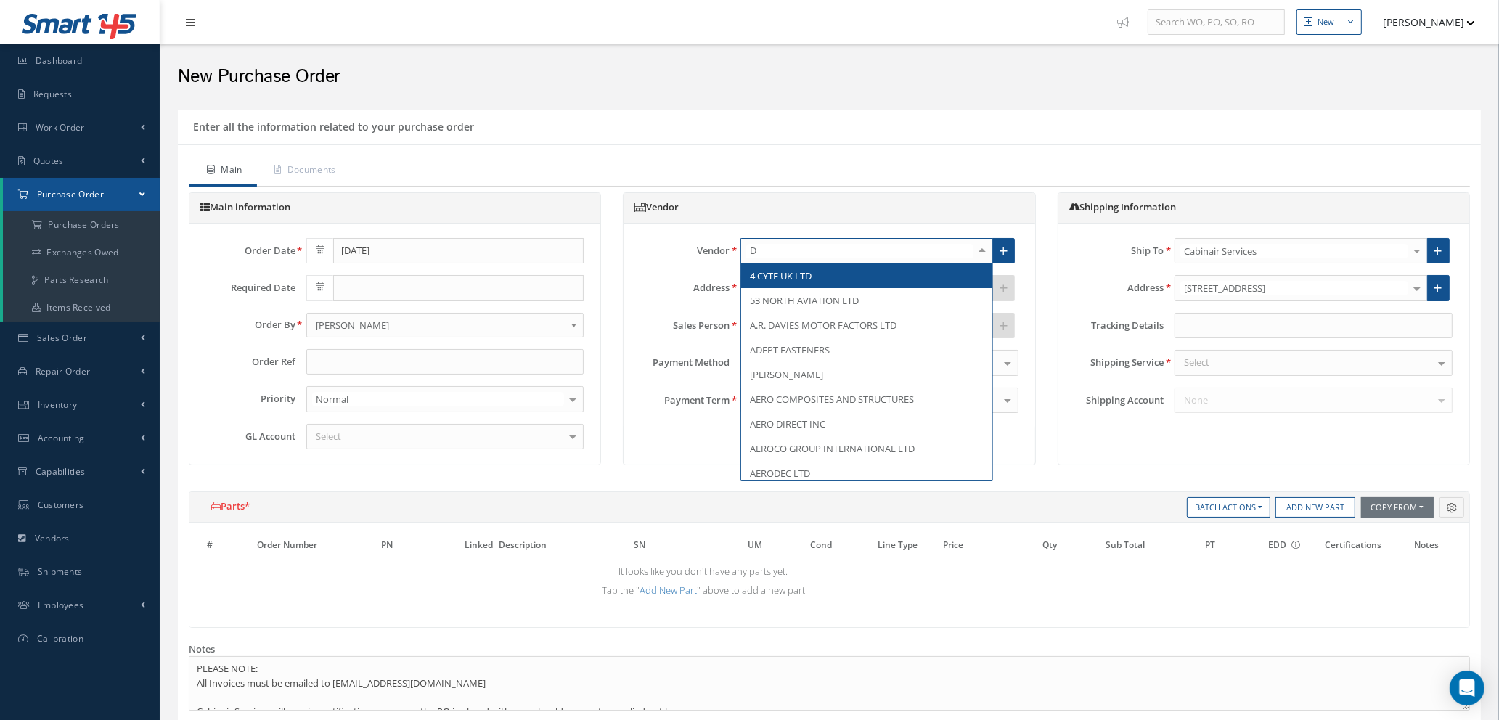
type input "DM"
click at [821, 269] on span "DM SYSTEMS / CALIBRATION LTD" at bounding box center [821, 275] width 143 height 13
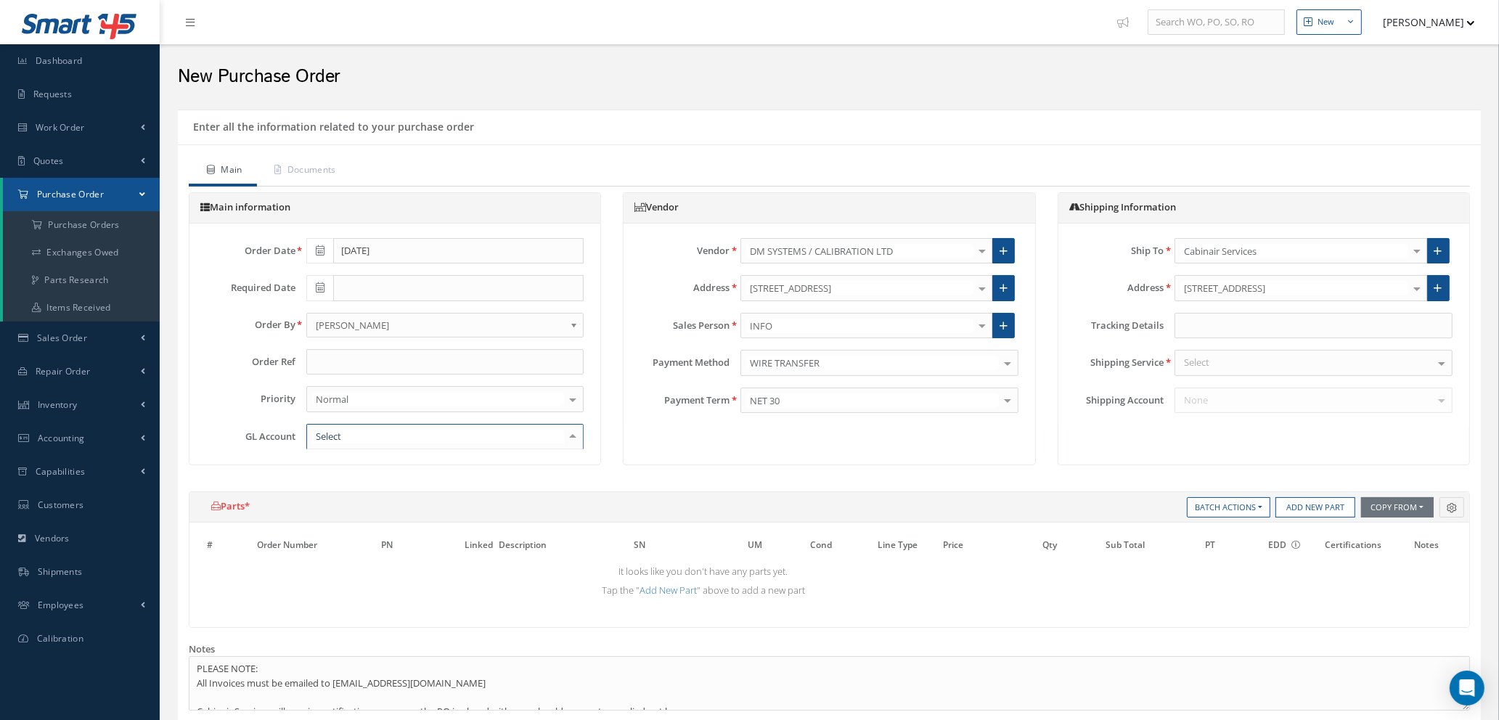
click at [358, 436] on div at bounding box center [445, 437] width 278 height 26
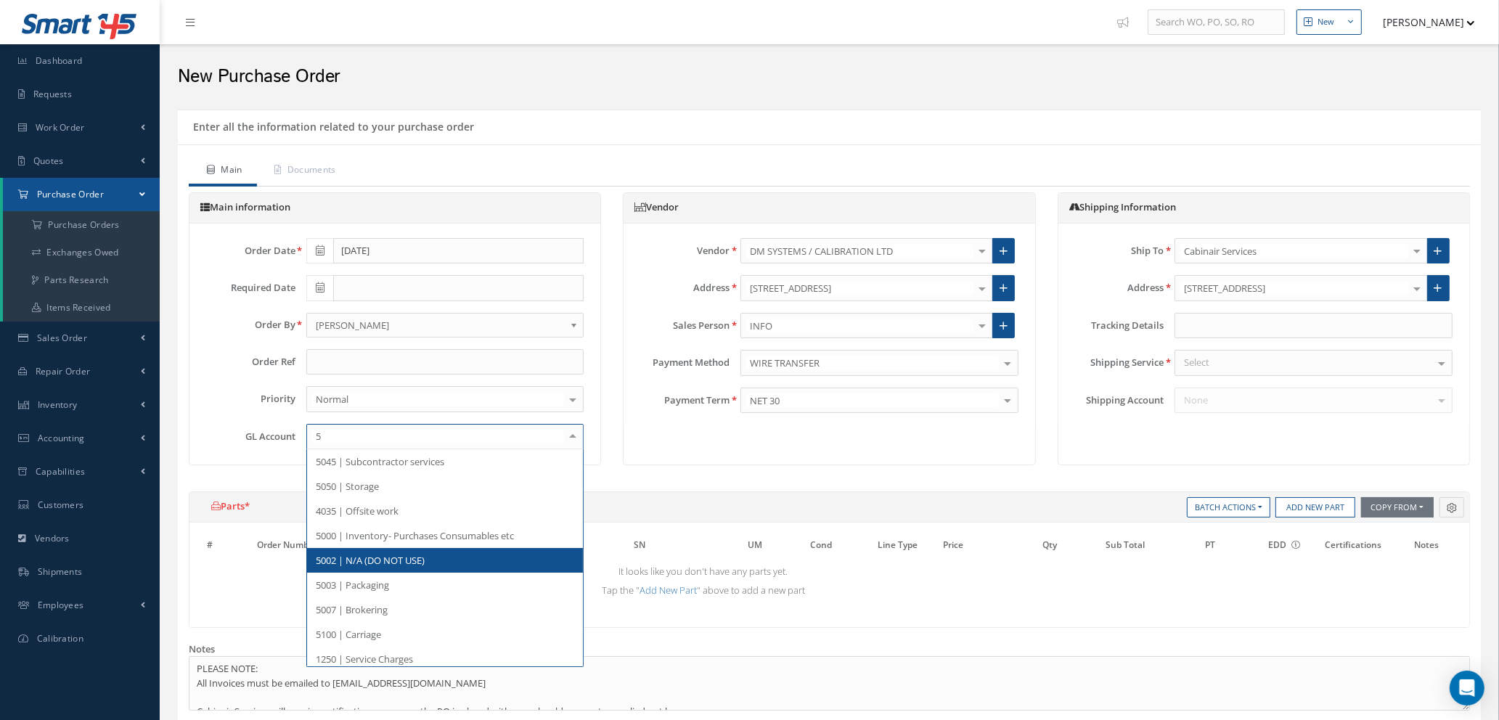
type input "50"
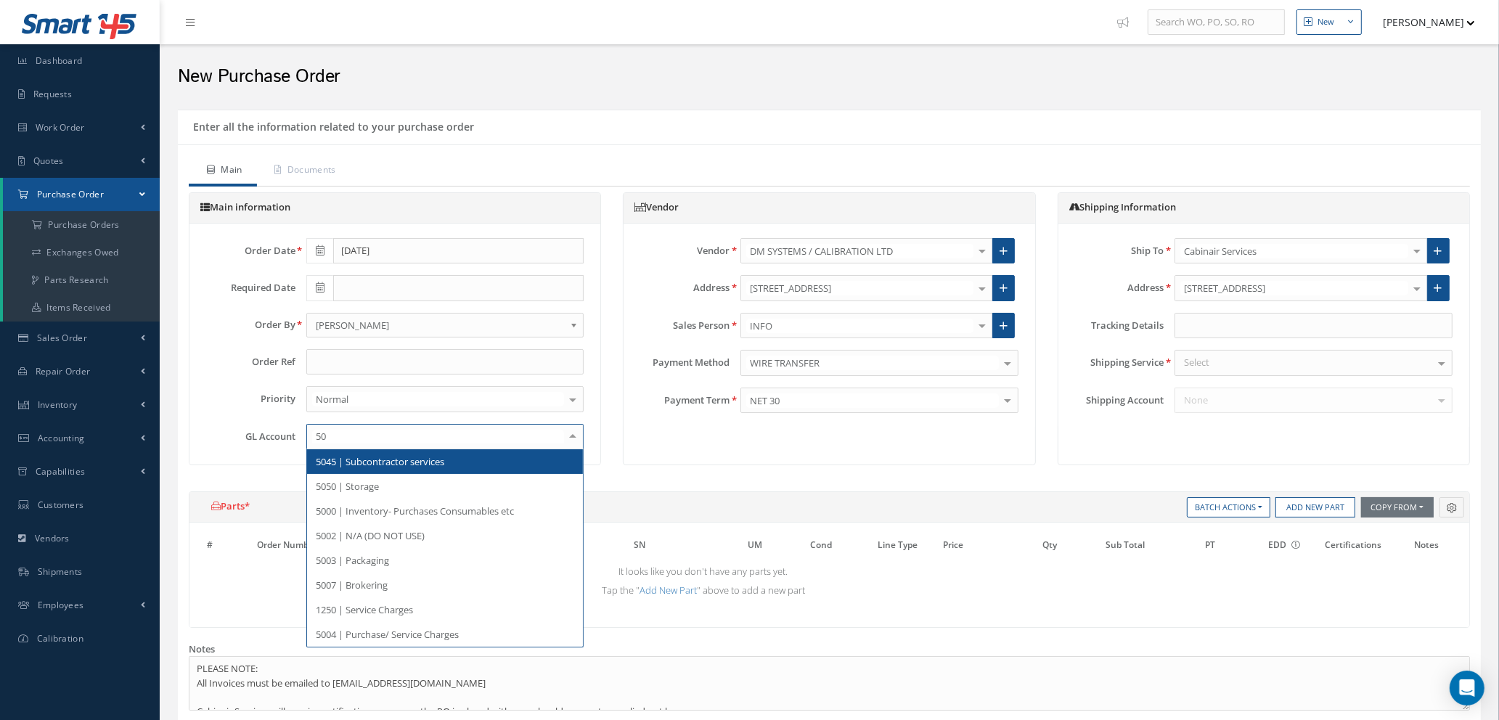
click at [430, 459] on span "5045 | Subcontractor services" at bounding box center [380, 461] width 128 height 13
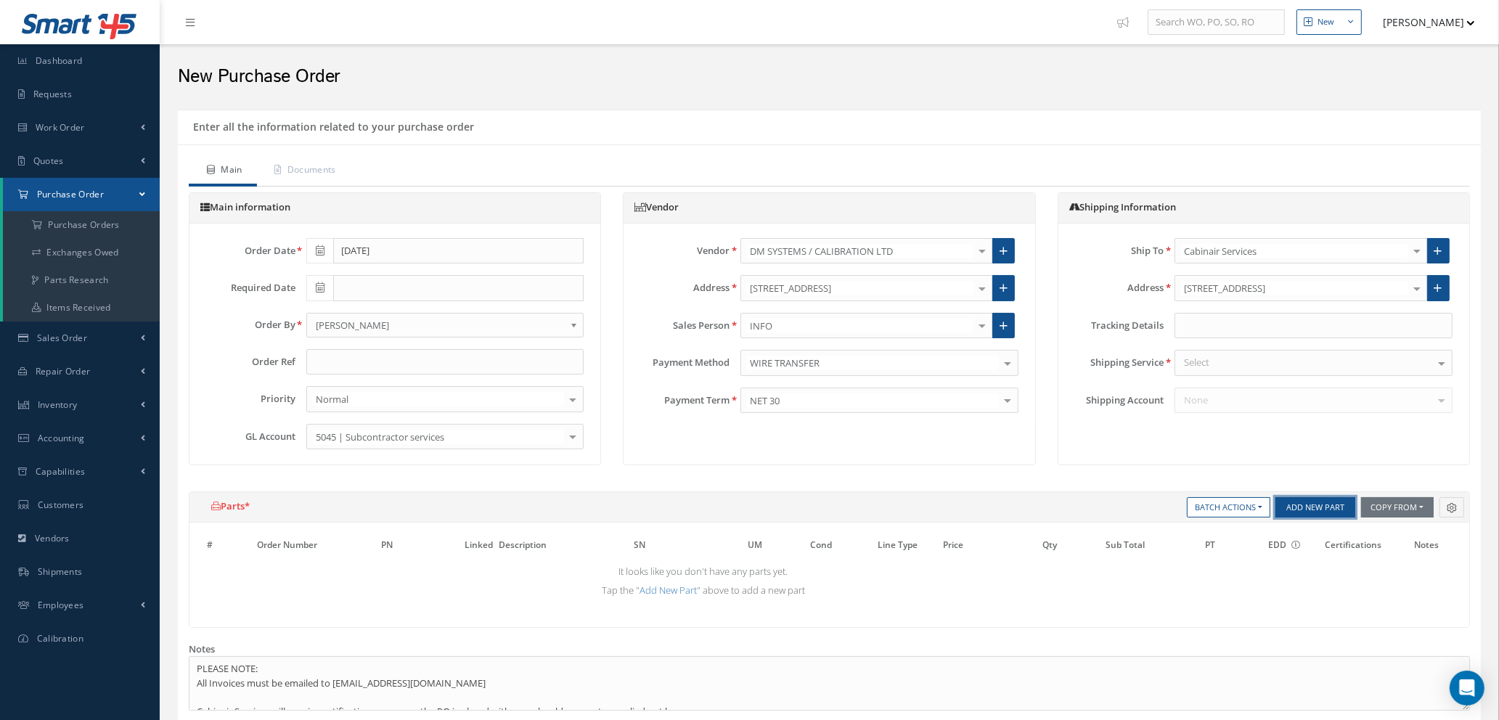
click at [1306, 511] on button "Add New Part" at bounding box center [1315, 507] width 80 height 20
select select "1"
select select "5"
select select "112"
select select "1"
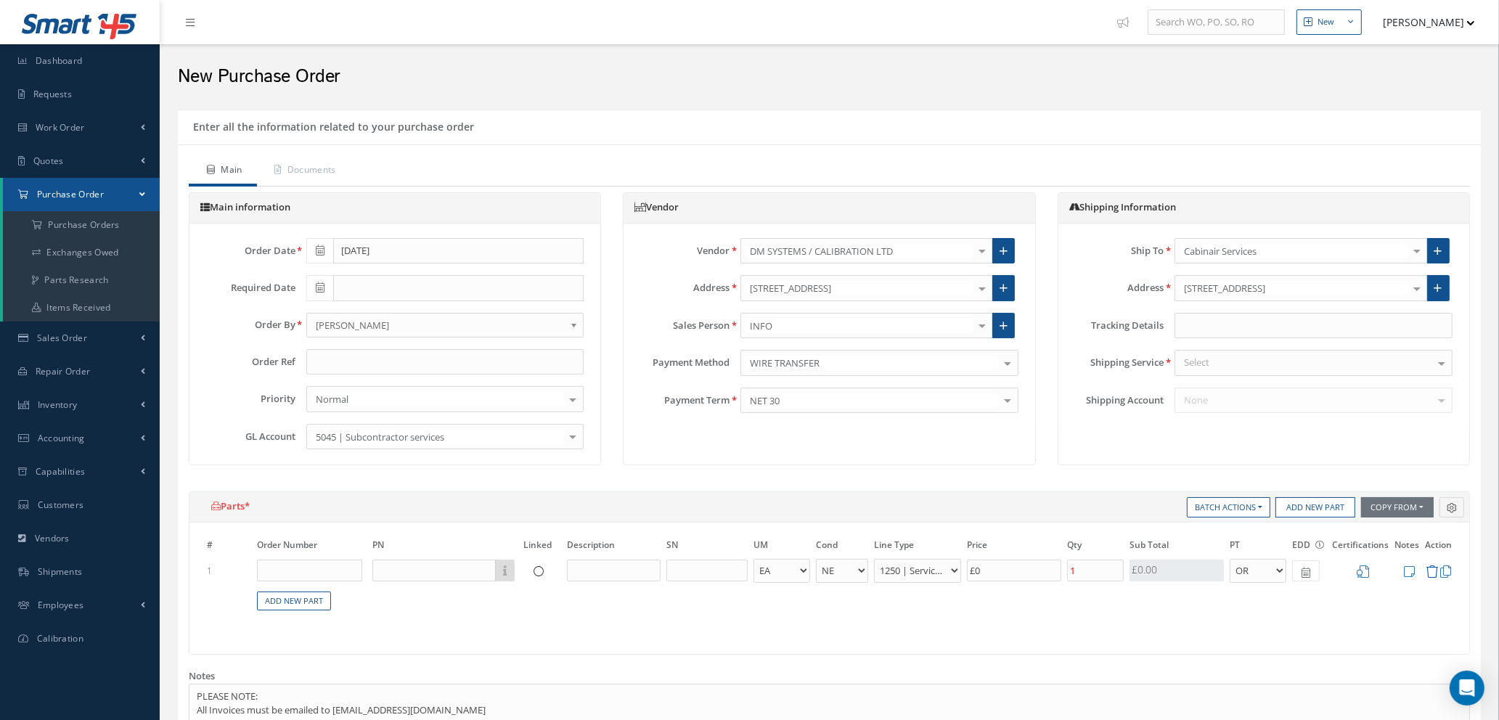
click at [1430, 570] on icon at bounding box center [1431, 571] width 12 height 12
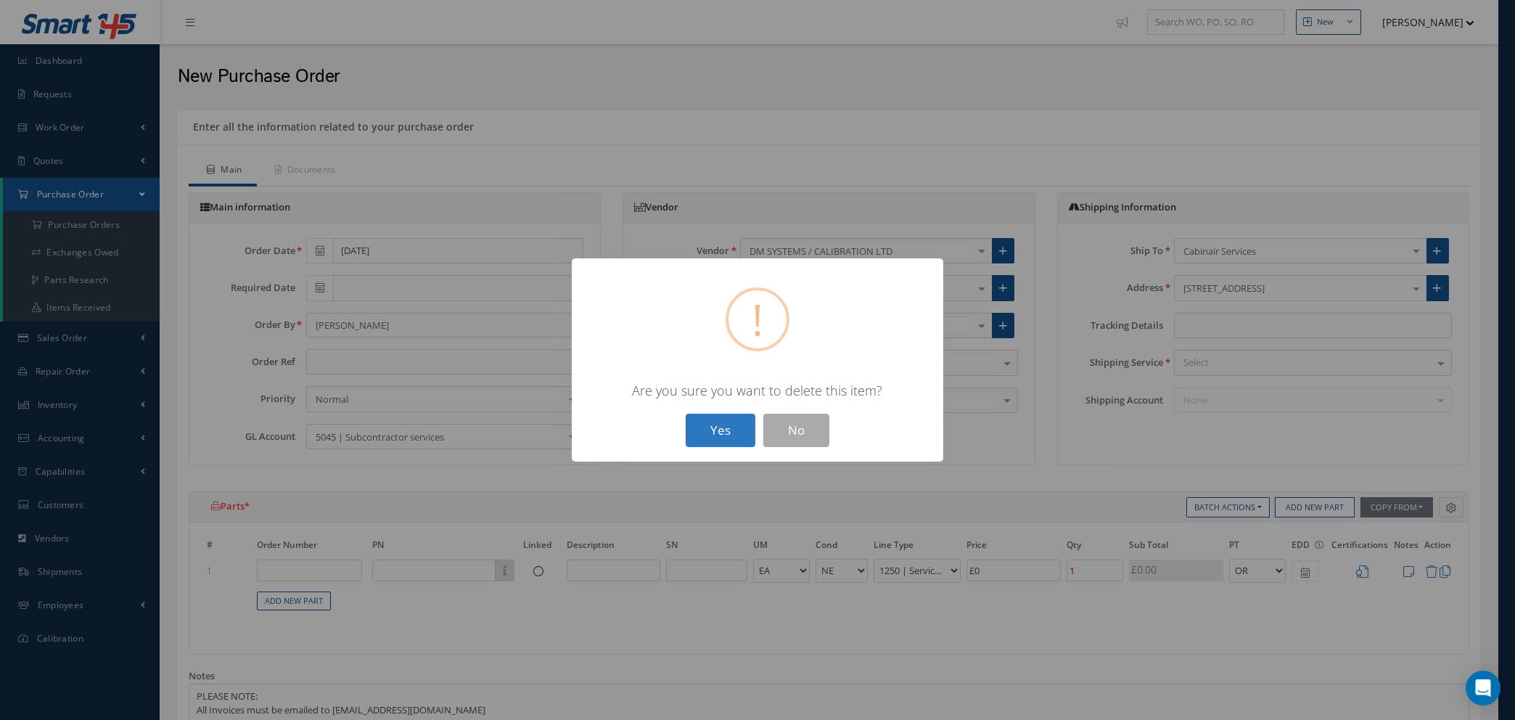
click at [716, 432] on button "Yes" at bounding box center [721, 431] width 70 height 34
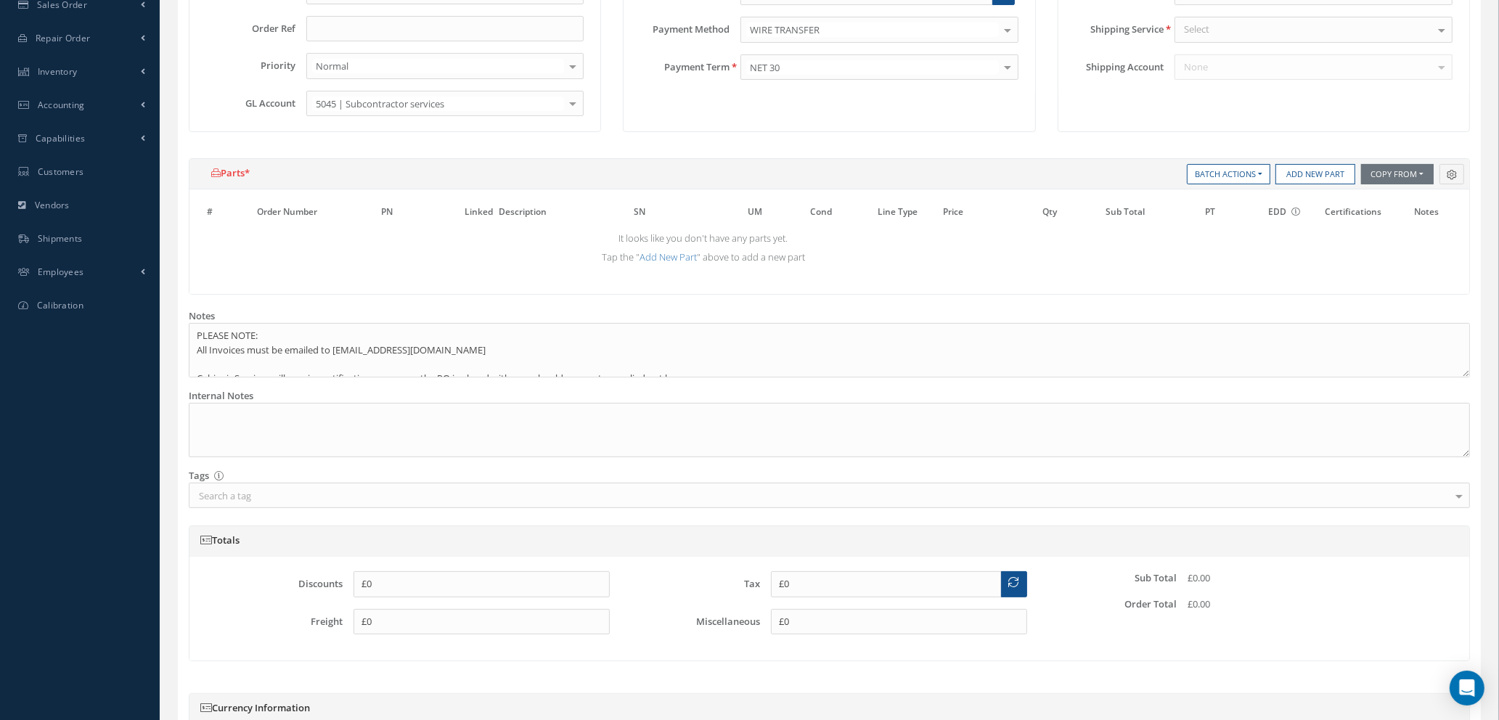
scroll to position [530, 0]
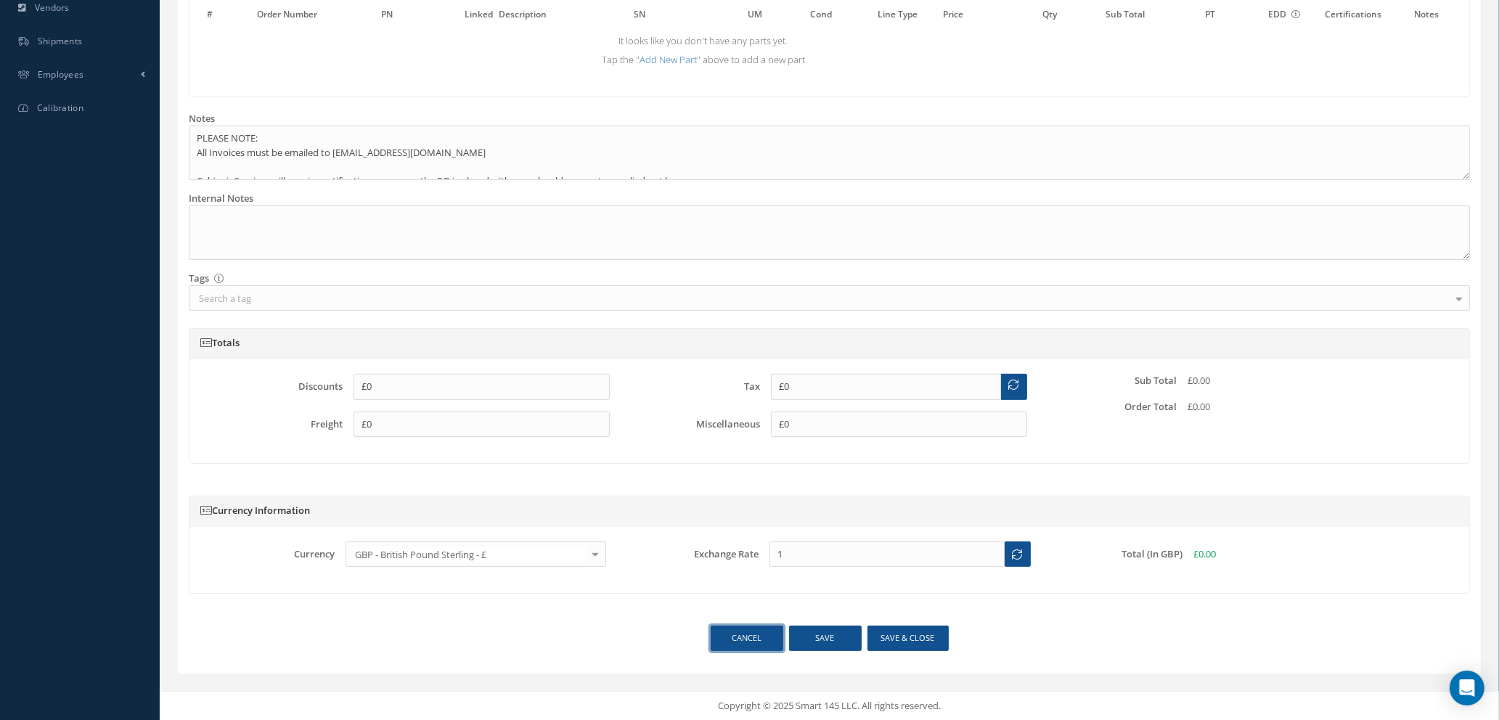
click at [747, 634] on link "Cancel" at bounding box center [746, 638] width 73 height 25
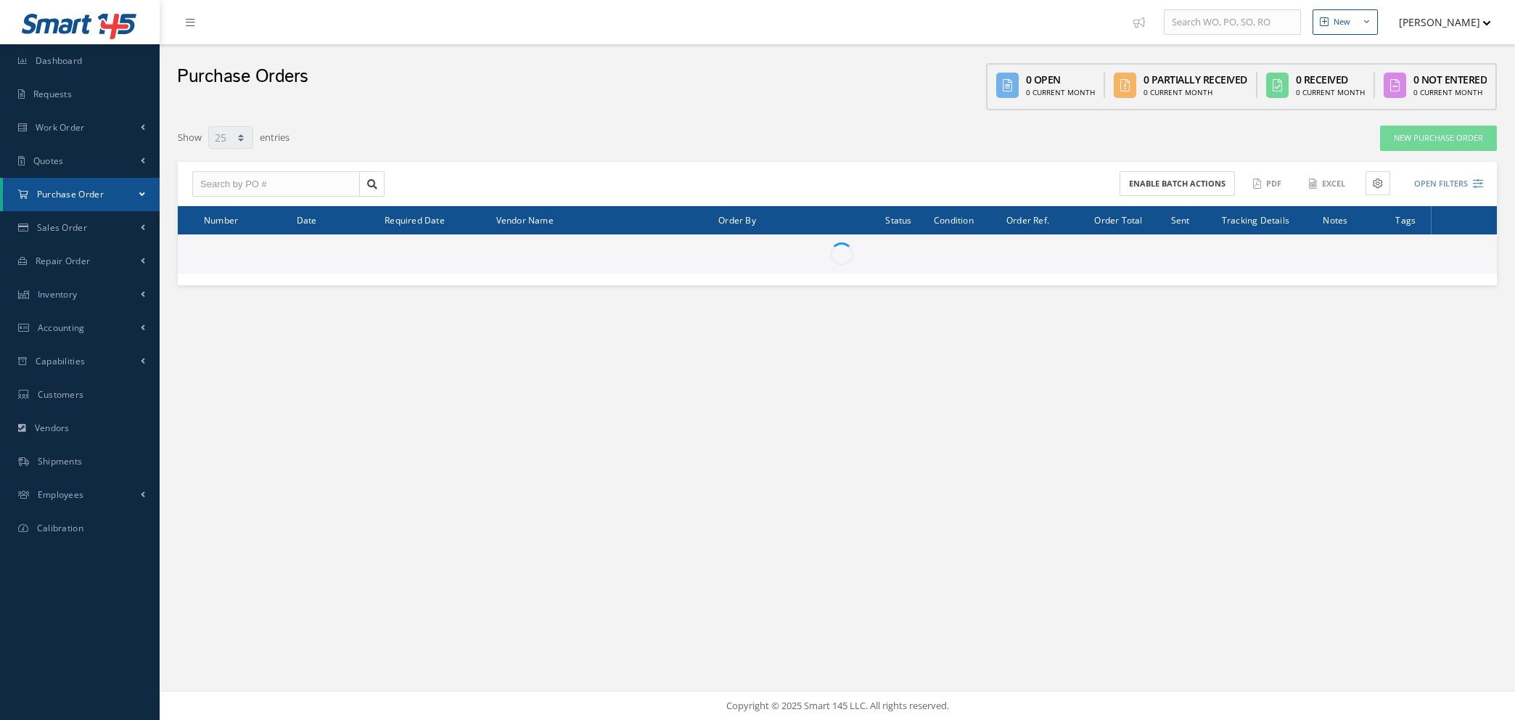
select select "25"
